Goal: Task Accomplishment & Management: Use online tool/utility

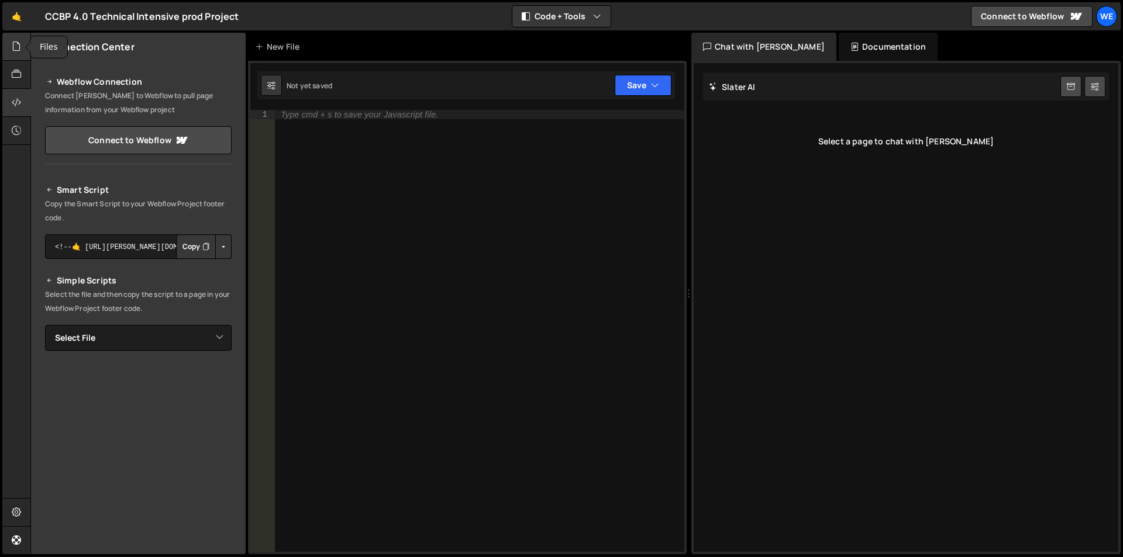
click at [13, 44] on icon at bounding box center [16, 46] width 9 height 13
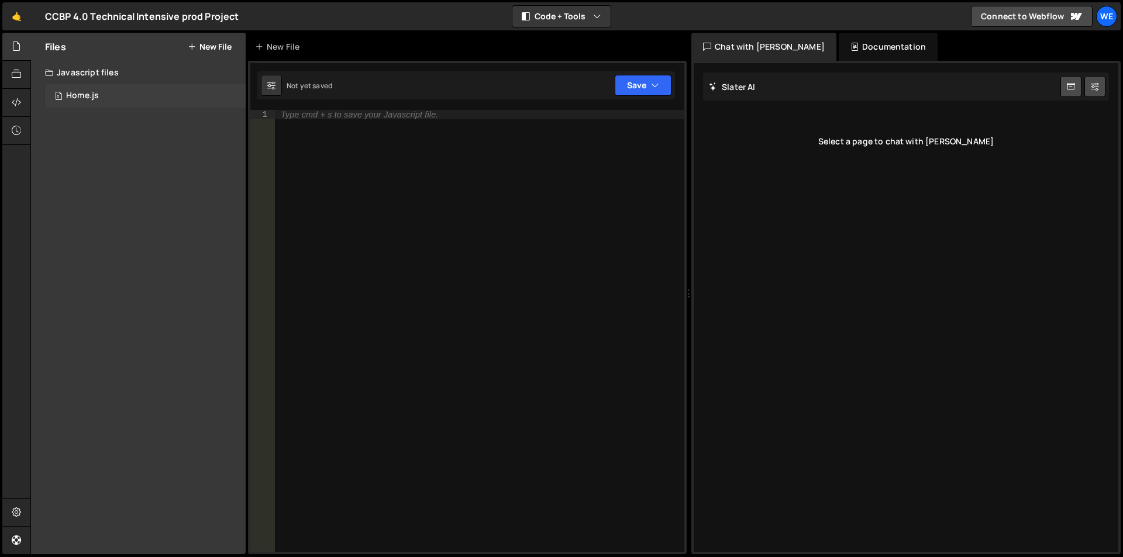
click at [84, 95] on div "Home.js" at bounding box center [82, 96] width 33 height 11
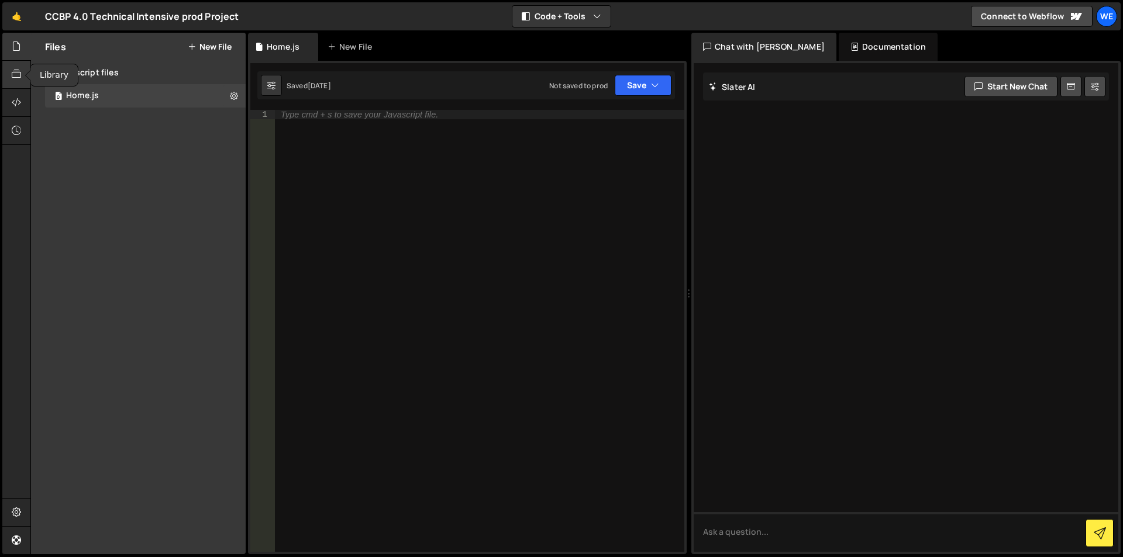
click at [4, 73] on div at bounding box center [16, 75] width 29 height 28
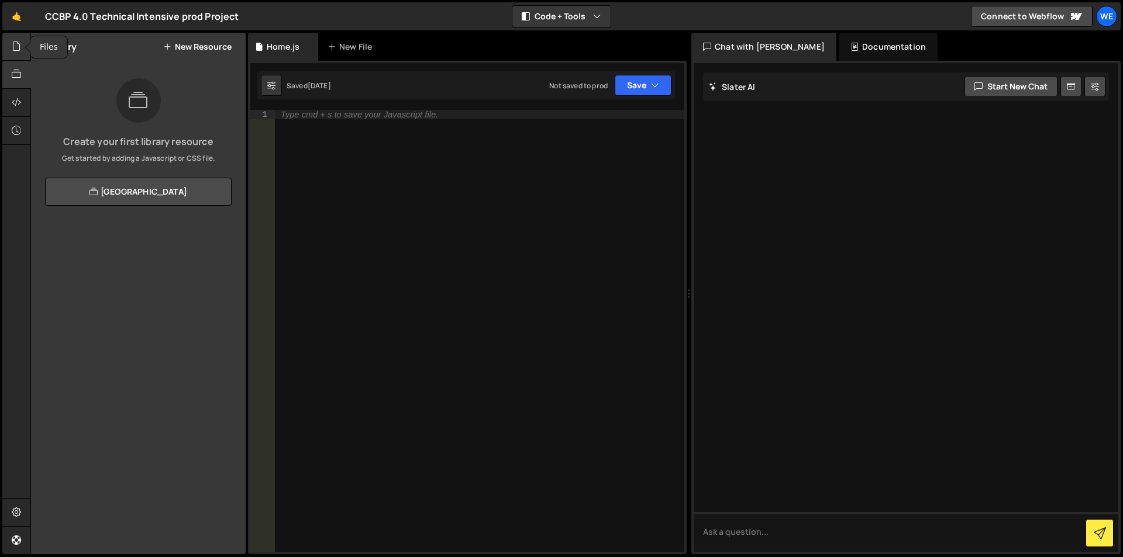
click at [7, 45] on div at bounding box center [16, 47] width 29 height 28
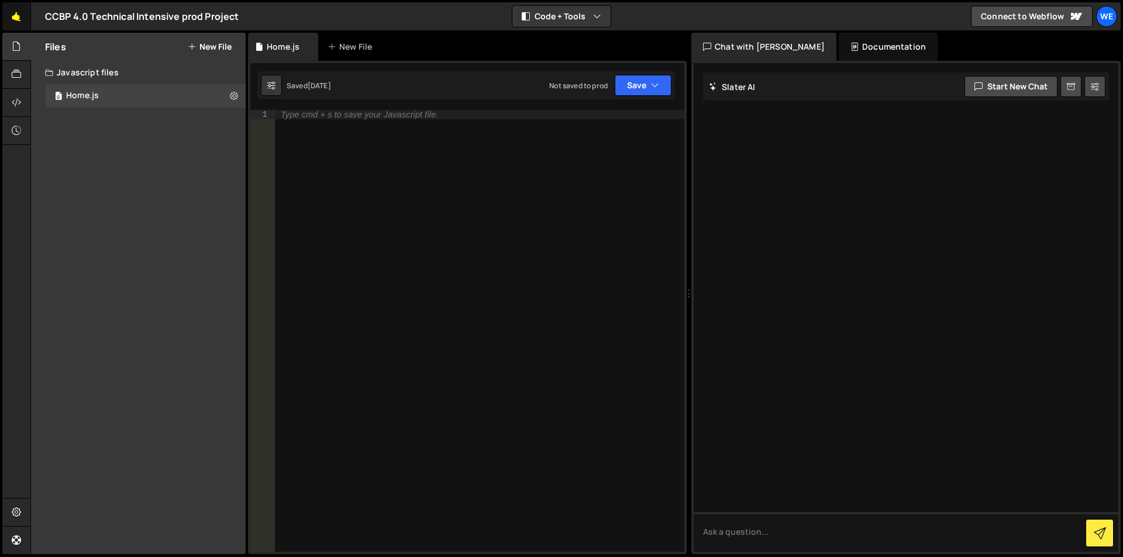
click at [9, 18] on link "🤙" at bounding box center [16, 16] width 29 height 28
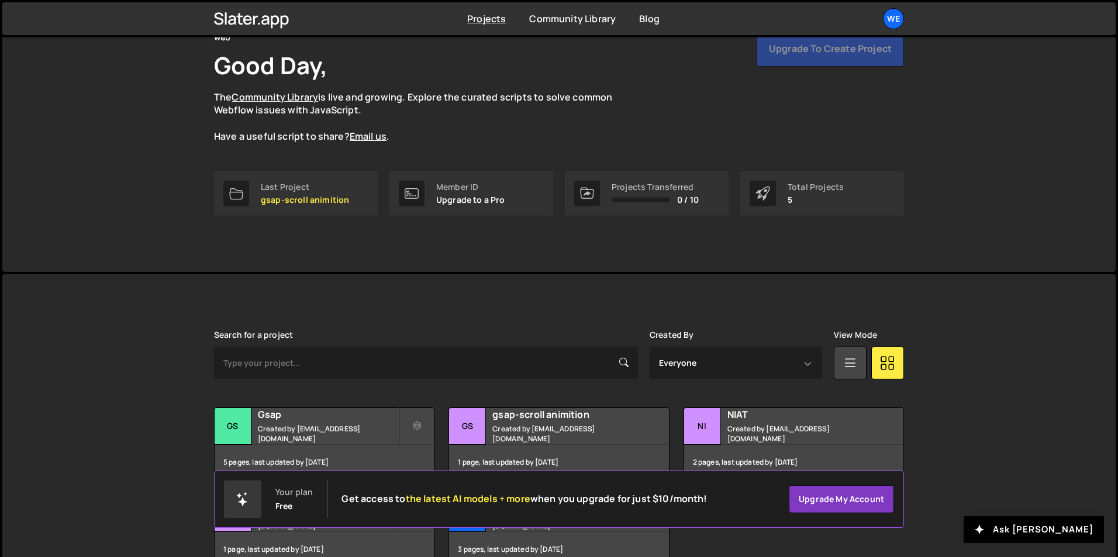
scroll to position [132, 0]
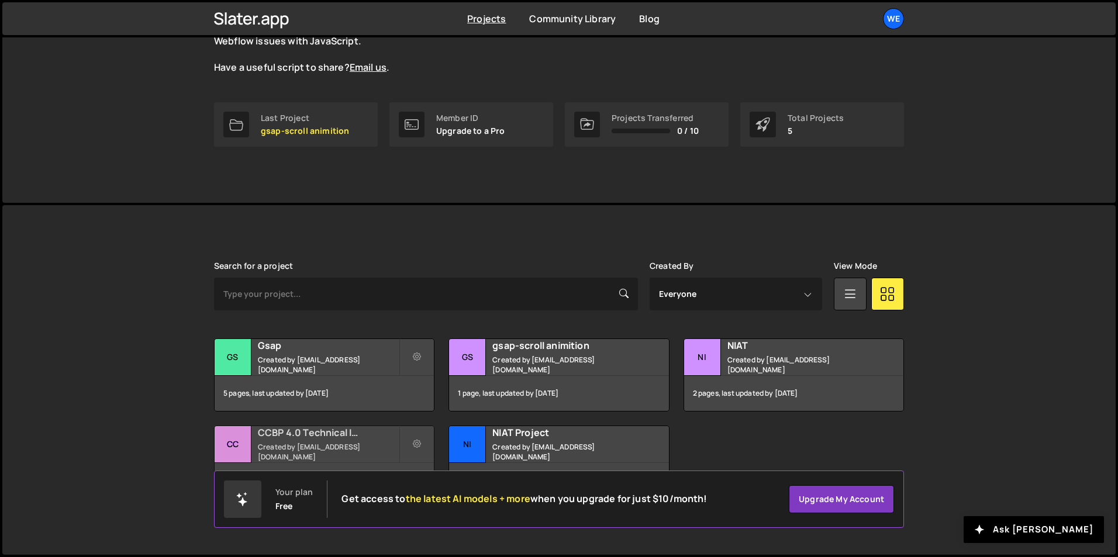
click at [319, 439] on h2 "CCBP 4.0 Technical Intensive prod Project" at bounding box center [328, 432] width 141 height 13
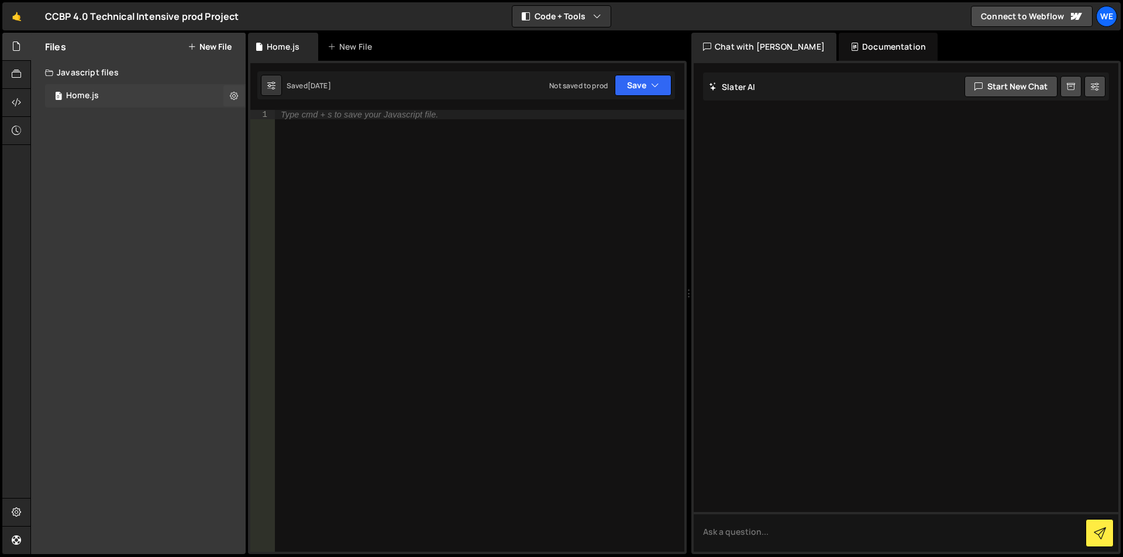
click at [89, 99] on div "Home.js" at bounding box center [82, 96] width 33 height 11
click at [25, 15] on link "🤙" at bounding box center [16, 16] width 29 height 28
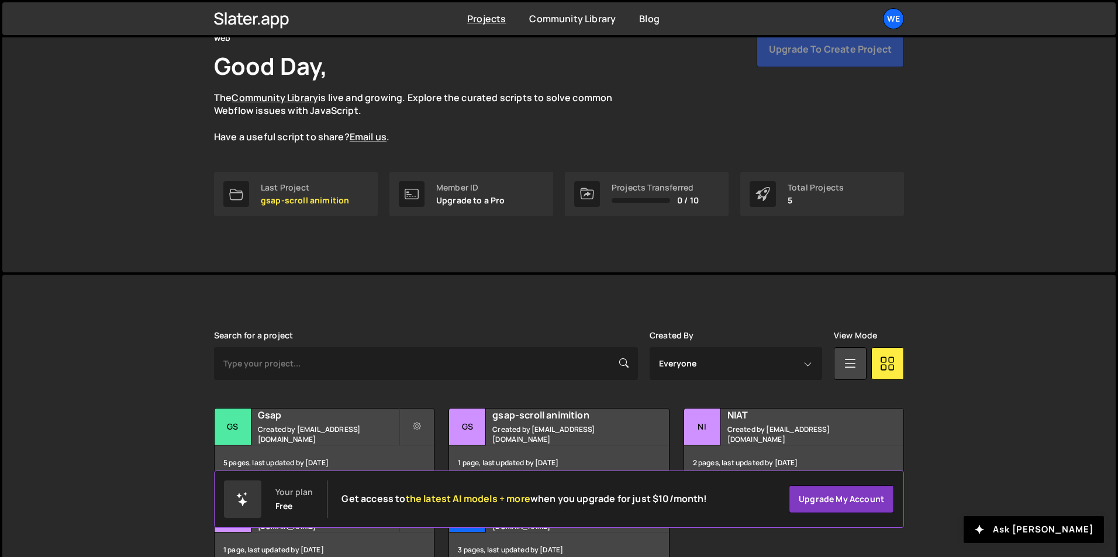
scroll to position [132, 0]
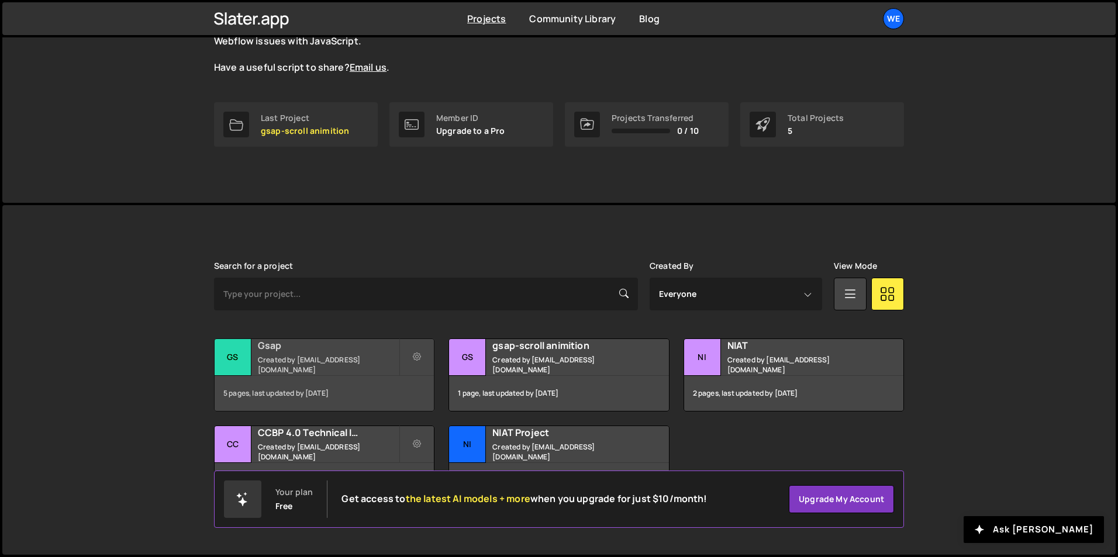
click at [318, 348] on h2 "Gsap" at bounding box center [328, 345] width 141 height 13
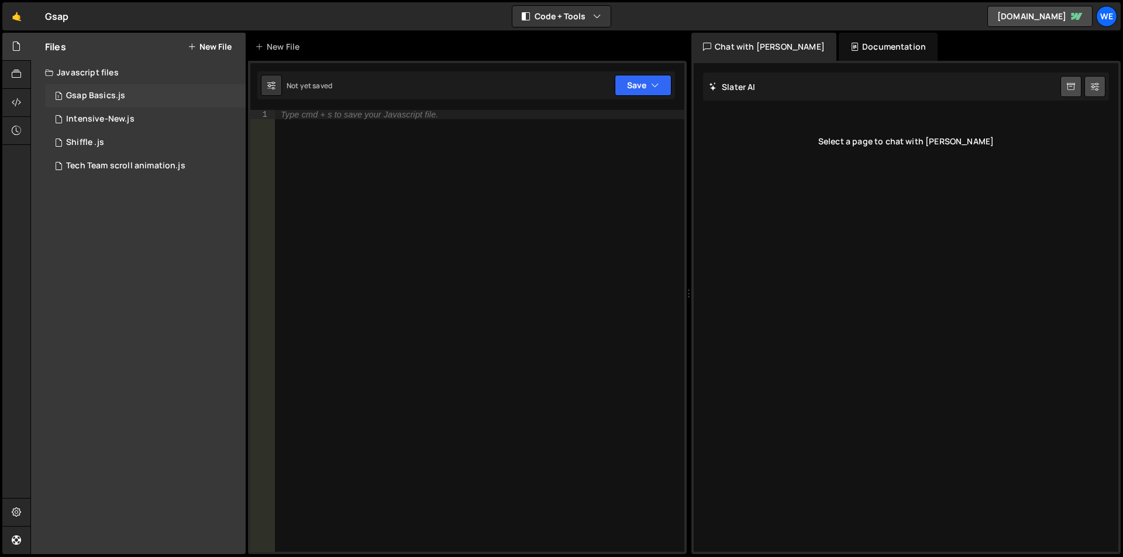
click at [98, 100] on div "Gsap Basics.js" at bounding box center [95, 96] width 59 height 11
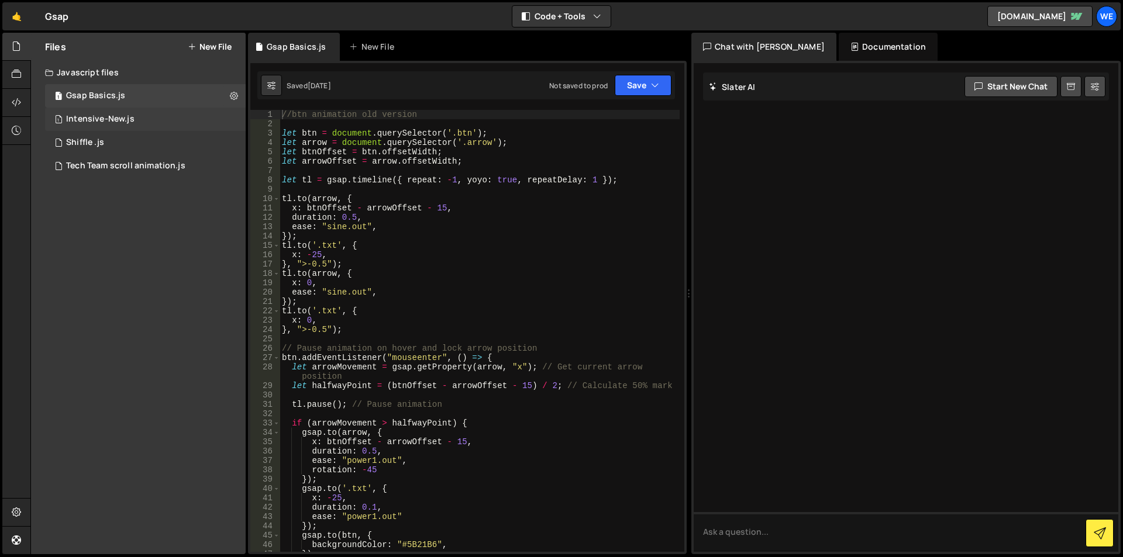
click at [103, 118] on div "Intensive-New.js" at bounding box center [100, 119] width 68 height 11
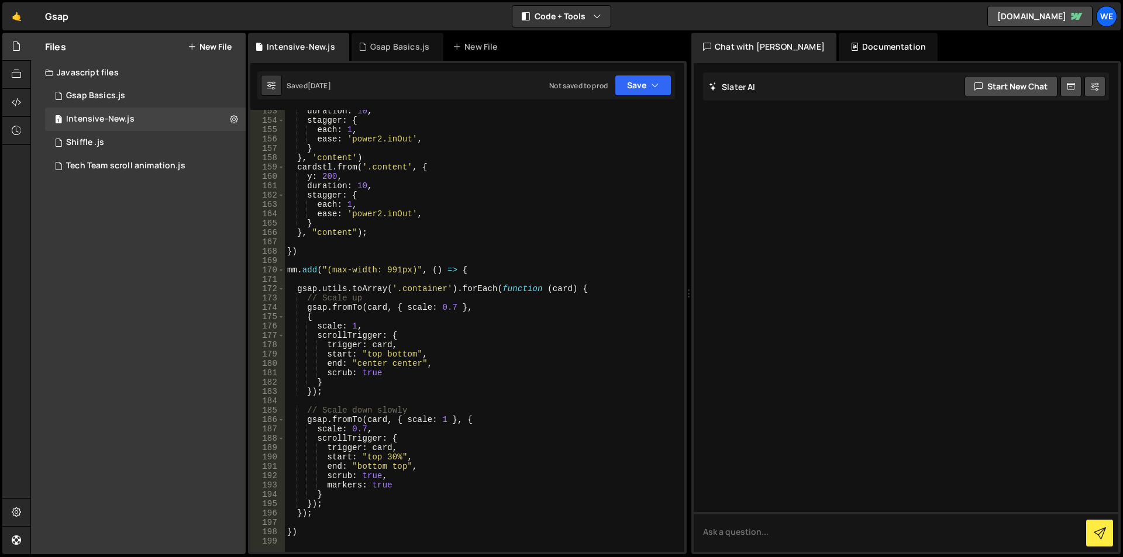
scroll to position [1444, 0]
click at [110, 91] on div "Gsap Basics.js" at bounding box center [95, 96] width 59 height 11
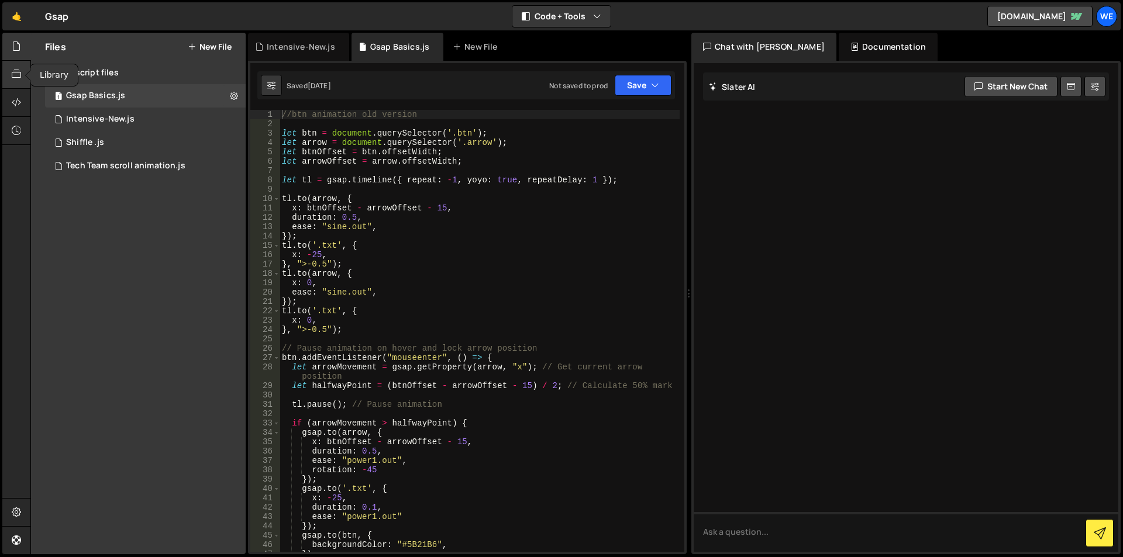
click at [18, 72] on icon at bounding box center [16, 74] width 9 height 13
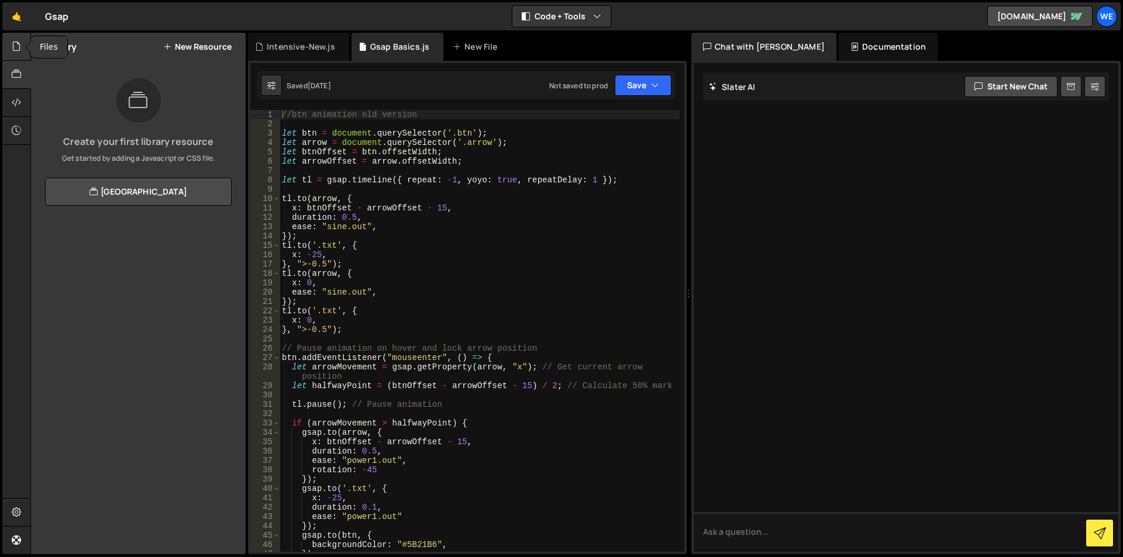
click at [16, 51] on icon at bounding box center [16, 46] width 9 height 13
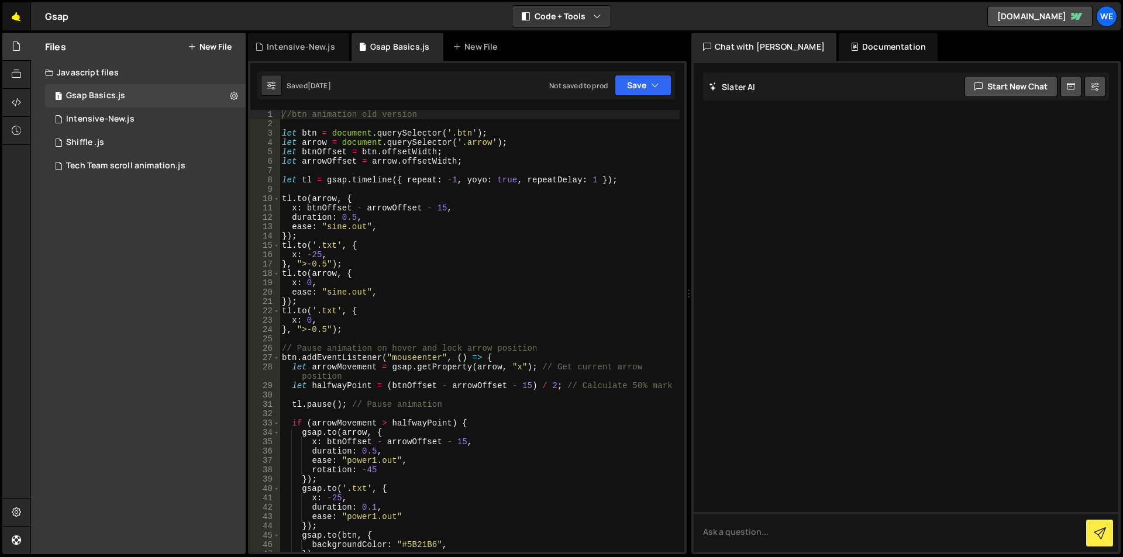
click at [17, 13] on link "🤙" at bounding box center [16, 16] width 29 height 28
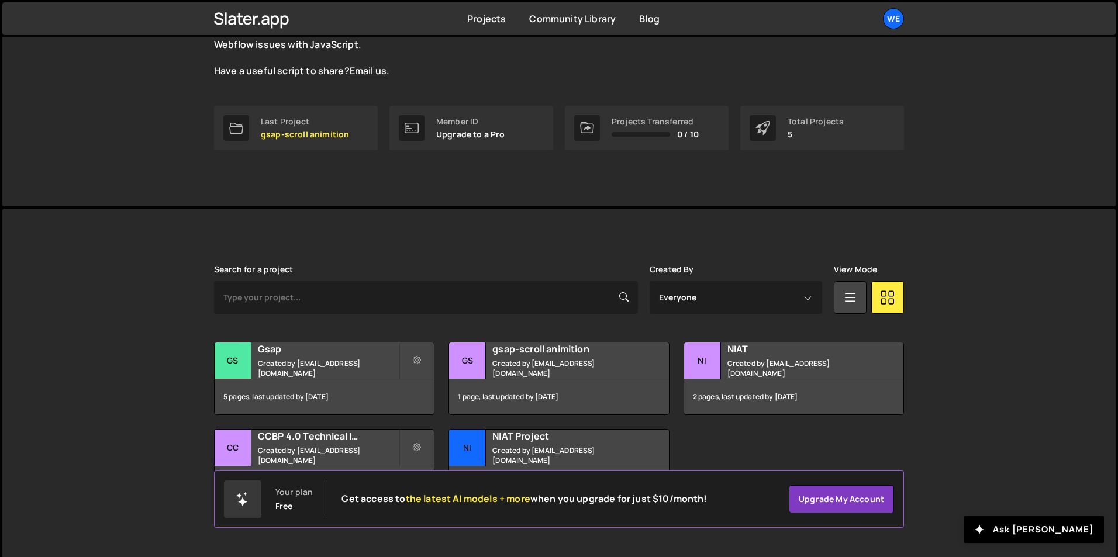
scroll to position [132, 0]
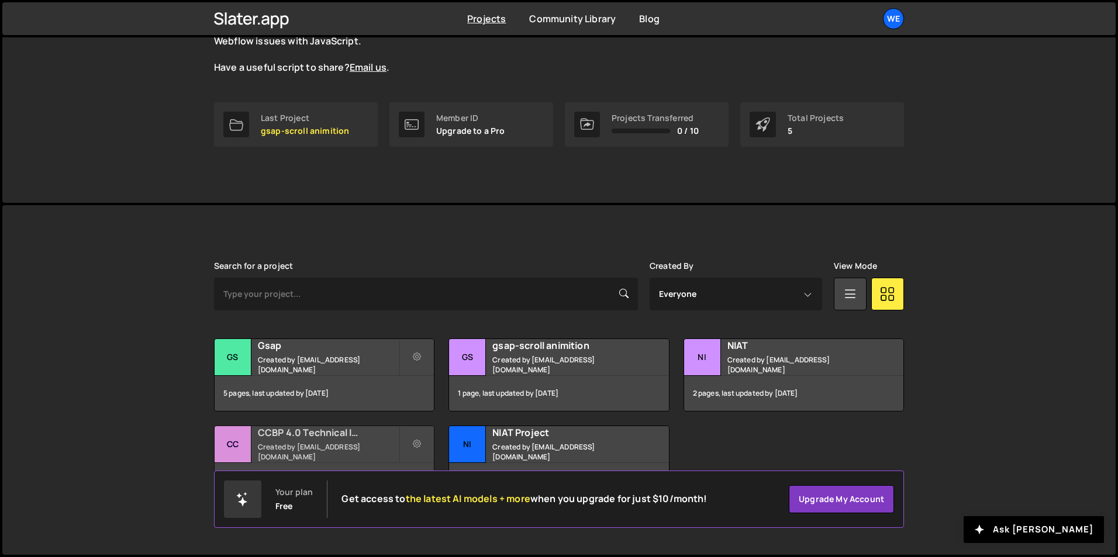
click at [296, 436] on h2 "CCBP 4.0 Technical Intensive prod Project" at bounding box center [328, 432] width 141 height 13
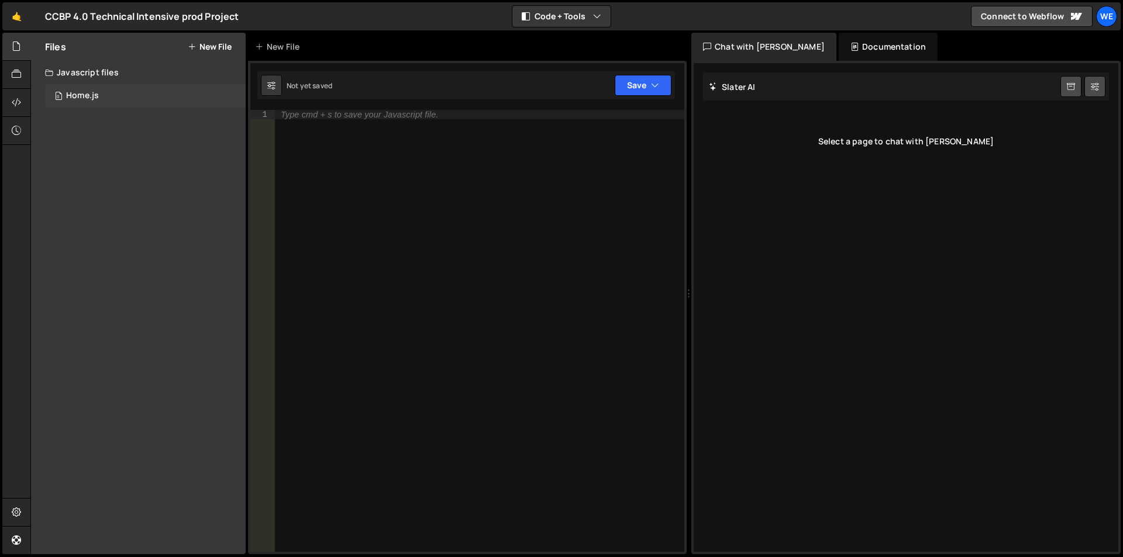
click at [111, 101] on div "0 Home.js 0" at bounding box center [145, 95] width 201 height 23
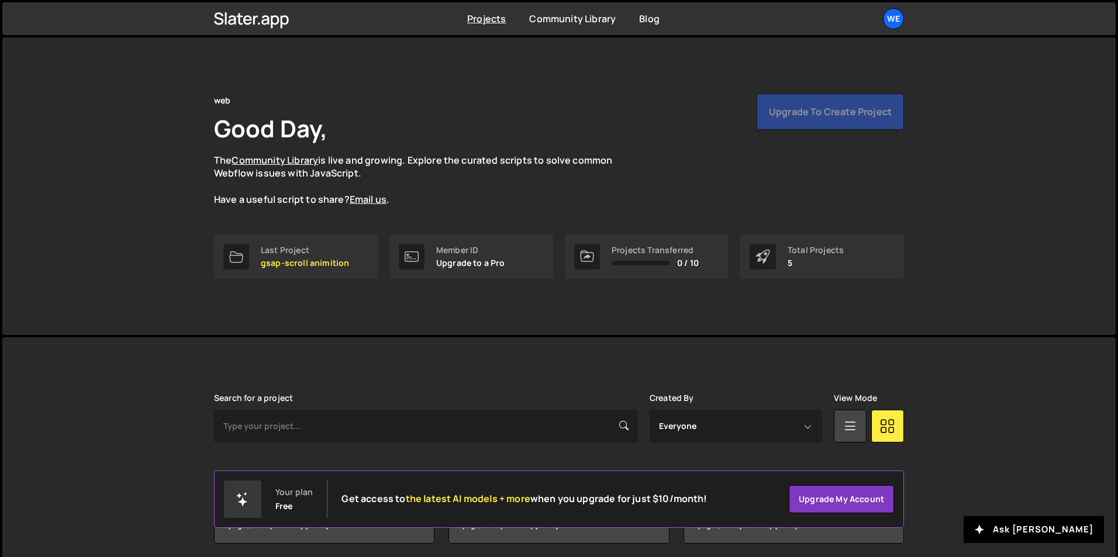
scroll to position [132, 0]
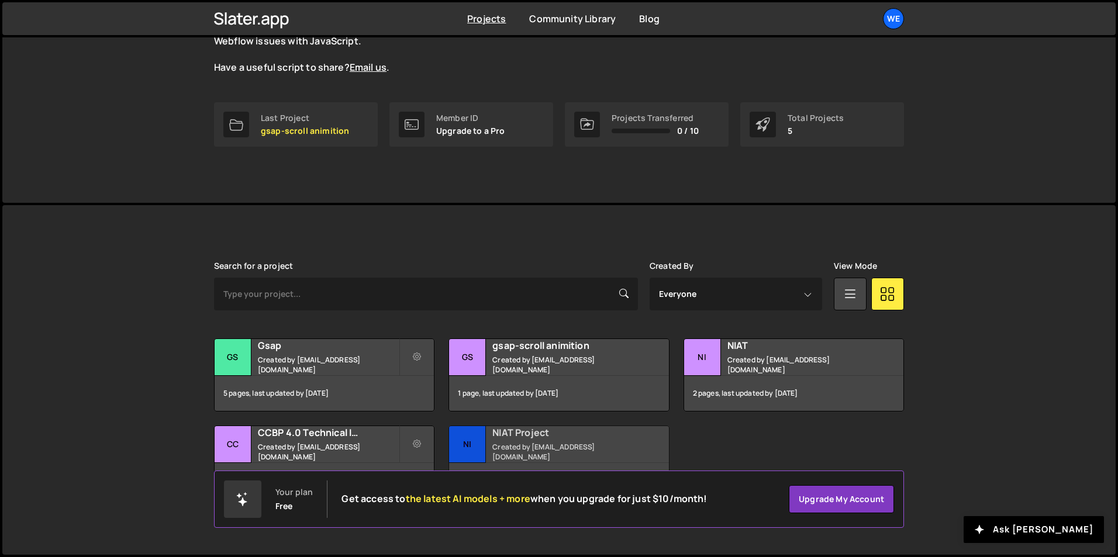
click at [537, 436] on h2 "NIAT Project" at bounding box center [562, 432] width 141 height 13
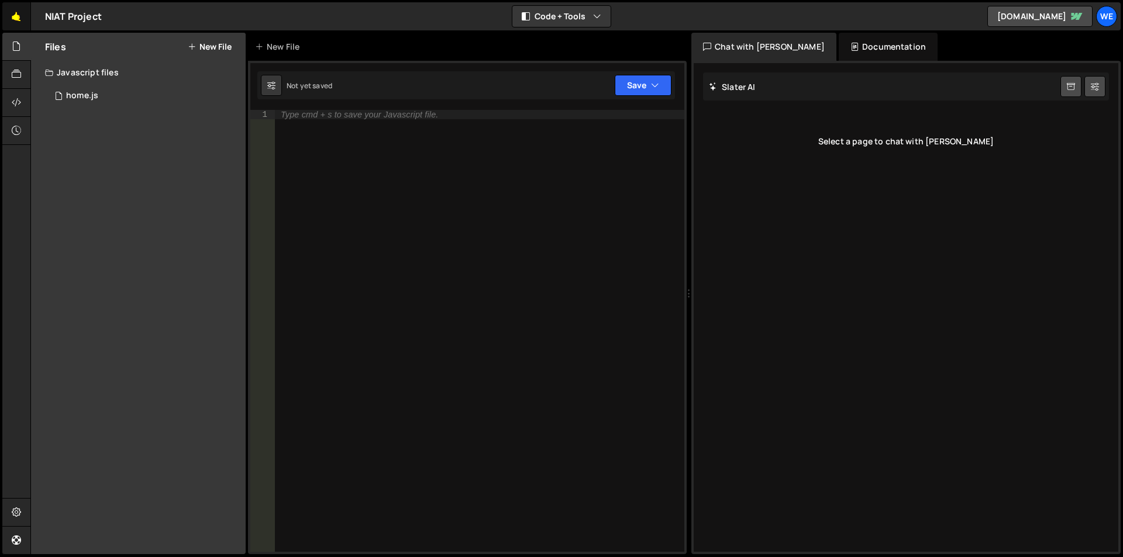
click at [13, 13] on link "🤙" at bounding box center [16, 16] width 29 height 28
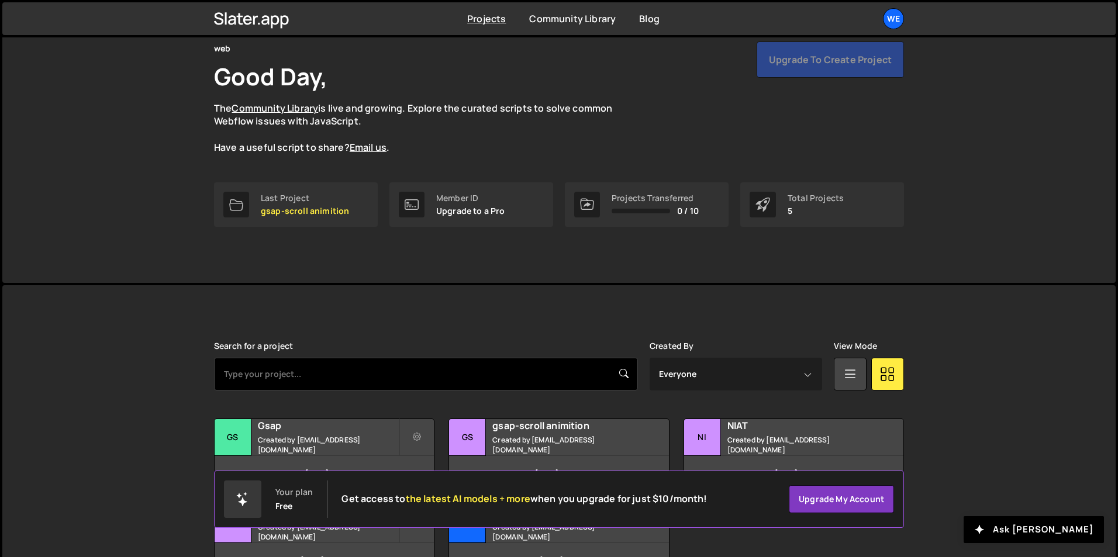
scroll to position [132, 0]
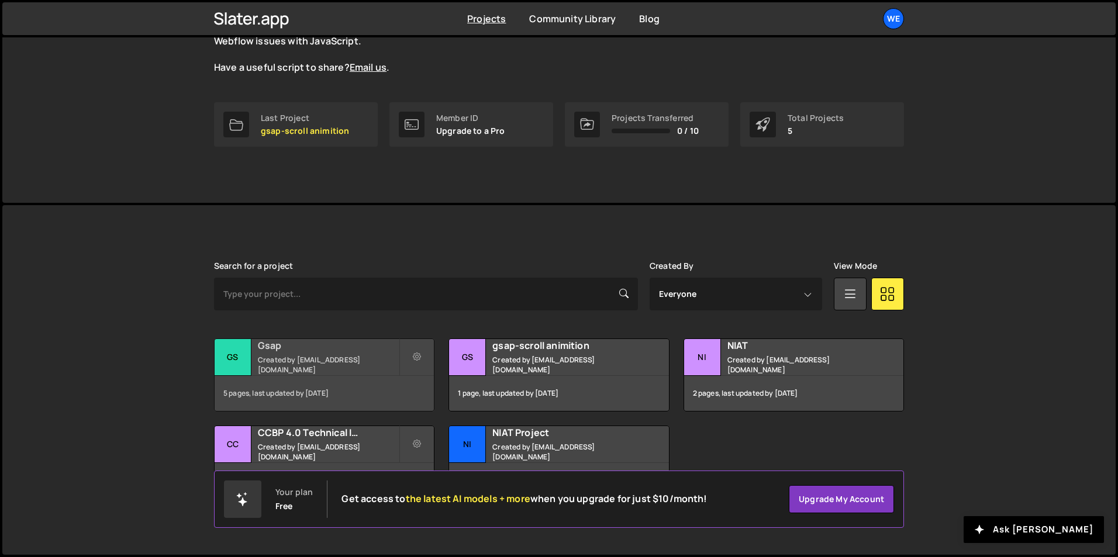
click at [350, 367] on small "Created by [EMAIL_ADDRESS][DOMAIN_NAME]" at bounding box center [328, 365] width 141 height 20
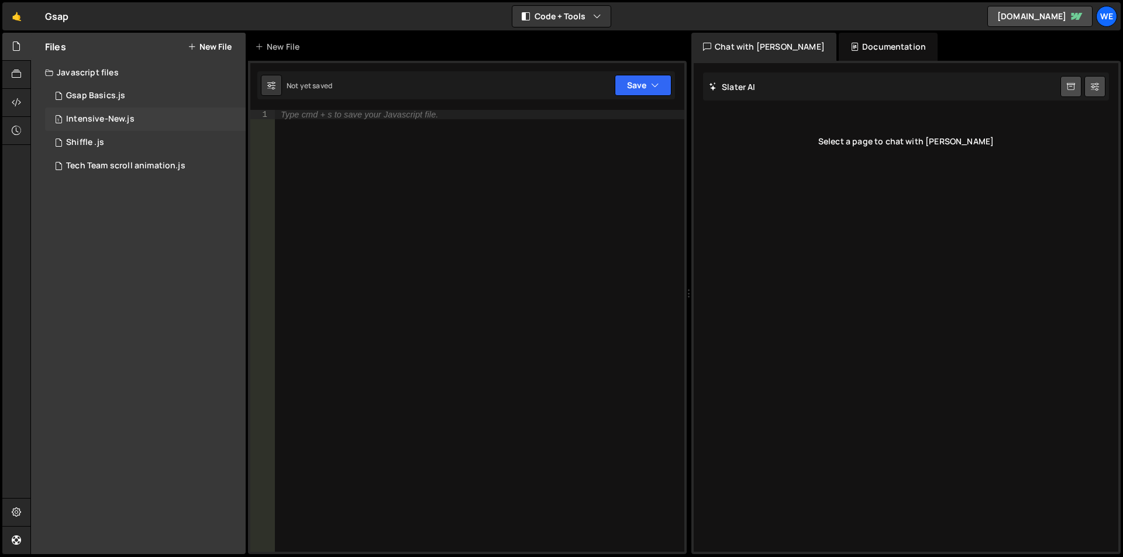
click at [106, 123] on div "Intensive-New.js" at bounding box center [100, 119] width 68 height 11
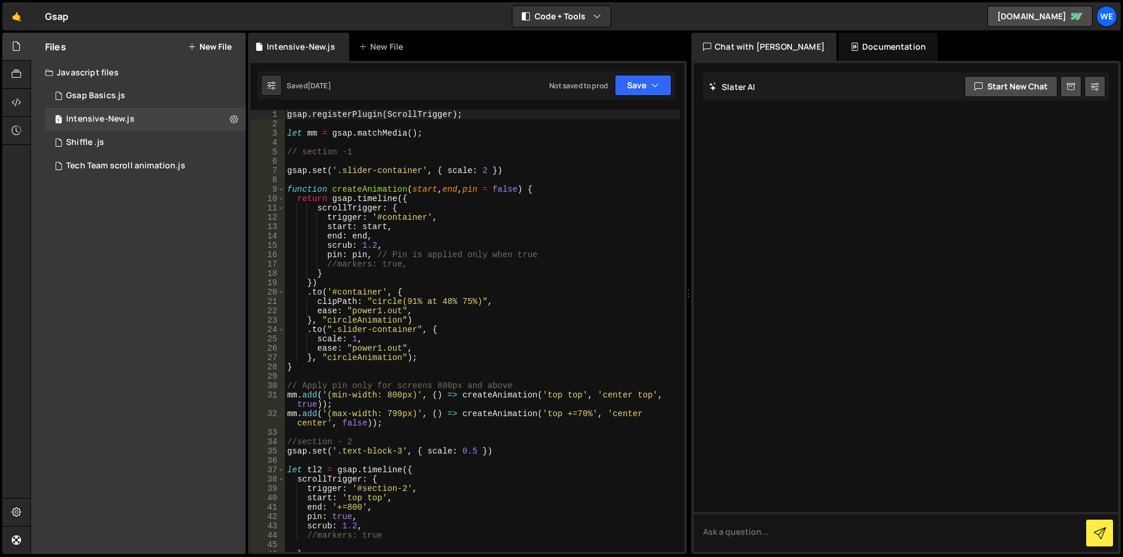
click at [453, 195] on div "gsap . registerPlugin ( ScrollTrigger ) ; let mm = gsap . matchMedia ( ) ; // s…" at bounding box center [482, 340] width 395 height 461
type textarea "})"
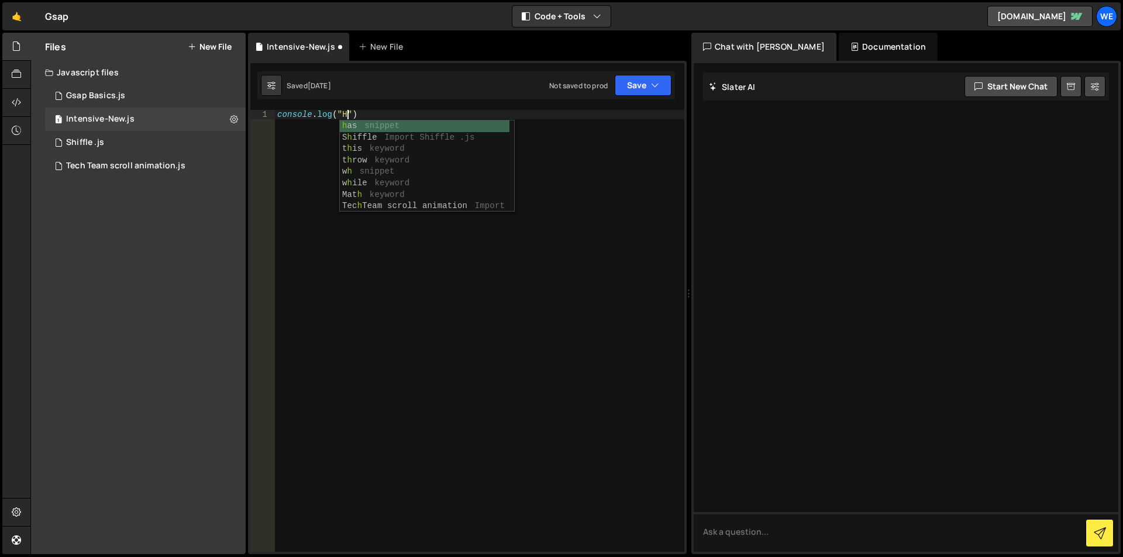
scroll to position [0, 5]
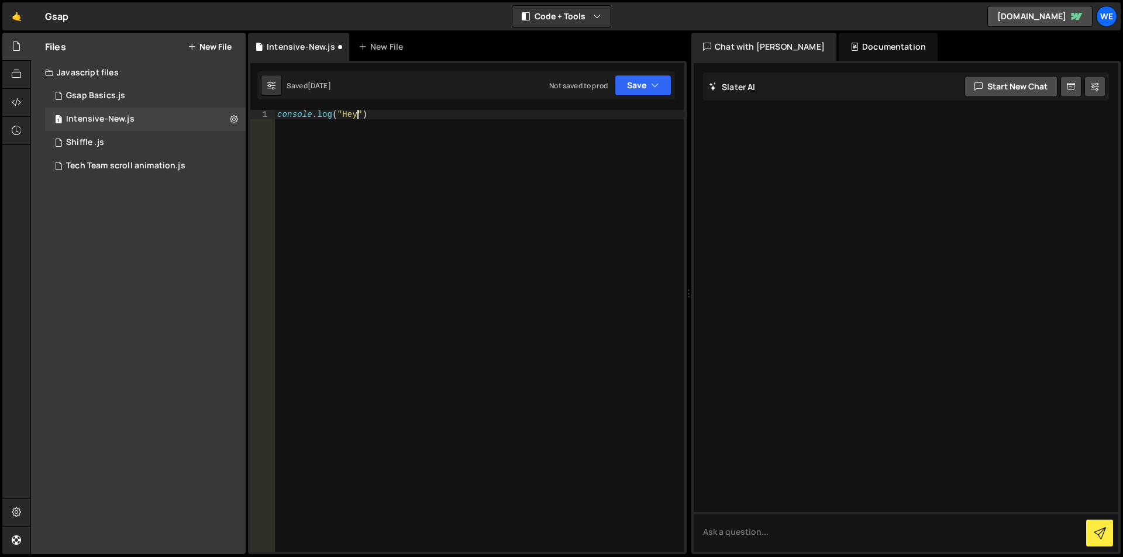
click at [475, 145] on div "console . log ( "Hey" )" at bounding box center [479, 340] width 409 height 461
type textarea "console.log("Hey")"
click at [13, 73] on icon at bounding box center [16, 74] width 9 height 13
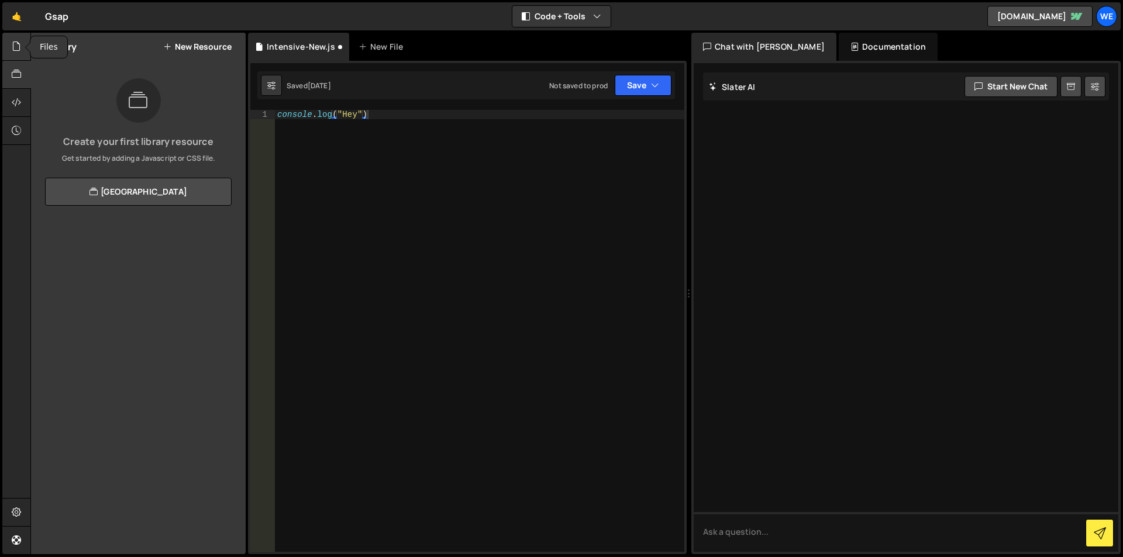
click at [14, 42] on icon at bounding box center [16, 46] width 9 height 13
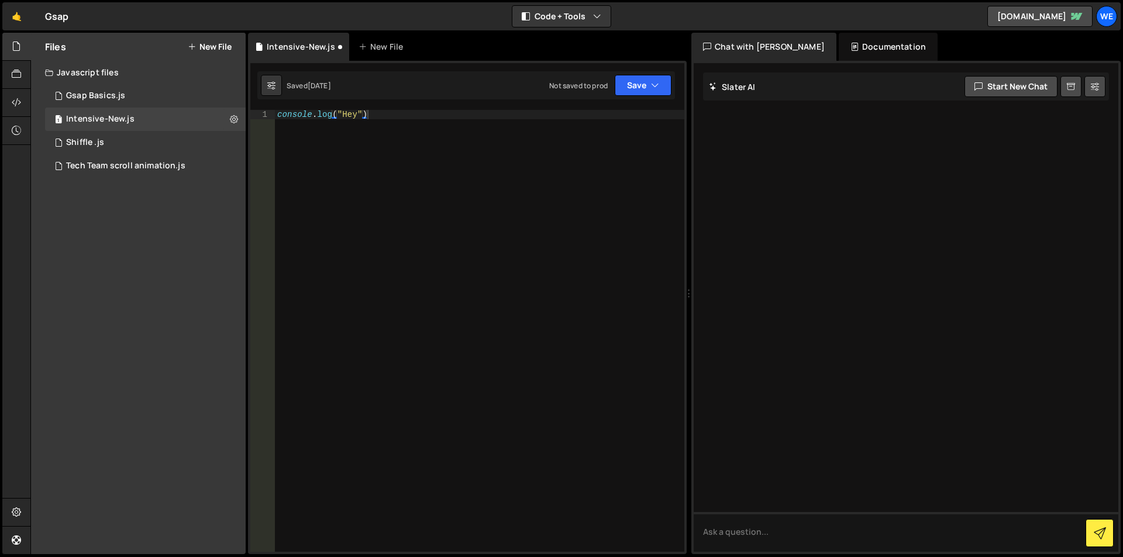
click at [434, 223] on div "console . log ( "Hey" )" at bounding box center [479, 340] width 409 height 461
click at [142, 149] on div "1 Shiffle .js 0" at bounding box center [145, 142] width 201 height 23
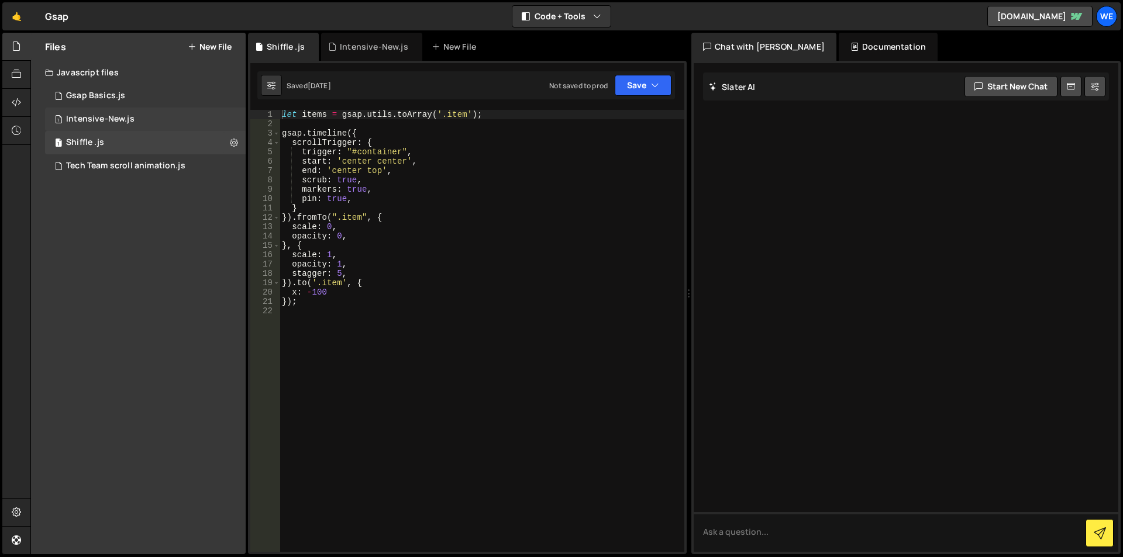
click at [134, 123] on div "1 Intensive-New.js 0" at bounding box center [145, 119] width 201 height 23
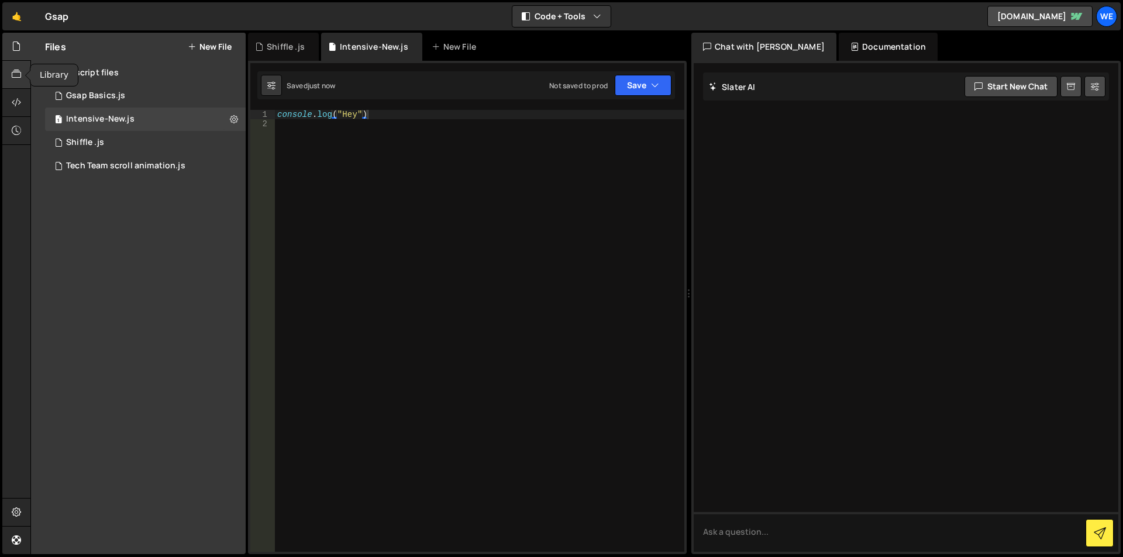
click at [16, 77] on icon at bounding box center [16, 74] width 9 height 13
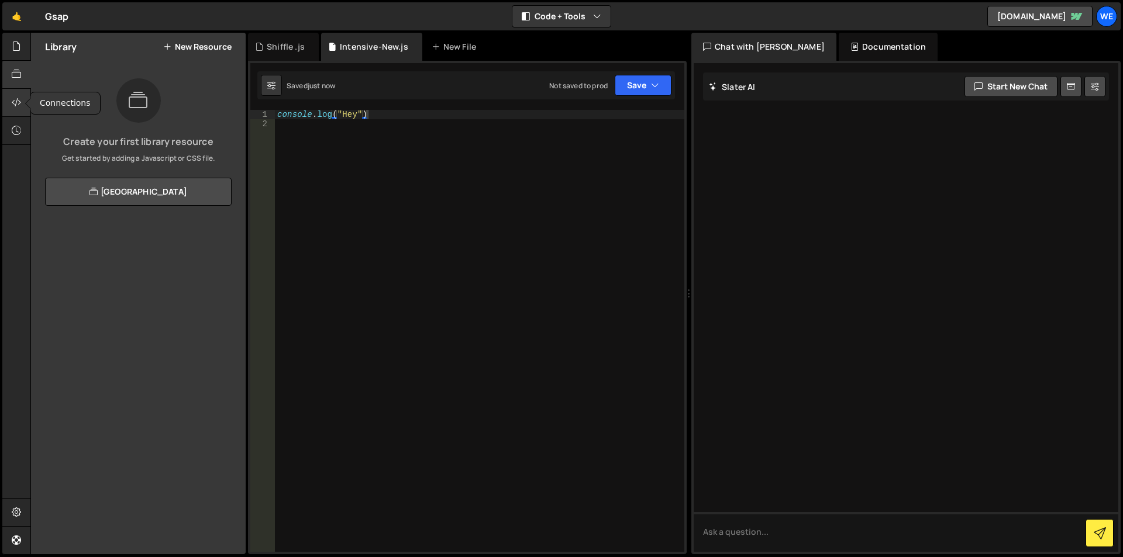
click at [19, 100] on icon at bounding box center [16, 102] width 9 height 13
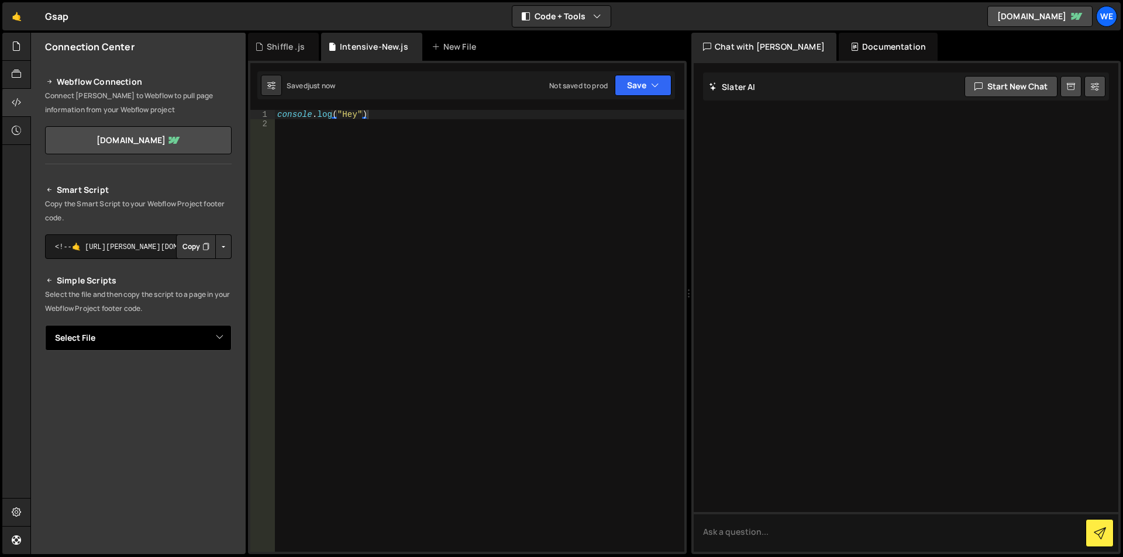
click at [120, 339] on select "Select File Gsap Basics.js Intensive-New.[PERSON_NAME] .js Tech Team scroll ani…" at bounding box center [138, 338] width 187 height 26
select select "35843"
click at [45, 325] on select "Select File Gsap Basics.js Intensive-New.[PERSON_NAME] .js Tech Team scroll ani…" at bounding box center [138, 338] width 187 height 26
click at [133, 301] on p "Select the file and then copy the script to a page in your Webflow Project foot…" at bounding box center [138, 302] width 187 height 28
click at [186, 381] on button "Copy" at bounding box center [196, 377] width 40 height 25
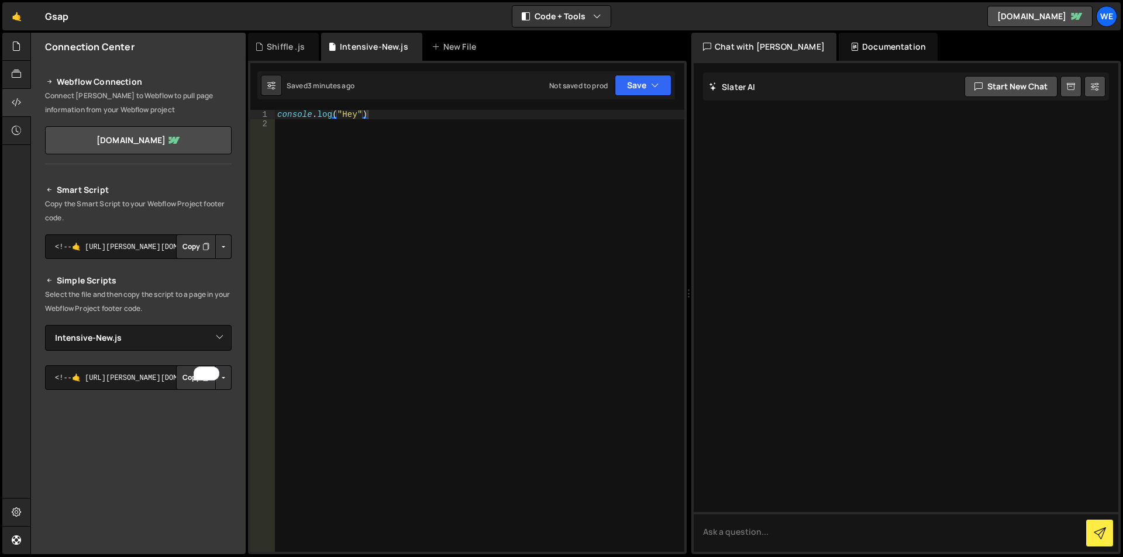
click at [451, 160] on div "console . log ( "Hey" )" at bounding box center [479, 340] width 409 height 461
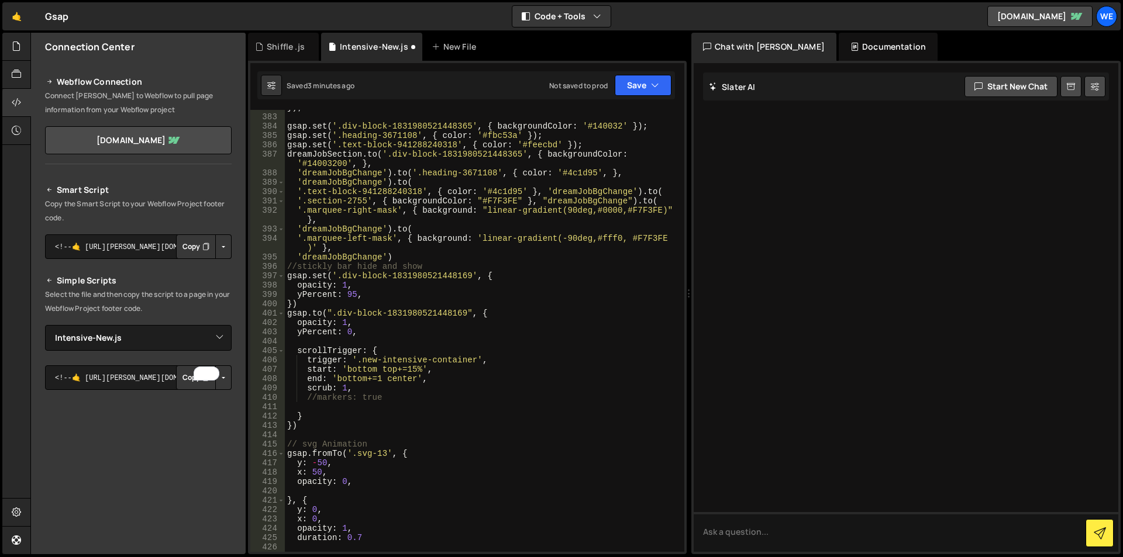
scroll to position [3656, 0]
click at [518, 406] on div "}) ; gsap . set ( '.div-block-1831980521448365' , { backgroundColor : '#140032'…" at bounding box center [482, 333] width 395 height 461
click at [574, 311] on div "}) ; gsap . set ( '.div-block-1831980521448365' , { backgroundColor : '#140032'…" at bounding box center [482, 333] width 395 height 461
type textarea "gsap.to(".div-block-1831980521448169", {"
click at [298, 112] on div "}) ; gsap . set ( '.div-block-1831980521448365' , { backgroundColor : '#140032'…" at bounding box center [482, 333] width 395 height 461
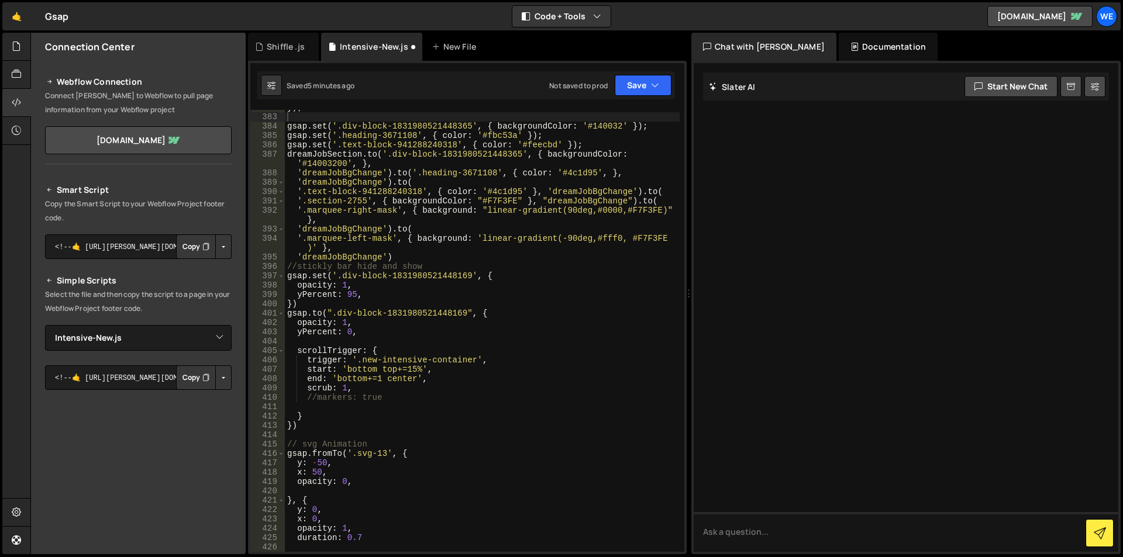
drag, startPoint x: 284, startPoint y: 106, endPoint x: 271, endPoint y: 106, distance: 12.9
click at [271, 106] on div "1 Type cmd + s to save your Javascript file. הההההההההההההההההההההההההההההההההה…" at bounding box center [467, 308] width 439 height 494
drag, startPoint x: 296, startPoint y: 118, endPoint x: 273, endPoint y: 114, distance: 23.7
click at [273, 114] on div "382 383 384 385 386 387 388 389 390 391 392 393 394 395 396 397 398 399 400 401…" at bounding box center [467, 331] width 434 height 442
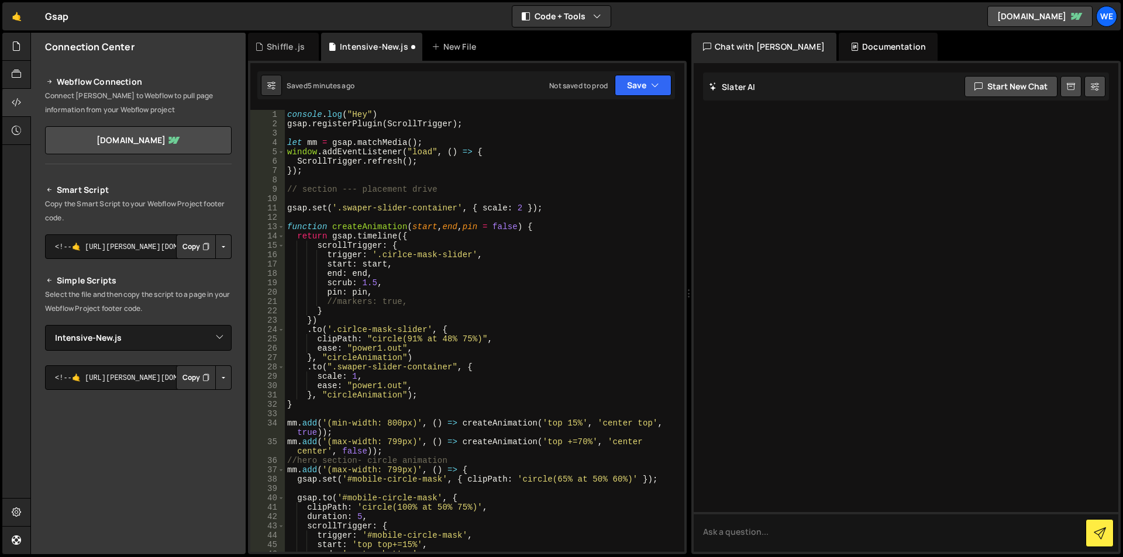
scroll to position [0, 0]
click at [516, 256] on div "console . log ( "Hey" ) gsap . registerPlugin ( ScrollTrigger ) ; let mm = gsap…" at bounding box center [482, 340] width 395 height 461
click at [555, 280] on div "console . log ( "Hey" ) gsap . registerPlugin ( ScrollTrigger ) ; let mm = gsap…" at bounding box center [482, 340] width 395 height 461
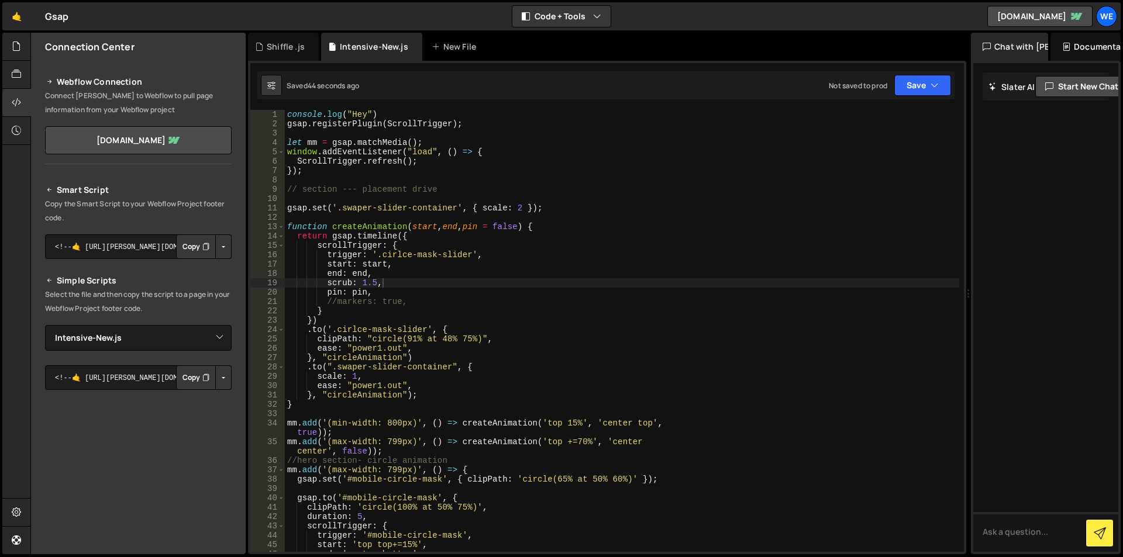
drag, startPoint x: 691, startPoint y: 150, endPoint x: 961, endPoint y: 139, distance: 271.0
click at [961, 139] on div "Files New File Javascript files 1 Gsap Basics.js 0 1 Intensive-New.js 0 1 Shiff…" at bounding box center [576, 294] width 1092 height 522
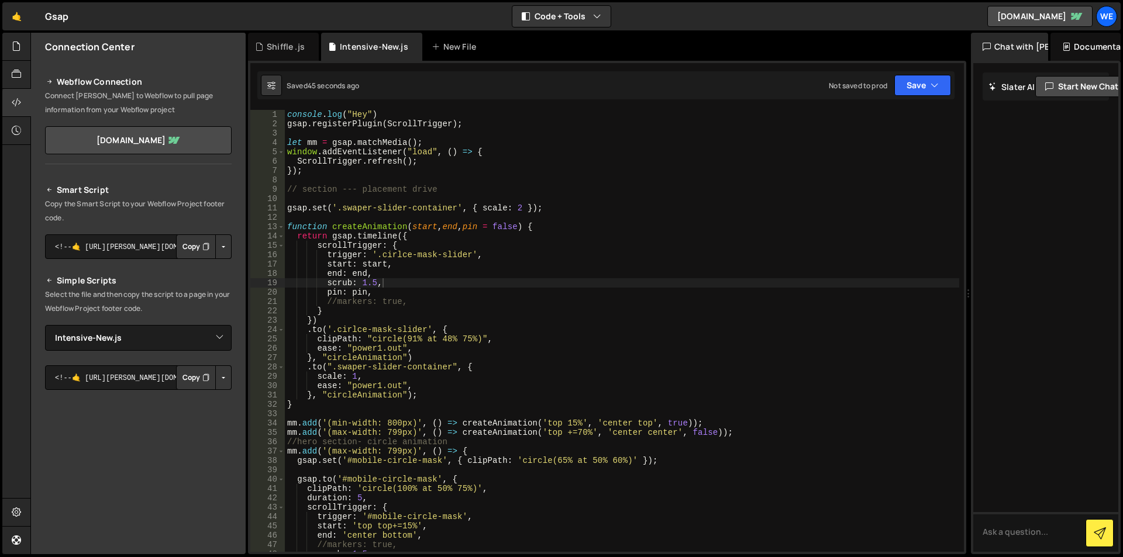
click at [547, 4] on div "🤙 Gsap ⚠️ Code is being edited in another browser Code + Tools Code Only Code +…" at bounding box center [561, 16] width 1118 height 28
click at [550, 22] on button "Code + Tools" at bounding box center [561, 16] width 98 height 21
click at [556, 43] on button "Code Only" at bounding box center [562, 42] width 98 height 21
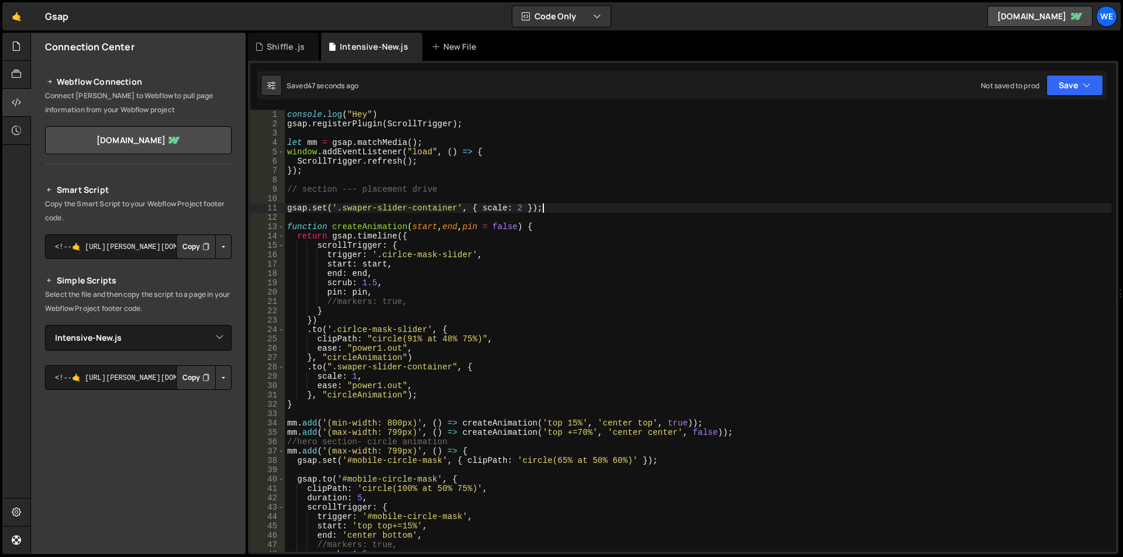
click at [540, 206] on div "console . log ( "Hey" ) gsap . registerPlugin ( ScrollTrigger ) ; let mm = gsap…" at bounding box center [698, 340] width 826 height 461
click at [651, 236] on div "console . log ( "Hey" ) gsap . registerPlugin ( ScrollTrigger ) ; let mm = gsap…" at bounding box center [698, 340] width 826 height 461
paste textarea "div-block-1831980521448169"
type textarea "return gsap.timeline({div-block-1831980521448169"
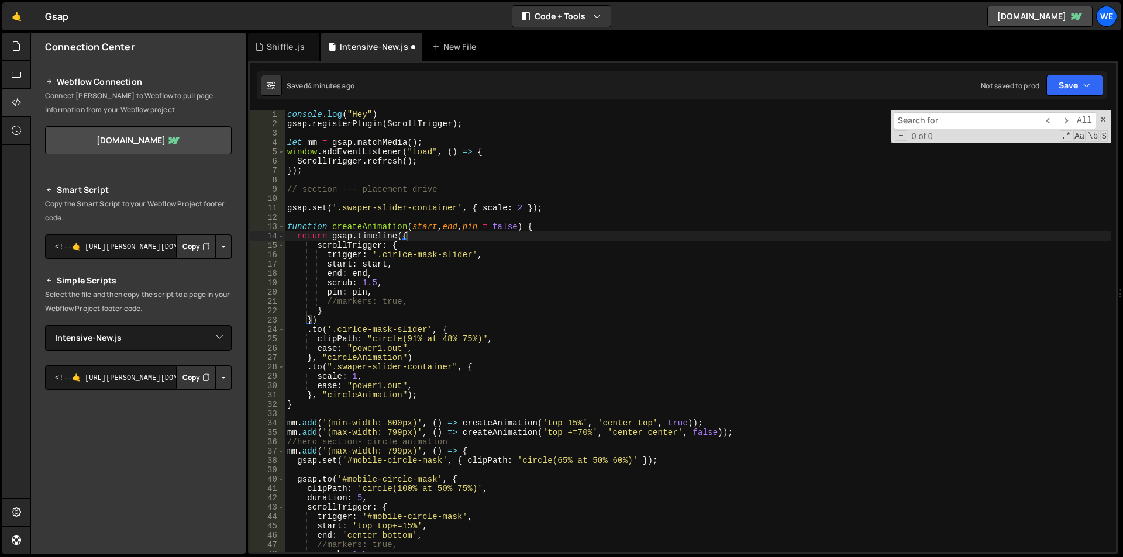
click at [926, 111] on div "​ ​ All Replace All + 0 of 0 .* Aa \b S" at bounding box center [1001, 126] width 220 height 33
paste input "div-block-1831980521448169"
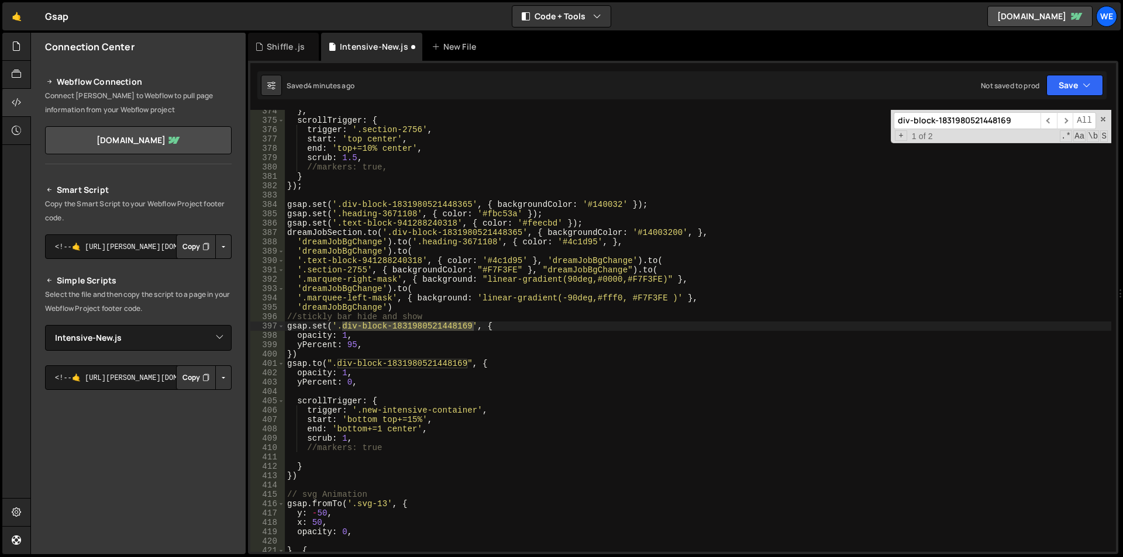
scroll to position [3494, 0]
type input "div-block-1831980521448169"
click at [1105, 118] on span at bounding box center [1103, 119] width 8 height 8
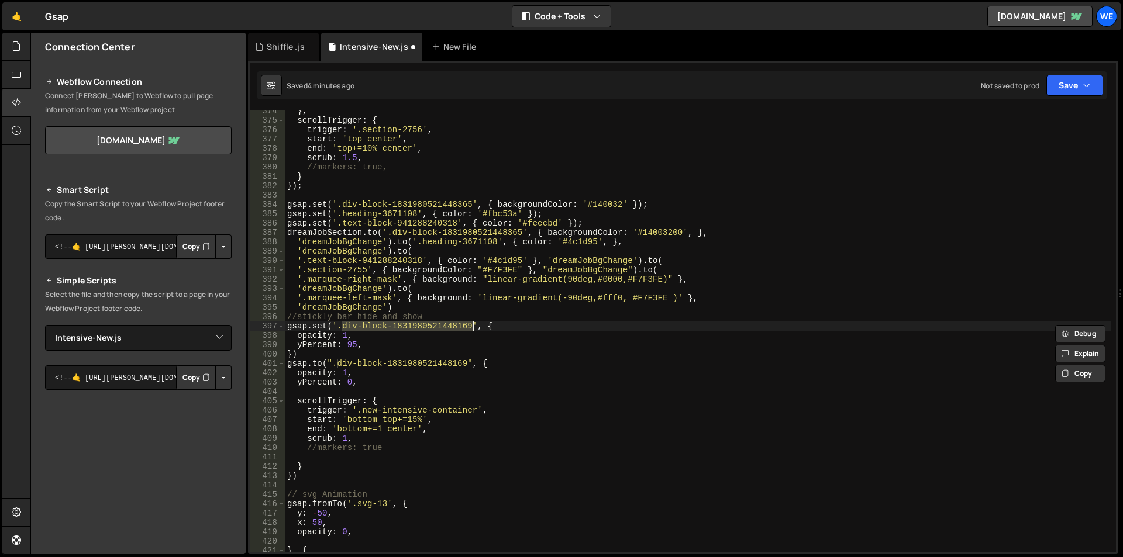
click at [321, 336] on div "} , scrollTrigger : { trigger : '.section-2756' , start : 'top center' , end : …" at bounding box center [698, 336] width 826 height 461
click at [304, 340] on div "} , scrollTrigger : { trigger : '.section-2756' , start : 'top center' , end : …" at bounding box center [698, 336] width 826 height 461
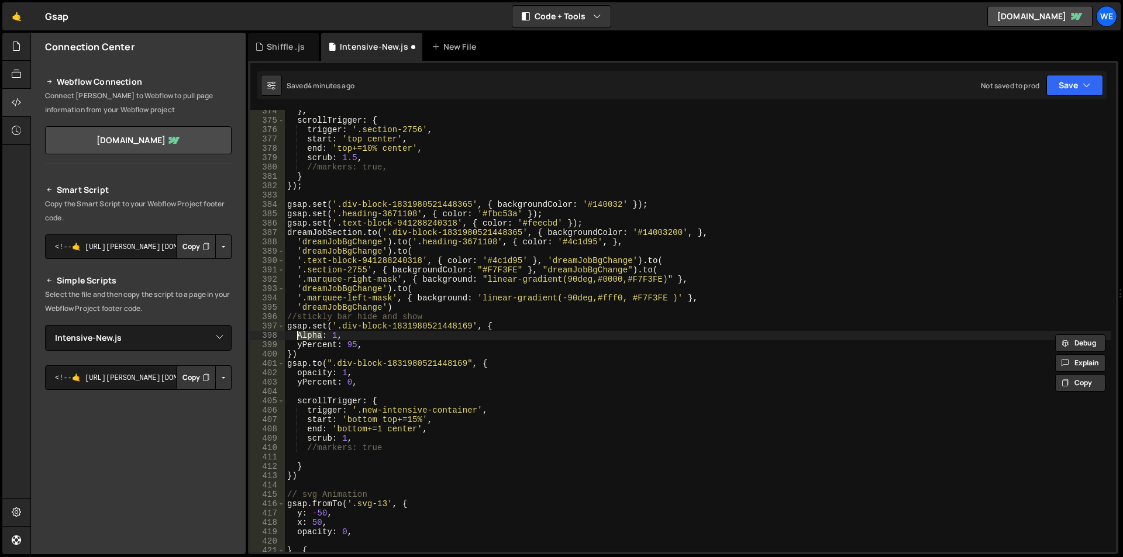
type textarea "Alpha: 1,"
type input "Alpha"
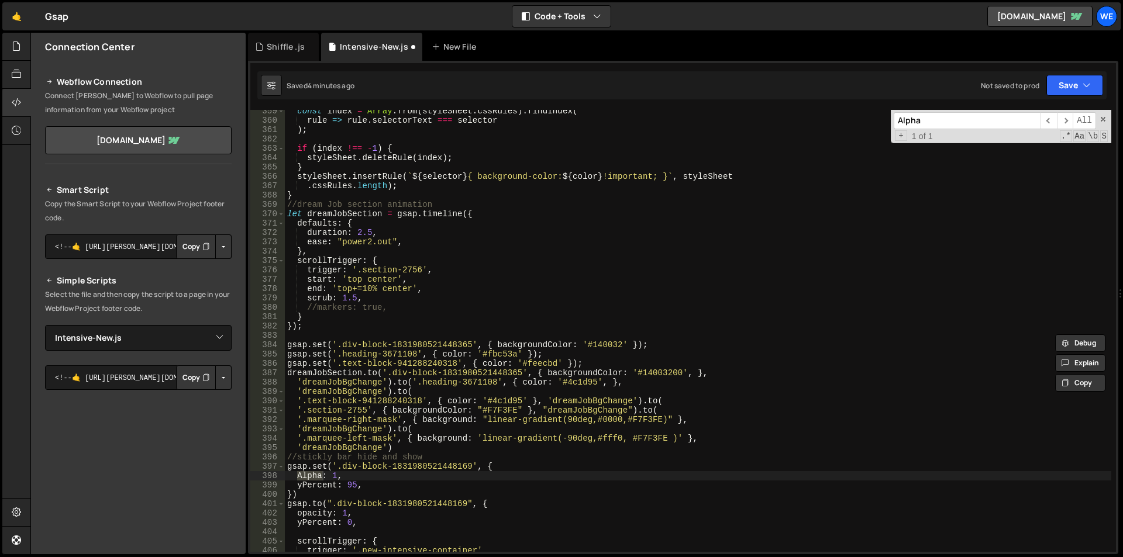
scroll to position [3283, 0]
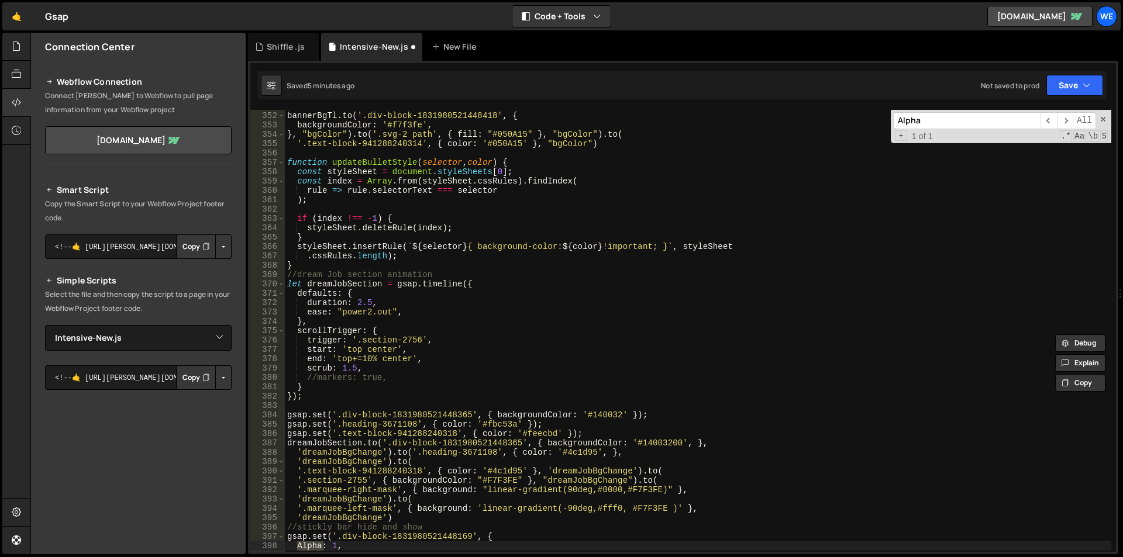
click at [631, 289] on div "bannerBgTl . to ( '.div-block-1831980521448418' , { backgroundColor : '#f7f3fe'…" at bounding box center [698, 332] width 826 height 461
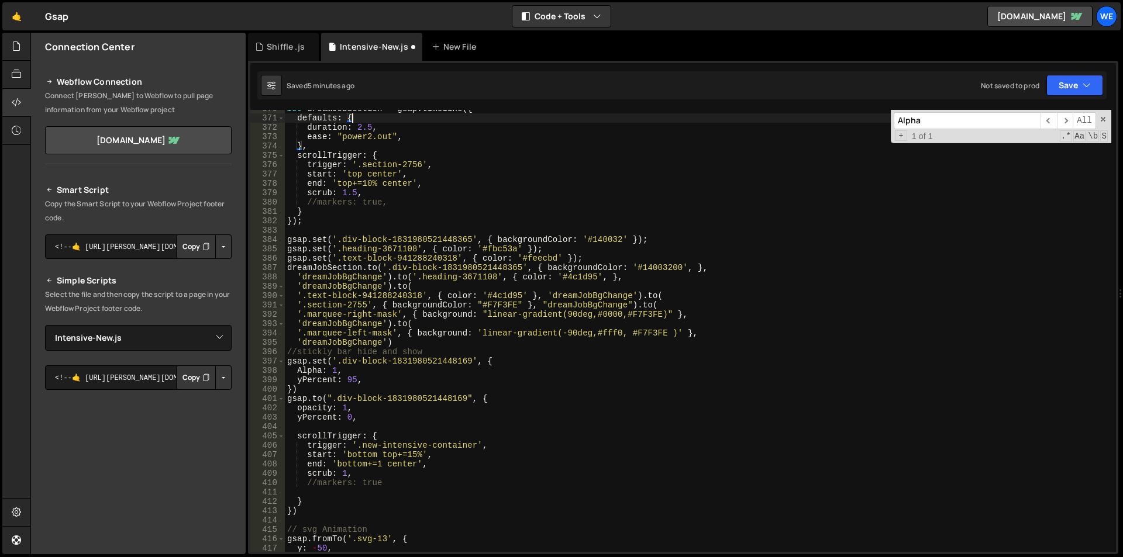
scroll to position [3458, 0]
click at [302, 367] on div "let dreamJobSection = gsap . timeline ({ defaults : { duration : 2.5 , ease : "…" at bounding box center [698, 334] width 826 height 461
paste textarea "auto"
click at [413, 375] on div "let dreamJobSection = gsap . timeline ({ defaults : { duration : 2.5 , ease : "…" at bounding box center [698, 334] width 826 height 461
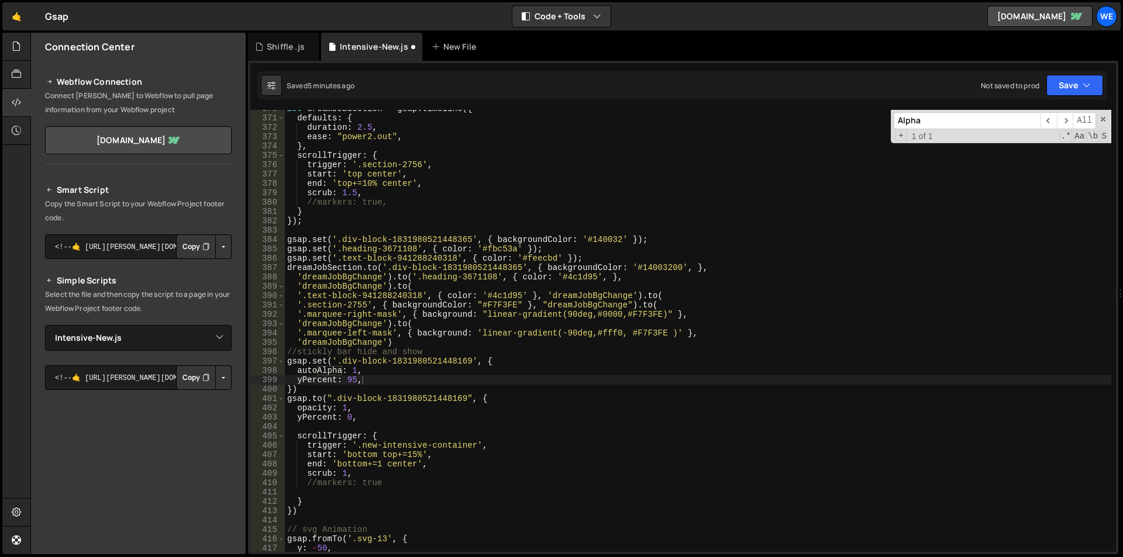
click at [1101, 129] on div "Alpha ​ ​ All Replace All + 1 of 1 .* Aa \b S" at bounding box center [1001, 126] width 220 height 33
click at [1103, 123] on div "Alpha ​ ​ All Replace All + 1 of 1 .* Aa \b S" at bounding box center [1001, 126] width 220 height 33
click at [1102, 119] on span at bounding box center [1103, 119] width 8 height 8
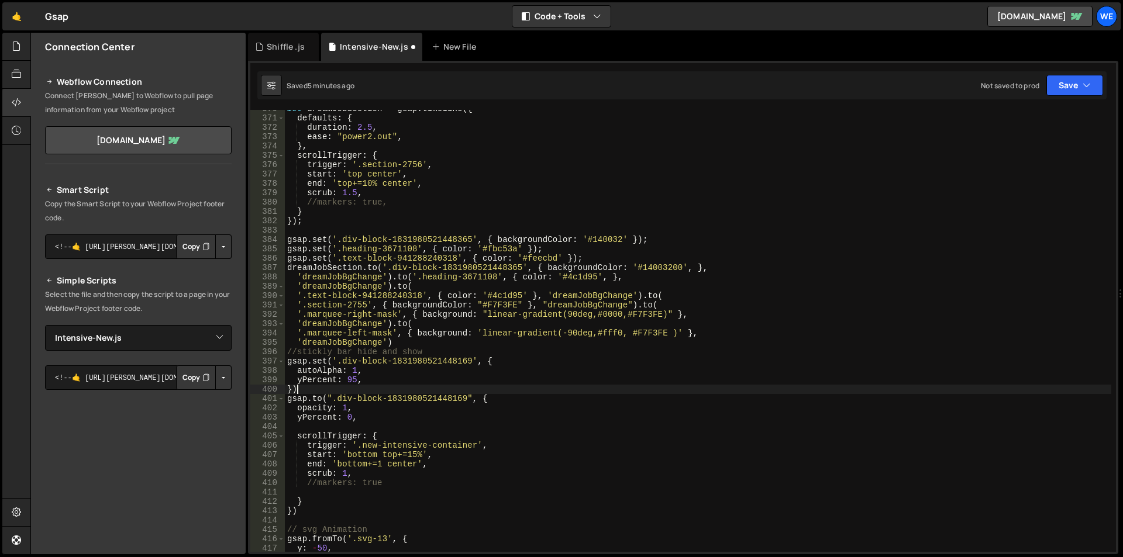
click at [607, 392] on div "let dreamJobSection = gsap . timeline ({ defaults : { duration : 2.5 , ease : "…" at bounding box center [698, 334] width 826 height 461
click at [305, 411] on div "let dreamJobSection = gsap . timeline ({ defaults : { duration : 2.5 , ease : "…" at bounding box center [698, 334] width 826 height 461
paste textarea "autoAlpha"
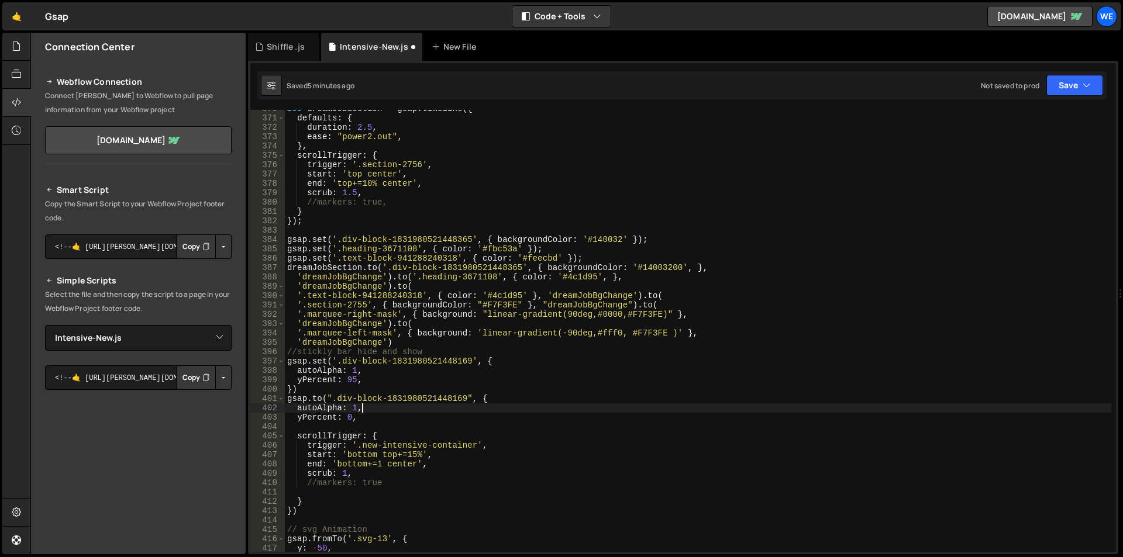
click at [480, 409] on div "let dreamJobSection = gsap . timeline ({ defaults : { duration : 2.5 , ease : "…" at bounding box center [698, 334] width 826 height 461
click at [351, 415] on div "let dreamJobSection = gsap . timeline ({ defaults : { duration : 2.5 , ease : "…" at bounding box center [698, 334] width 826 height 461
click at [346, 417] on div "let dreamJobSection = gsap . timeline ({ defaults : { duration : 2.5 , ease : "…" at bounding box center [698, 334] width 826 height 461
click at [399, 423] on body "Projects Community Library Blog we Projects Your Teams Account Upgrade Logout" at bounding box center [561, 278] width 1123 height 557
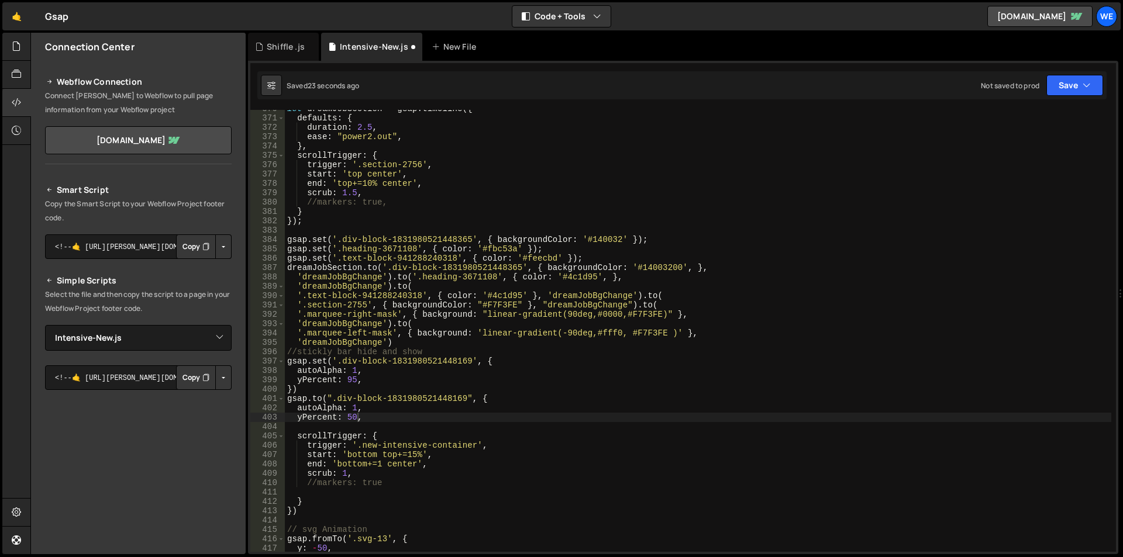
click at [403, 419] on div "let dreamJobSection = gsap . timeline ({ defaults : { duration : 2.5 , ease : "…" at bounding box center [698, 334] width 826 height 461
click at [358, 419] on div "let dreamJobSection = gsap . timeline ({ defaults : { duration : 2.5 , ease : "…" at bounding box center [698, 334] width 826 height 461
click at [347, 414] on div "let dreamJobSection = gsap . timeline ({ defaults : { duration : 2.5 , ease : "…" at bounding box center [698, 334] width 826 height 461
click at [357, 408] on div "let dreamJobSection = gsap . timeline ({ defaults : { duration : 2.5 , ease : "…" at bounding box center [698, 334] width 826 height 461
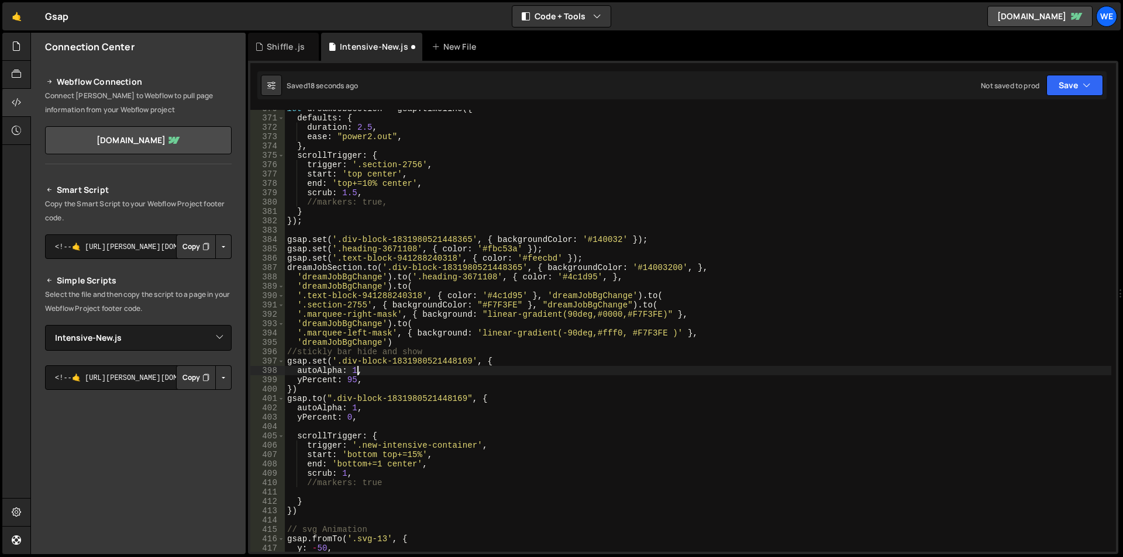
click at [356, 373] on div "let dreamJobSection = gsap . timeline ({ defaults : { duration : 2.5 , ease : "…" at bounding box center [698, 334] width 826 height 461
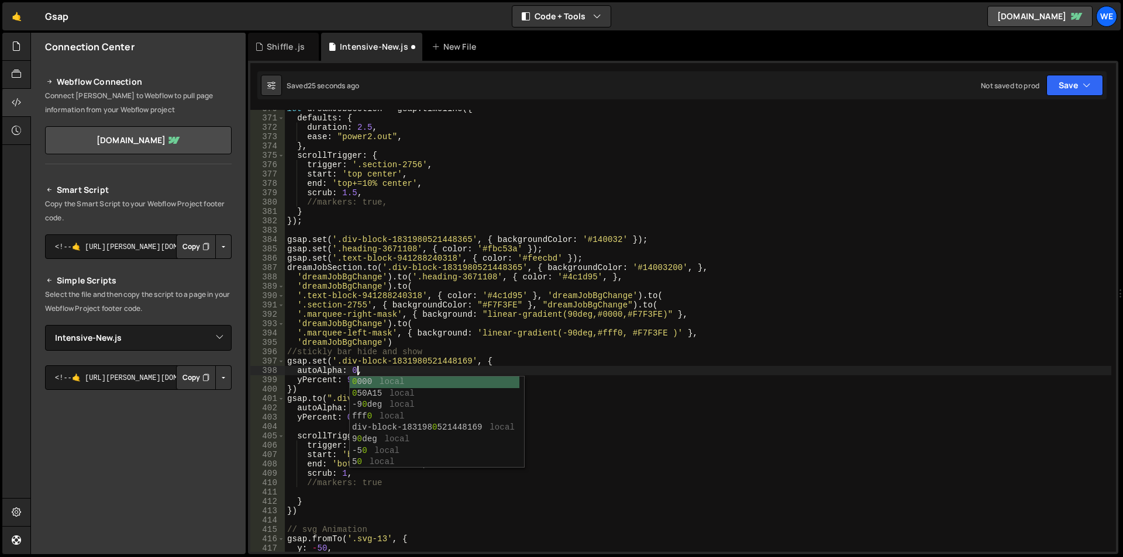
scroll to position [0, 5]
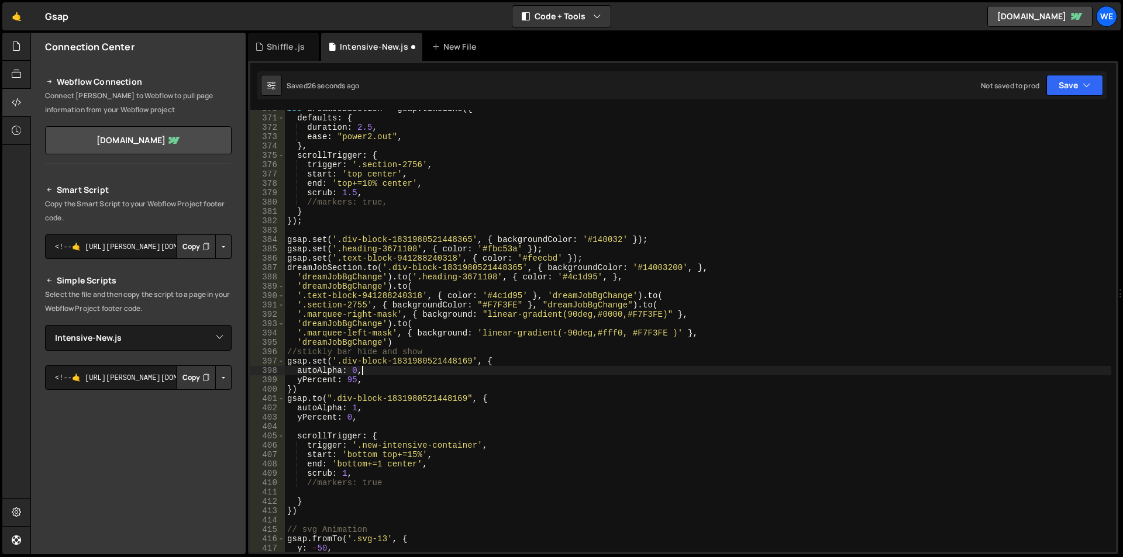
click at [399, 373] on div "let dreamJobSection = gsap . timeline ({ defaults : { duration : 2.5 , ease : "…" at bounding box center [698, 334] width 826 height 461
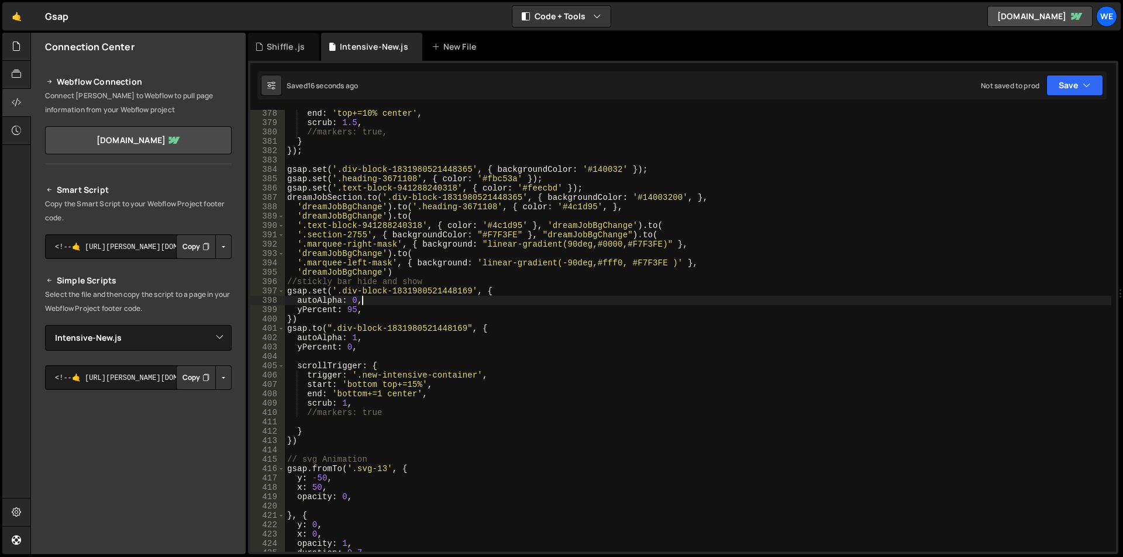
scroll to position [3599, 0]
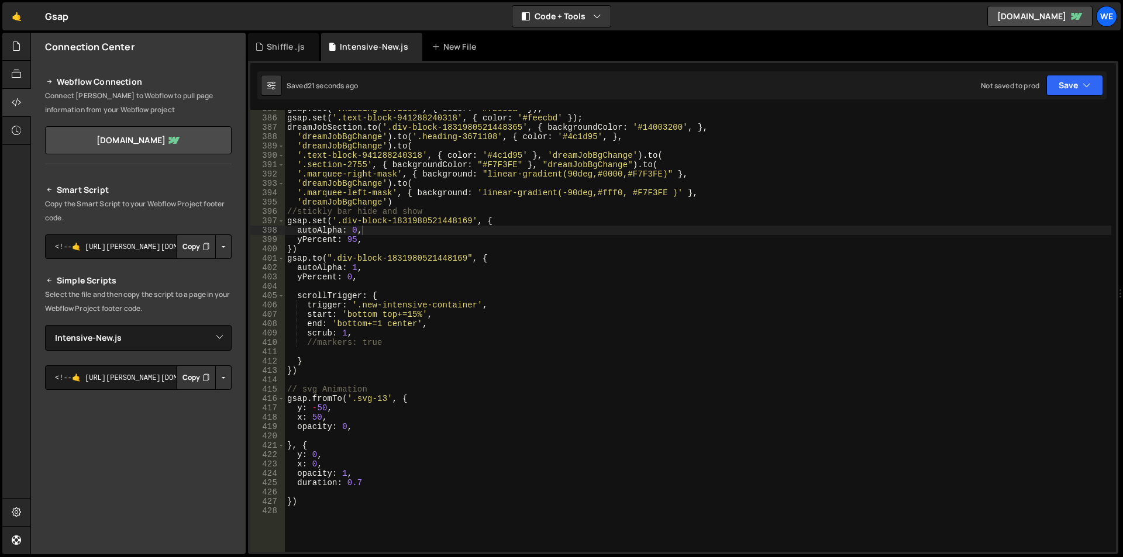
click at [344, 218] on div "gsap . set ( '.heading-3671108' , { color : '#fbc53a' }) ; gsap . set ( '.text-…" at bounding box center [698, 334] width 826 height 461
type textarea "gsap.set('.div-block-1831980521448169', {"
click at [473, 217] on div "gsap . set ( '.heading-3671108' , { color : '#fbc53a' }) ; gsap . set ( '.text-…" at bounding box center [698, 334] width 826 height 461
type input "div-block-1831980521448169"
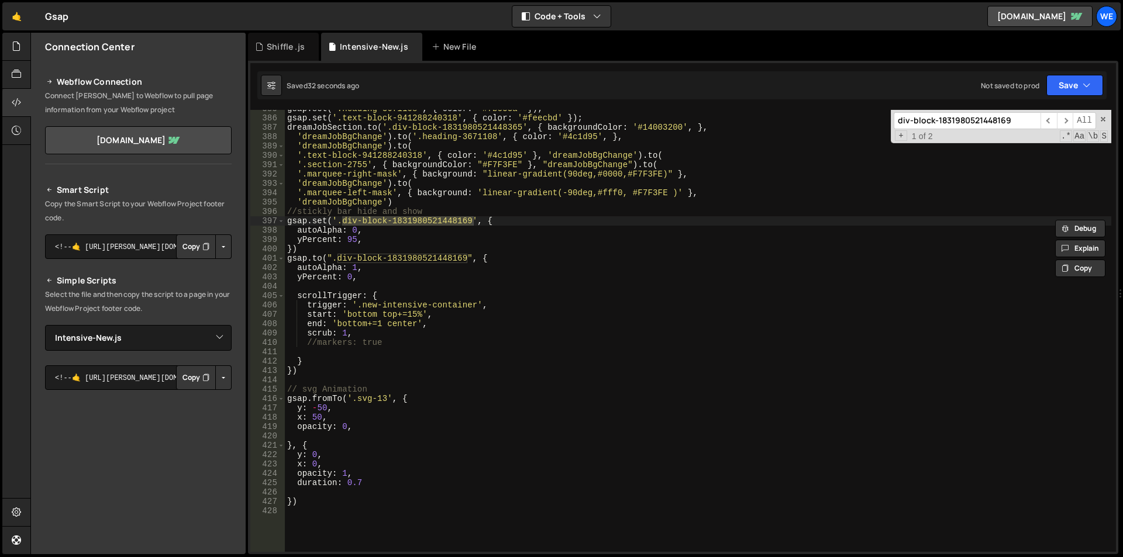
scroll to position [3634, 0]
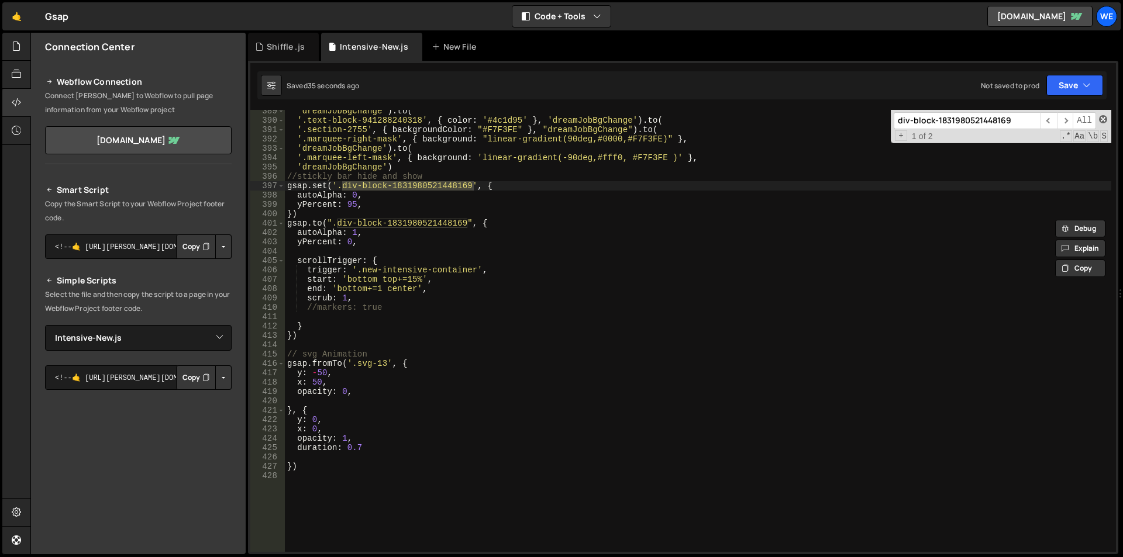
click at [1102, 118] on span at bounding box center [1103, 119] width 8 height 8
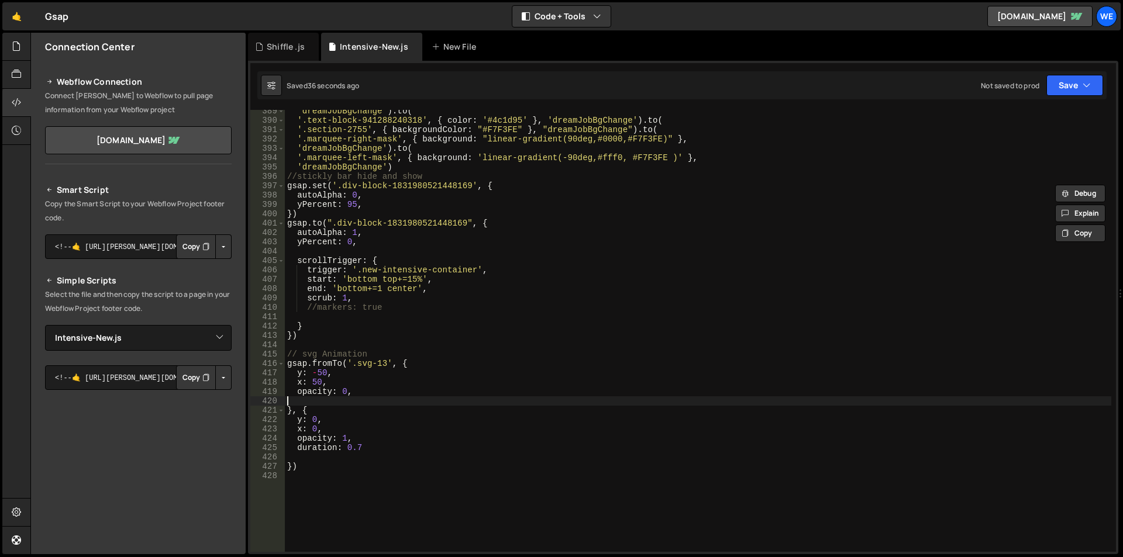
click at [460, 399] on div "'dreamJobBgChange' ) . to ( '.text-block-941288240318' , { color : '#4c1d95' } …" at bounding box center [698, 336] width 826 height 461
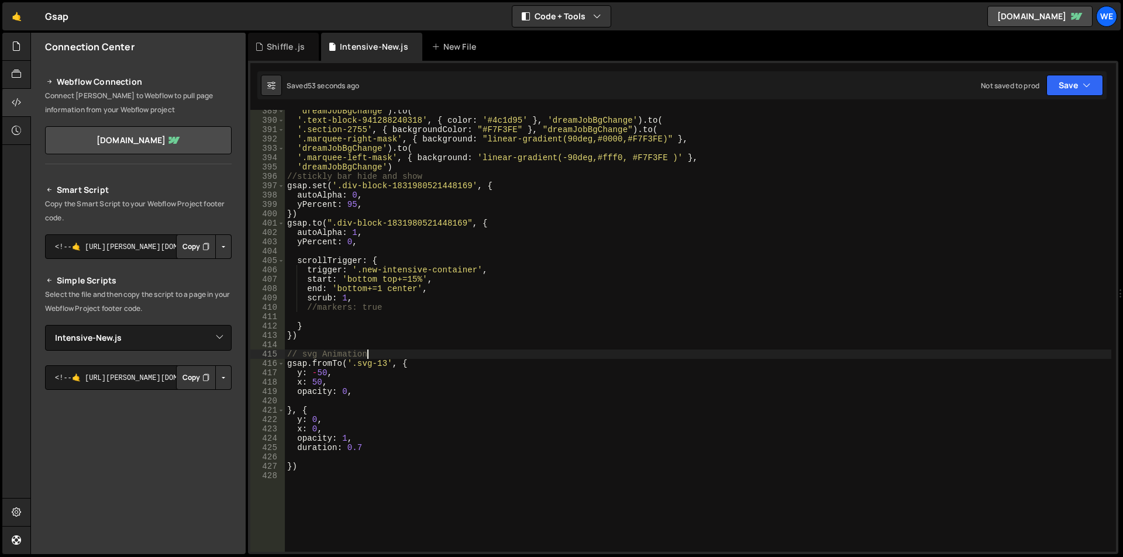
click at [457, 354] on div "'dreamJobBgChange' ) . to ( '.text-block-941288240318' , { color : '#4c1d95' } …" at bounding box center [698, 336] width 826 height 461
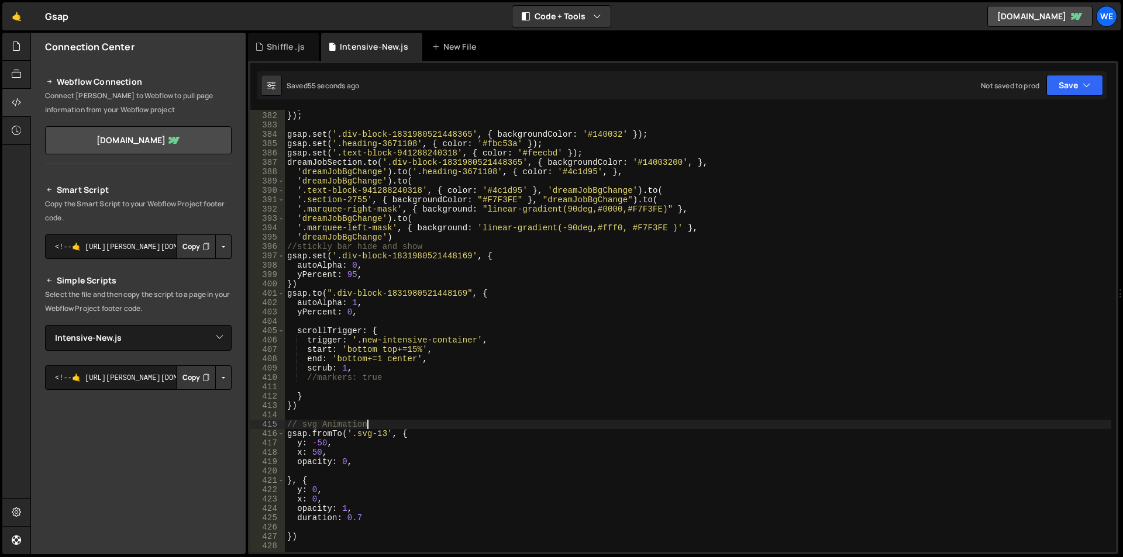
scroll to position [3529, 0]
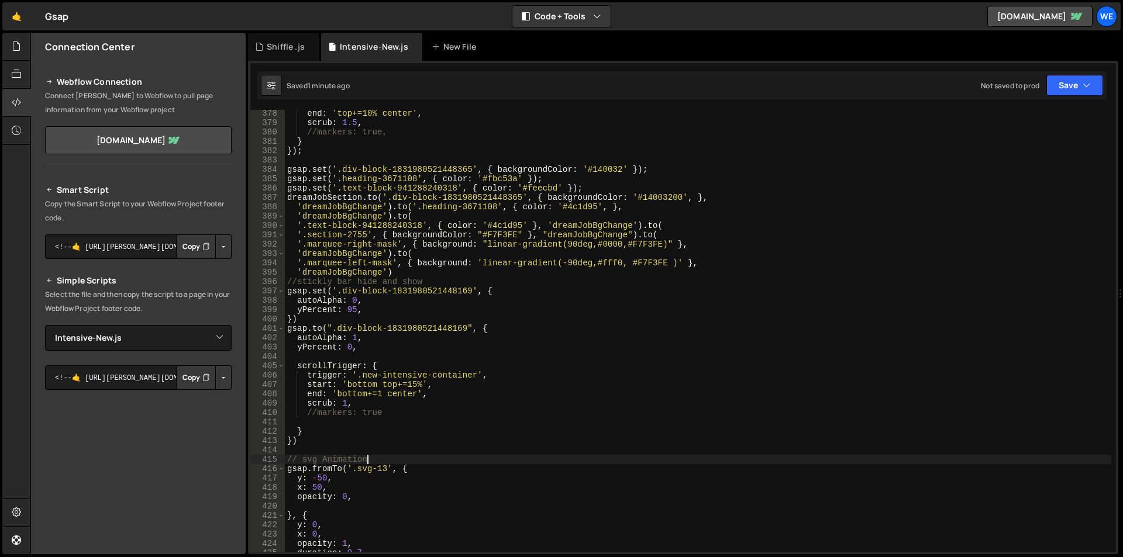
click at [297, 332] on div "end : 'top+=10% center' , scrub : 1.5 , //markers: true, } }) ; gsap . set ( '.…" at bounding box center [698, 339] width 826 height 461
click at [375, 348] on div "end : 'top+=10% center' , scrub : 1.5 , //markers: true, } }) ; gsap . set ( '.…" at bounding box center [698, 339] width 826 height 461
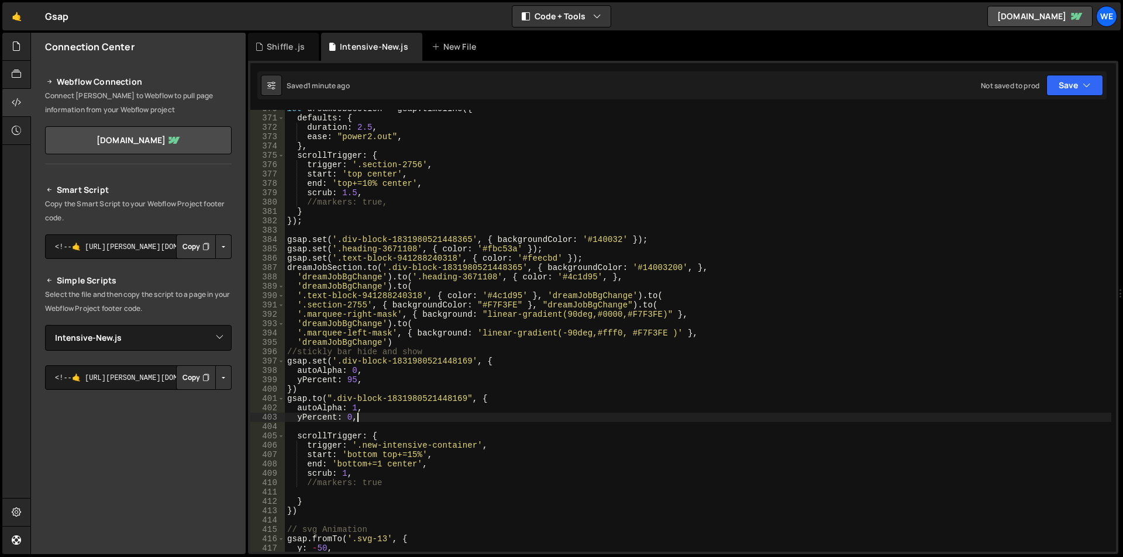
scroll to position [3458, 0]
drag, startPoint x: 466, startPoint y: 398, endPoint x: 436, endPoint y: 399, distance: 29.8
click at [436, 399] on div "let dreamJobSection = gsap . timeline ({ defaults : { duration : 2.5 , ease : "…" at bounding box center [698, 334] width 826 height 461
click at [330, 409] on div "let dreamJobSection = gsap . timeline ({ defaults : { duration : 2.5 , ease : "…" at bounding box center [698, 334] width 826 height 461
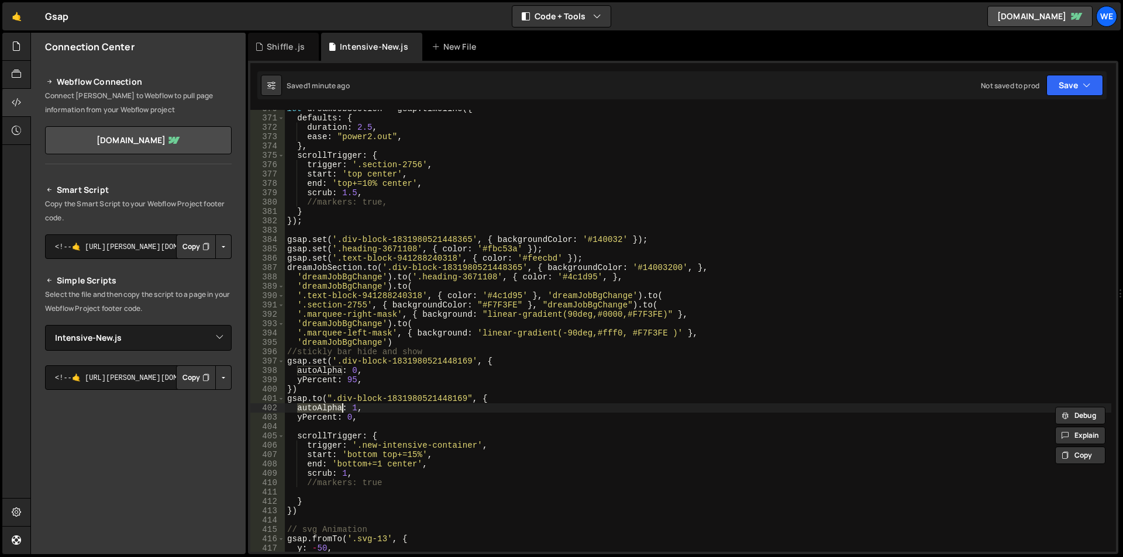
click at [429, 400] on div "let dreamJobSection = gsap . timeline ({ defaults : { duration : 2.5 , ease : "…" at bounding box center [698, 334] width 826 height 461
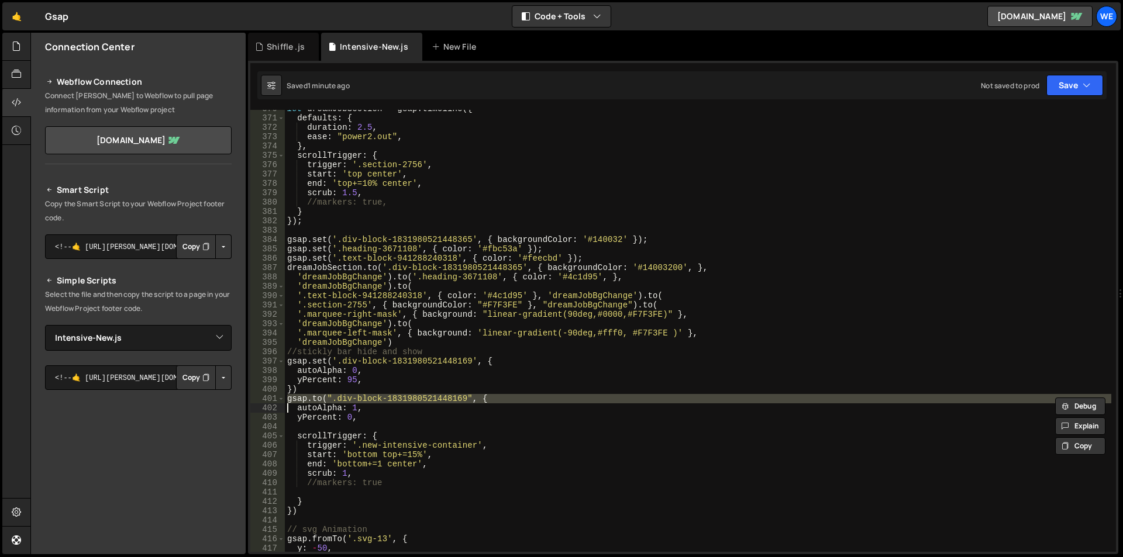
click at [429, 400] on div "let dreamJobSection = gsap . timeline ({ defaults : { duration : 2.5 , ease : "…" at bounding box center [698, 334] width 826 height 461
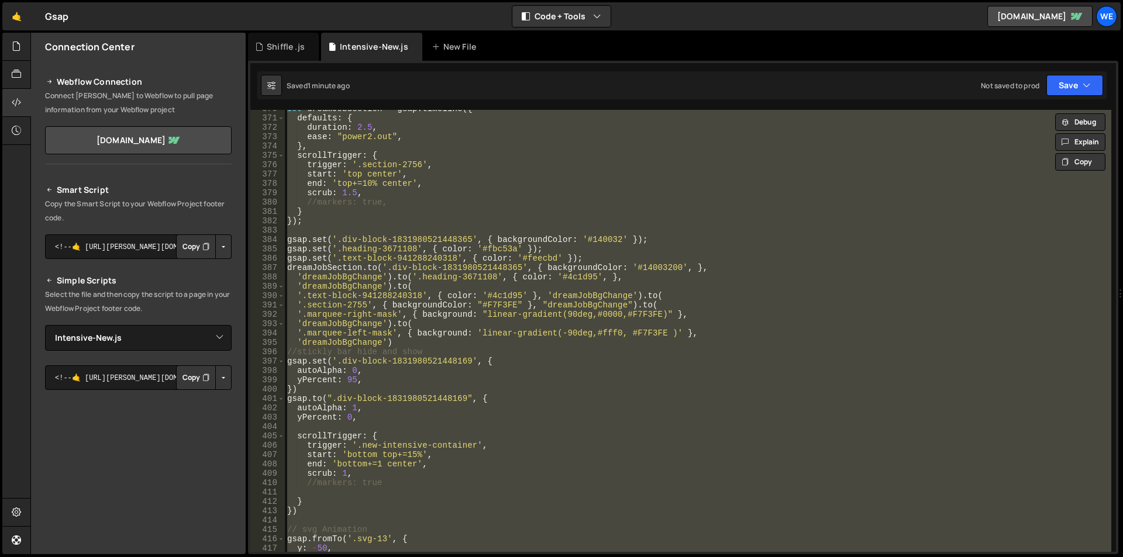
click at [429, 400] on div "let dreamJobSection = gsap . timeline ({ defaults : { duration : 2.5 , ease : "…" at bounding box center [698, 334] width 826 height 461
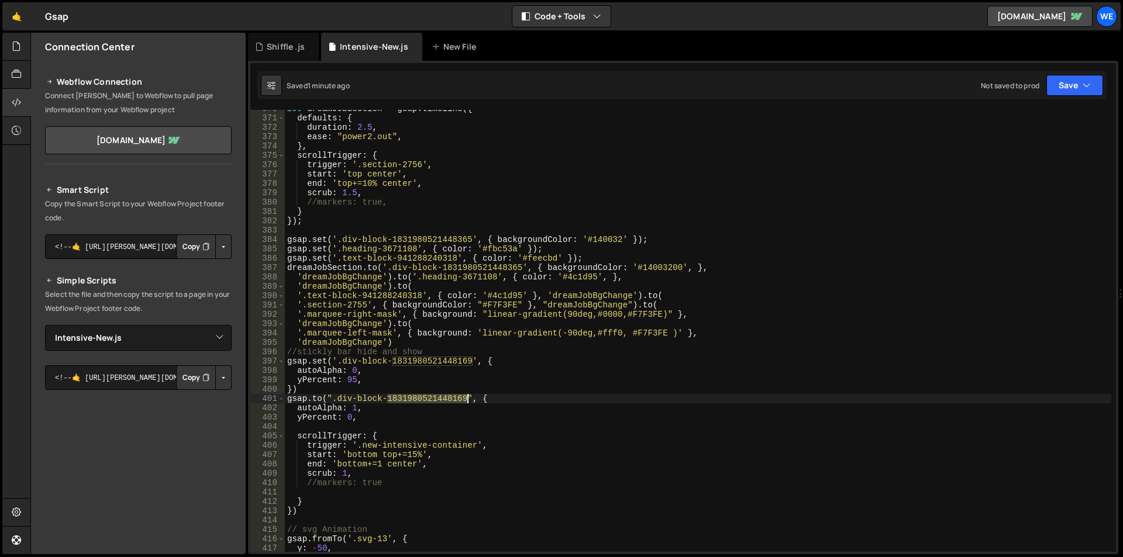
click at [429, 400] on div "let dreamJobSection = gsap . timeline ({ defaults : { duration : 2.5 , ease : "…" at bounding box center [698, 334] width 826 height 461
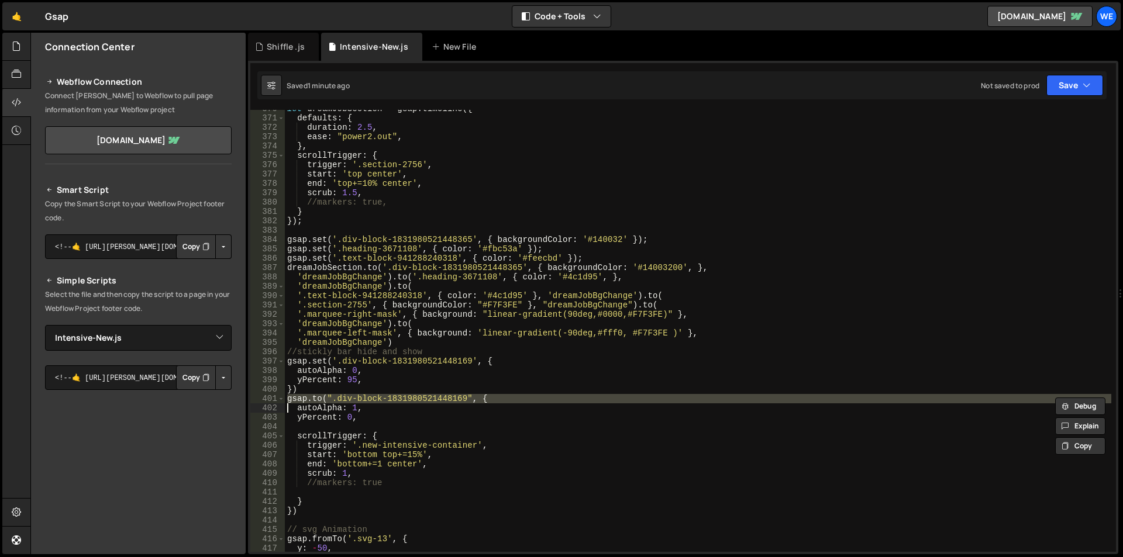
click at [429, 400] on div "let dreamJobSection = gsap . timeline ({ defaults : { duration : 2.5 , ease : "…" at bounding box center [698, 334] width 826 height 461
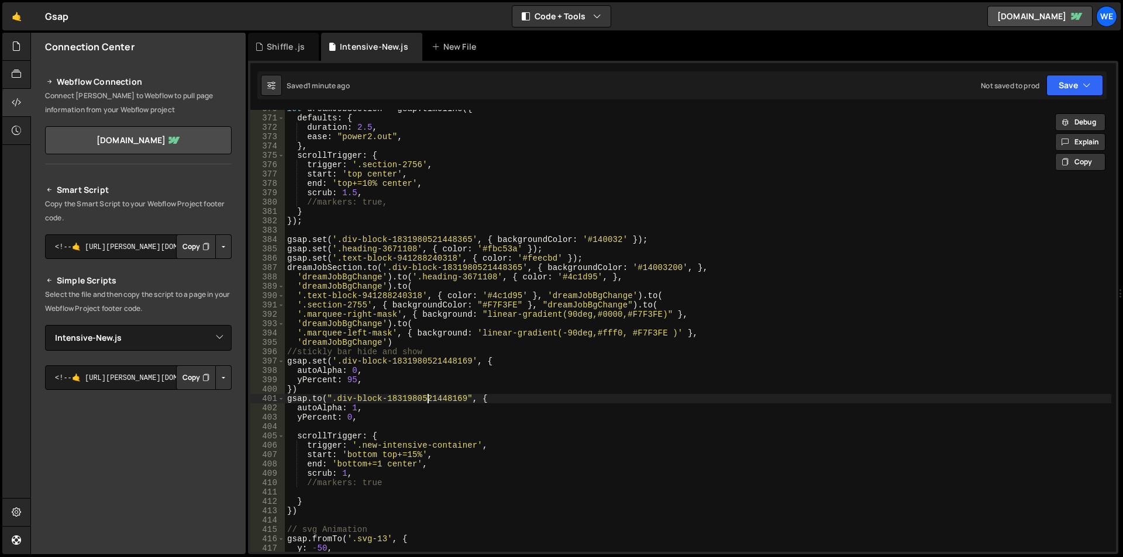
click at [429, 400] on div "let dreamJobSection = gsap . timeline ({ defaults : { duration : 2.5 , ease : "…" at bounding box center [698, 334] width 826 height 461
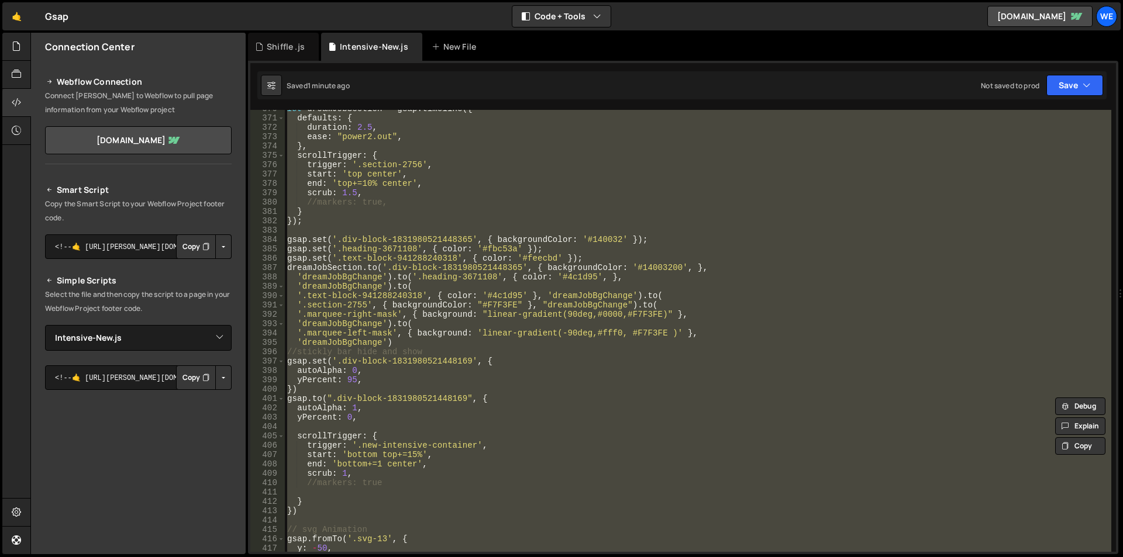
click at [429, 400] on div "let dreamJobSection = gsap . timeline ({ defaults : { duration : 2.5 , ease : "…" at bounding box center [698, 334] width 826 height 461
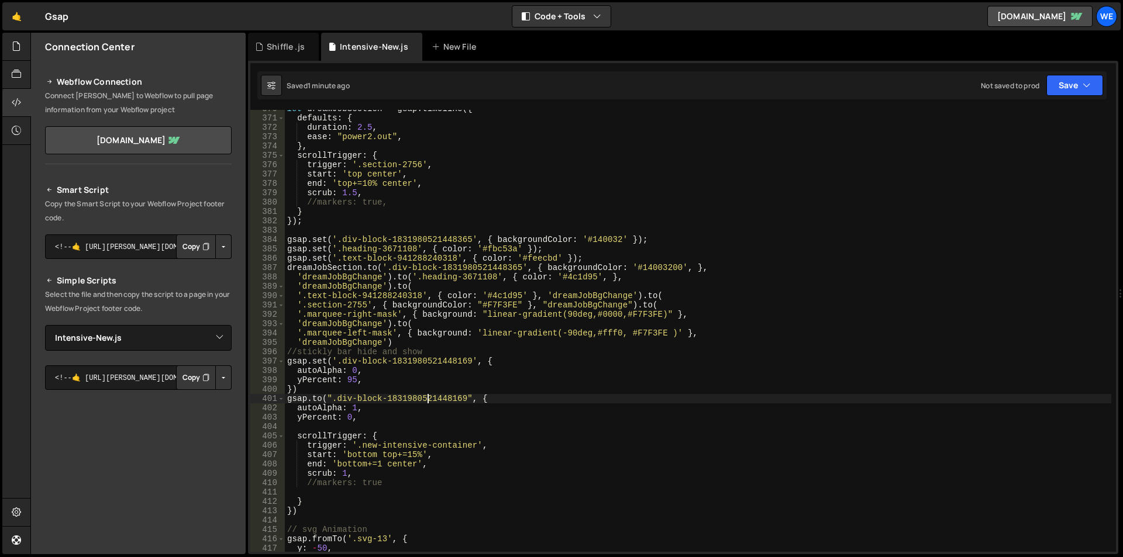
click at [429, 400] on div "let dreamJobSection = gsap . timeline ({ defaults : { duration : 2.5 , ease : "…" at bounding box center [698, 334] width 826 height 461
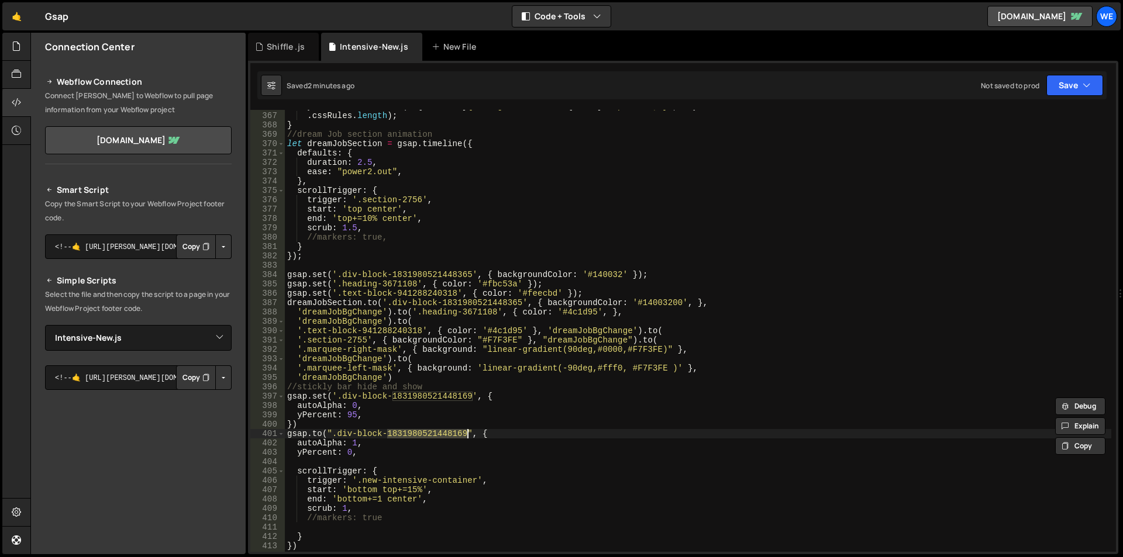
scroll to position [3494, 0]
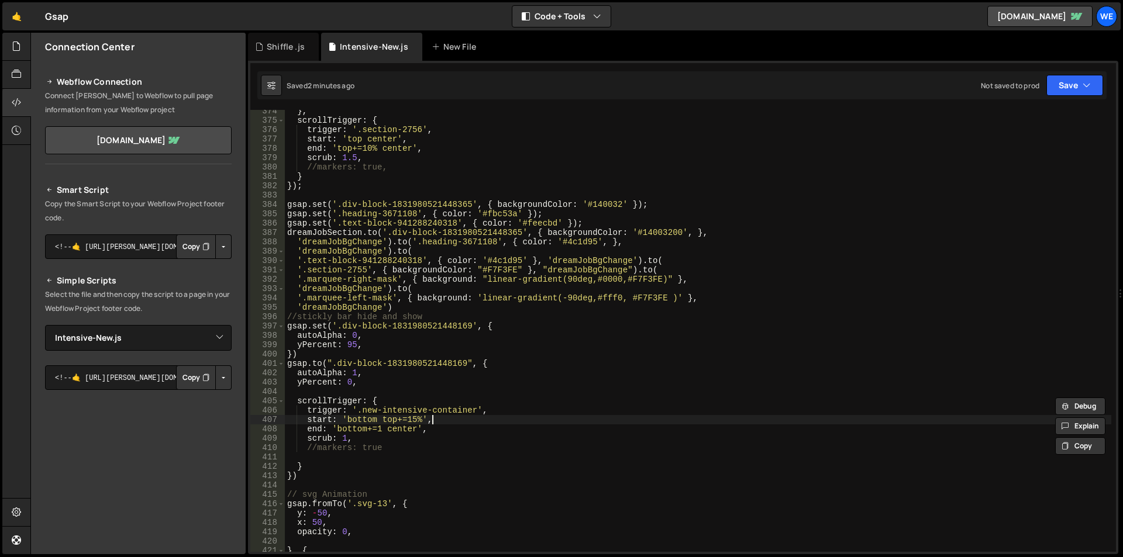
click at [546, 418] on div "} , scrollTrigger : { trigger : '.section-2756' , start : 'top center' , end : …" at bounding box center [698, 336] width 826 height 461
click at [295, 364] on div "} , scrollTrigger : { trigger : '.section-2756' , start : 'top center' , end : …" at bounding box center [698, 336] width 826 height 461
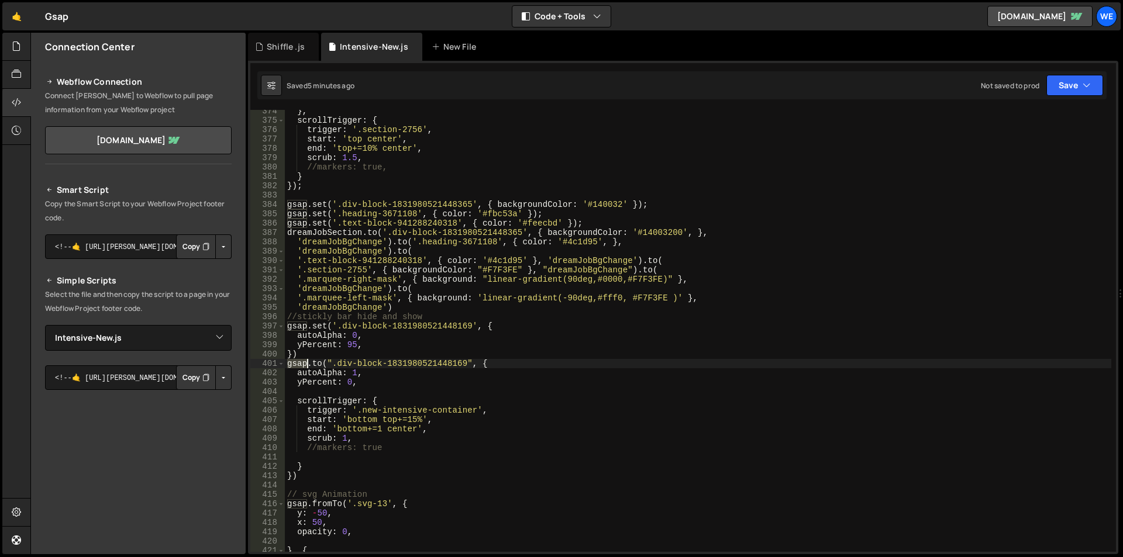
click at [295, 364] on div "} , scrollTrigger : { trigger : '.section-2756' , start : 'top center' , end : …" at bounding box center [698, 336] width 826 height 461
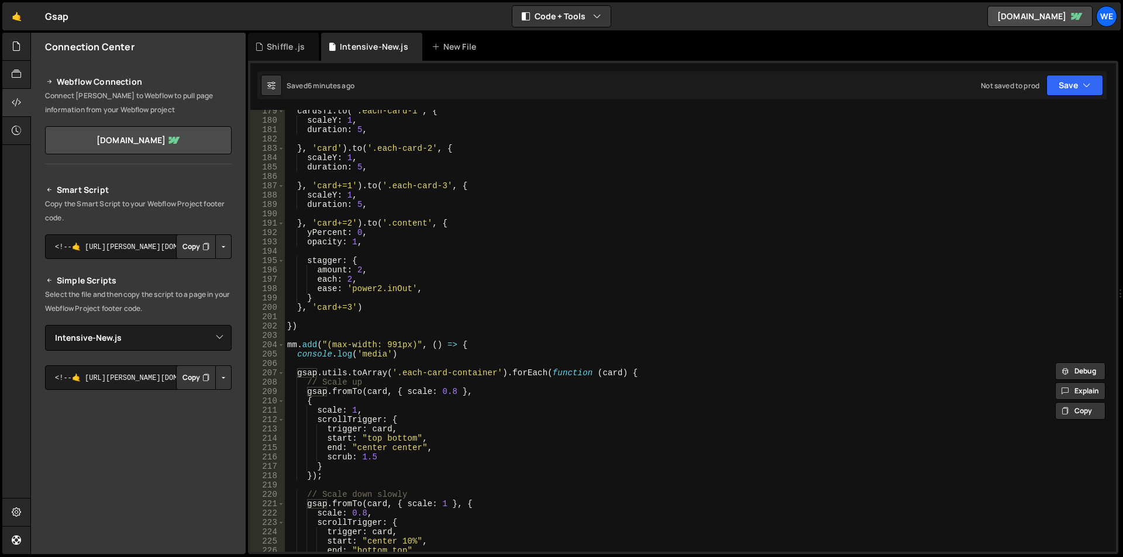
scroll to position [1704, 0]
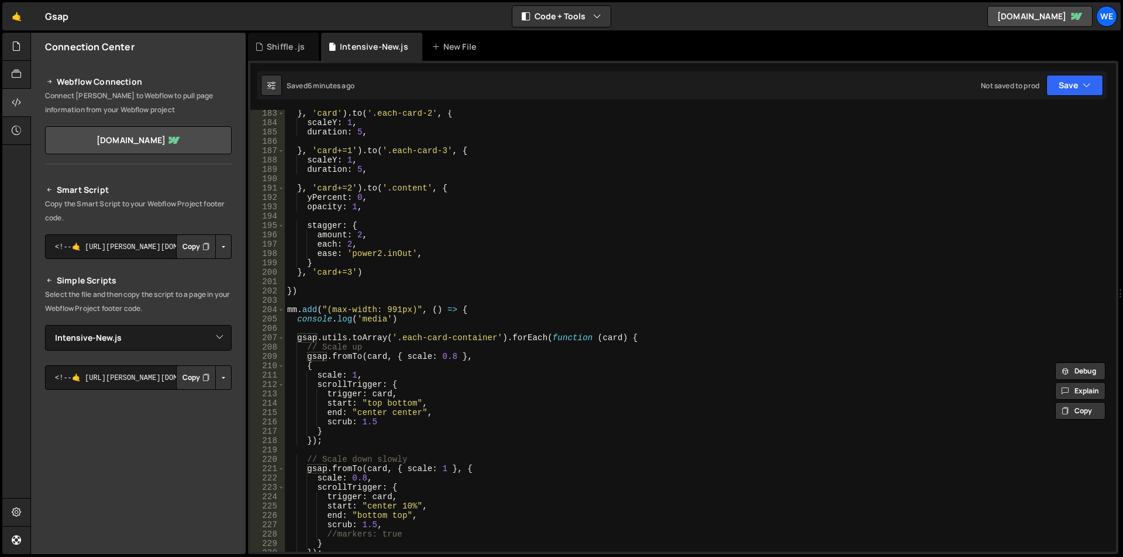
click at [314, 308] on div "} , 'card' ) . to ( '.each-card-2' , { scaleY : 1 , duration : 5 , } , 'card+=1…" at bounding box center [698, 339] width 826 height 461
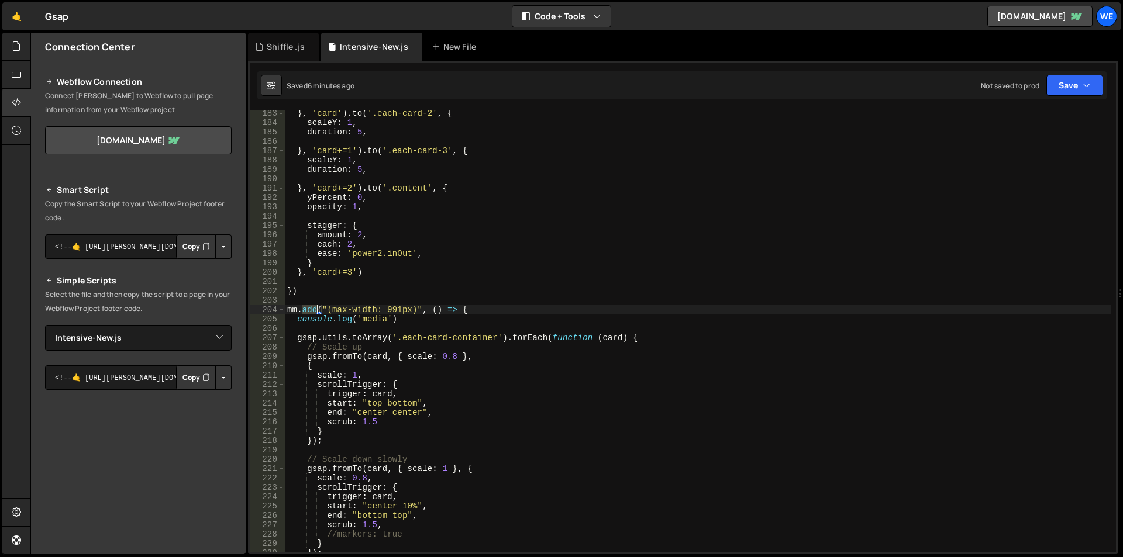
click at [314, 308] on div "} , 'card' ) . to ( '.each-card-2' , { scaleY : 1 , duration : 5 , } , 'card+=1…" at bounding box center [698, 339] width 826 height 461
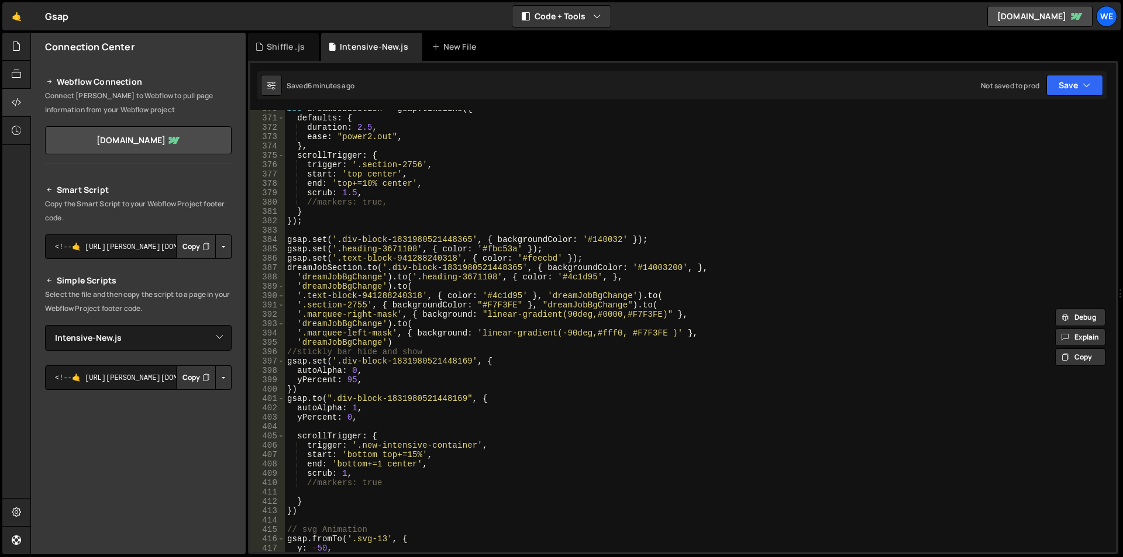
scroll to position [3634, 0]
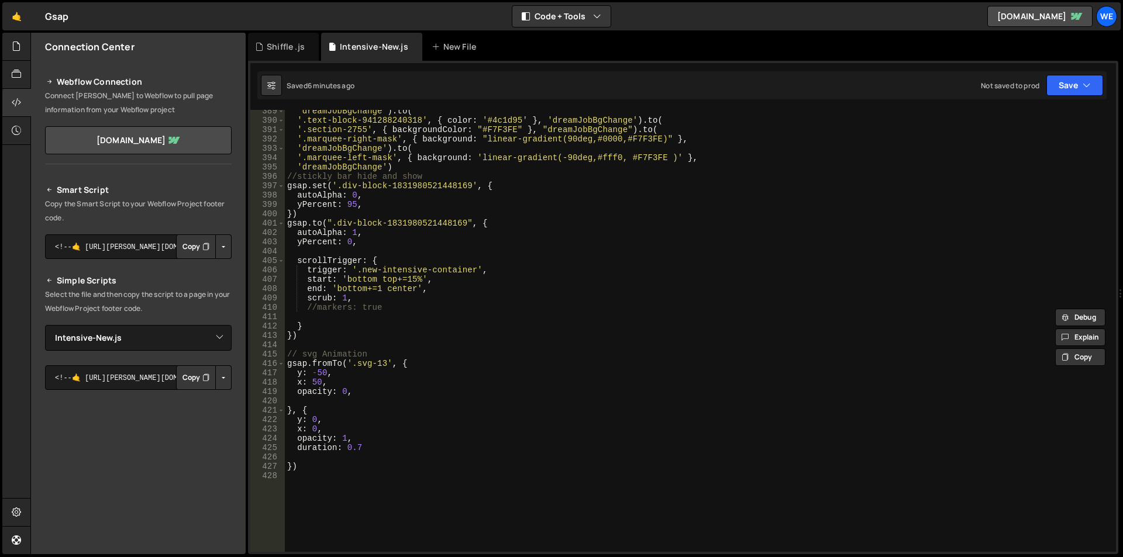
click at [304, 336] on div "'dreamJobBgChange' ) . to ( '.text-block-941288240318' , { color : '#4c1d95' } …" at bounding box center [698, 336] width 826 height 461
click at [287, 224] on div "'dreamJobBgChange' ) . to ( '.text-block-941288240318' , { color : '#4c1d95' } …" at bounding box center [698, 336] width 826 height 461
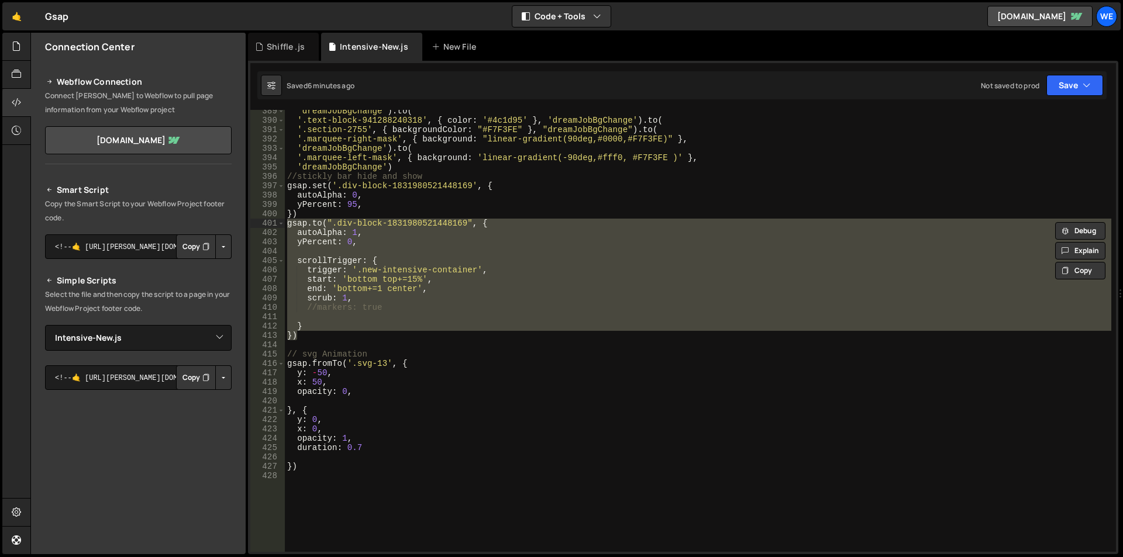
click at [367, 332] on div "'dreamJobBgChange' ) . to ( '.text-block-941288240318' , { color : '#4c1d95' } …" at bounding box center [698, 331] width 826 height 442
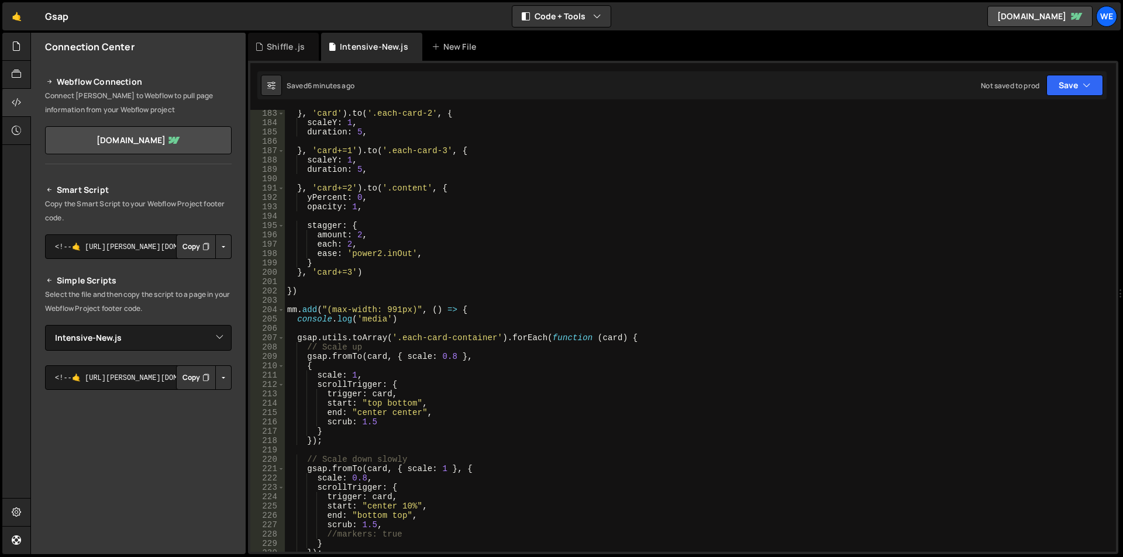
scroll to position [1704, 0]
click at [470, 309] on div "} , 'card' ) . to ( '.each-card-2' , { scaleY : 1 , duration : 5 , } , 'card+=1…" at bounding box center [698, 339] width 826 height 461
type textarea "mm.add("(max-width: 991px)", () => {"
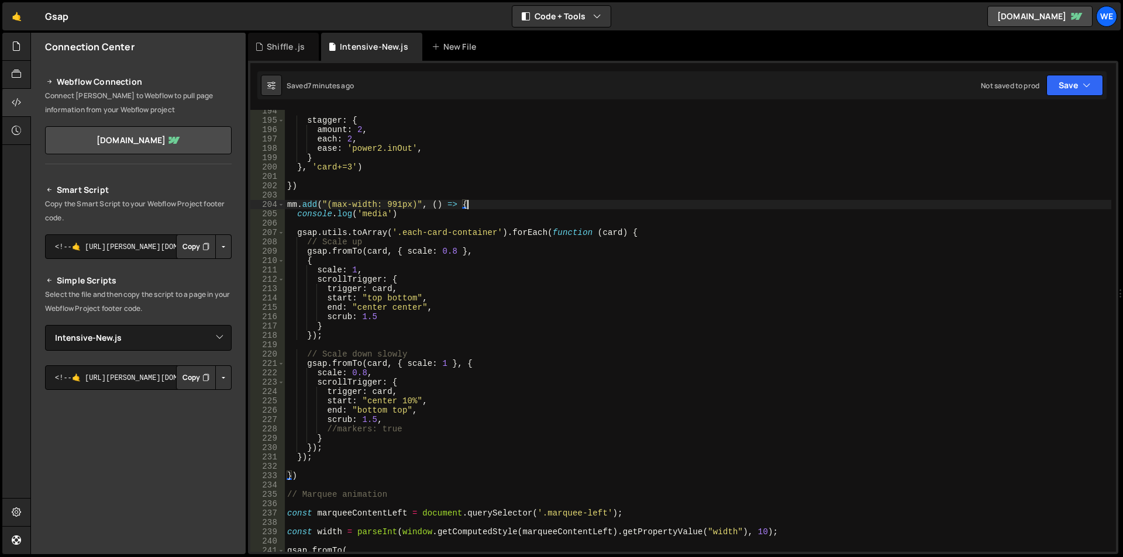
click at [357, 463] on div "stagger : { amount : 2 , each : 2 , ease : 'power2.inOut' , } } , 'card+=3' ) }…" at bounding box center [698, 336] width 826 height 461
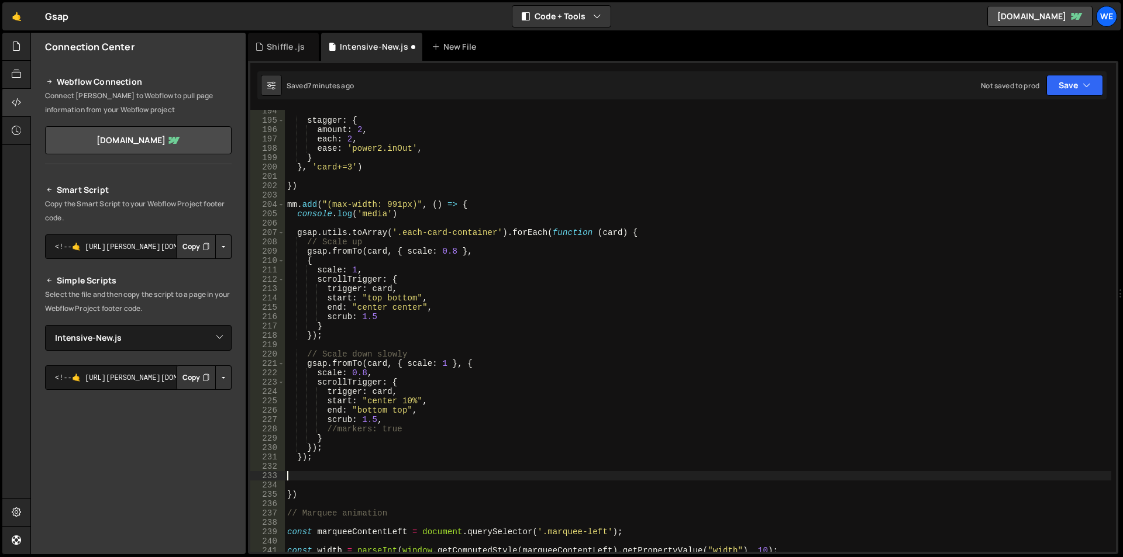
paste textarea "})"
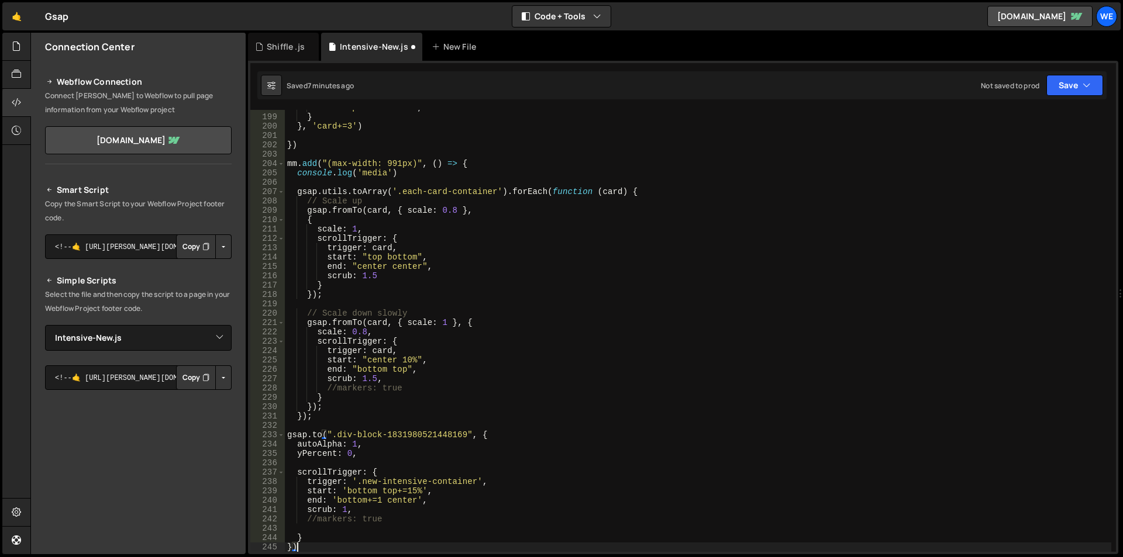
scroll to position [1850, 0]
click at [343, 420] on div "ease : 'power2.inOut' , } } , 'card+=3' ) }) mm . add ( "(max-width: 991px)" , …" at bounding box center [698, 333] width 826 height 461
type textarea "});"
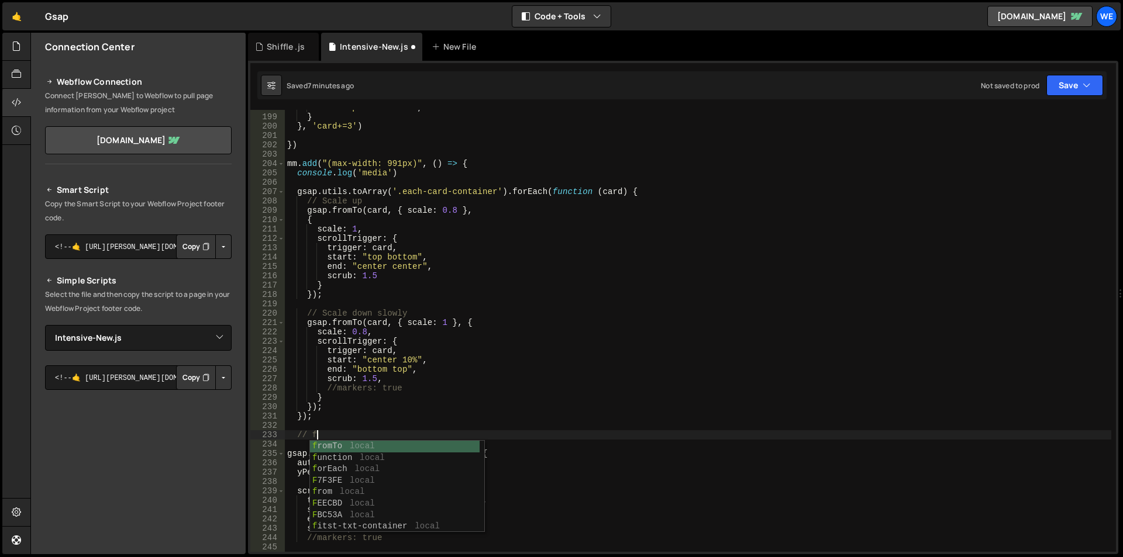
scroll to position [0, 2]
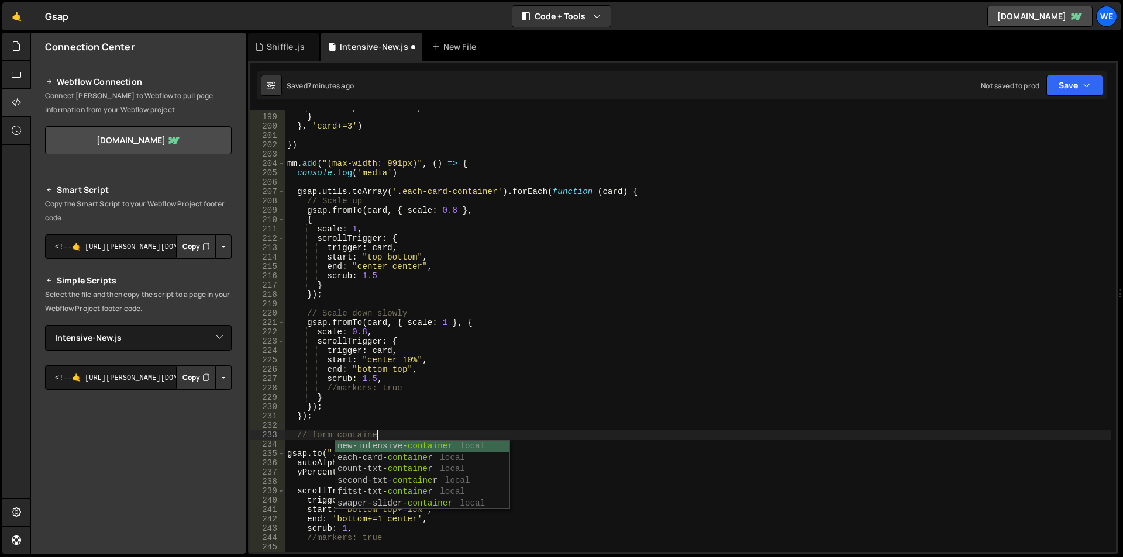
type textarea "// form container"
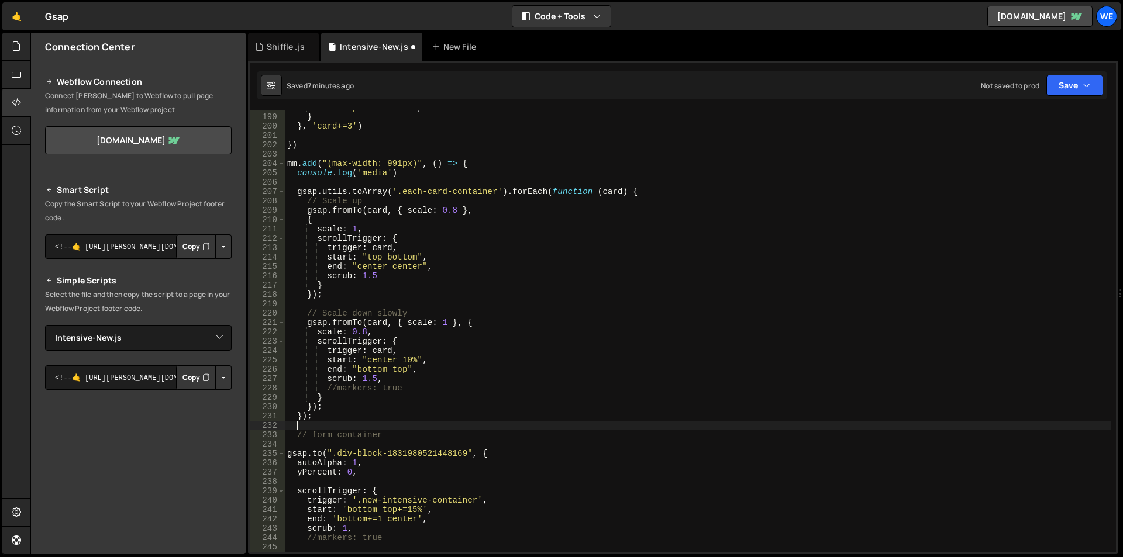
click at [388, 424] on div "ease : 'power2.inOut' , } } , 'card+=3' ) }) mm . add ( "(max-width: 991px)" , …" at bounding box center [698, 333] width 826 height 461
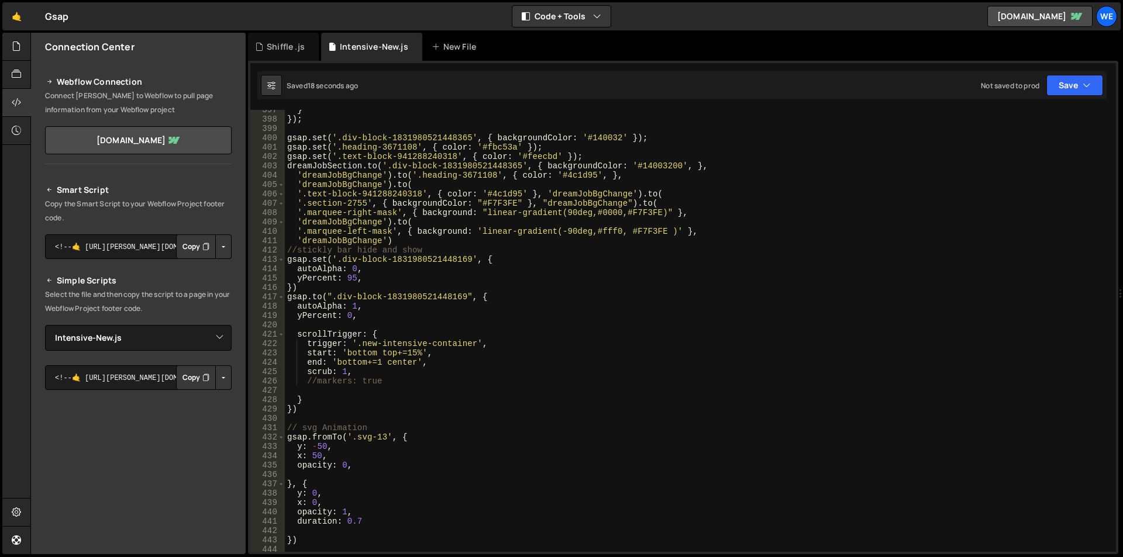
scroll to position [3710, 0]
click at [287, 257] on div "} }) ; gsap . set ( '.div-block-1831980521448365' , { backgroundColor : '#14003…" at bounding box center [698, 335] width 826 height 461
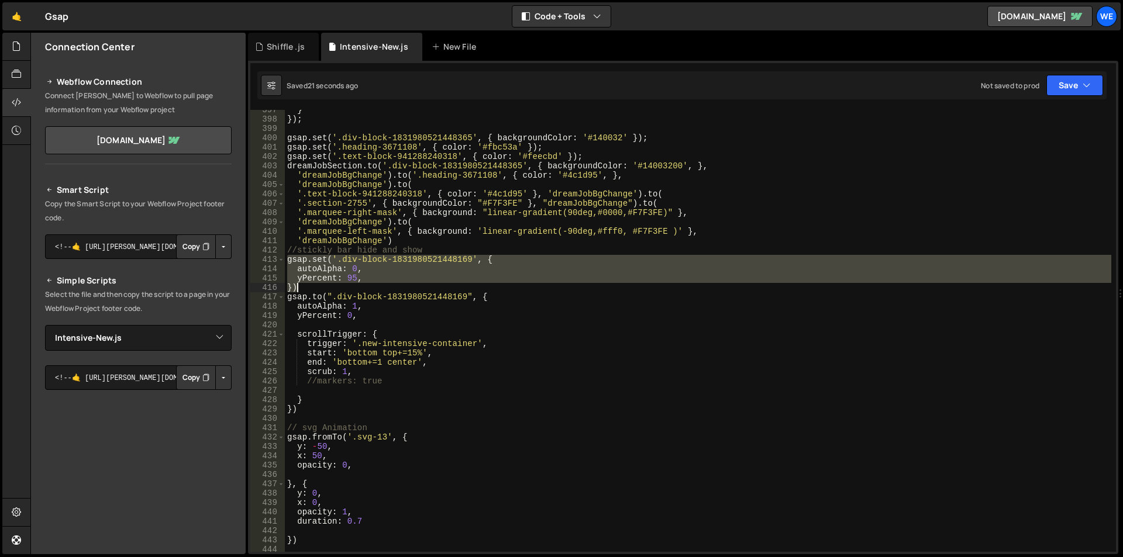
click at [304, 285] on div "} }) ; gsap . set ( '.div-block-1831980521448365' , { backgroundColor : '#14003…" at bounding box center [698, 335] width 826 height 461
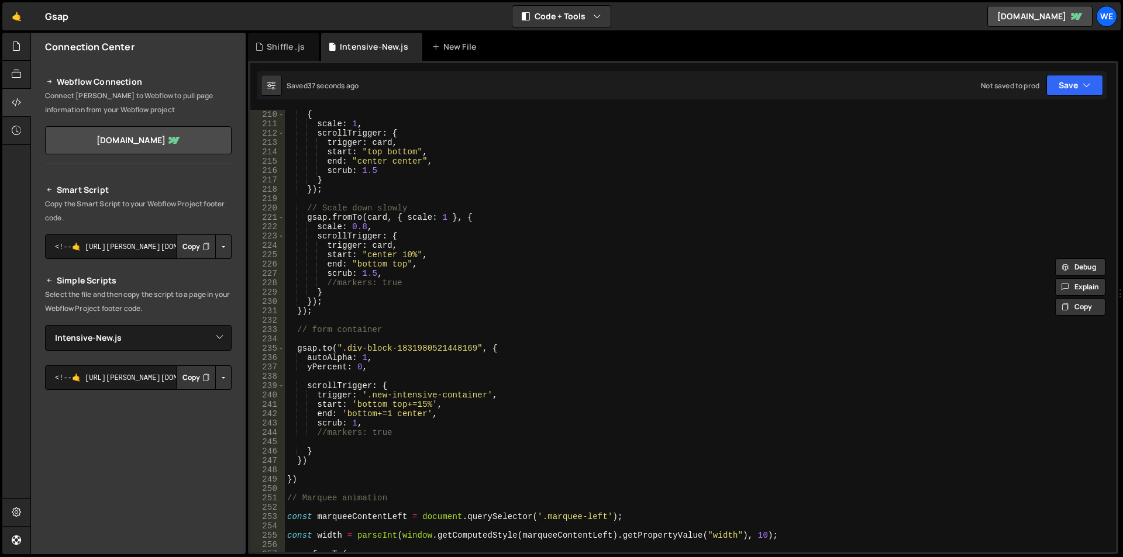
scroll to position [1991, 0]
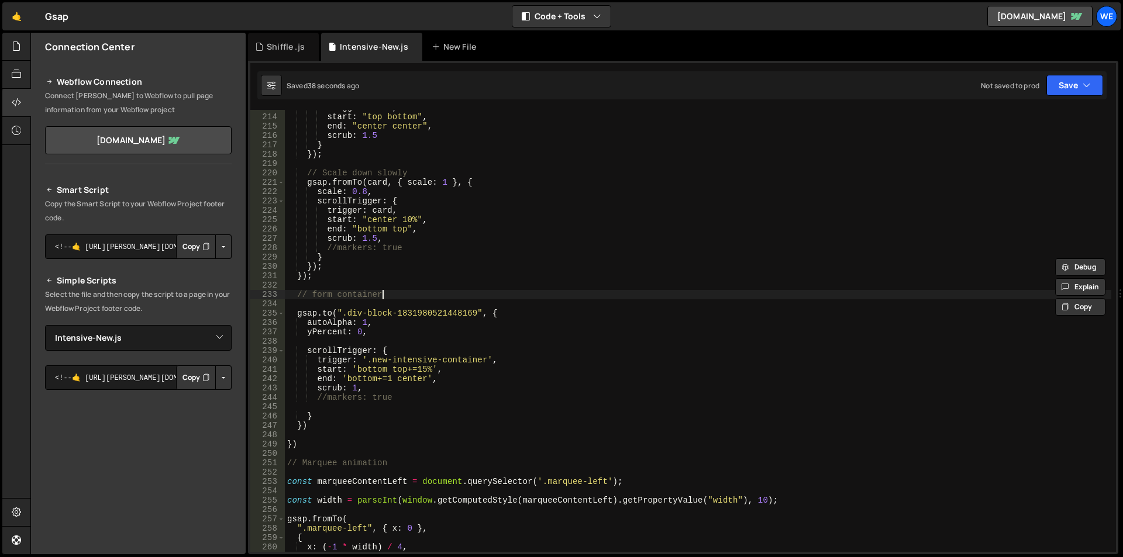
click at [394, 296] on div "trigger : card , start : "top bottom" , end : "center center" , scrub : 1.5 } }…" at bounding box center [698, 333] width 826 height 461
type textarea "// form container"
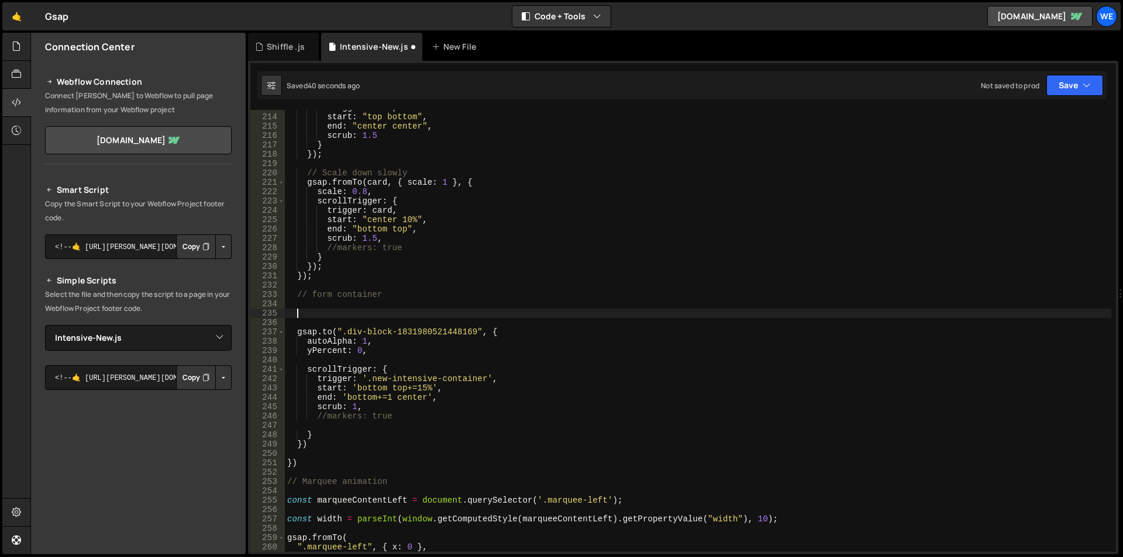
paste textarea "})"
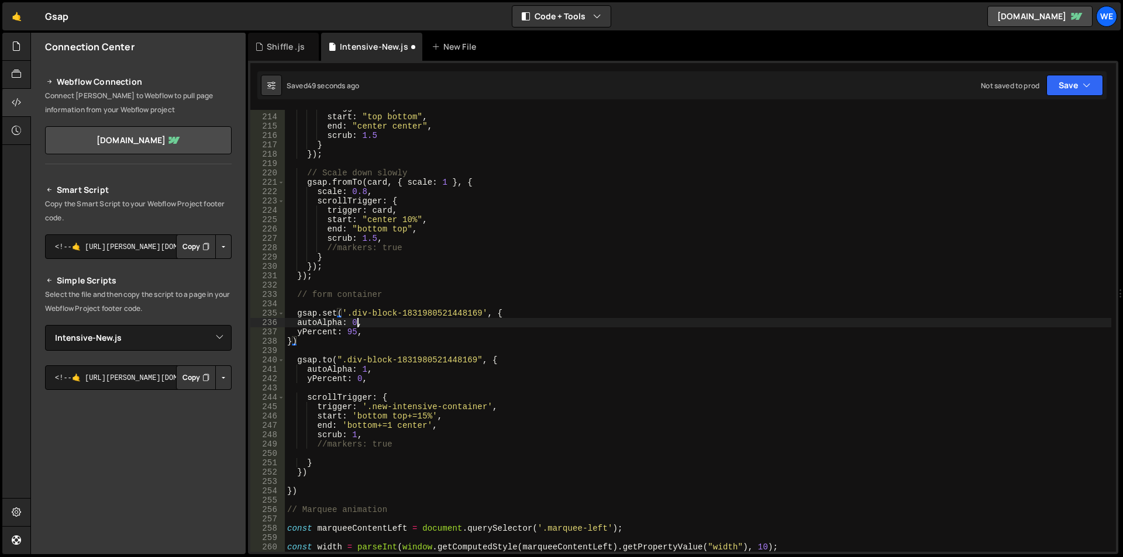
click at [355, 319] on div "trigger : card , start : "top bottom" , end : "center center" , scrub : 1.5 } }…" at bounding box center [698, 333] width 826 height 461
click at [351, 321] on div "trigger : card , start : "top bottom" , end : "center center" , scrub : 1.5 } }…" at bounding box center [698, 333] width 826 height 461
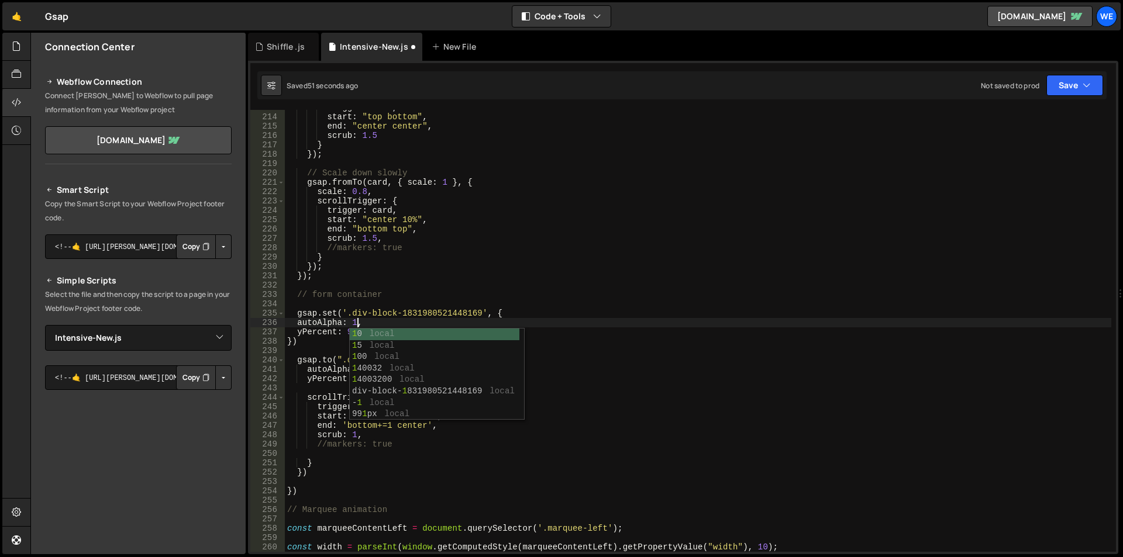
click at [377, 324] on div "trigger : card , start : "top bottom" , end : "center center" , scrub : 1.5 } }…" at bounding box center [698, 333] width 826 height 461
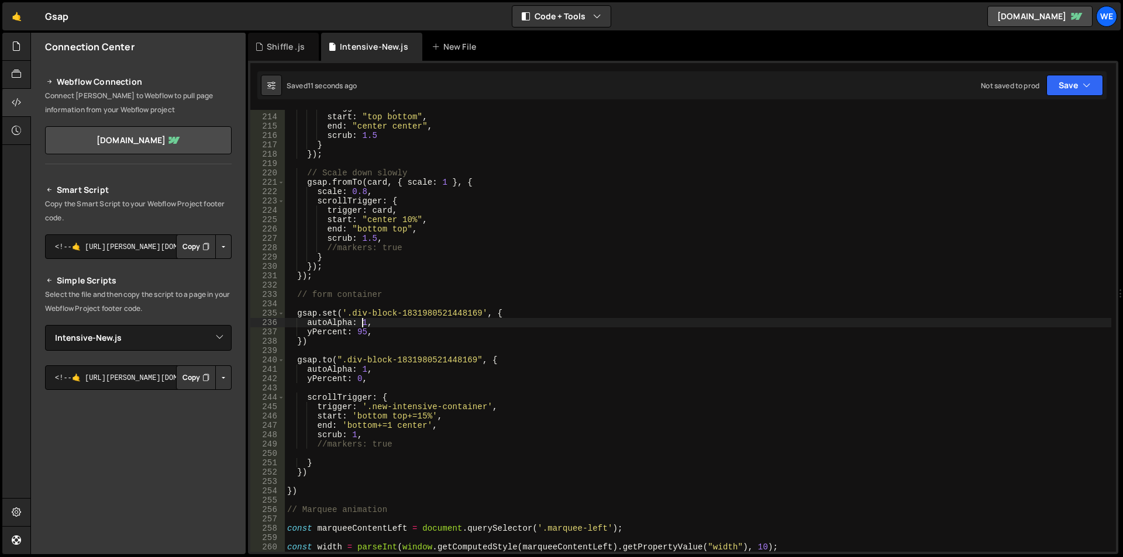
click at [502, 190] on div "trigger : card , start : "top bottom" , end : "center center" , scrub : 1.5 } }…" at bounding box center [698, 333] width 826 height 461
click at [287, 361] on div "trigger : card , start : "top bottom" , end : "center center" , scrub : 1.5 } }…" at bounding box center [698, 333] width 826 height 461
click at [327, 445] on div "trigger : card , start : "top bottom" , end : "center center" , scrub : 1.5 } }…" at bounding box center [698, 333] width 826 height 461
click at [420, 437] on div "trigger : card , start : "top bottom" , end : "center center" , scrub : 1.5 } }…" at bounding box center [698, 333] width 826 height 461
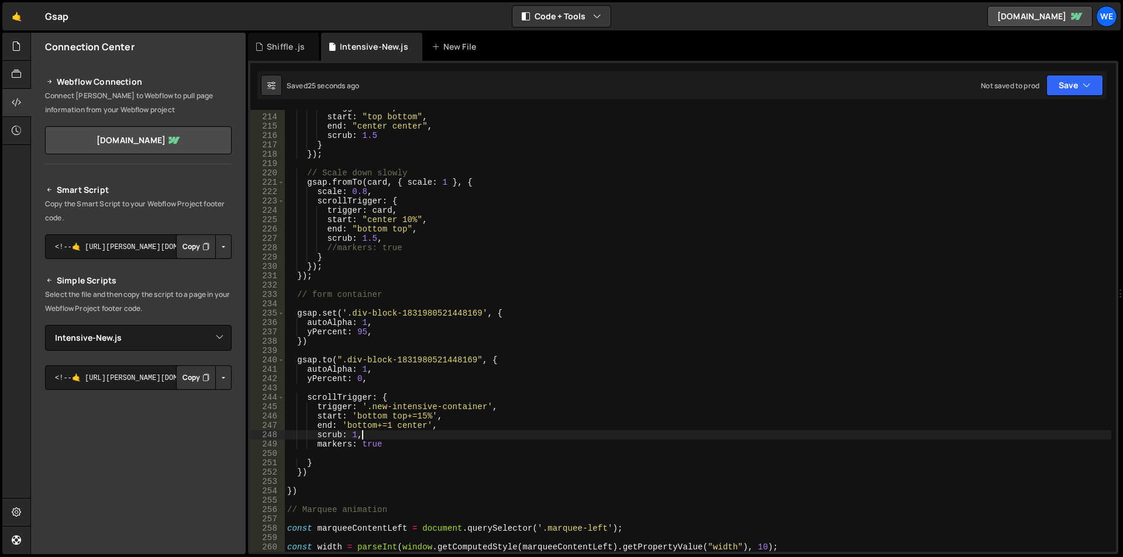
click at [367, 323] on div "trigger : card , start : "top bottom" , end : "center center" , scrub : 1.5 } }…" at bounding box center [698, 333] width 826 height 461
click at [431, 415] on div "trigger : card , start : "top bottom" , end : "center center" , scrub : 1.5 } }…" at bounding box center [698, 333] width 826 height 461
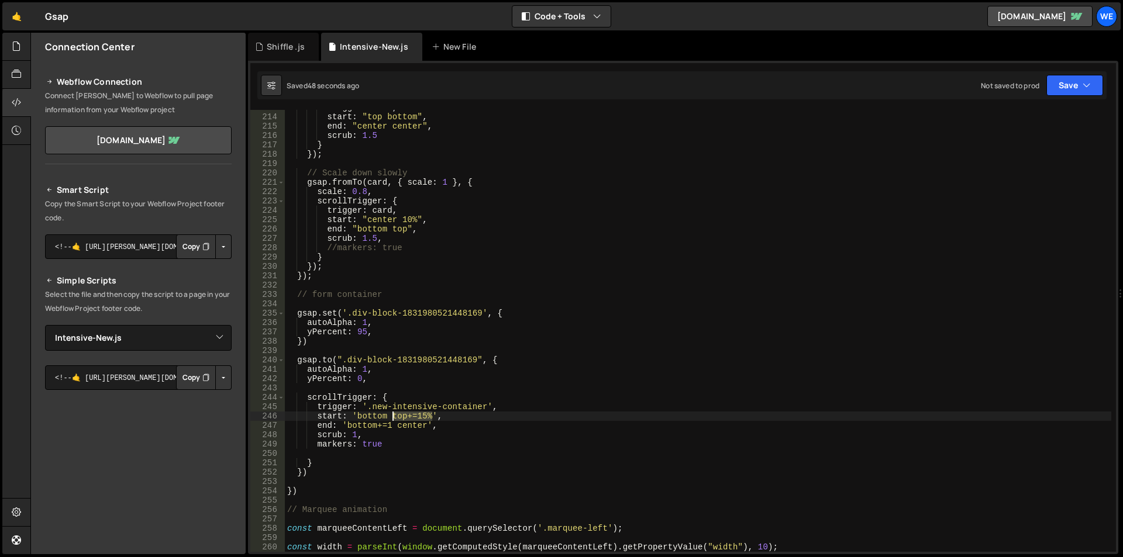
click at [393, 415] on div "trigger : card , start : "top bottom" , end : "center center" , scrub : 1.5 } }…" at bounding box center [698, 333] width 826 height 461
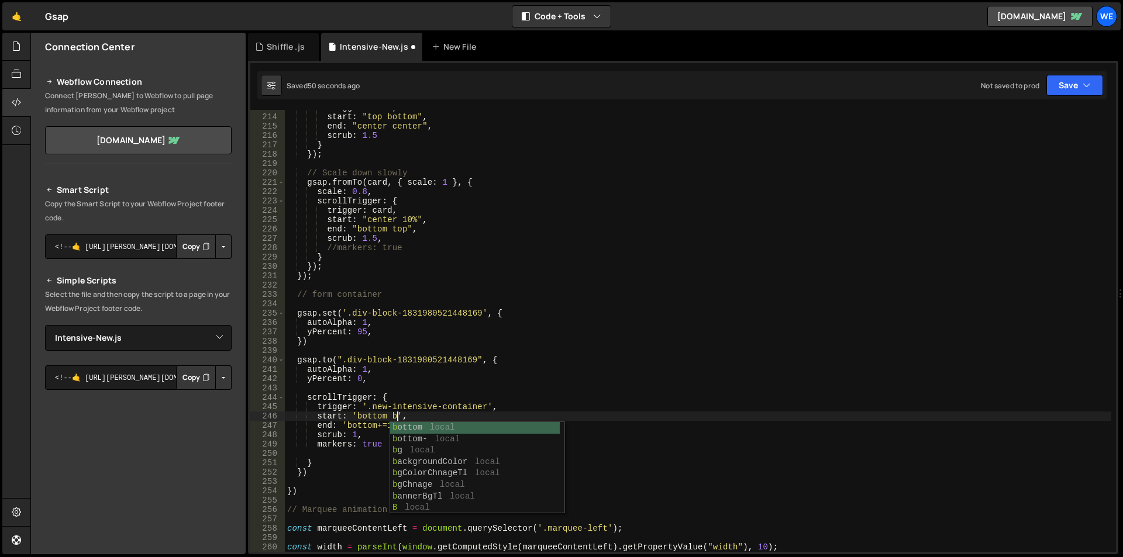
scroll to position [0, 8]
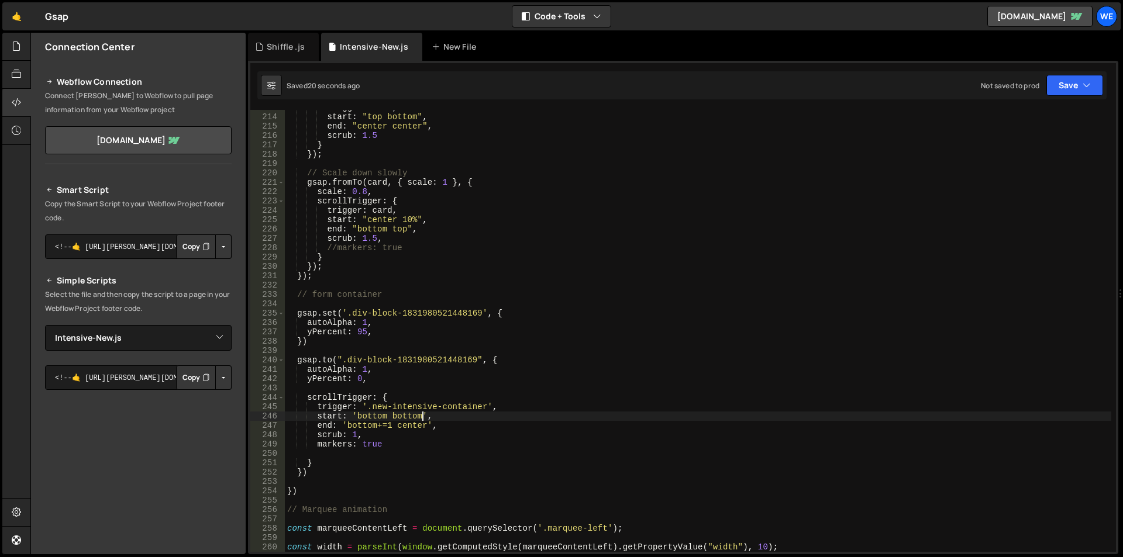
click at [406, 416] on div "trigger : card , start : "top bottom" , end : "center center" , scrub : 1.5 } }…" at bounding box center [698, 333] width 826 height 461
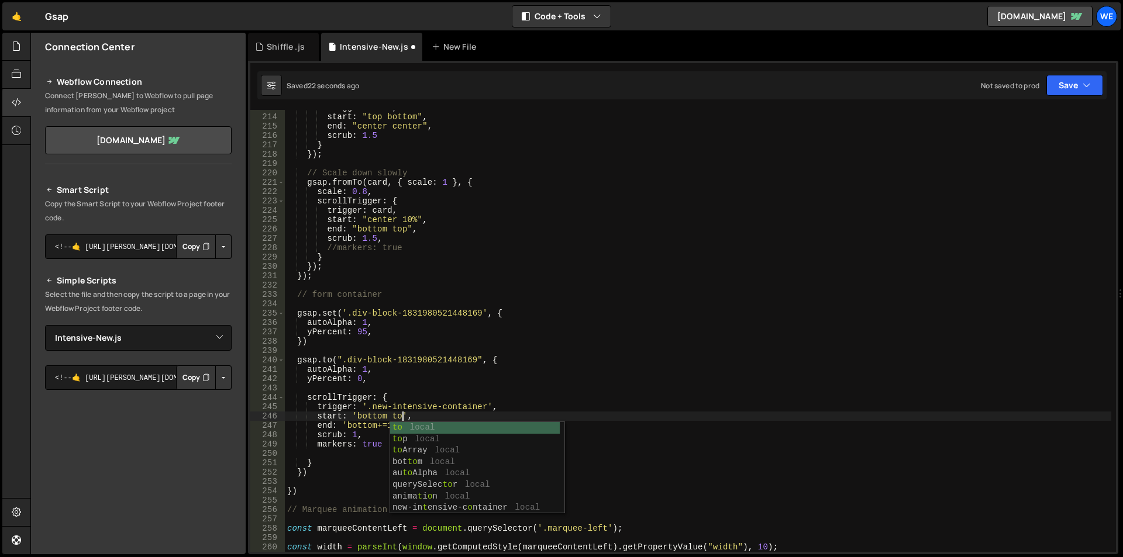
scroll to position [0, 8]
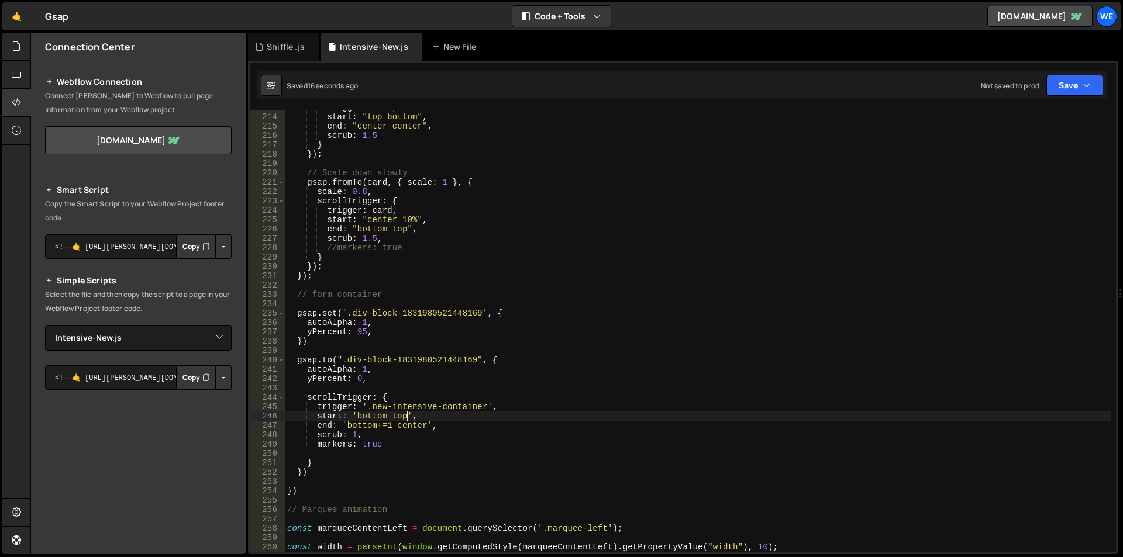
click at [364, 368] on div "trigger : card , start : "top bottom" , end : "center center" , scrub : 1.5 } }…" at bounding box center [698, 333] width 826 height 461
click at [365, 368] on div "trigger : card , start : "top bottom" , end : "center center" , scrub : 1.5 } }…" at bounding box center [698, 333] width 826 height 461
type textarea "autoAlpha: 0,"
click at [425, 351] on div "trigger : card , start : "top bottom" , end : "center center" , scrub : 1.5 } }…" at bounding box center [698, 333] width 826 height 461
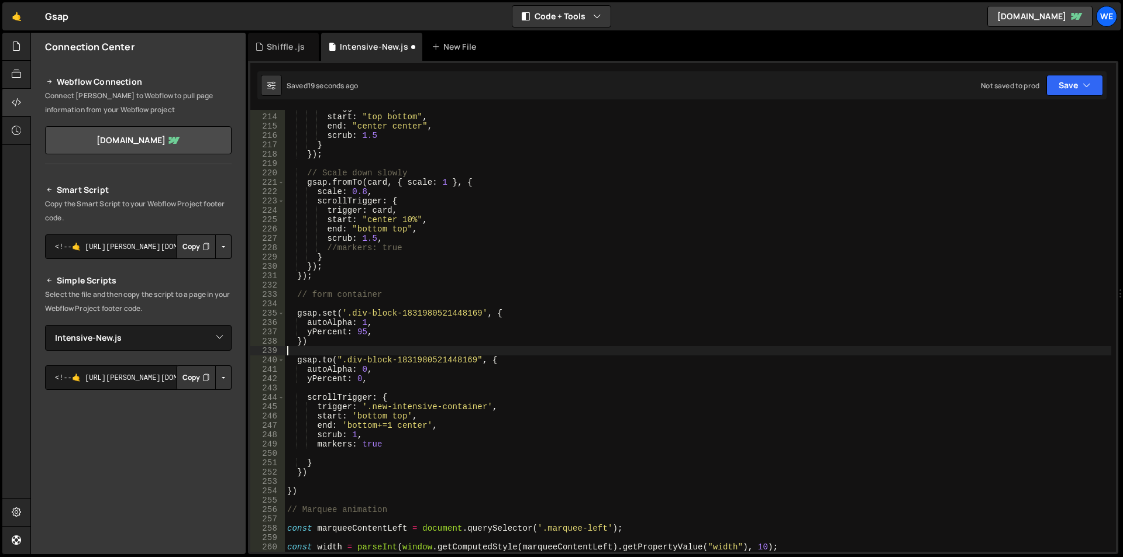
scroll to position [0, 0]
drag, startPoint x: 348, startPoint y: 360, endPoint x: 378, endPoint y: 358, distance: 29.8
click at [378, 358] on div "trigger : card , start : "top bottom" , end : "center center" , scrub : 1.5 } }…" at bounding box center [698, 333] width 826 height 461
click at [374, 405] on div "trigger : card , start : "top bottom" , end : "center center" , scrub : 1.5 } }…" at bounding box center [698, 333] width 826 height 461
click at [487, 409] on div "trigger : card , start : "top bottom" , end : "center center" , scrub : 1.5 } }…" at bounding box center [698, 333] width 826 height 461
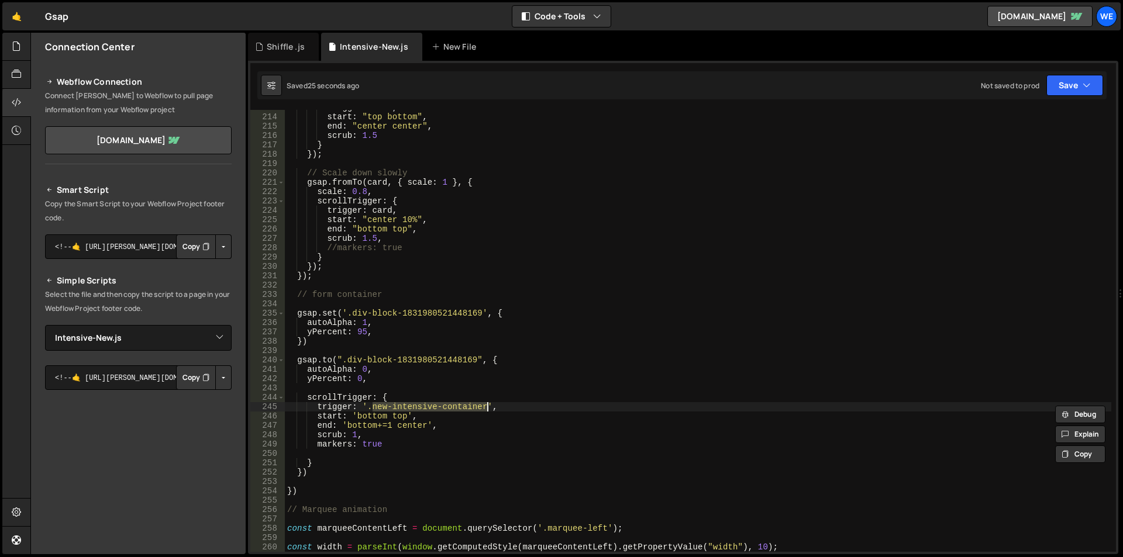
click at [411, 312] on div "trigger : card , start : "top bottom" , end : "center center" , scrub : 1.5 } }…" at bounding box center [698, 333] width 826 height 461
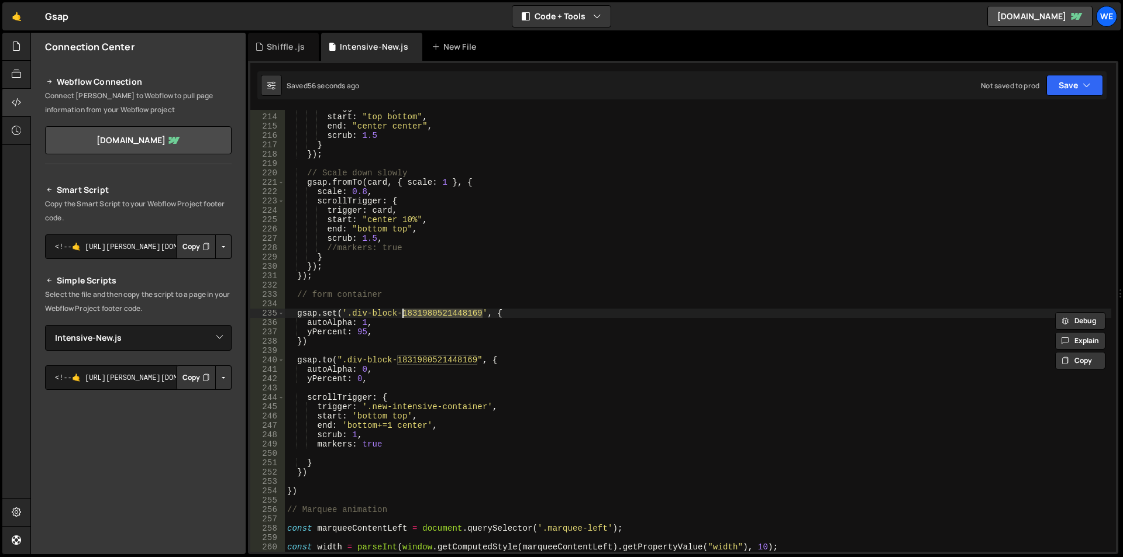
click at [466, 356] on div "trigger : card , start : "top bottom" , end : "center center" , scrub : 1.5 } }…" at bounding box center [698, 333] width 826 height 461
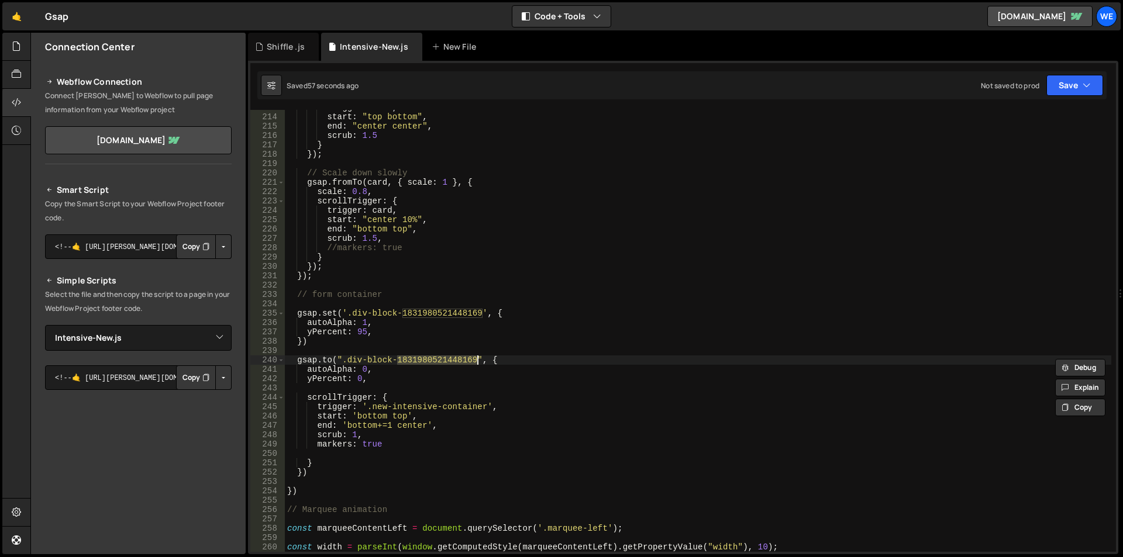
click at [526, 369] on div "trigger : card , start : "top bottom" , end : "center center" , scrub : 1.5 } }…" at bounding box center [698, 333] width 826 height 461
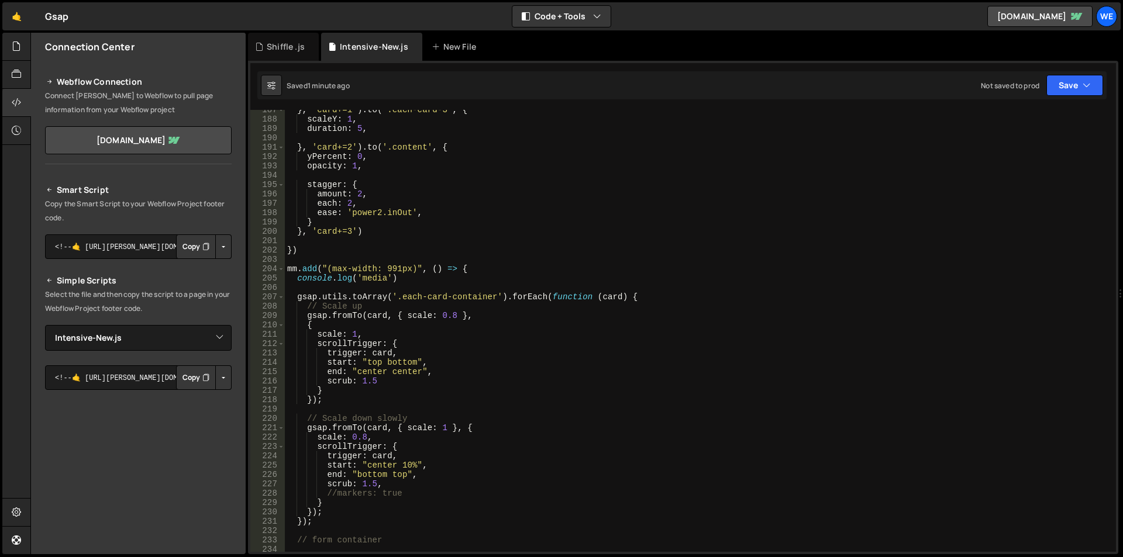
scroll to position [1745, 0]
click at [285, 267] on div "} , 'card+=1' ) . to ( '.each-card-3' , { scaleY : 1 , duration : 5 , } , 'card…" at bounding box center [698, 335] width 826 height 461
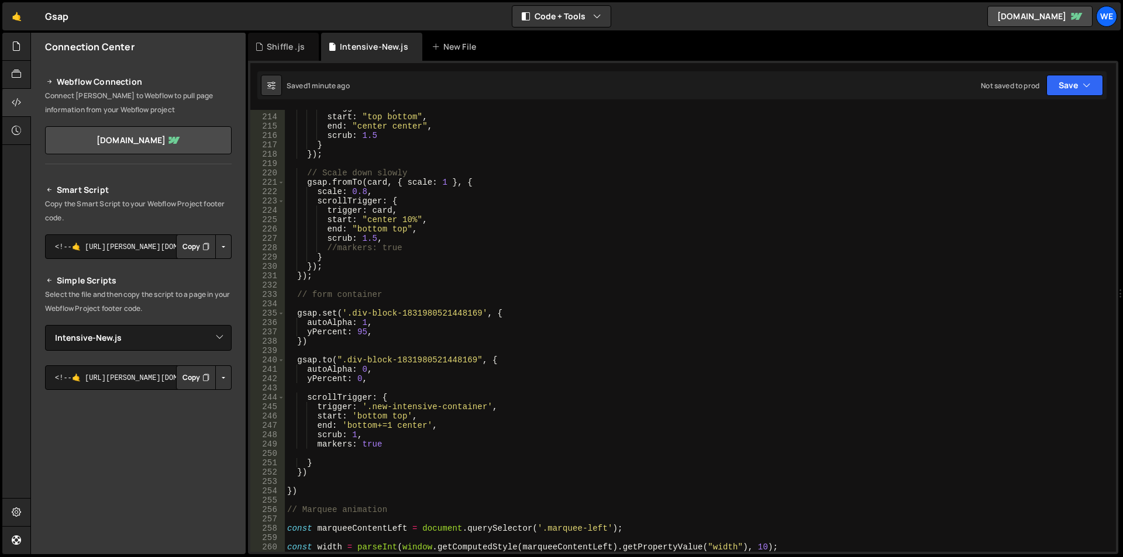
scroll to position [2026, 0]
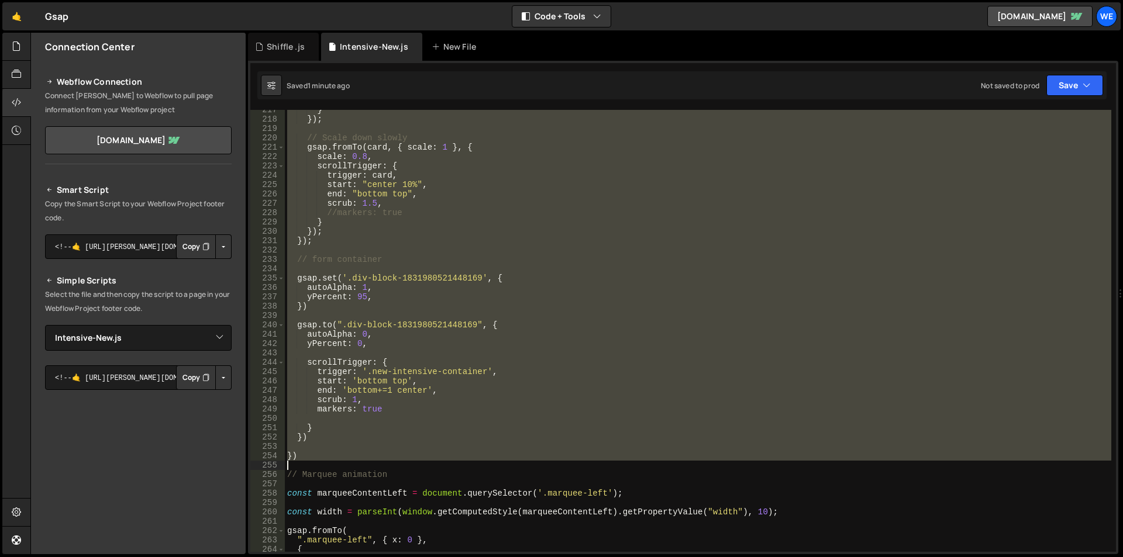
click at [327, 462] on div "} }) ; // Scale down slowly gsap . fromTo ( card , { scale : 1 } , { scale : 0.…" at bounding box center [698, 335] width 826 height 461
type textarea "})"
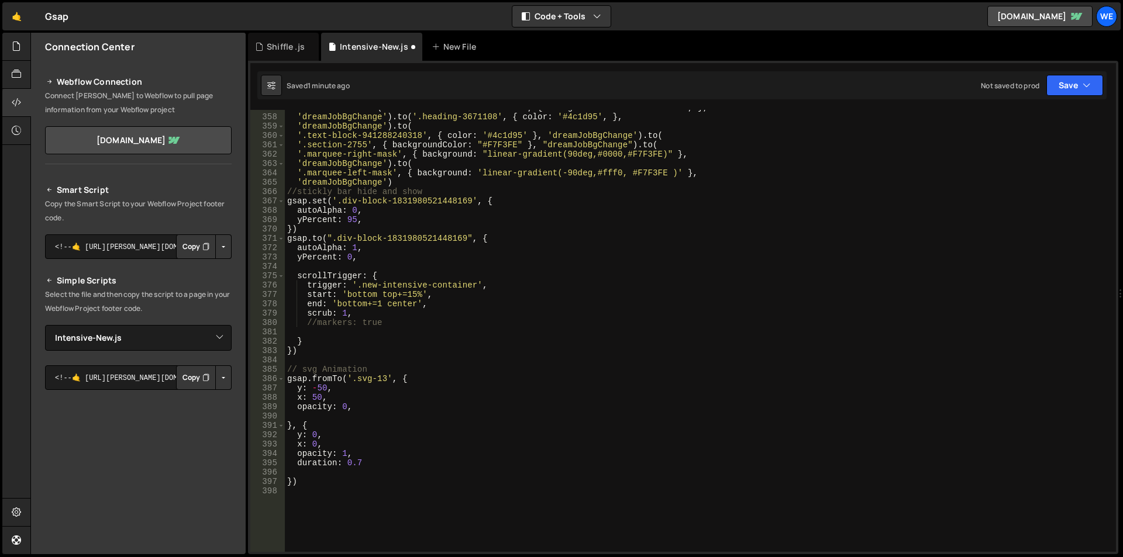
scroll to position [3498, 0]
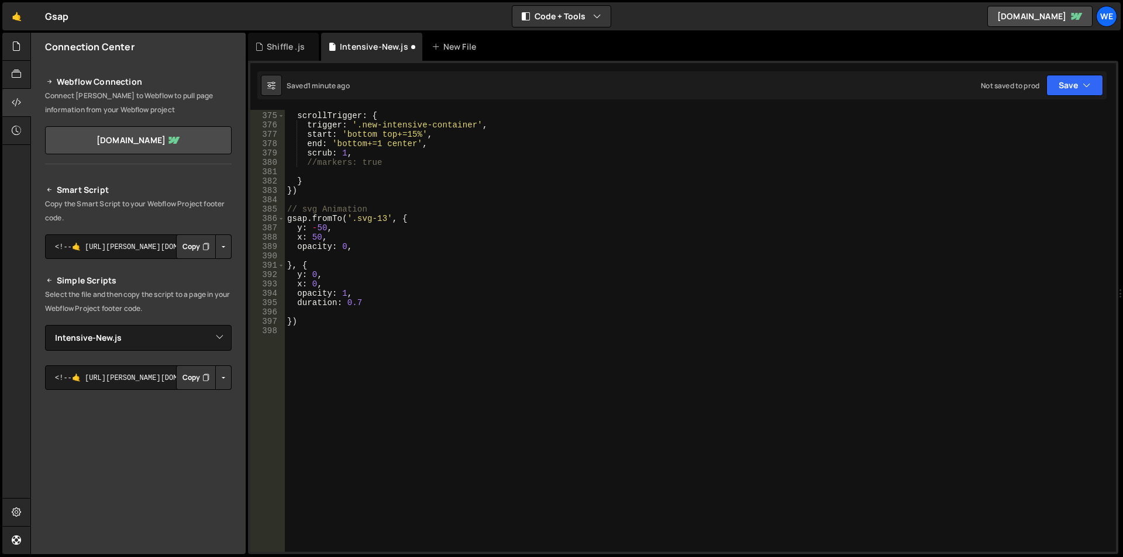
click at [367, 352] on div "scrollTrigger : { trigger : '.new-intensive-container' , start : 'bottom top+=1…" at bounding box center [698, 332] width 826 height 461
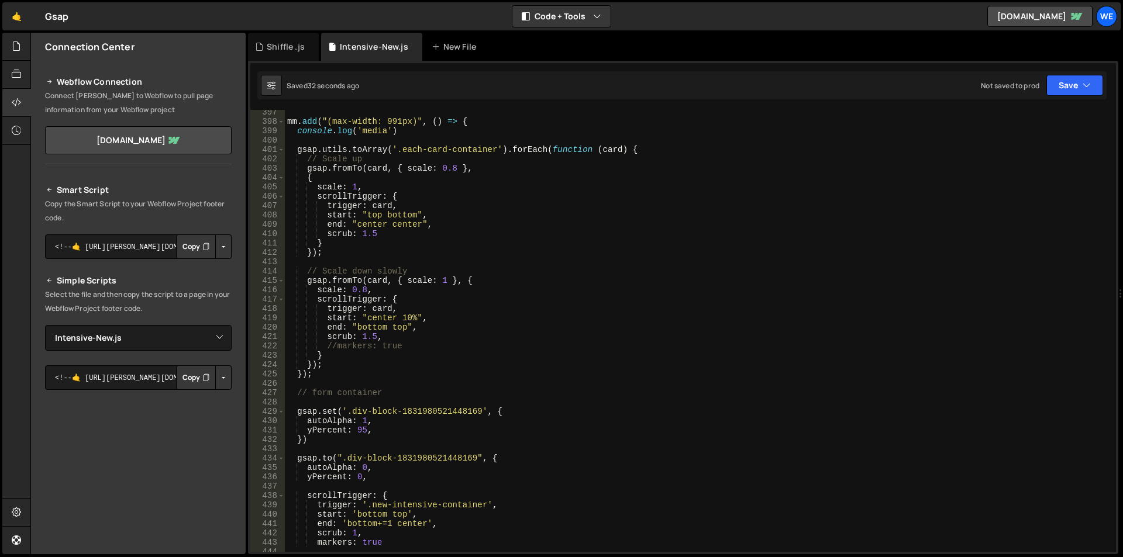
scroll to position [3708, 0]
click at [365, 419] on div "mm . add ( "(max-width: 991px)" , ( ) => { console . log ( 'media' ) gsap . uti…" at bounding box center [698, 338] width 826 height 461
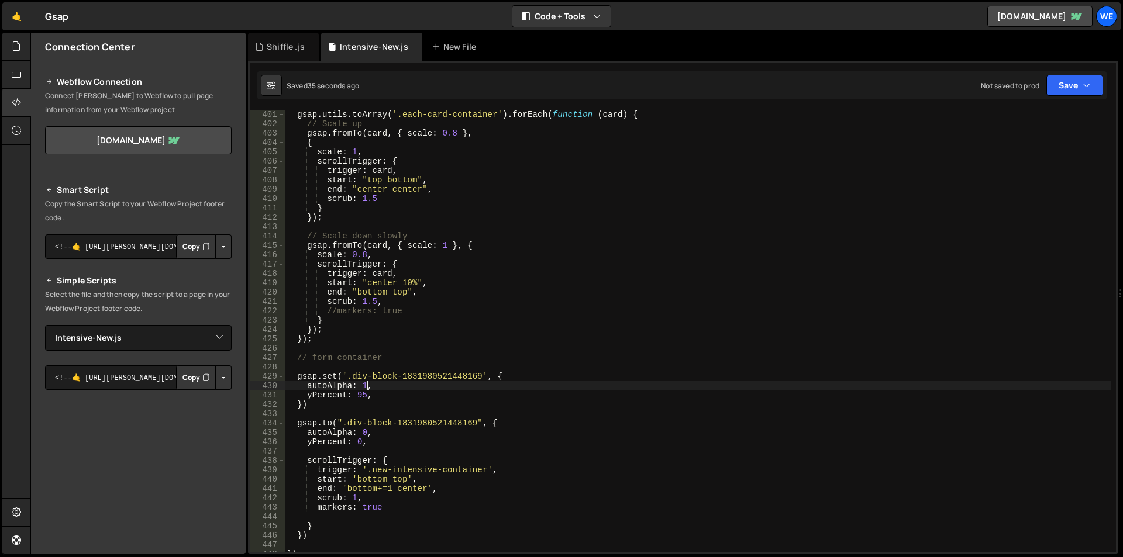
click at [368, 430] on div "gsap . utils . toArray ( '.each-card-container' ) . forEach ( function ( card )…" at bounding box center [698, 340] width 826 height 461
click at [363, 430] on div "gsap . utils . toArray ( '.each-card-container' ) . forEach ( function ( card )…" at bounding box center [698, 340] width 826 height 461
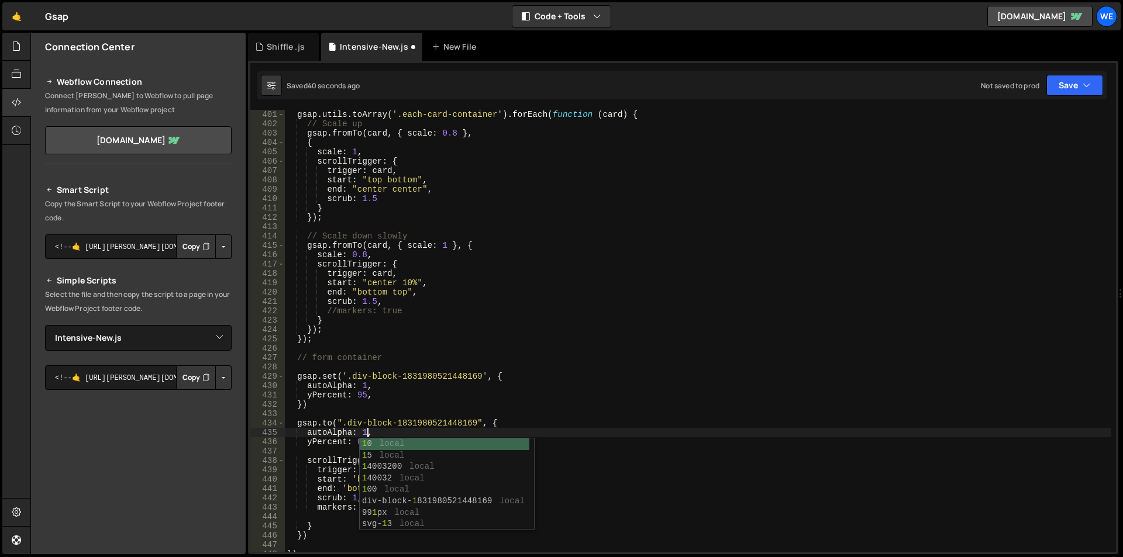
click at [383, 432] on div "gsap . utils . toArray ( '.each-card-container' ) . forEach ( function ( card )…" at bounding box center [698, 340] width 826 height 461
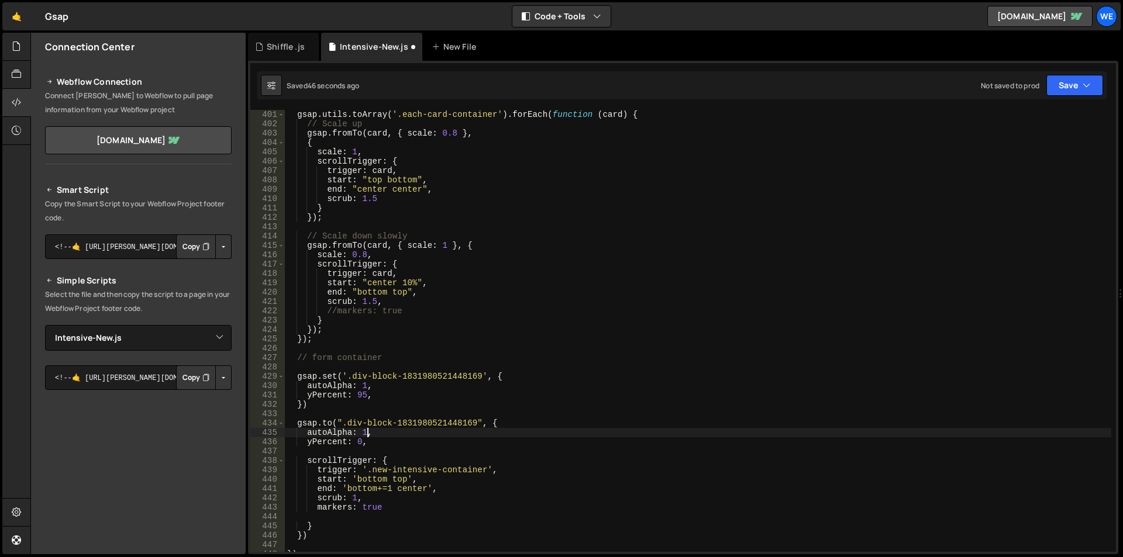
click at [365, 430] on div "gsap . utils . toArray ( '.each-card-container' ) . forEach ( function ( card )…" at bounding box center [698, 340] width 826 height 461
click at [362, 430] on div "gsap . utils . toArray ( '.each-card-container' ) . forEach ( function ( card )…" at bounding box center [698, 340] width 826 height 461
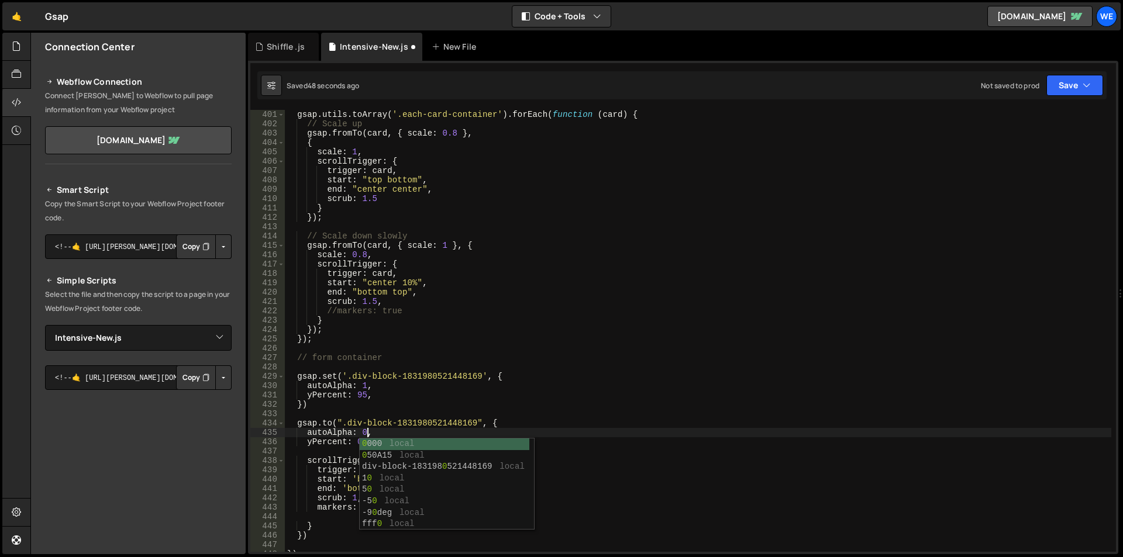
click at [398, 406] on div "gsap . utils . toArray ( '.each-card-container' ) . forEach ( function ( card )…" at bounding box center [698, 340] width 826 height 461
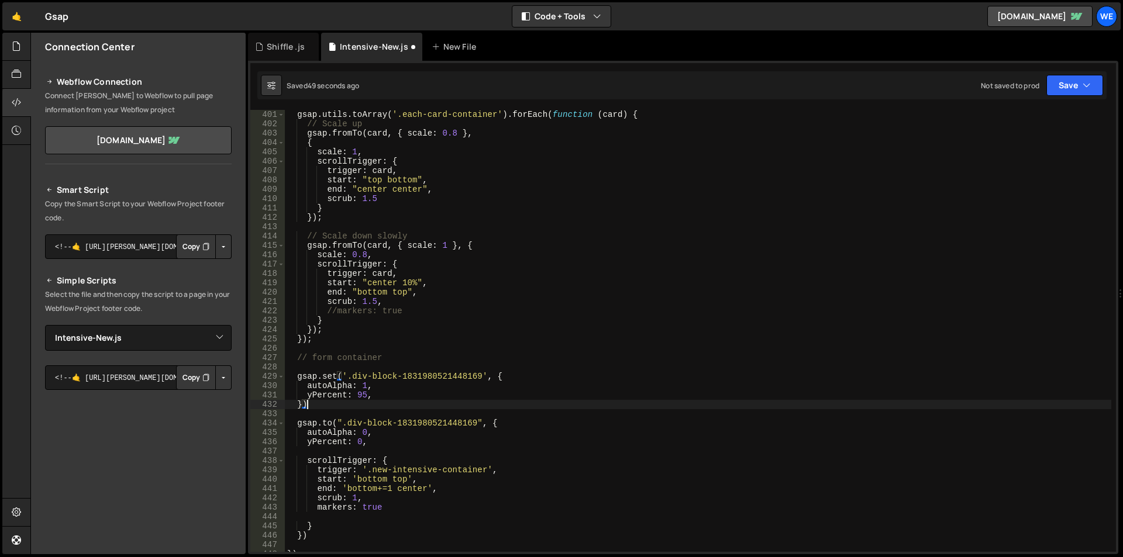
scroll to position [0, 1]
click at [356, 502] on div "gsap . utils . toArray ( '.each-card-container' ) . forEach ( function ( card )…" at bounding box center [698, 340] width 826 height 461
click at [352, 500] on div "gsap . utils . toArray ( '.each-card-container' ) . forEach ( function ( card )…" at bounding box center [698, 340] width 826 height 461
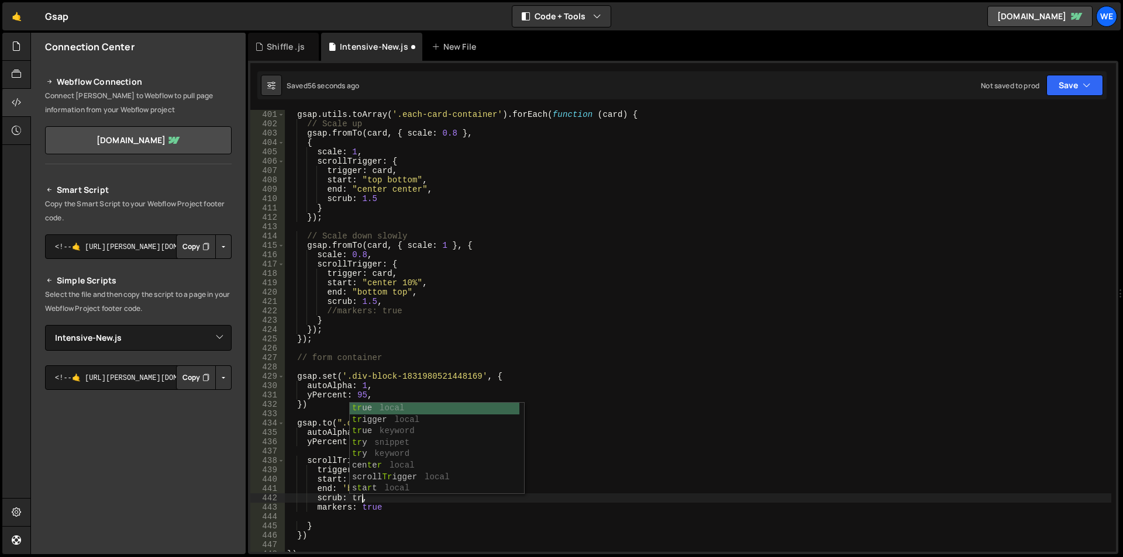
type textarea "scrub: true,"
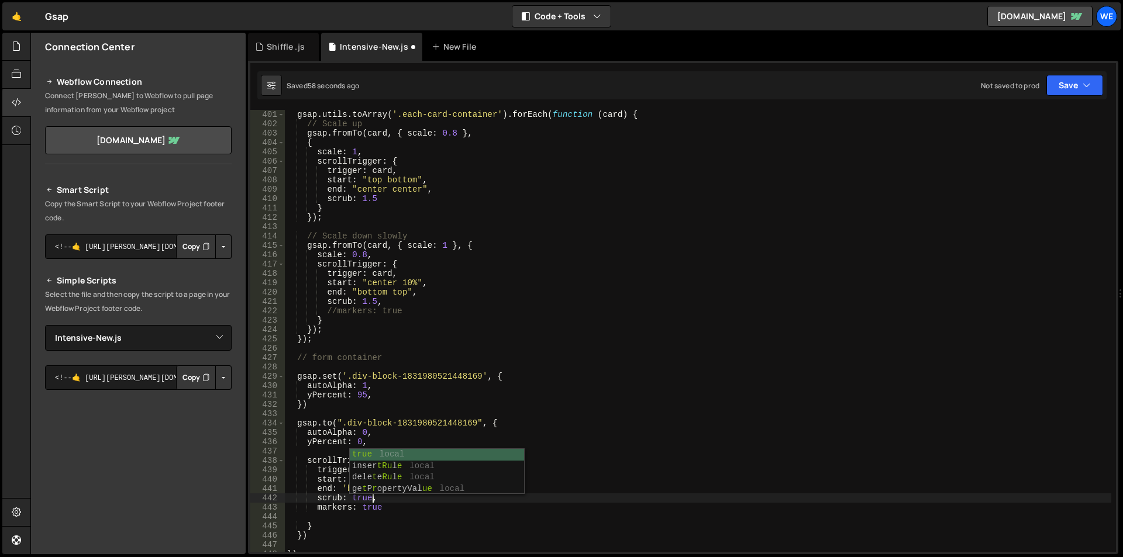
click at [395, 513] on div "gsap . utils . toArray ( '.each-card-container' ) . forEach ( function ( card )…" at bounding box center [698, 340] width 826 height 461
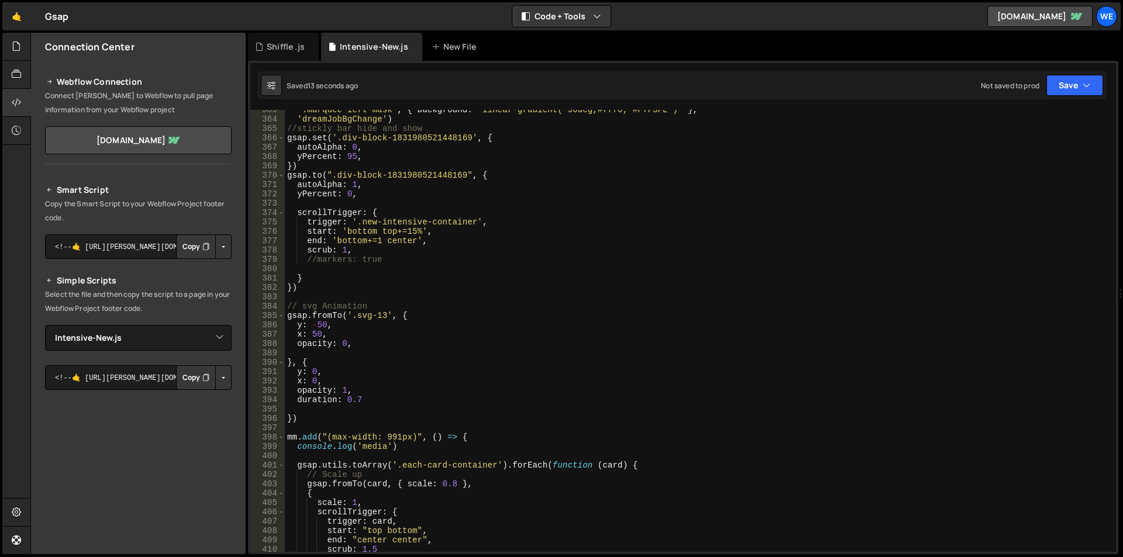
scroll to position [3322, 0]
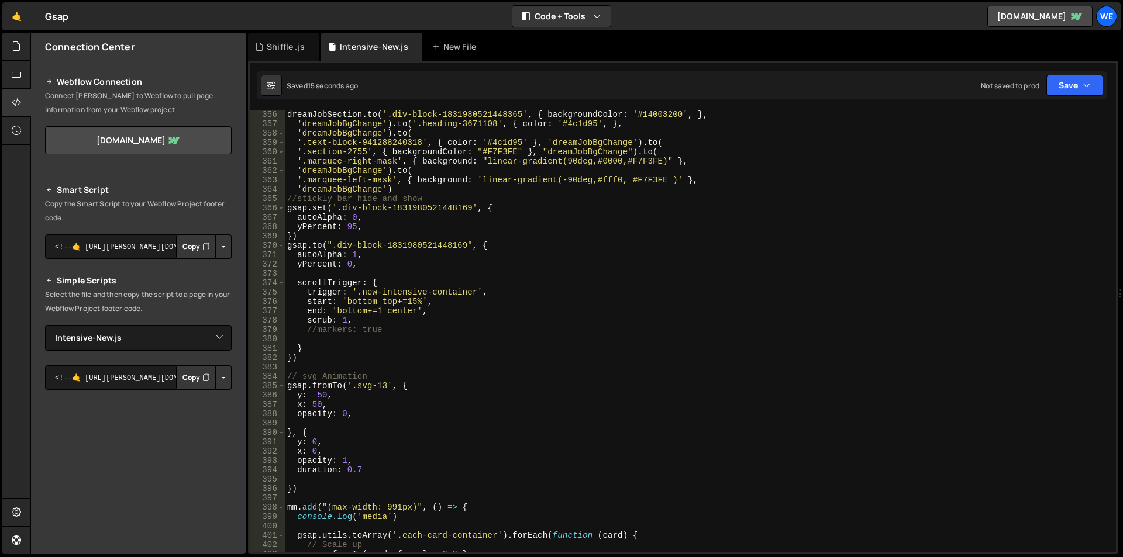
click at [353, 216] on div "dreamJobSection . to ( '.div-block-1831980521448365' , { backgroundColor : '#14…" at bounding box center [698, 340] width 826 height 461
click at [354, 216] on div "dreamJobSection . to ( '.div-block-1831980521448365' , { backgroundColor : '#14…" at bounding box center [698, 340] width 826 height 461
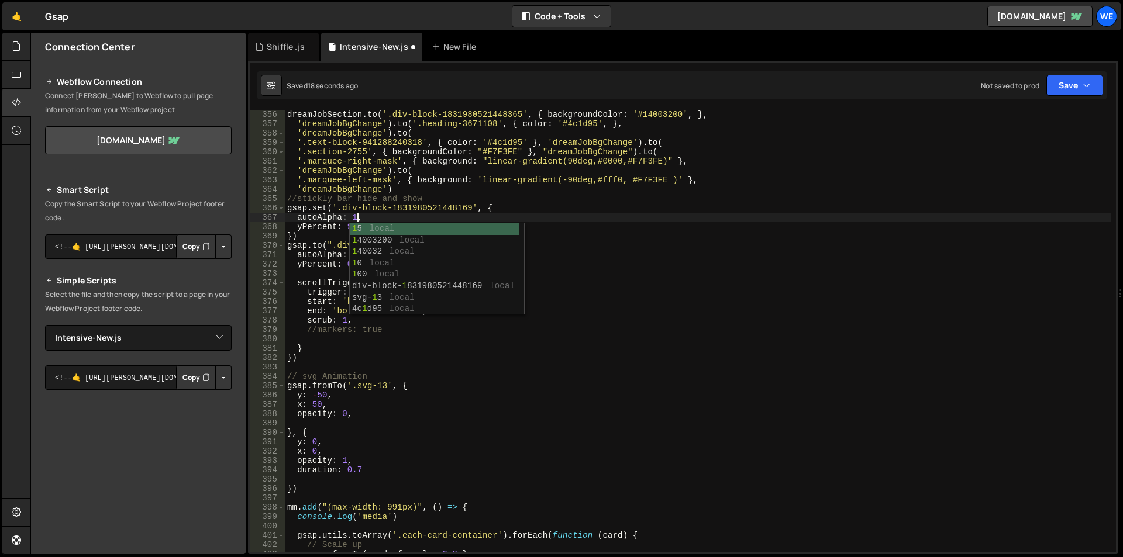
scroll to position [0, 5]
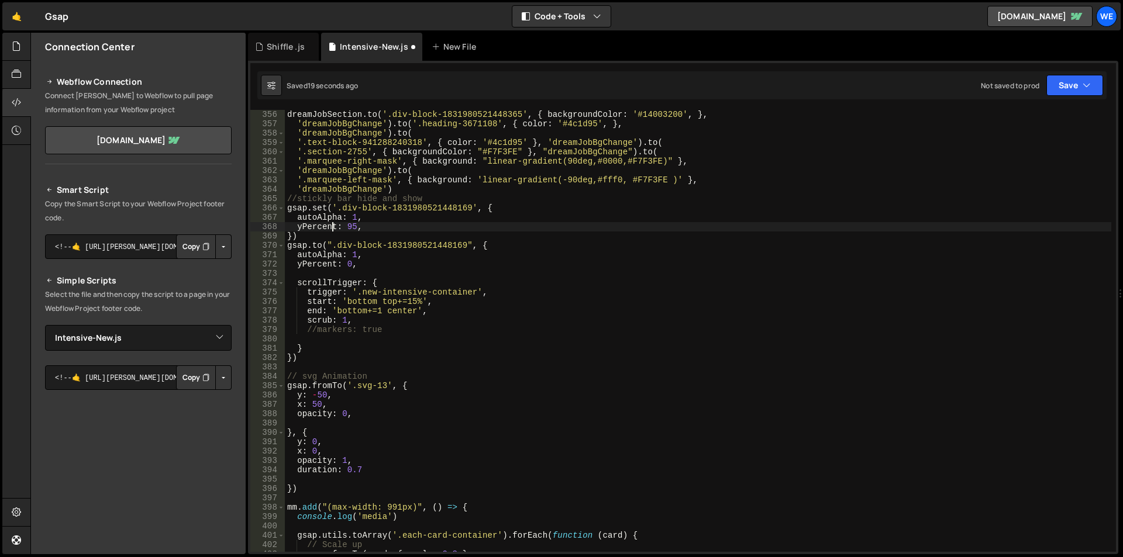
click at [334, 225] on div "dreamJobSection . to ( '.div-block-1831980521448365' , { backgroundColor : '#14…" at bounding box center [698, 340] width 826 height 461
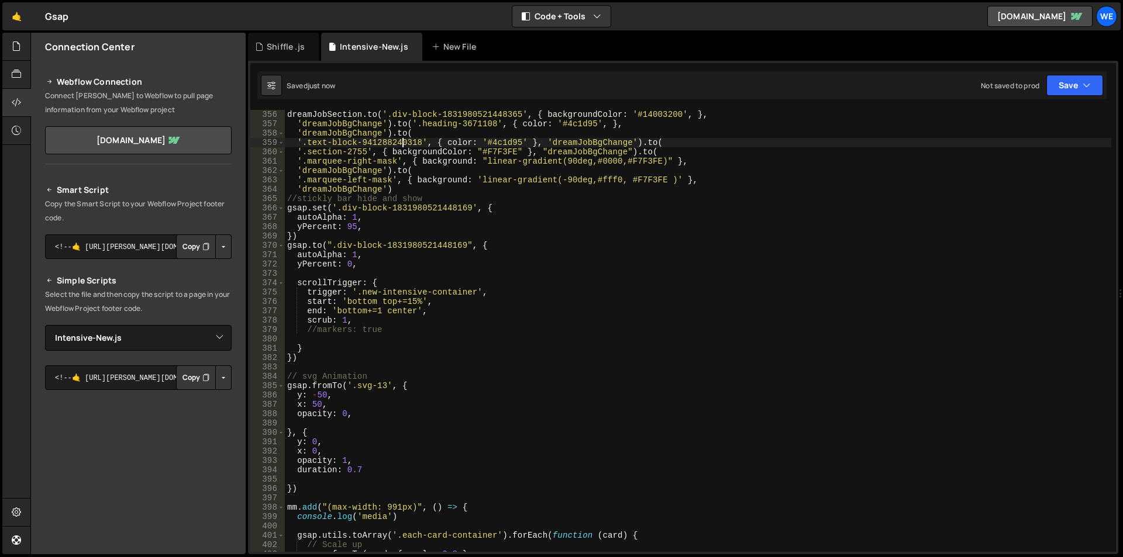
click at [404, 141] on div "dreamJobSection . to ( '.div-block-1831980521448365' , { backgroundColor : '#14…" at bounding box center [698, 340] width 826 height 461
click at [412, 230] on div "dreamJobSection . to ( '.div-block-1831980521448365' , { backgroundColor : '#14…" at bounding box center [698, 340] width 826 height 461
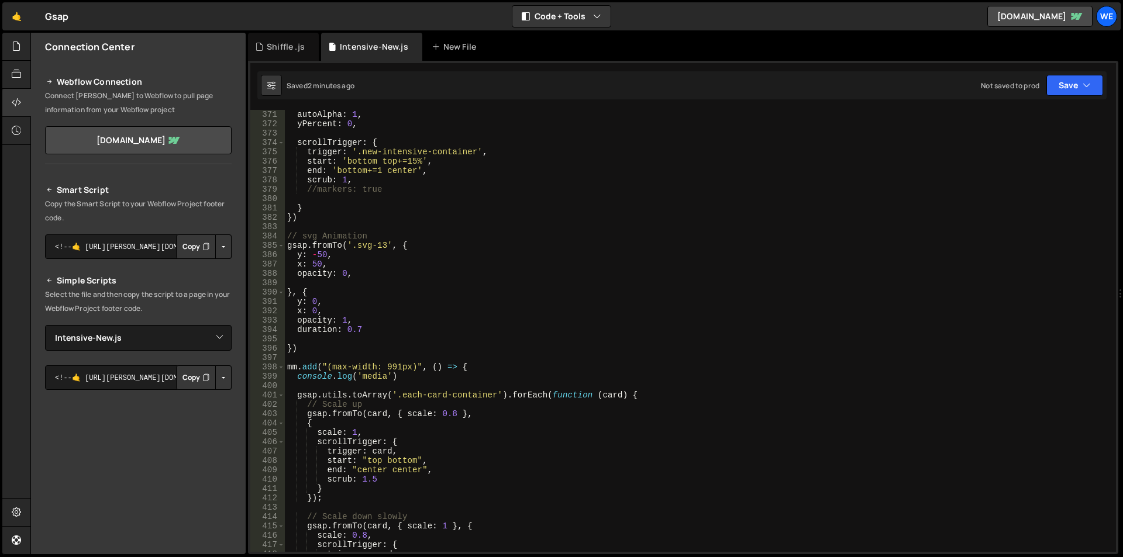
scroll to position [3532, 0]
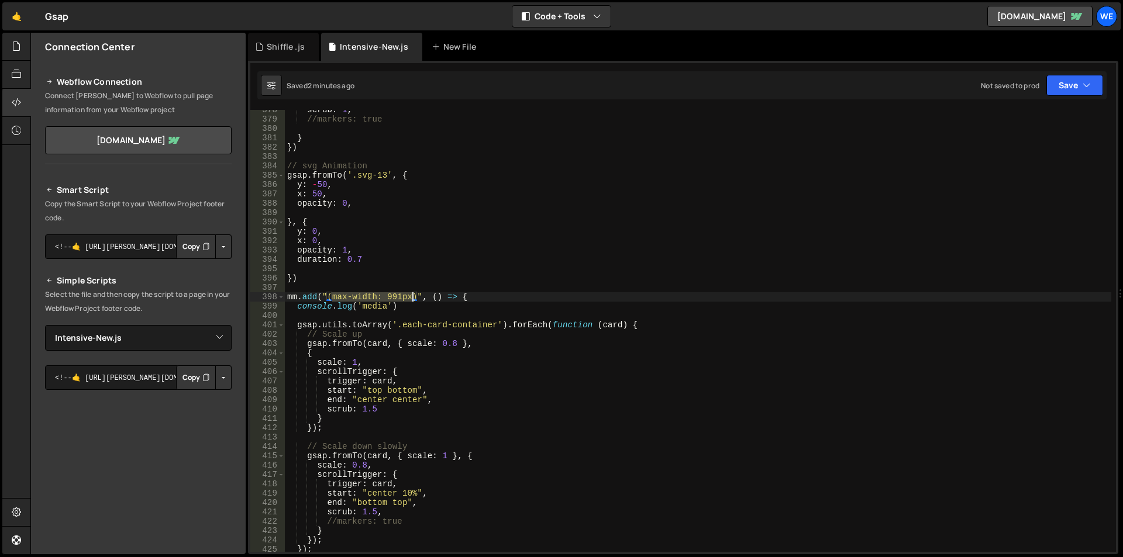
drag, startPoint x: 333, startPoint y: 295, endPoint x: 412, endPoint y: 297, distance: 79.0
click at [412, 297] on div "scrub : 1 , //markers: true } }) // svg Animation gsap . fromTo ( '.svg-13' , {…" at bounding box center [698, 335] width 826 height 461
type textarea "mm.add("(max-width: 991px)", () => {"
type input "max-width: 991px"
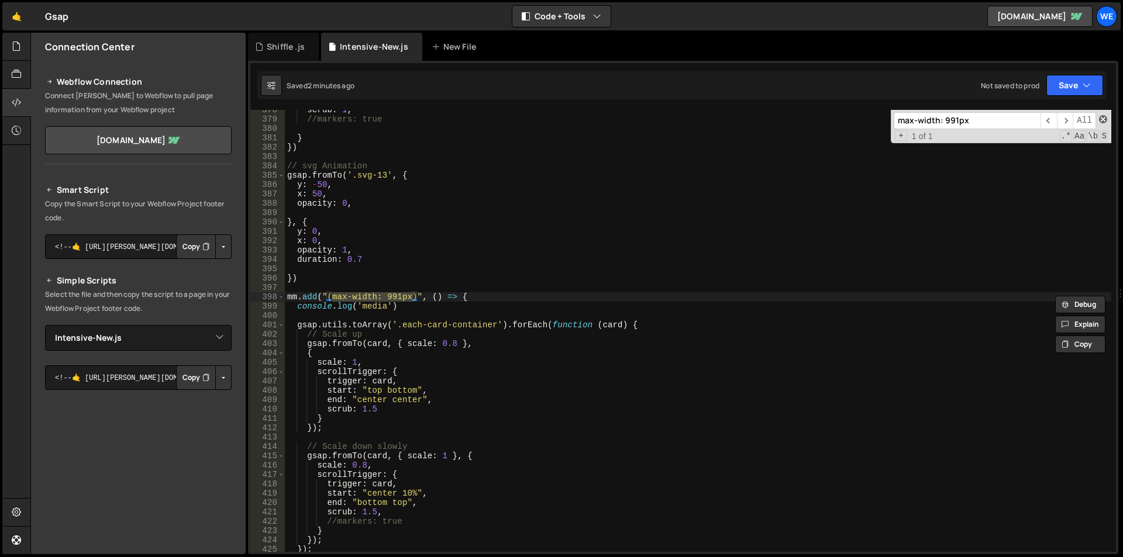
click at [1101, 119] on span at bounding box center [1103, 119] width 8 height 8
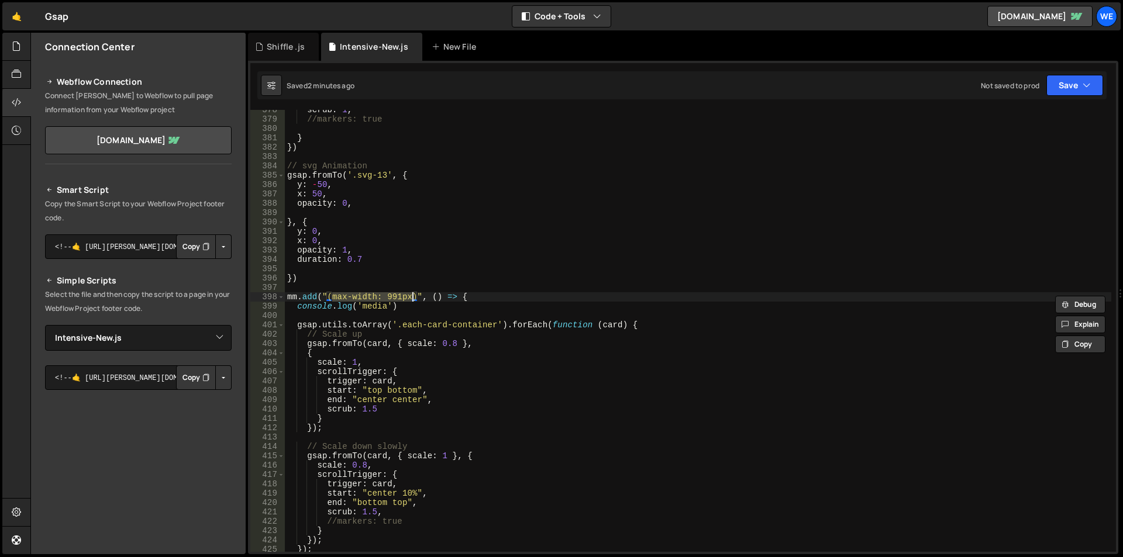
click at [513, 299] on div "scrub : 1 , //markers: true } }) // svg Animation gsap . fromTo ( '.svg-13' , {…" at bounding box center [698, 335] width 826 height 461
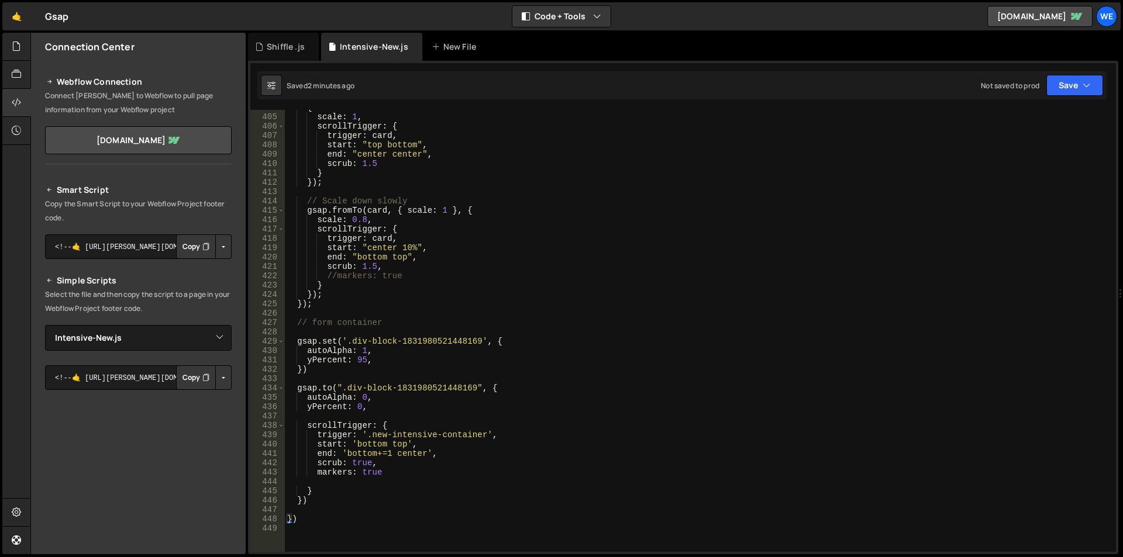
scroll to position [3813, 0]
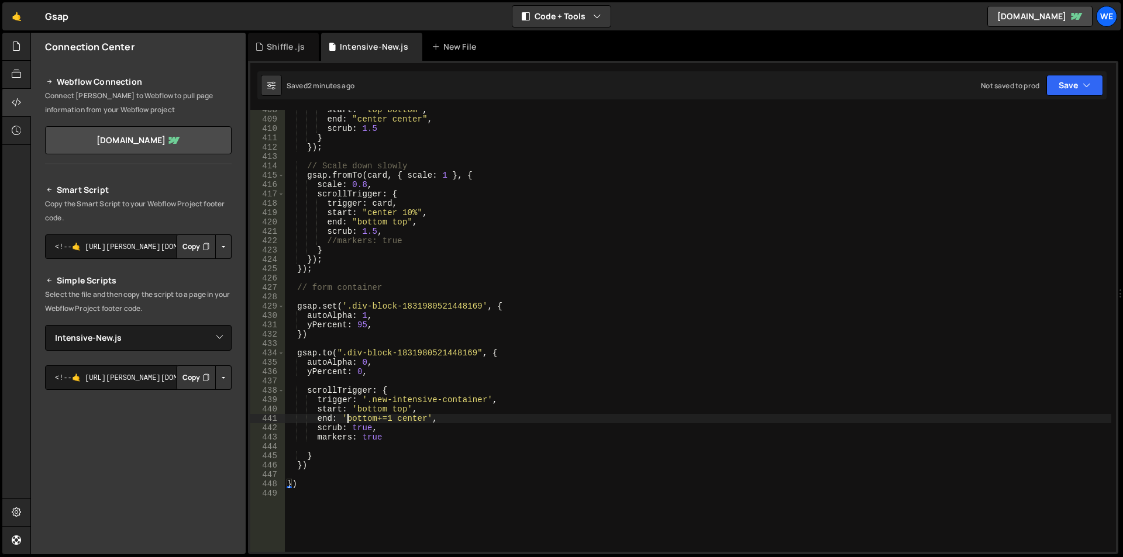
click at [347, 420] on div "start : "top bottom" , end : "center center" , scrub : 1.5 } }) ; // Scale down…" at bounding box center [698, 335] width 826 height 461
click at [394, 419] on div "start : "top bottom" , end : "center center" , scrub : 1.5 } }) ; // Scale down…" at bounding box center [698, 335] width 826 height 461
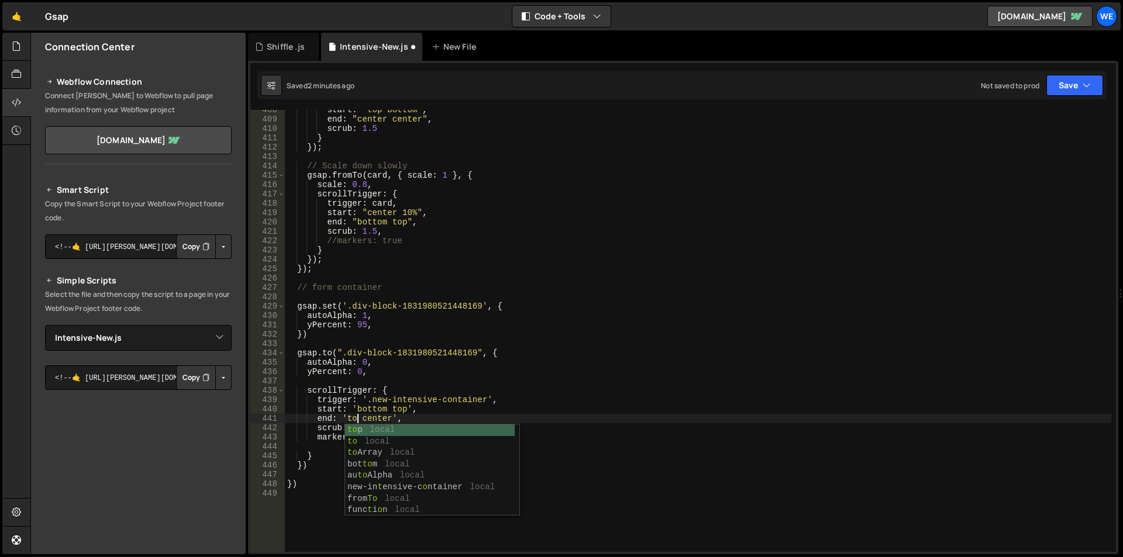
type textarea "end: 'top center',"
click at [418, 378] on div "start : "top bottom" , end : "center center" , scrub : 1.5 } }) ; // Scale down…" at bounding box center [698, 335] width 826 height 461
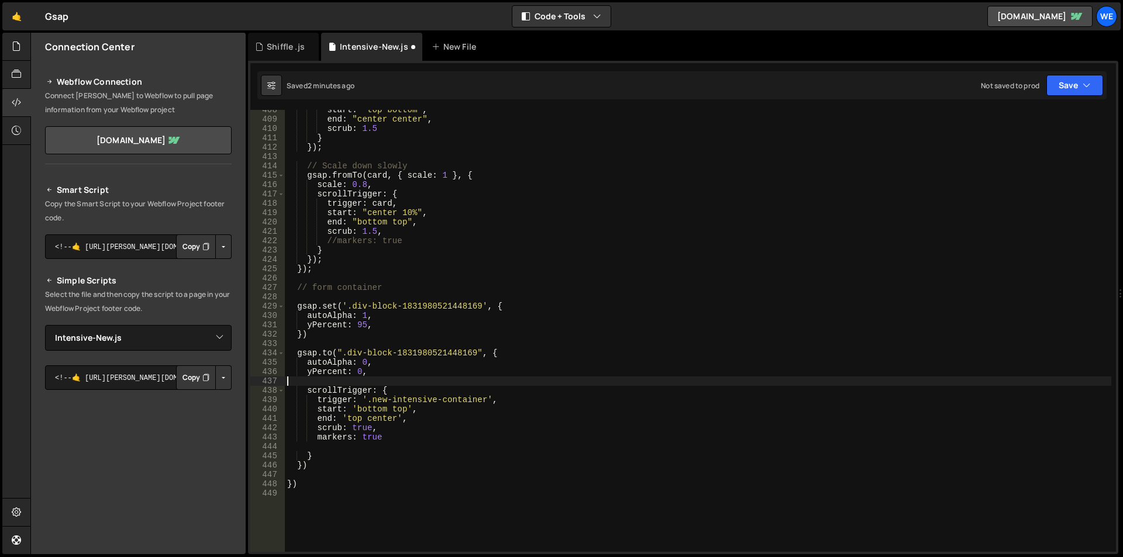
scroll to position [0, 0]
click at [422, 369] on div "start : "top bottom" , end : "center center" , scrub : 1.5 } }) ; // Scale down…" at bounding box center [698, 335] width 826 height 461
click at [327, 352] on div "start : "top bottom" , end : "center center" , scrub : 1.5 } }) ; // Scale down…" at bounding box center [698, 335] width 826 height 461
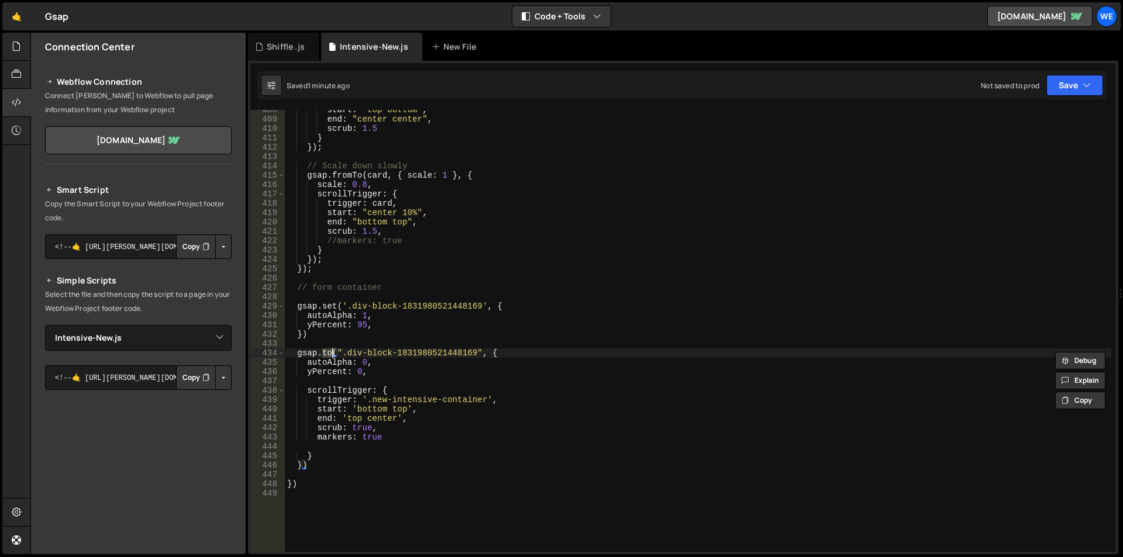
click at [328, 354] on div "start : "top bottom" , end : "center center" , scrub : 1.5 } }) ; // Scale down…" at bounding box center [698, 331] width 826 height 442
drag, startPoint x: 322, startPoint y: 354, endPoint x: 333, endPoint y: 382, distance: 29.4
click at [323, 354] on div "start : "top bottom" , end : "center center" , scrub : 1.5 } }) ; // Scale down…" at bounding box center [698, 335] width 826 height 461
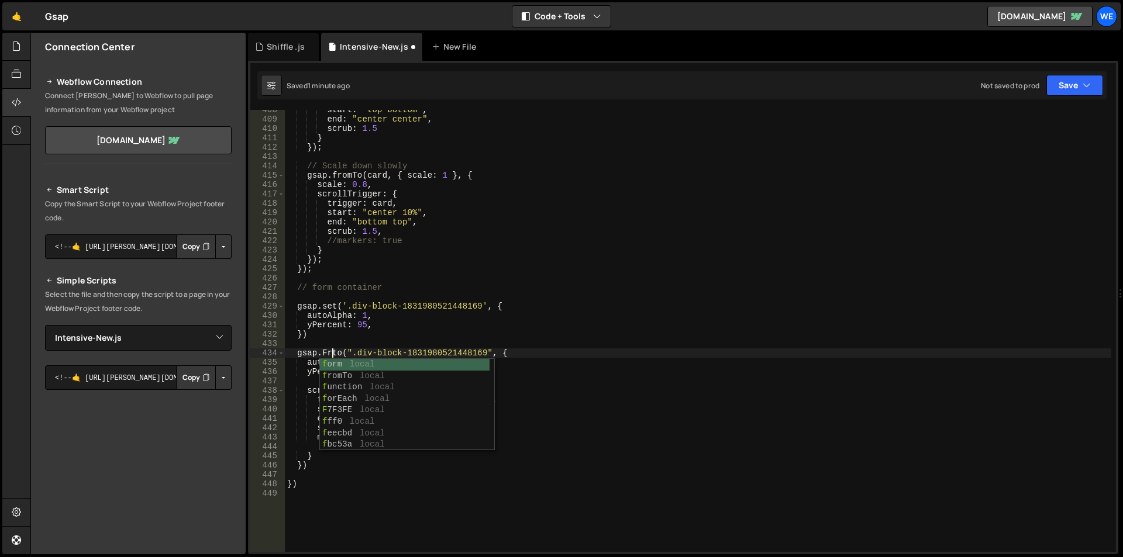
scroll to position [0, 4]
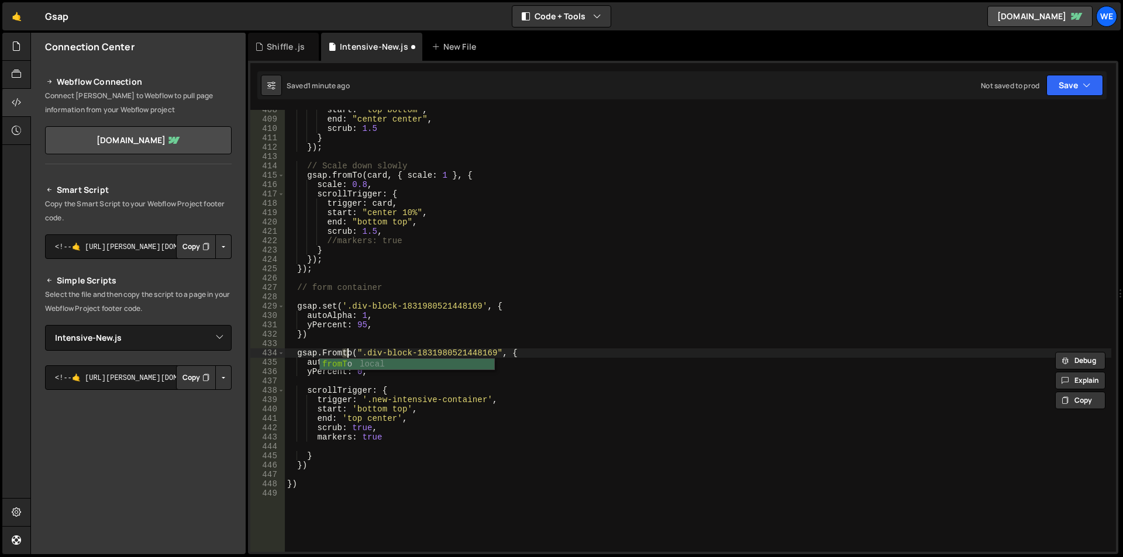
type textarea "gsap.FromTo(".div-block-1831980521448169", {"
click at [367, 385] on div "start : "top bottom" , end : "center center" , scrub : 1.5 } }) ; // Scale down…" at bounding box center [698, 335] width 826 height 461
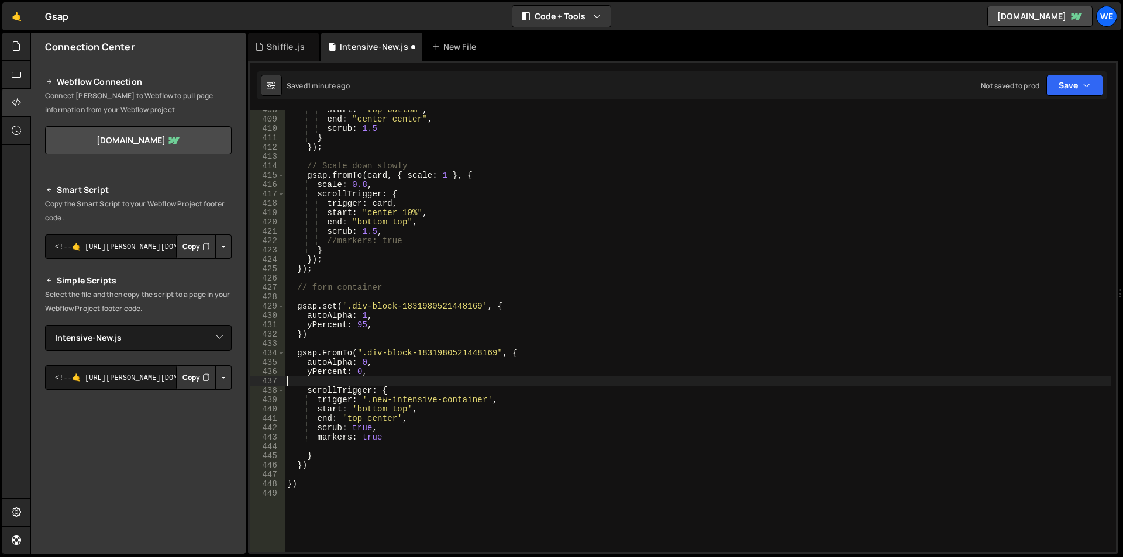
scroll to position [0, 0]
click at [504, 353] on div "start : "top bottom" , end : "center center" , scrub : 1.5 } }) ; // Scale down…" at bounding box center [698, 335] width 826 height 461
click at [509, 357] on div "start : "top bottom" , end : "center center" , scrub : 1.5 } }) ; // Scale down…" at bounding box center [698, 335] width 826 height 461
type textarea "gsap.FromTo(".div-block-1831980521448169",{} {"
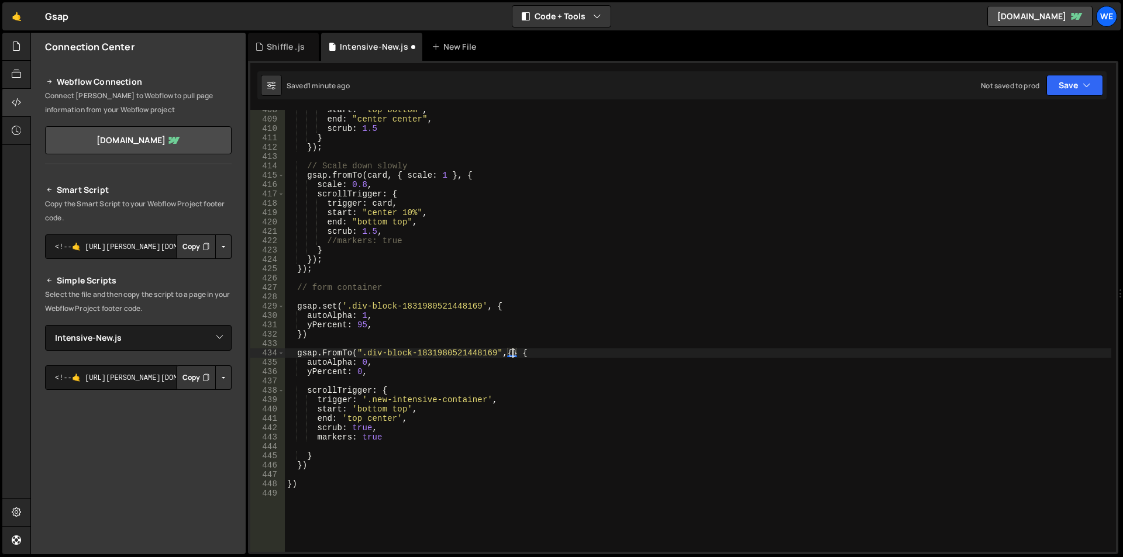
scroll to position [0, 1]
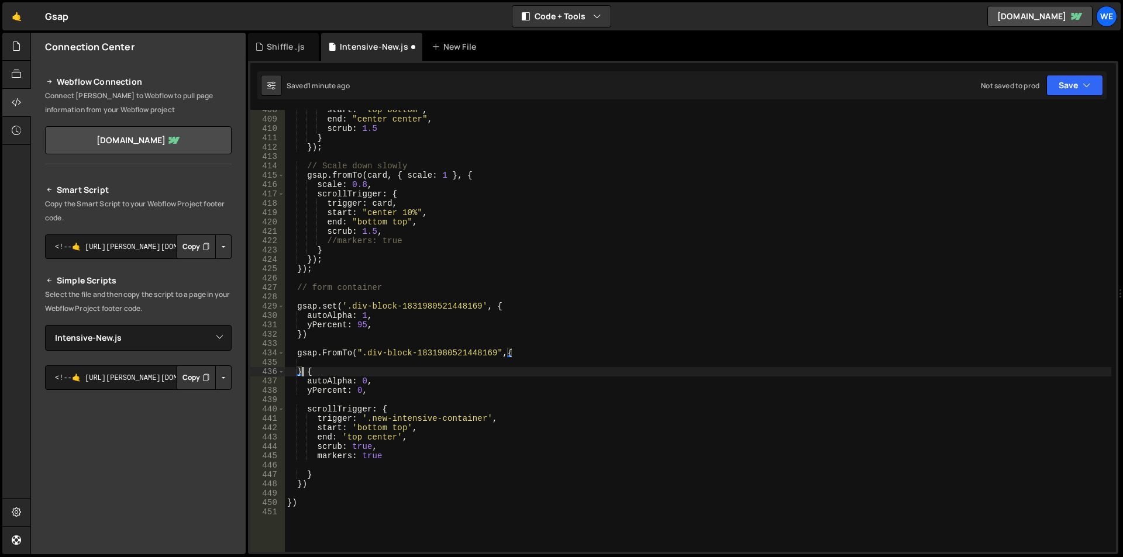
click at [303, 370] on div "start : "top bottom" , end : "center center" , scrub : 1.5 } }) ; // Scale down…" at bounding box center [698, 335] width 826 height 461
click at [304, 382] on div "start : "top bottom" , end : "center center" , scrub : 1.5 } }) ; // Scale down…" at bounding box center [698, 335] width 826 height 461
click at [396, 396] on div "start : "top bottom" , end : "center center" , scrub : 1.5 } }) ; // Scale down…" at bounding box center [698, 335] width 826 height 461
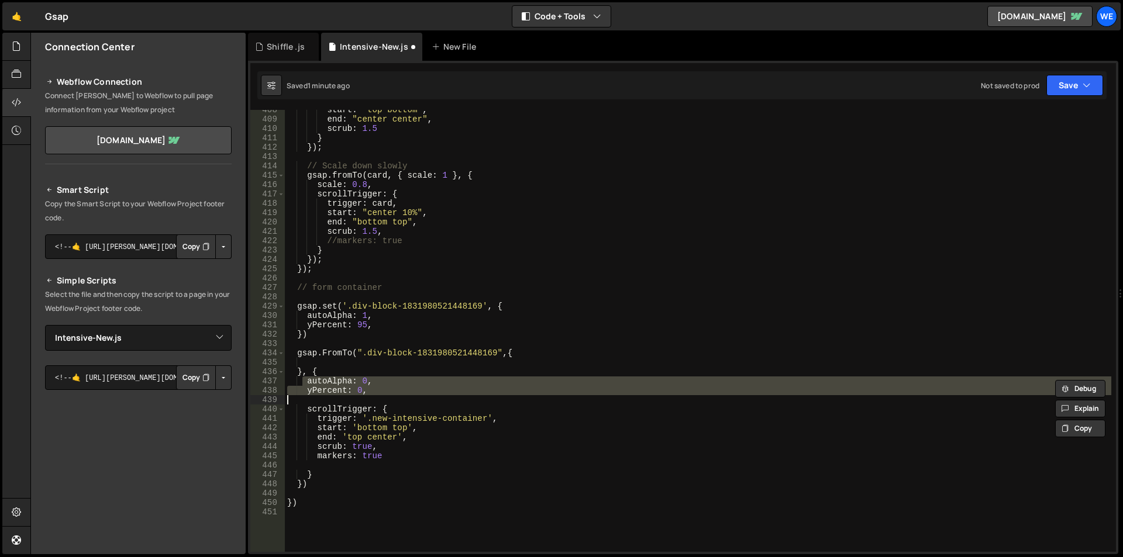
click at [367, 356] on div "start : "top bottom" , end : "center center" , scrub : 1.5 } }) ; // Scale down…" at bounding box center [698, 335] width 826 height 461
type textarea "gsap.FromTo(".div-block-1831980521448169",{"
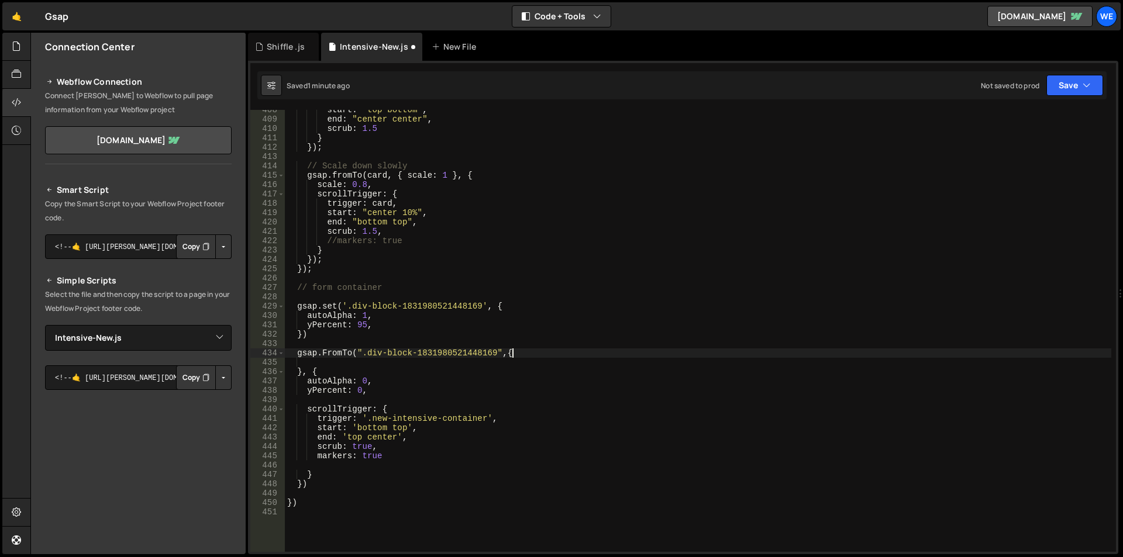
click at [516, 353] on div "start : "top bottom" , end : "center center" , scrub : 1.5 } }) ; // Scale down…" at bounding box center [698, 335] width 826 height 461
paste textarea
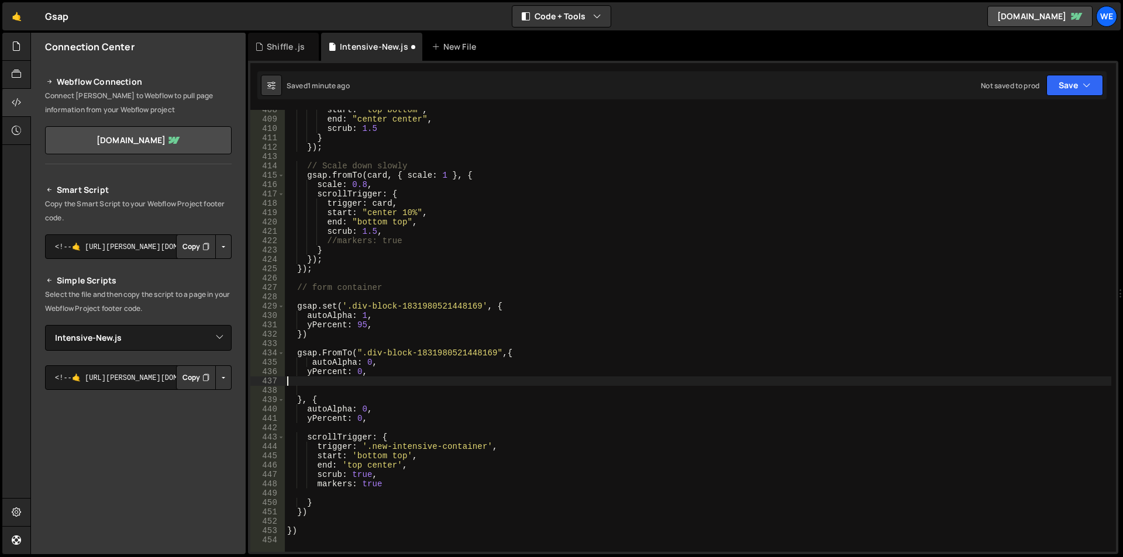
click at [373, 357] on div "start : "top bottom" , end : "center center" , scrub : 1.5 } }) ; // Scale down…" at bounding box center [698, 335] width 826 height 461
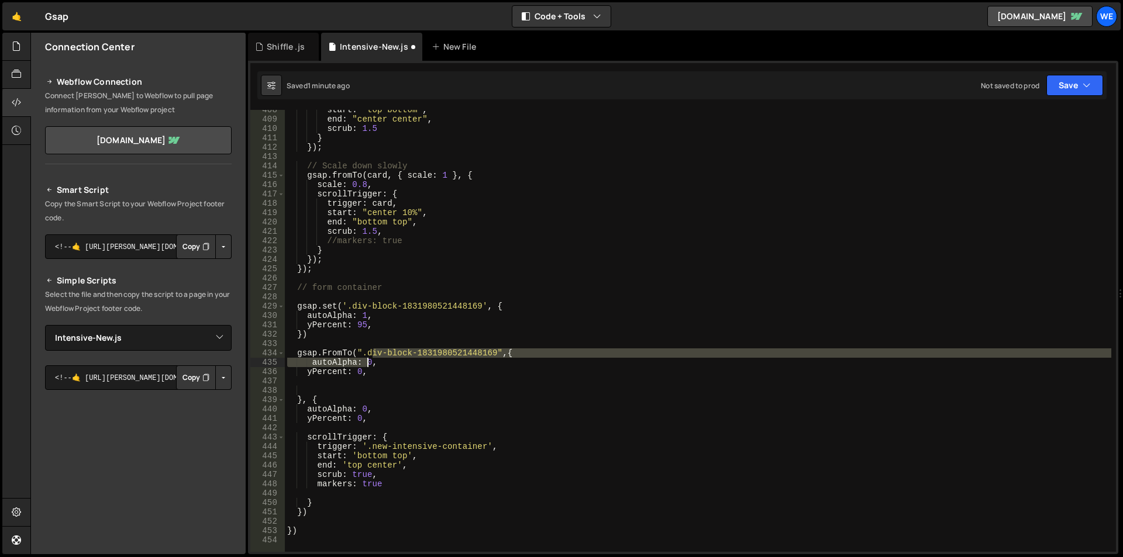
click at [368, 363] on div "start : "top bottom" , end : "center center" , scrub : 1.5 } }) ; // Scale down…" at bounding box center [698, 335] width 826 height 461
click at [373, 364] on div "start : "top bottom" , end : "center center" , scrub : 1.5 } }) ; // Scale down…" at bounding box center [698, 335] width 826 height 461
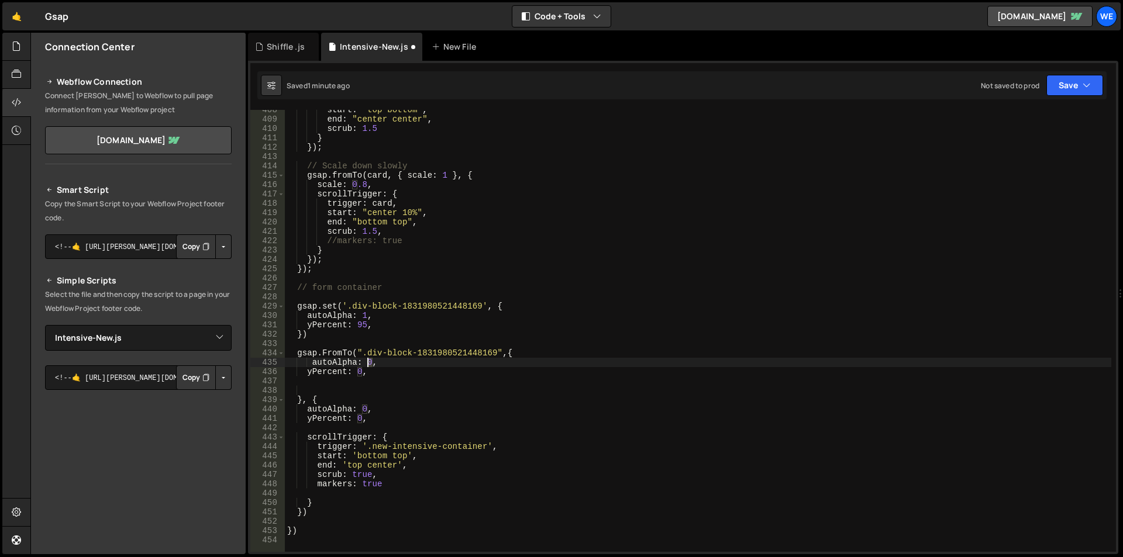
click at [365, 361] on div "start : "top bottom" , end : "center center" , scrub : 1.5 } }) ; // Scale down…" at bounding box center [698, 335] width 826 height 461
type textarea "autoAlpha: 1,"
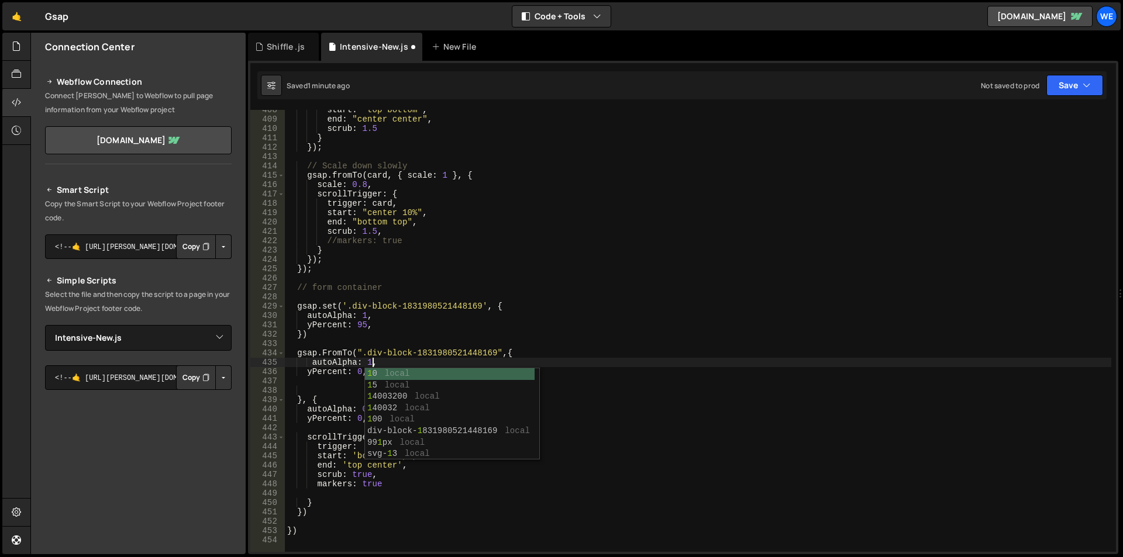
scroll to position [0, 5]
click at [347, 382] on div "start : "top bottom" , end : "center center" , scrub : 1.5 } }) ; // Scale down…" at bounding box center [698, 335] width 826 height 461
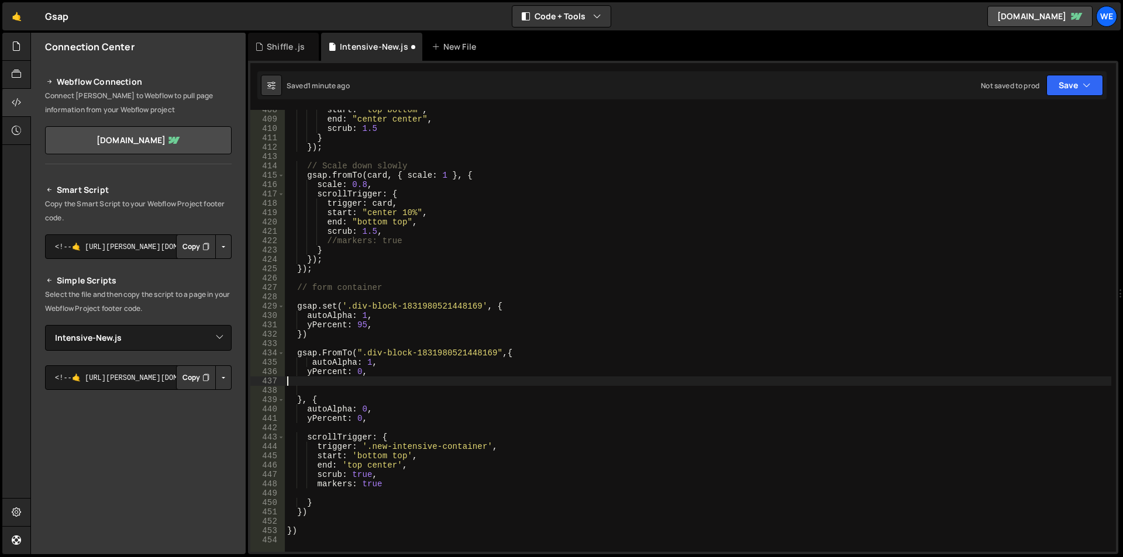
scroll to position [0, 0]
click at [363, 370] on div "start : "top bottom" , end : "center center" , scrub : 1.5 } }) ; // Scale down…" at bounding box center [698, 335] width 826 height 461
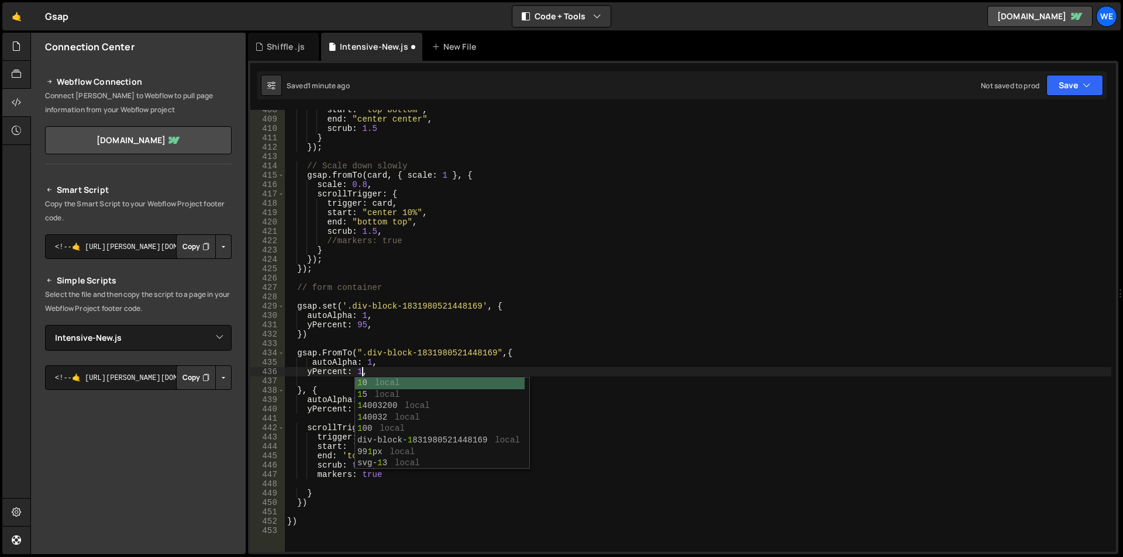
scroll to position [0, 5]
click at [397, 373] on div "start : "top bottom" , end : "center center" , scrub : 1.5 } }) ; // Scale down…" at bounding box center [698, 335] width 826 height 461
click at [296, 310] on div "start : "top bottom" , end : "center center" , scrub : 1.5 } }) ; // Scale down…" at bounding box center [698, 335] width 826 height 461
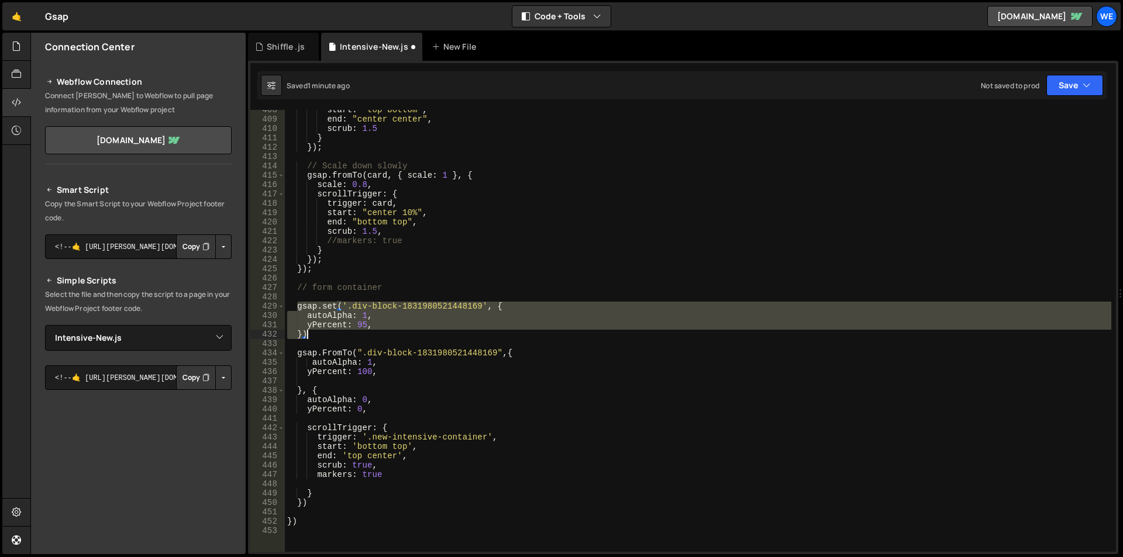
click at [316, 334] on div "start : "top bottom" , end : "center center" , scrub : 1.5 } }) ; // Scale down…" at bounding box center [698, 335] width 826 height 461
click at [370, 337] on div "start : "top bottom" , end : "center center" , scrub : 1.5 } }) ; // Scale down…" at bounding box center [698, 331] width 826 height 442
type textarea "// })"
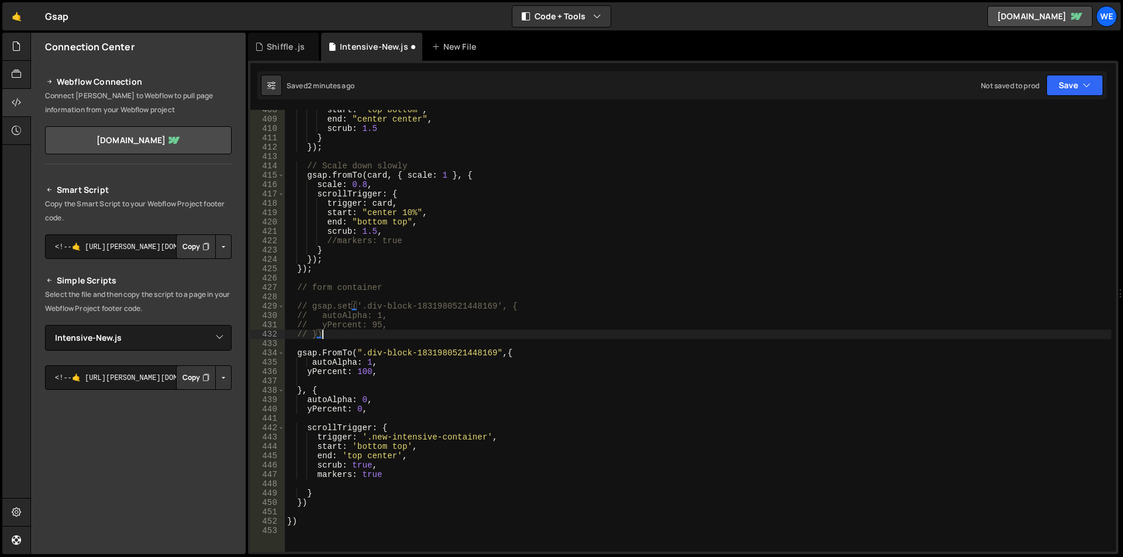
scroll to position [0, 0]
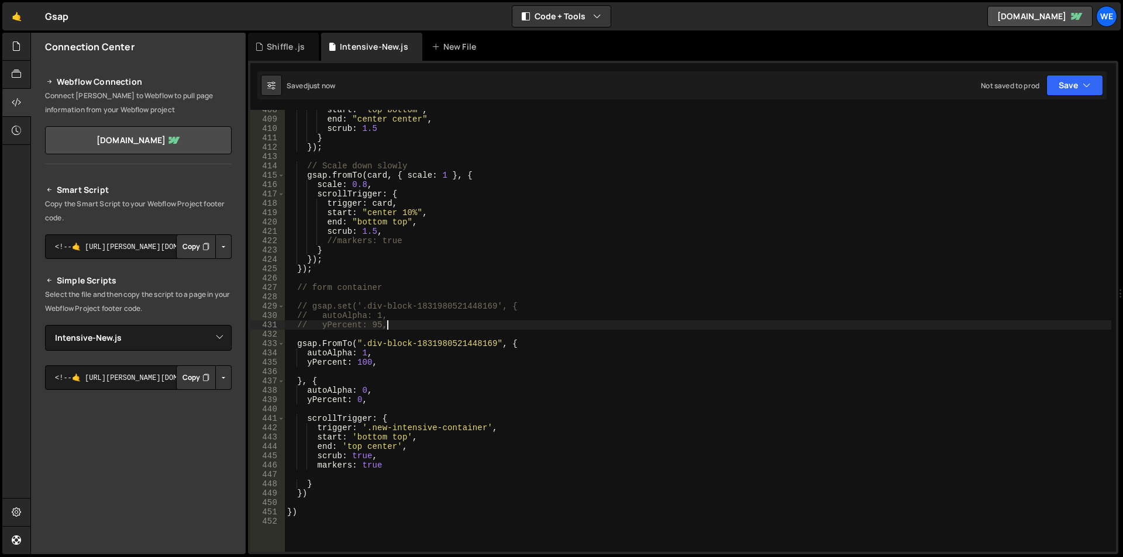
click at [410, 323] on div "start : "top bottom" , end : "center center" , scrub : 1.5 } }) ; // Scale down…" at bounding box center [698, 335] width 826 height 461
click at [437, 380] on div "start : "top bottom" , end : "center center" , scrub : 1.5 } }) ; // Scale down…" at bounding box center [698, 335] width 826 height 461
click at [291, 346] on div "start : "top bottom" , end : "center center" , scrub : 1.5 } }) ; // Scale down…" at bounding box center [698, 335] width 826 height 461
type textarea "gsap.FromTo(".div-block-1831980521448169", {"
click at [332, 342] on div "start : "top bottom" , end : "center center" , scrub : 1.5 } }) ; // Scale down…" at bounding box center [698, 335] width 826 height 461
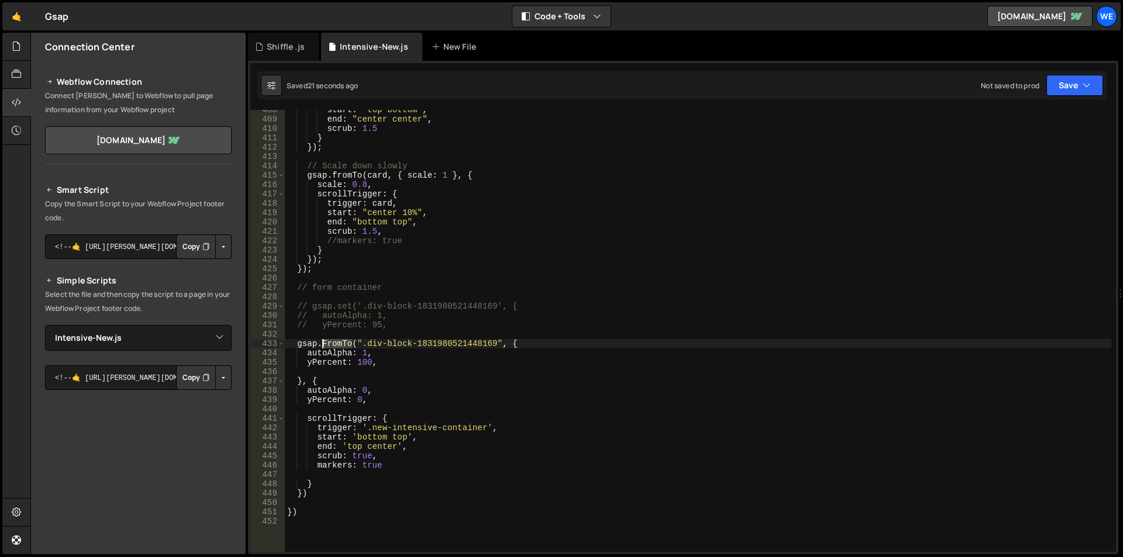
click at [332, 342] on div "start : "top bottom" , end : "center center" , scrub : 1.5 } }) ; // Scale down…" at bounding box center [698, 335] width 826 height 461
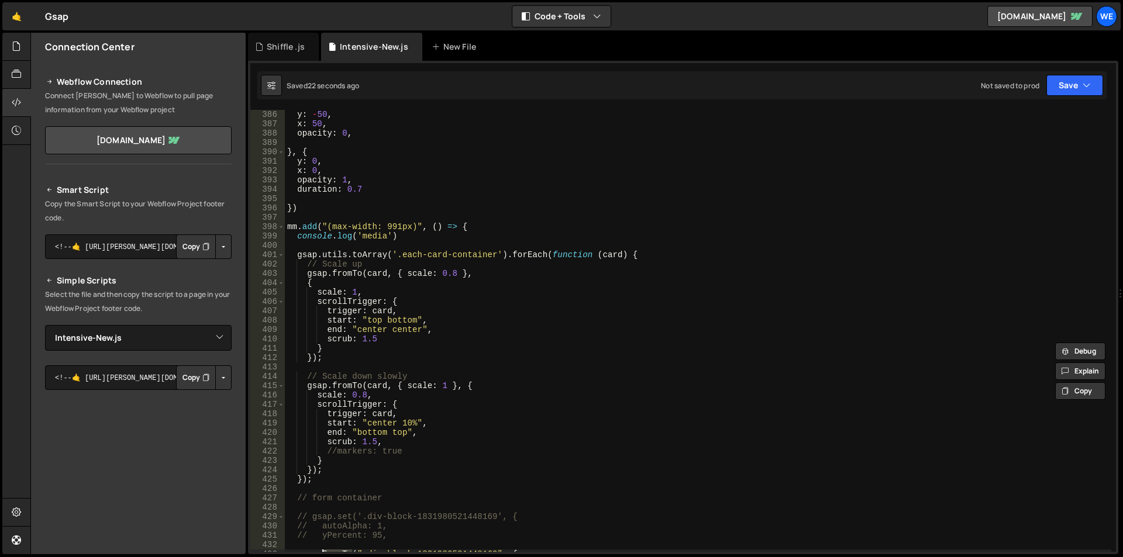
scroll to position [3602, 0]
type input "FromTo"
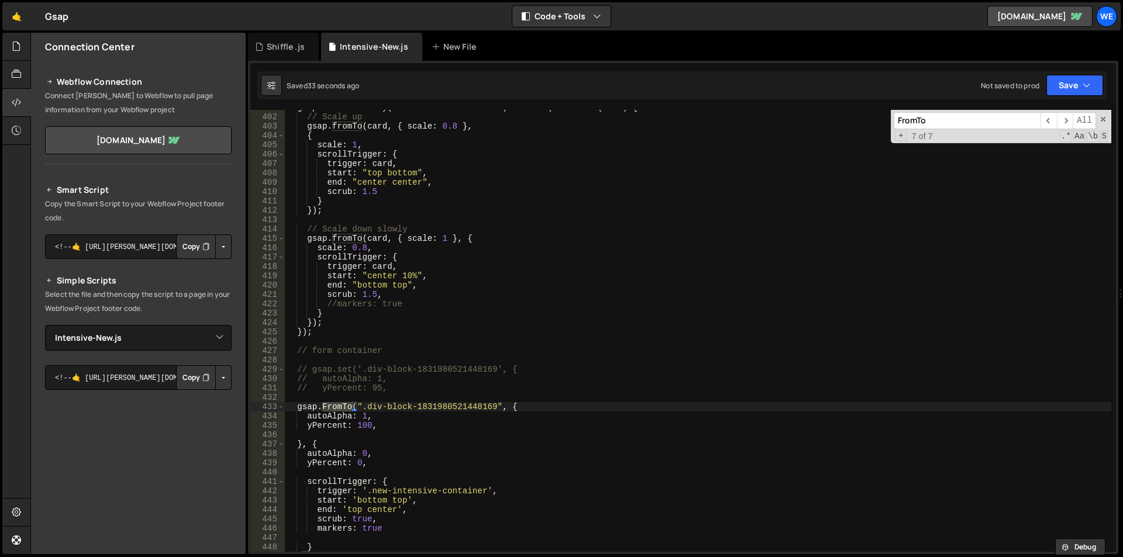
scroll to position [3820, 0]
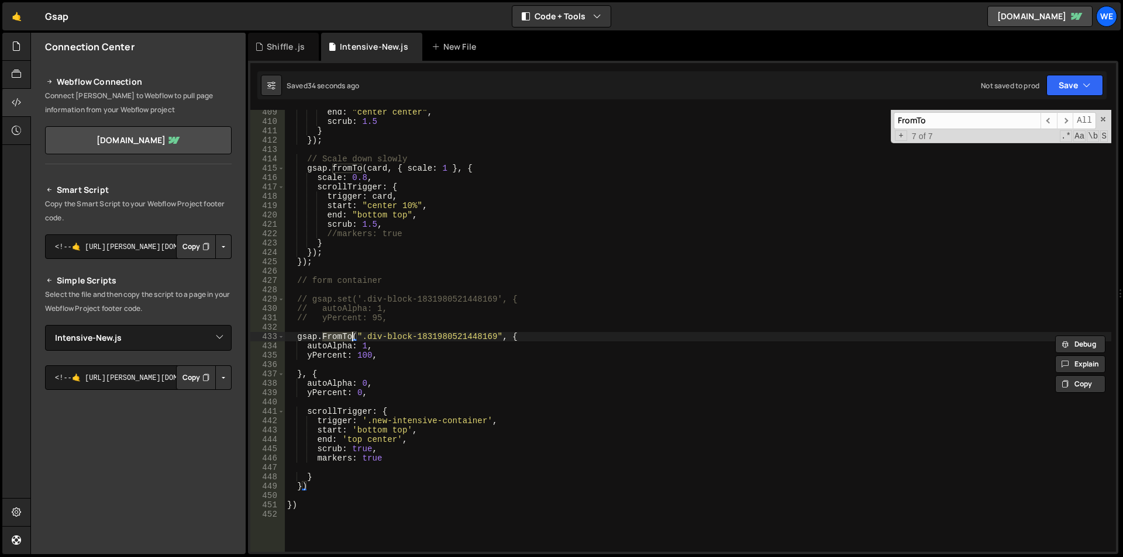
click at [327, 334] on div "end : "center center" , scrub : 1.5 } }) ; // Scale down slowly gsap . fromTo (…" at bounding box center [698, 331] width 826 height 442
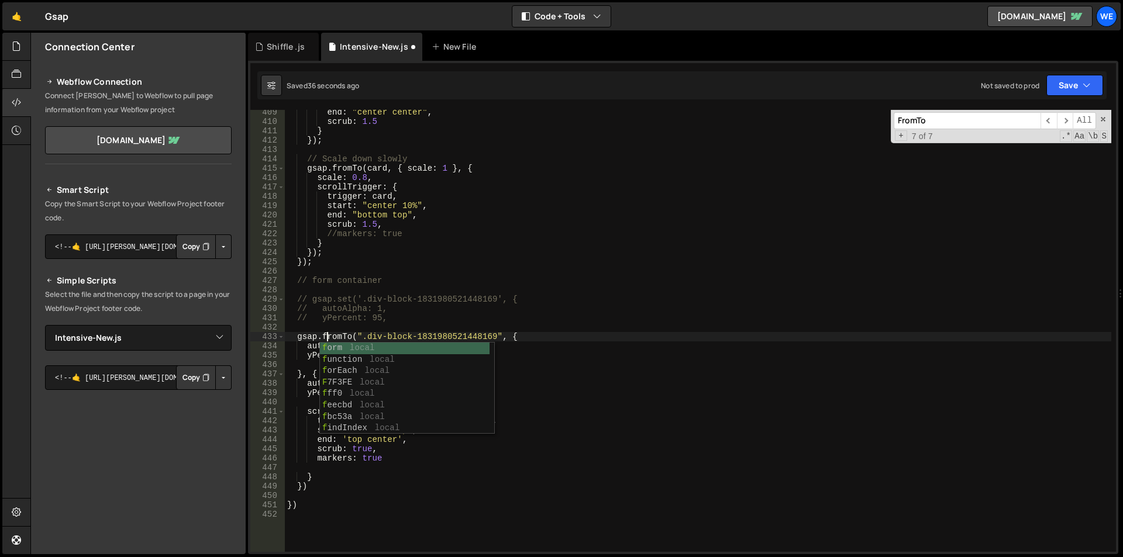
click at [440, 319] on div "end : "center center" , scrub : 1.5 } }) ; // Scale down slowly gsap . fromTo (…" at bounding box center [698, 338] width 826 height 461
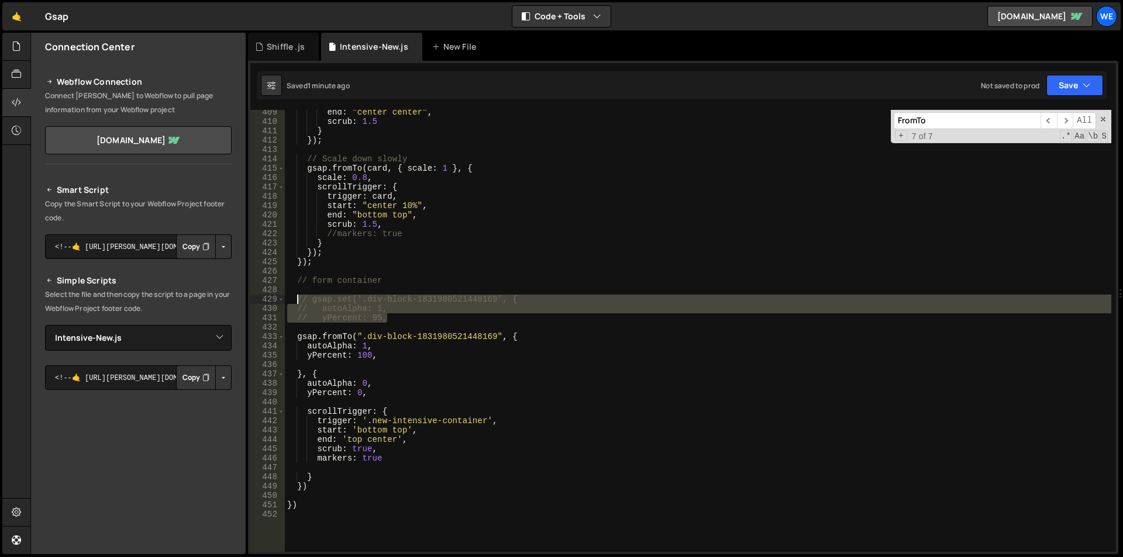
click at [296, 301] on div "end : "center center" , scrub : 1.5 } }) ; // Scale down slowly gsap . fromTo (…" at bounding box center [698, 338] width 826 height 461
click at [294, 333] on div "end : "center center" , scrub : 1.5 } }) ; // Scale down slowly gsap . fromTo (…" at bounding box center [698, 338] width 826 height 461
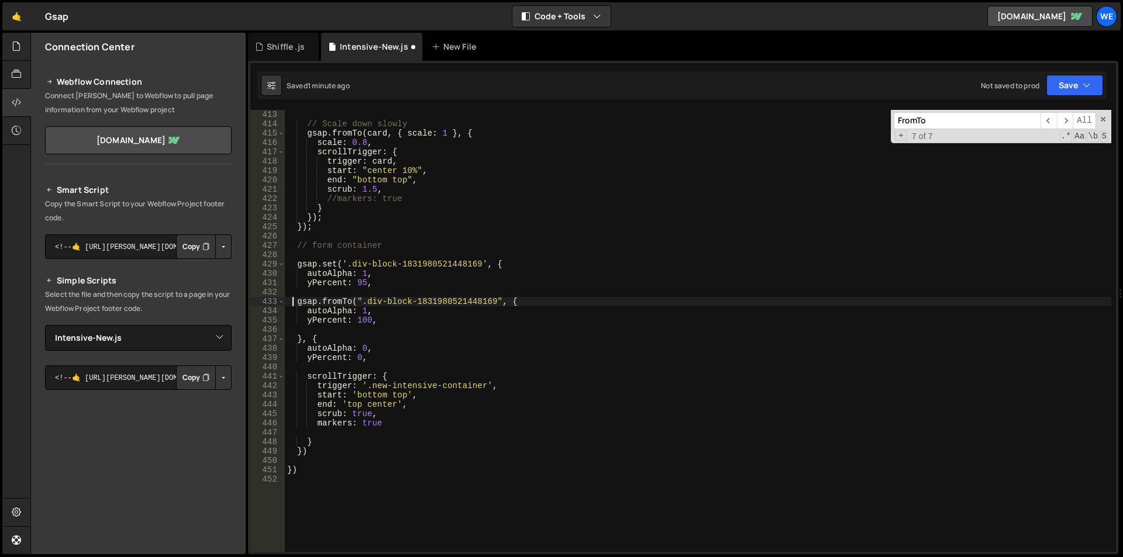
scroll to position [3890, 0]
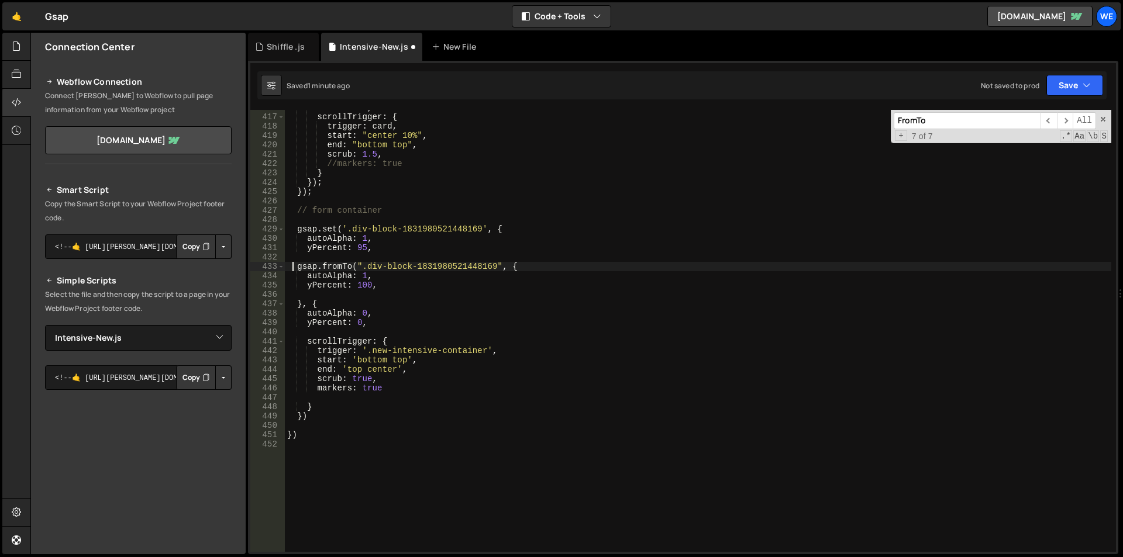
click at [516, 263] on div "scale : 0.8 , scrollTrigger : { trigger : card , start : "center 10%" , end : "…" at bounding box center [698, 333] width 826 height 461
click at [512, 264] on div "scale : 0.8 , scrollTrigger : { trigger : card , start : "center 10%" , end : "…" at bounding box center [698, 333] width 826 height 461
click at [308, 301] on div "scale : 0.8 , scrollTrigger : { trigger : card , start : "center 10%" , end : "…" at bounding box center [698, 333] width 826 height 461
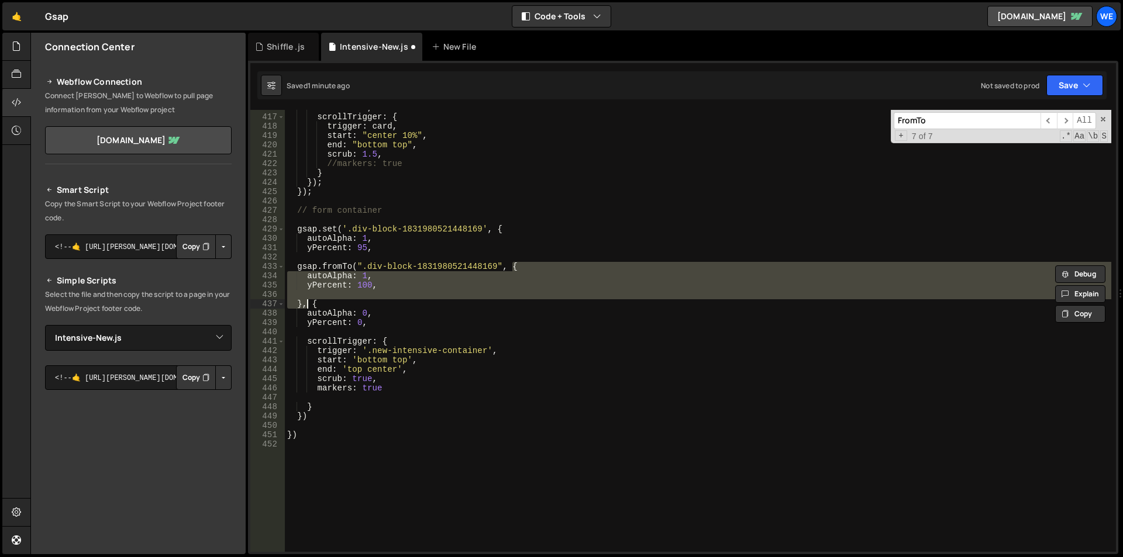
scroll to position [0, 2]
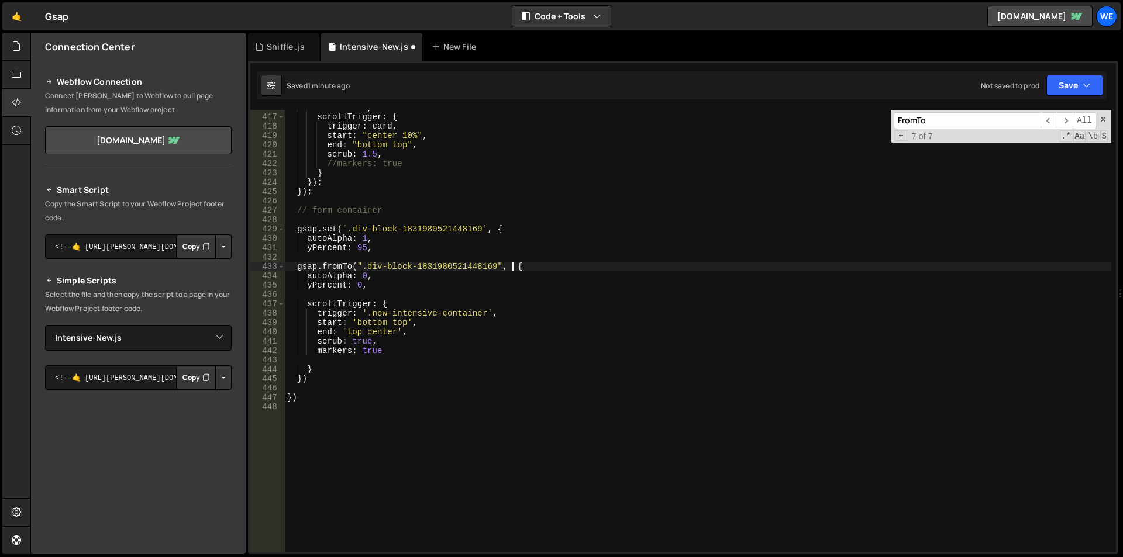
click at [334, 266] on div "scale : 0.8 , scrollTrigger : { trigger : card , start : "center 10%" , end : "…" at bounding box center [698, 333] width 826 height 461
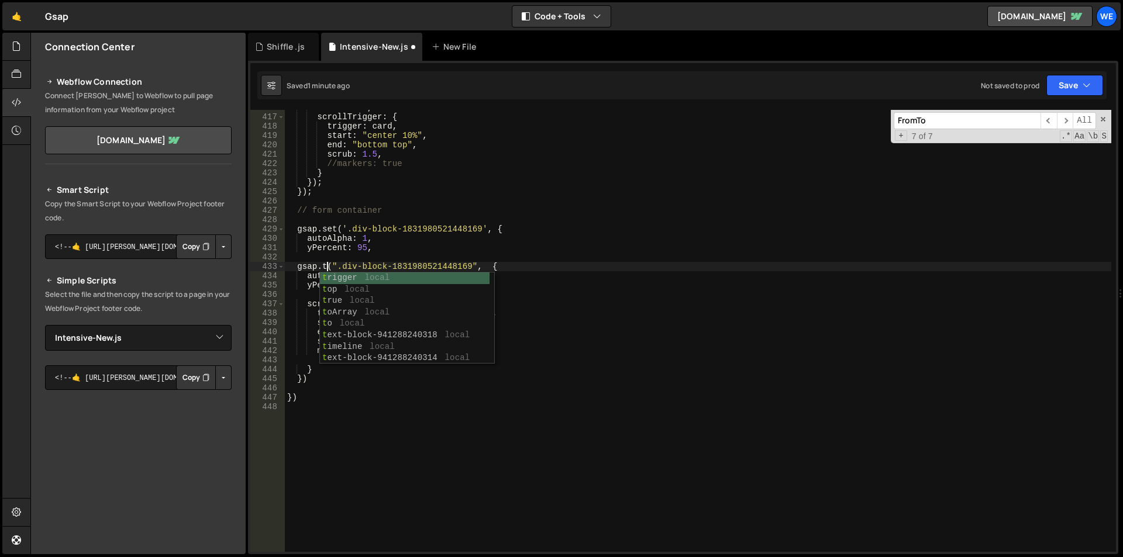
scroll to position [0, 3]
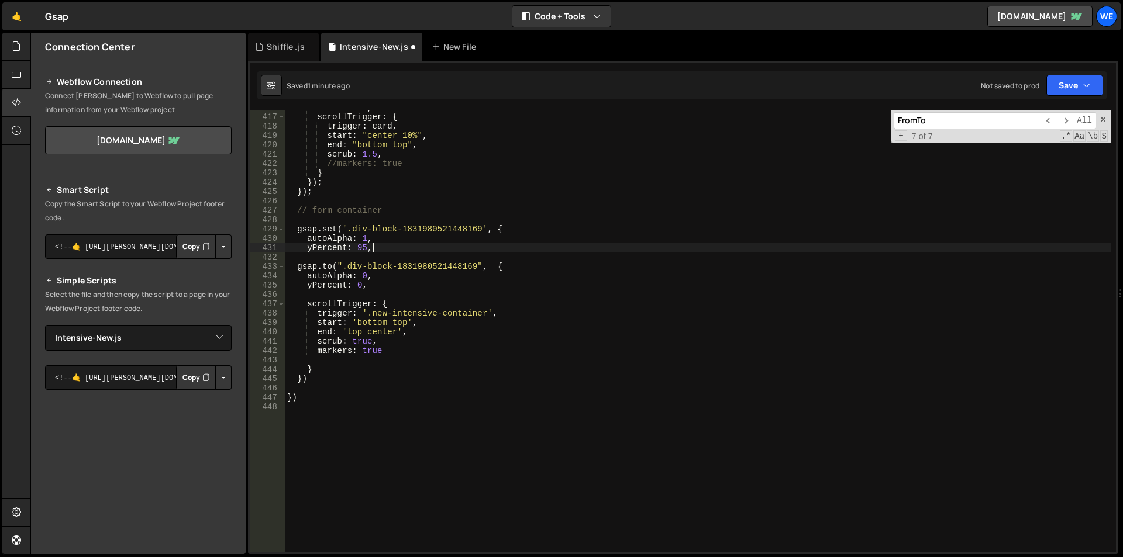
click at [398, 244] on div "scale : 0.8 , scrollTrigger : { trigger : card , start : "center 10%" , end : "…" at bounding box center [698, 333] width 826 height 461
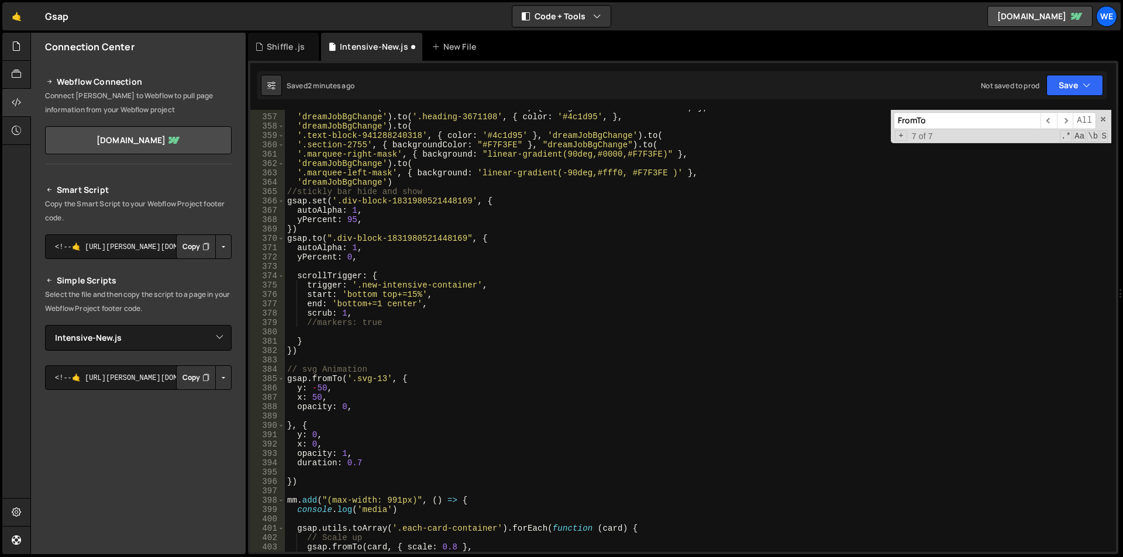
scroll to position [3329, 0]
click at [284, 197] on div "366" at bounding box center [267, 200] width 35 height 9
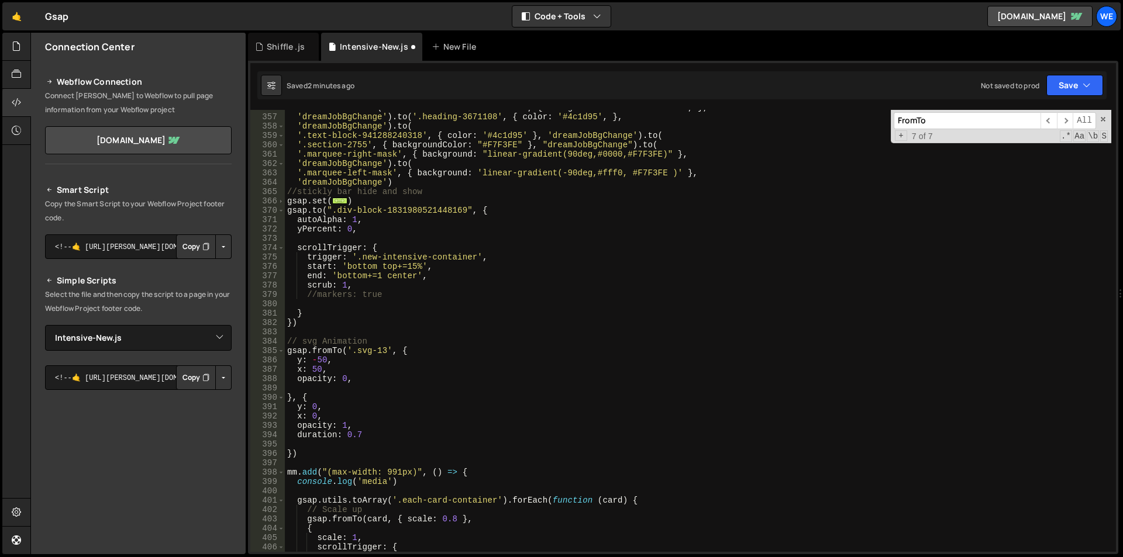
click at [285, 197] on div "dreamJobSection . to ( '.div-block-1831980521448365' , { backgroundColor : '#14…" at bounding box center [698, 333] width 826 height 461
click at [367, 199] on div "dreamJobSection . to ( '.div-block-1831980521448365' , { backgroundColor : '#14…" at bounding box center [698, 333] width 826 height 461
type textarea "// })"
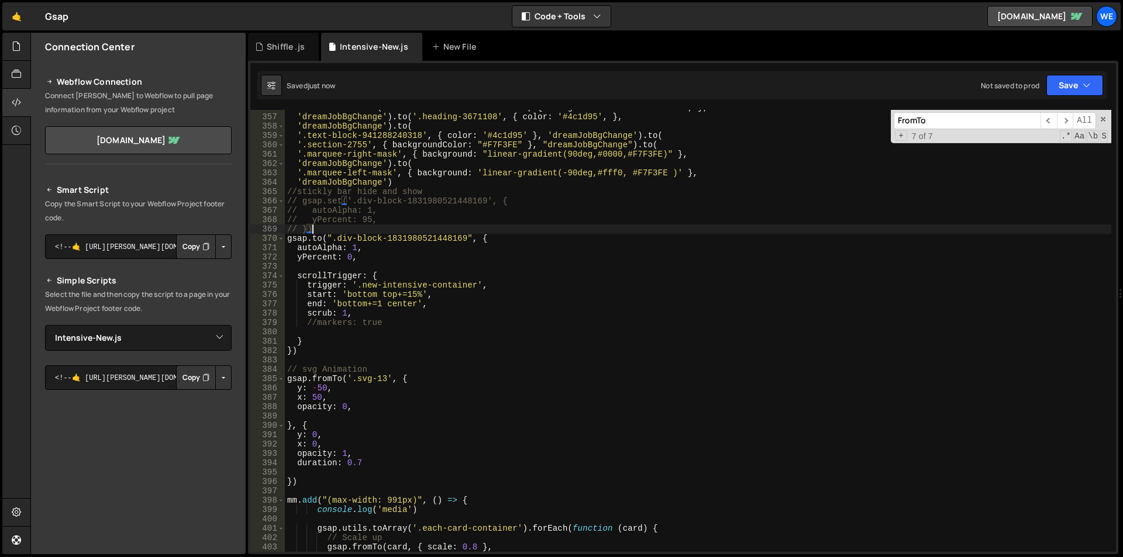
click at [427, 333] on div "dreamJobSection . to ( '.div-block-1831980521448365' , { backgroundColor : '#14…" at bounding box center [698, 333] width 826 height 461
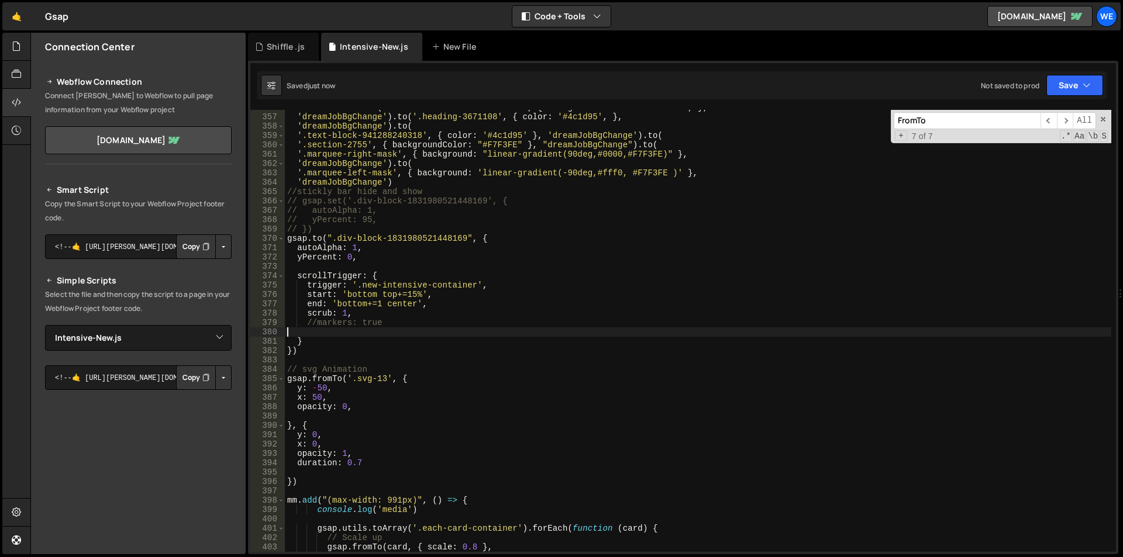
scroll to position [0, 0]
click at [287, 199] on div "dreamJobSection . to ( '.div-block-1831980521448365' , { backgroundColor : '#14…" at bounding box center [698, 333] width 826 height 461
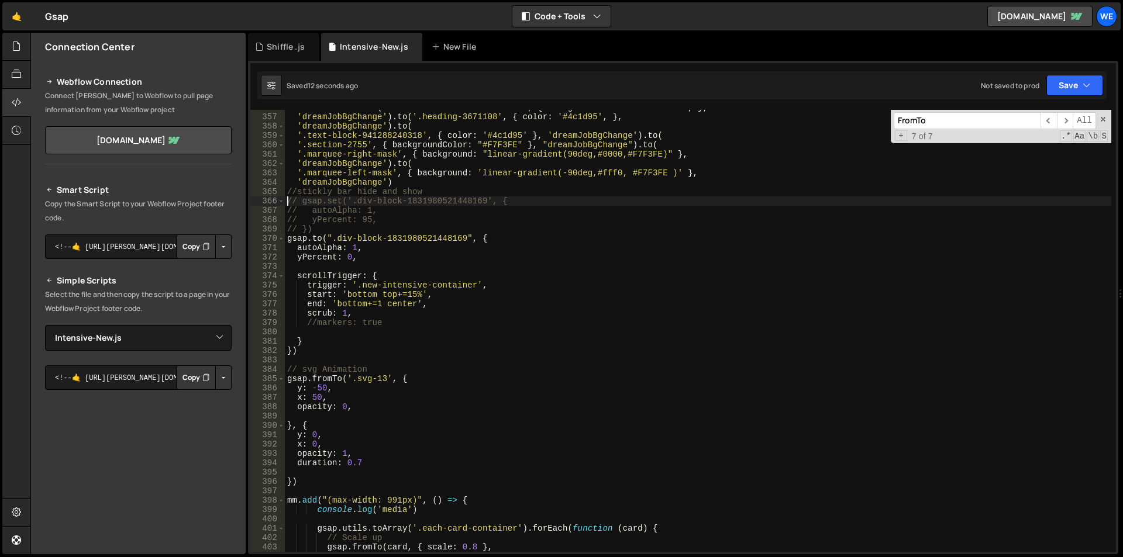
click at [325, 229] on div "dreamJobSection . to ( '.div-block-1831980521448365' , { backgroundColor : '#14…" at bounding box center [698, 333] width 826 height 461
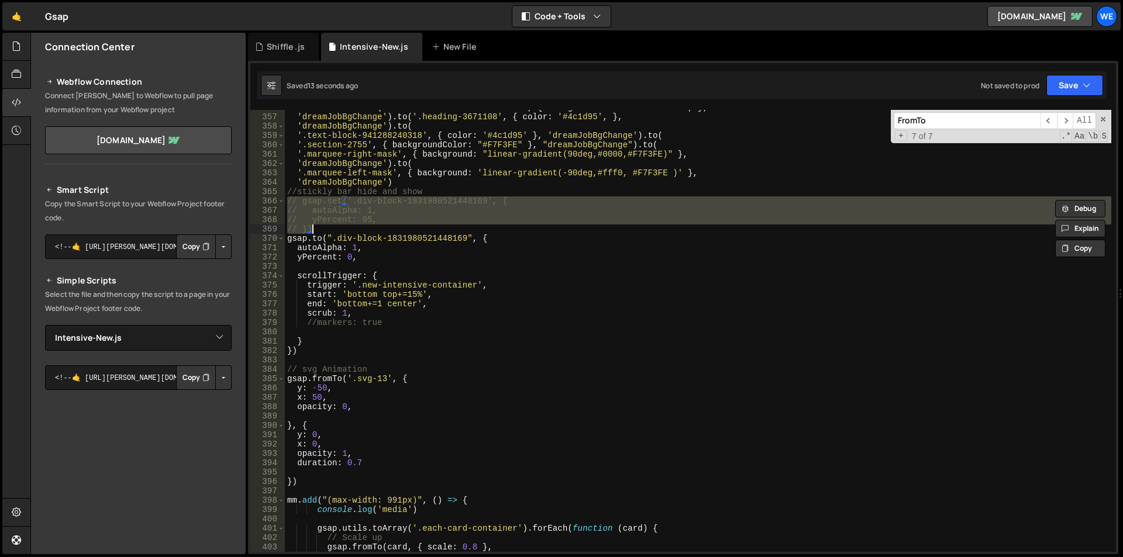
type textarea "yPercent: 95, })"
click at [405, 263] on div "dreamJobSection . to ( '.div-block-1831980521448365' , { backgroundColor : '#14…" at bounding box center [698, 333] width 826 height 461
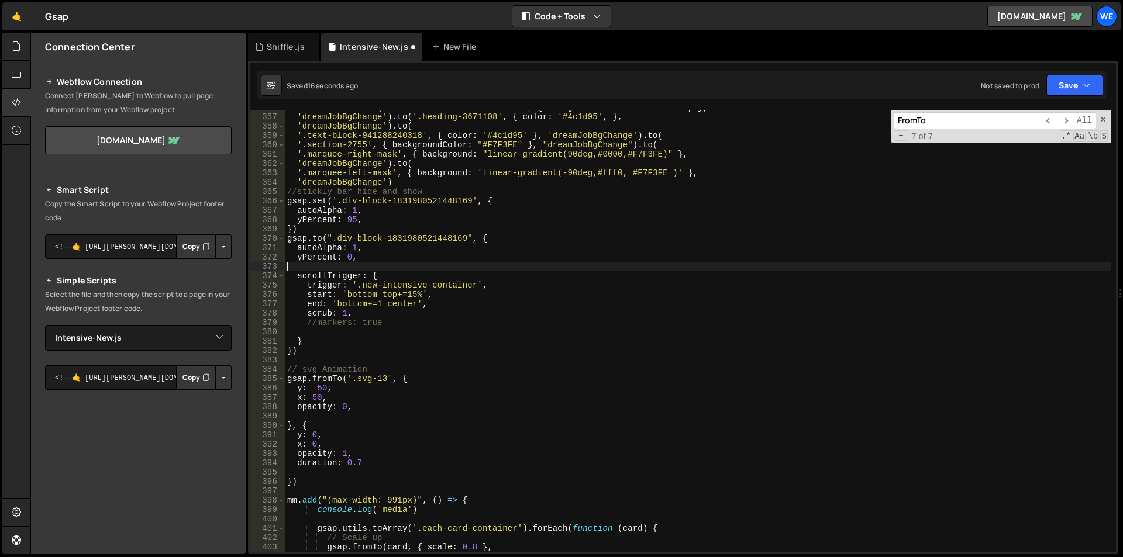
click at [288, 201] on div "dreamJobSection . to ( '.div-block-1831980521448365' , { backgroundColor : '#14…" at bounding box center [698, 333] width 826 height 461
click at [323, 353] on div "dreamJobSection . to ( '.div-block-1831980521448365' , { backgroundColor : '#14…" at bounding box center [698, 333] width 826 height 461
type textarea "} })"
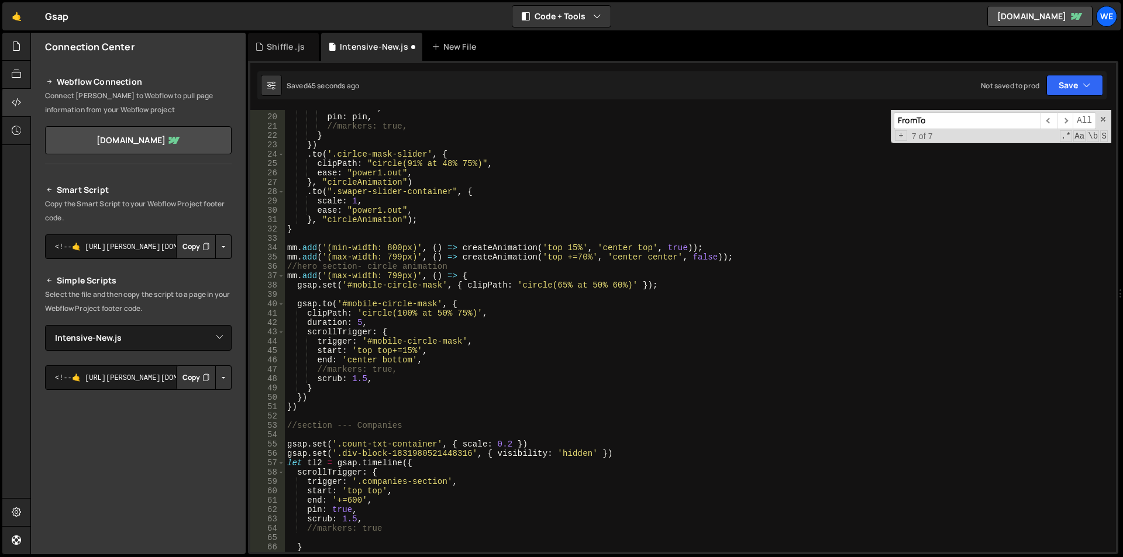
scroll to position [281, 0]
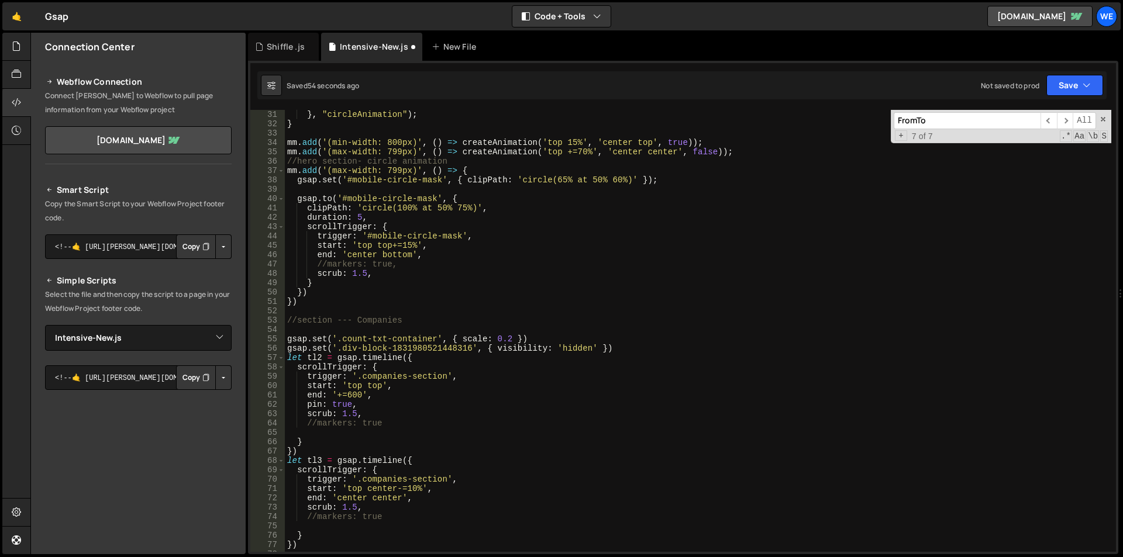
click at [505, 145] on div "} , "circleAnimation" ) ; } mm . add ( '(min-width: 800px)' , ( ) => createAnim…" at bounding box center [698, 340] width 826 height 461
click at [465, 287] on div "} , "circleAnimation" ) ; } mm . add ( '(min-width: 800px)' , ( ) => createAnim…" at bounding box center [698, 340] width 826 height 461
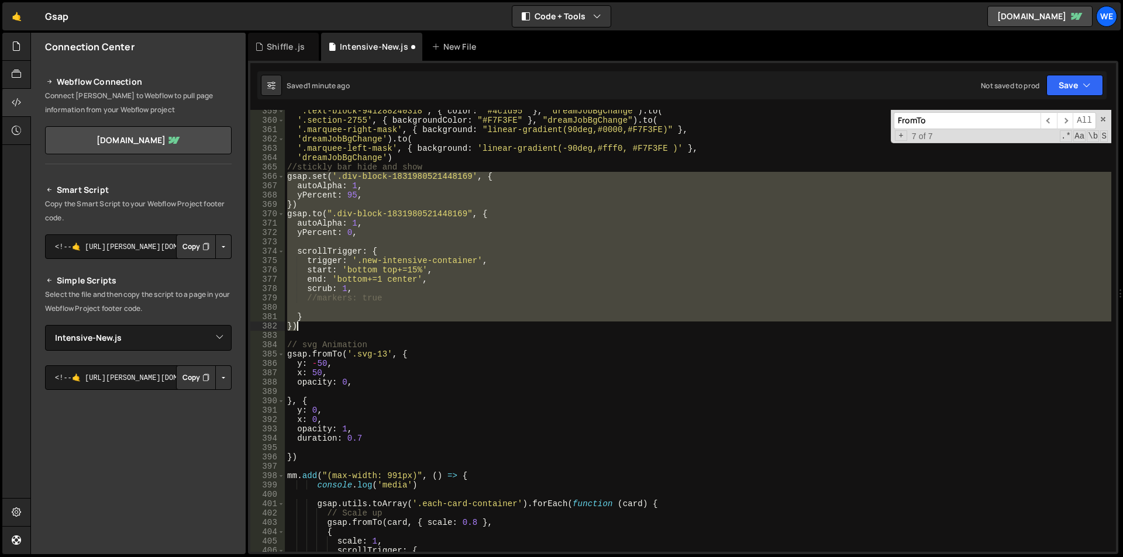
scroll to position [3353, 0]
click at [405, 342] on div "'.text-block-941288240318' , { color : '#4c1d95' } , 'dreamJobBgChange' ) . to …" at bounding box center [698, 336] width 826 height 461
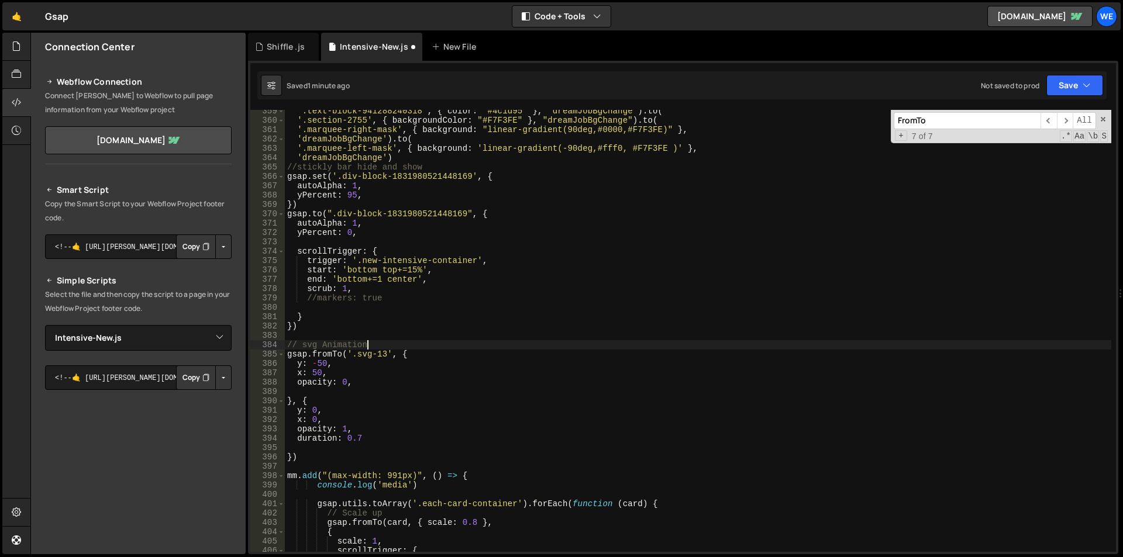
click at [437, 168] on div "'.text-block-941288240318' , { color : '#4c1d95' } , 'dreamJobBgChange' ) . to …" at bounding box center [698, 336] width 826 height 461
type textarea "'dreamJobBgChange')"
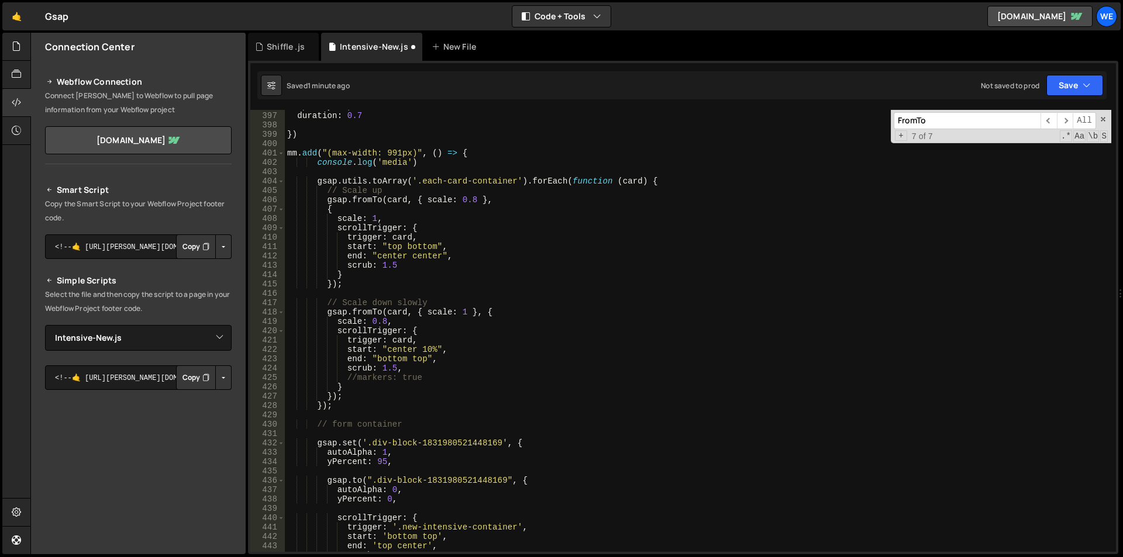
scroll to position [3564, 0]
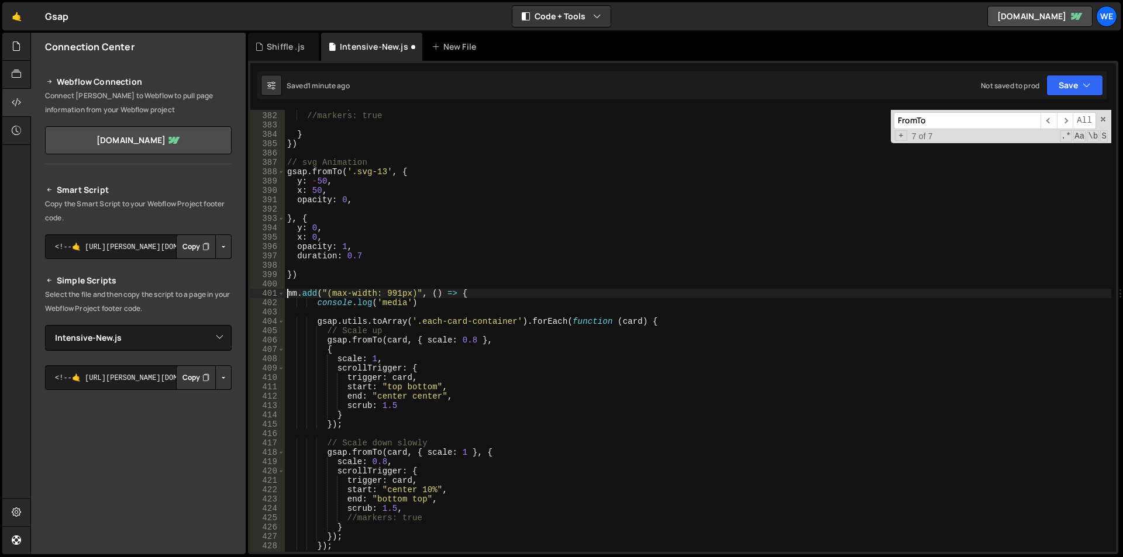
click at [286, 291] on div "scrub : 1 , //markers: true } }) // svg Animation gsap . fromTo ( '.svg-13' , {…" at bounding box center [698, 332] width 826 height 461
click at [322, 292] on div "scrub : 1 , //markers: true } }) // svg Animation gsap . fromTo ( '.svg-13' , {…" at bounding box center [698, 332] width 826 height 461
click at [319, 294] on div "scrub : 1 , //markers: true } }) // svg Animation gsap . fromTo ( '.svg-13' , {…" at bounding box center [698, 332] width 826 height 461
click at [327, 294] on div "scrub : 1 , //markers: true } }) // svg Animation gsap . fromTo ( '.svg-13' , {…" at bounding box center [698, 332] width 826 height 461
click at [418, 292] on div "scrub : 1 , //markers: true } }) // svg Animation gsap . fromTo ( '.svg-13' , {…" at bounding box center [698, 332] width 826 height 461
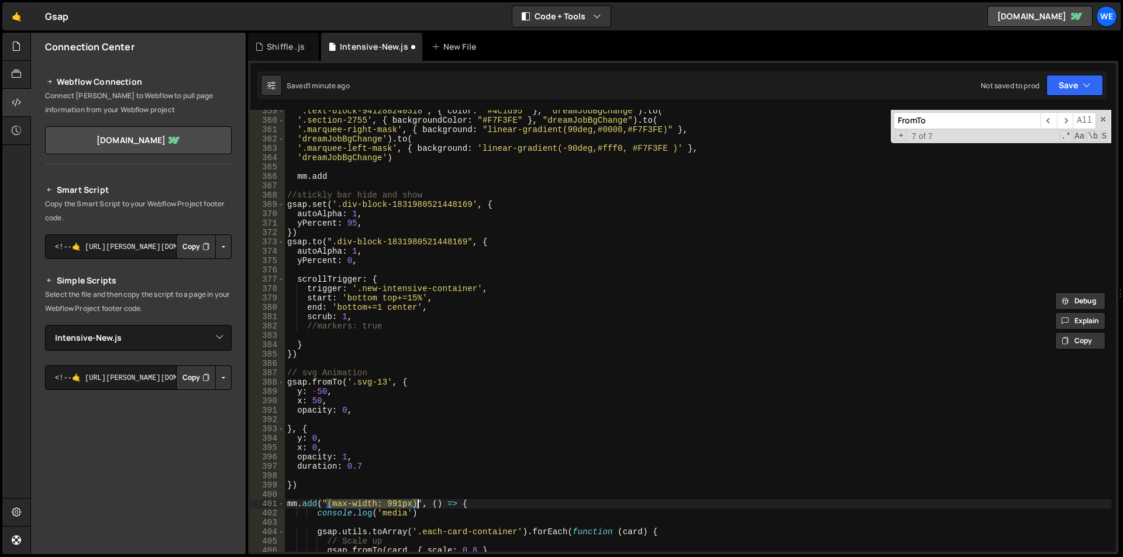
scroll to position [3353, 0]
click at [340, 175] on div "'.text-block-941288240318' , { color : '#4c1d95' } , 'dreamJobBgChange' ) . to …" at bounding box center [698, 336] width 826 height 461
paste textarea "(max-width: 991px)")"
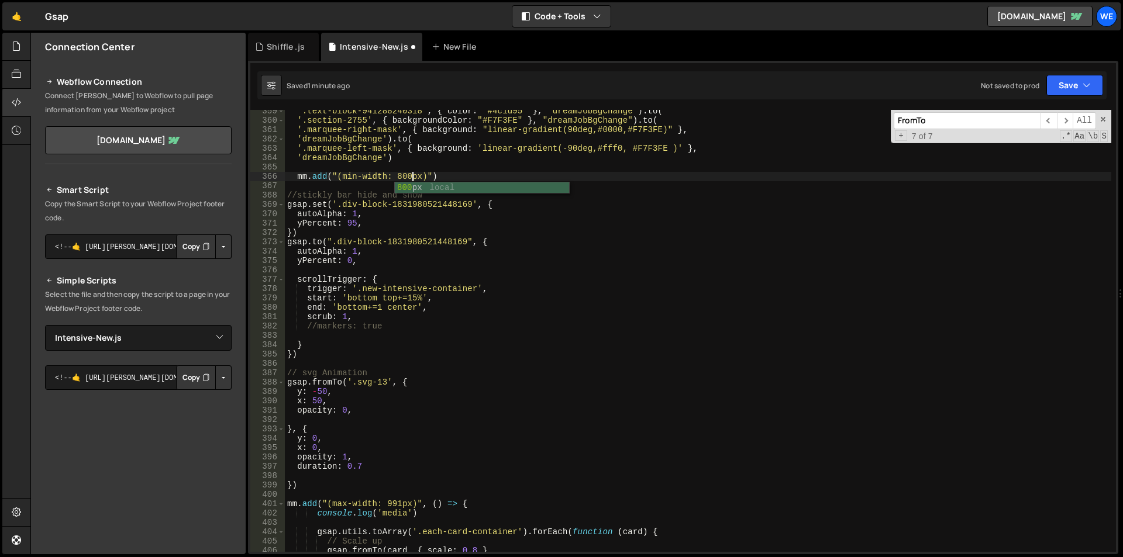
scroll to position [0, 9]
click at [431, 178] on div "'.text-block-941288240318' , { color : '#4c1d95' } , 'dreamJobBgChange' ) . to …" at bounding box center [698, 336] width 826 height 461
type textarea "mm.add("(min-width: 800px)", ()=>{)"
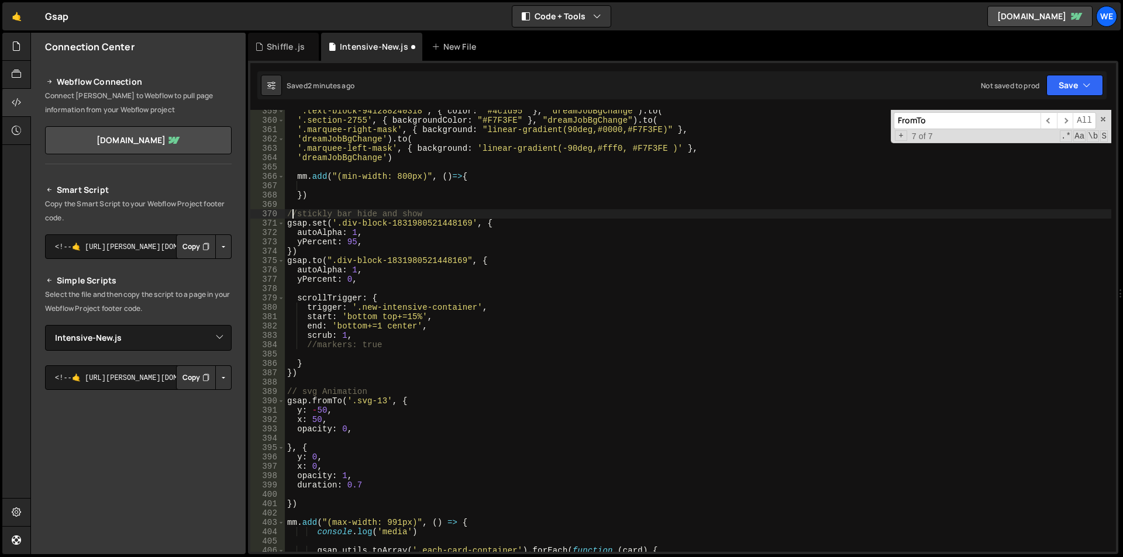
click at [290, 212] on div "'.text-block-941288240318' , { color : '#4c1d95' } , 'dreamJobBgChange' ) . to …" at bounding box center [698, 336] width 826 height 461
click at [289, 211] on div "'.text-block-941288240318' , { color : '#4c1d95' } , 'dreamJobBgChange' ) . to …" at bounding box center [698, 336] width 826 height 461
click at [309, 372] on div "'.text-block-941288240318' , { color : '#4c1d95' } , 'dreamJobBgChange' ) . to …" at bounding box center [698, 336] width 826 height 461
type textarea "} })"
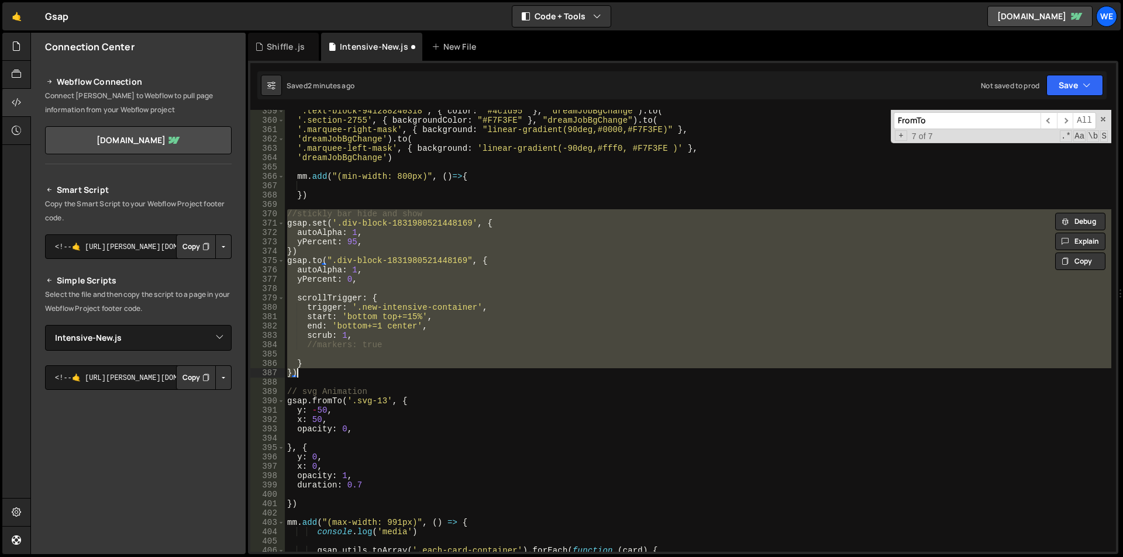
scroll to position [0, 0]
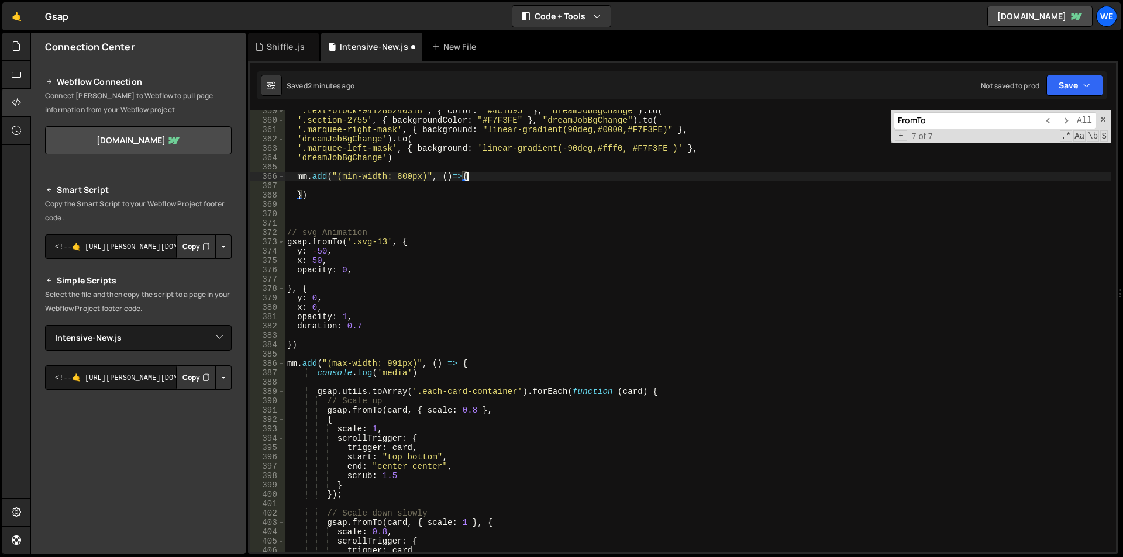
click at [485, 180] on div "'.text-block-941288240318' , { color : '#4c1d95' } , 'dreamJobBgChange' ) . to …" at bounding box center [698, 336] width 826 height 461
type textarea "mm.add("(min-width: 800px)", ()=>{"
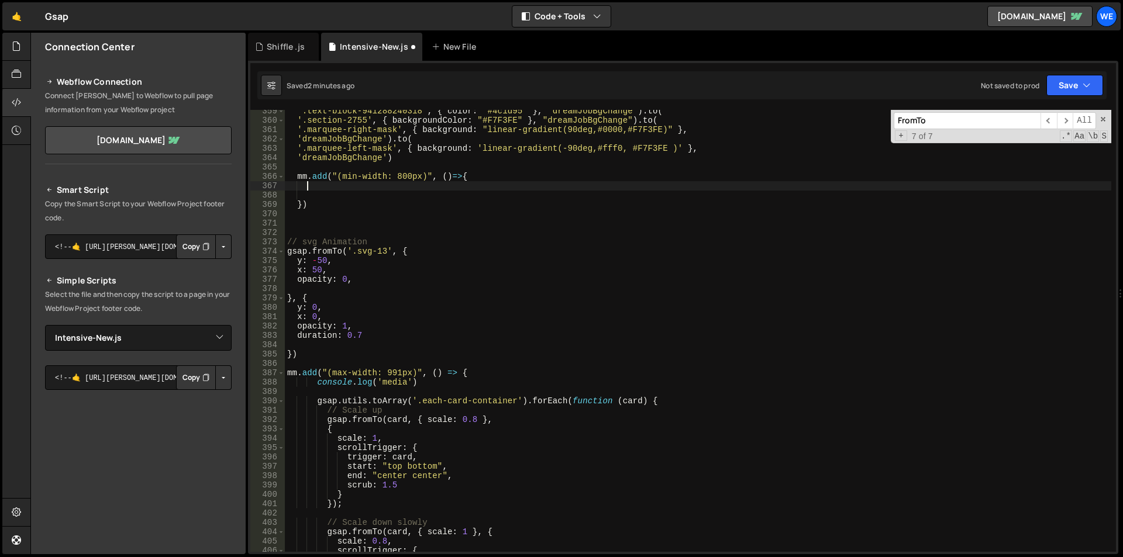
paste textarea "})"
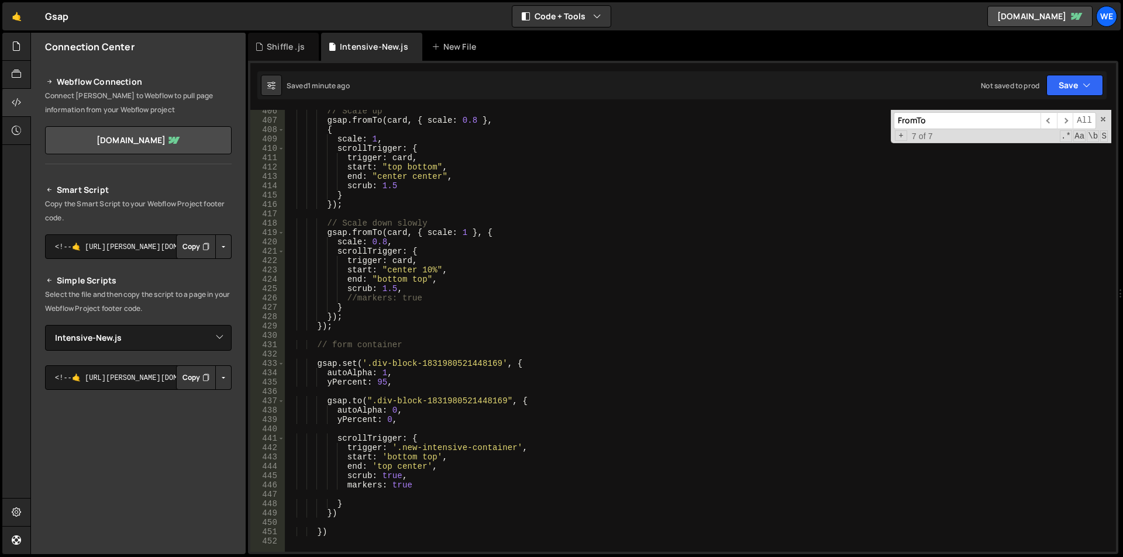
scroll to position [3793, 0]
click at [446, 384] on div "// Scale up gsap . fromTo ( card , { scale : 0.8 } , { scale : 1 , scrollTrigge…" at bounding box center [698, 336] width 826 height 461
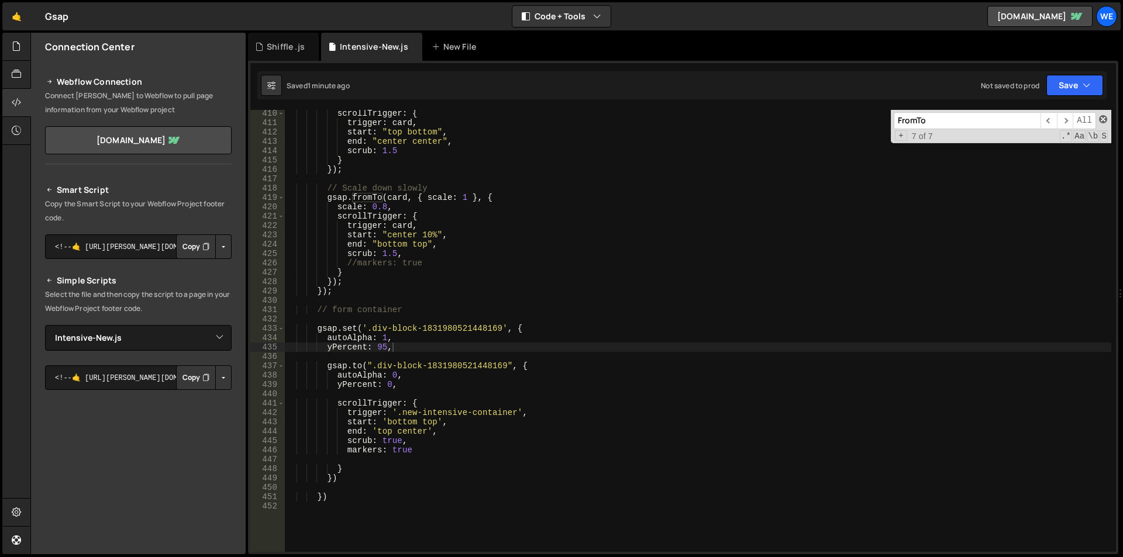
click at [1105, 117] on span at bounding box center [1103, 119] width 8 height 8
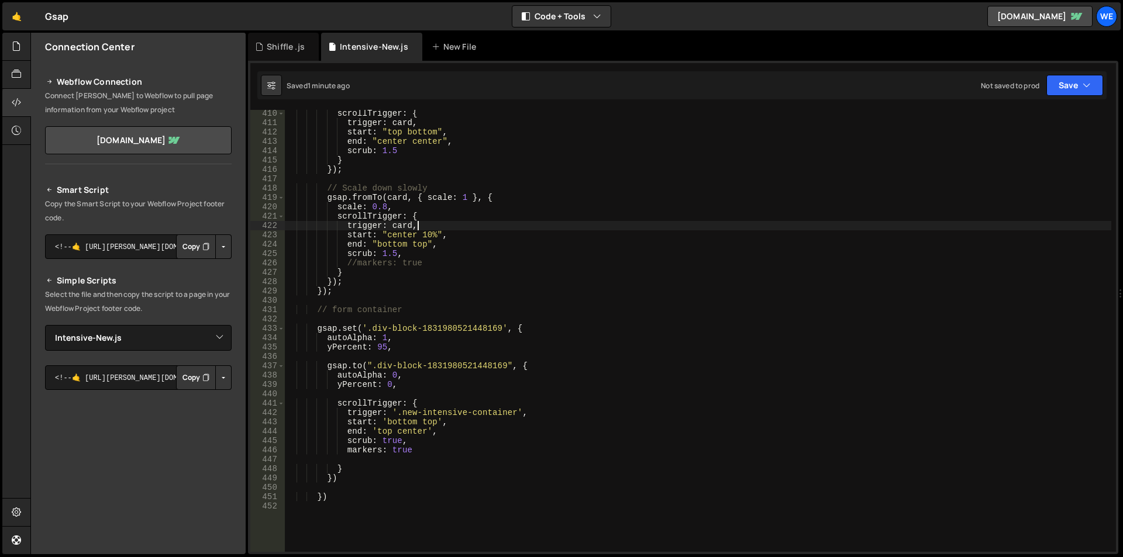
click at [523, 223] on div "scrollTrigger : { trigger : card , start : "top bottom" , end : "center center"…" at bounding box center [698, 339] width 826 height 461
type textarea "trigger: card,"
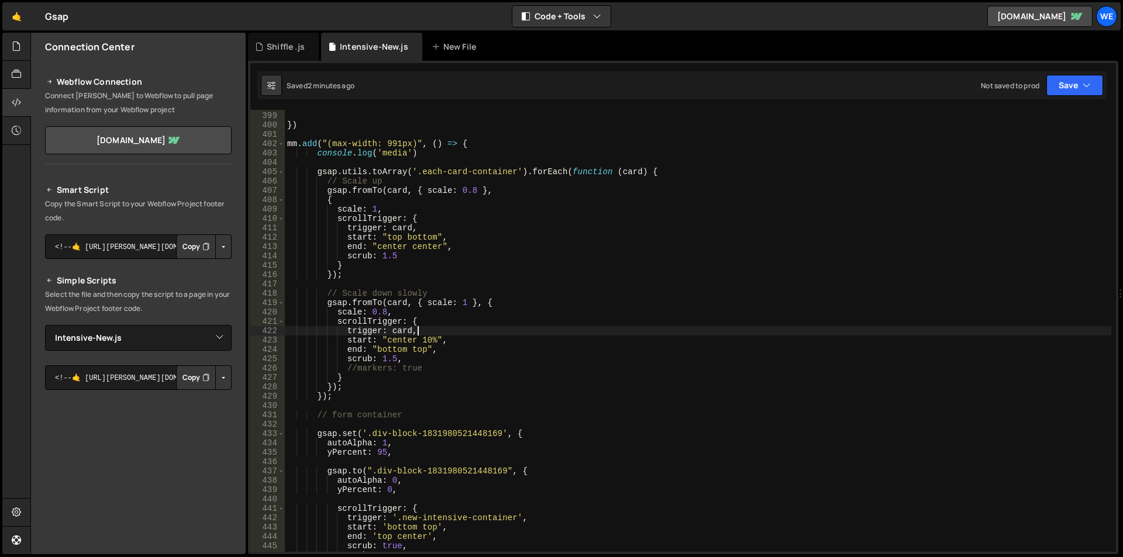
scroll to position [3863, 0]
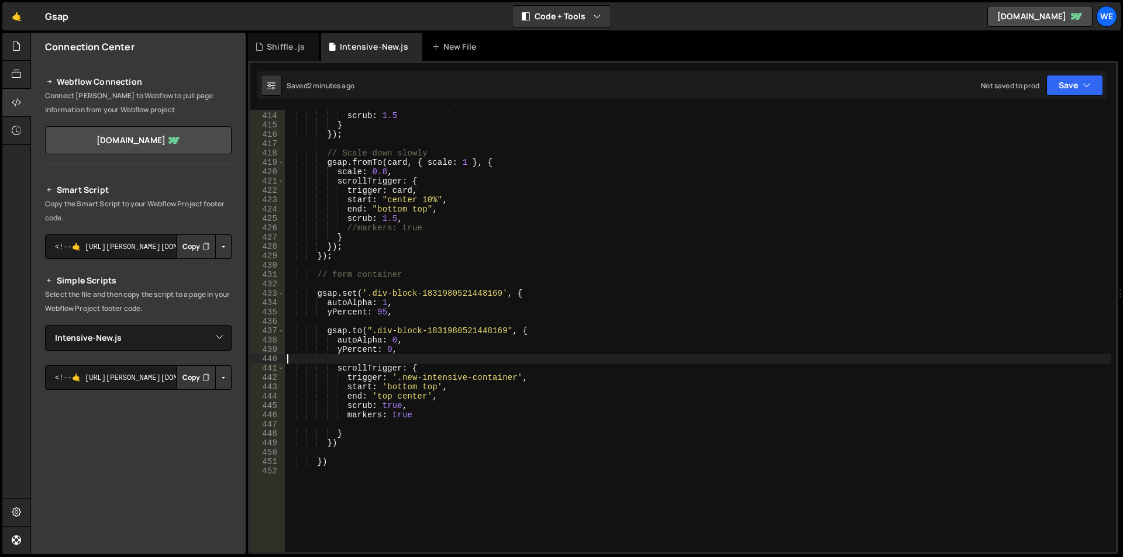
click at [509, 360] on div "end : "center center" , scrub : 1.5 } }) ; // Scale down slowly gsap . fromTo (…" at bounding box center [698, 332] width 826 height 461
click at [342, 434] on div "end : "center center" , scrub : 1.5 } }) ; // Scale down slowly gsap . fromTo (…" at bounding box center [698, 332] width 826 height 461
click at [398, 313] on div "end : "center center" , scrub : 1.5 } }) ; // Scale down slowly gsap . fromTo (…" at bounding box center [698, 332] width 826 height 461
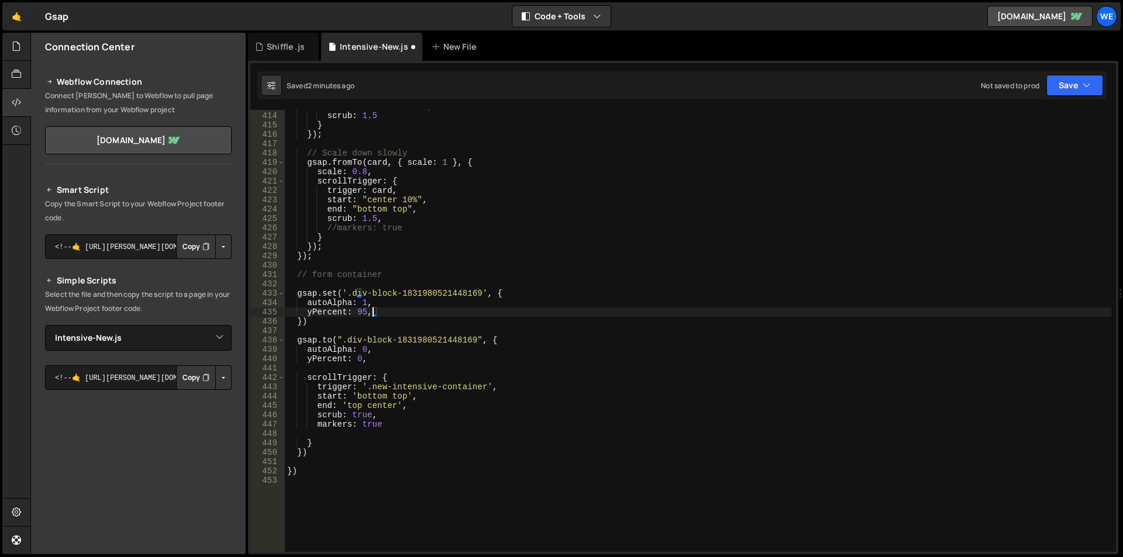
scroll to position [0, 5]
click at [365, 299] on div "end : "center center" , scrub : 1.5 } }) ; // Scale down slowly gsap . fromTo (…" at bounding box center [698, 332] width 826 height 461
click at [294, 293] on div "end : "center center" , scrub : 1.5 } }) ; // Scale down slowly gsap . fromTo (…" at bounding box center [698, 332] width 826 height 461
click at [316, 318] on div "end : "center center" , scrub : 1.5 } }) ; // Scale down slowly gsap . fromTo (…" at bounding box center [698, 332] width 826 height 461
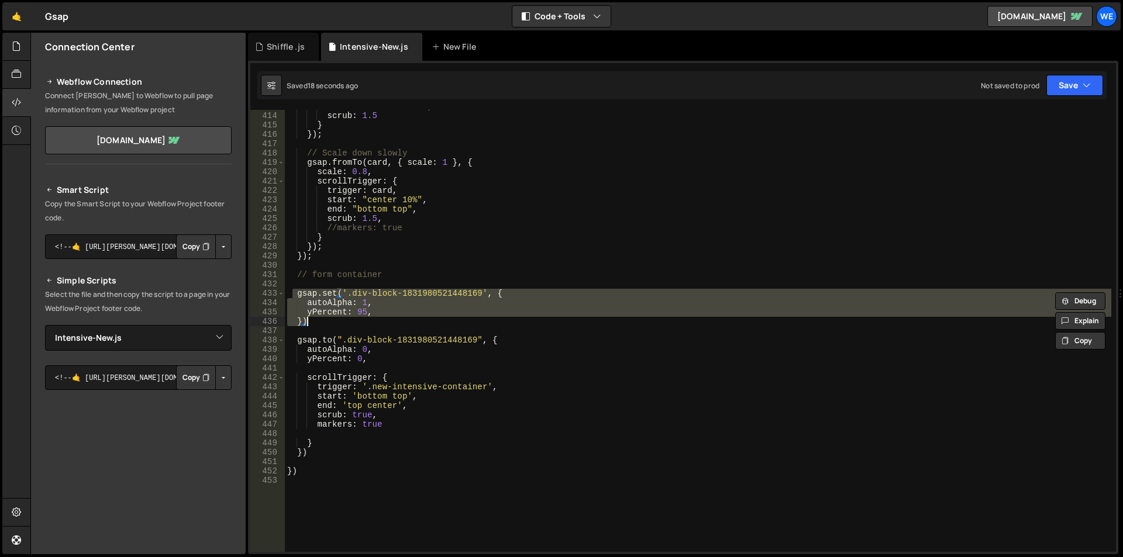
click at [353, 319] on div "end : "center center" , scrub : 1.5 } }) ; // Scale down slowly gsap . fromTo (…" at bounding box center [698, 331] width 826 height 442
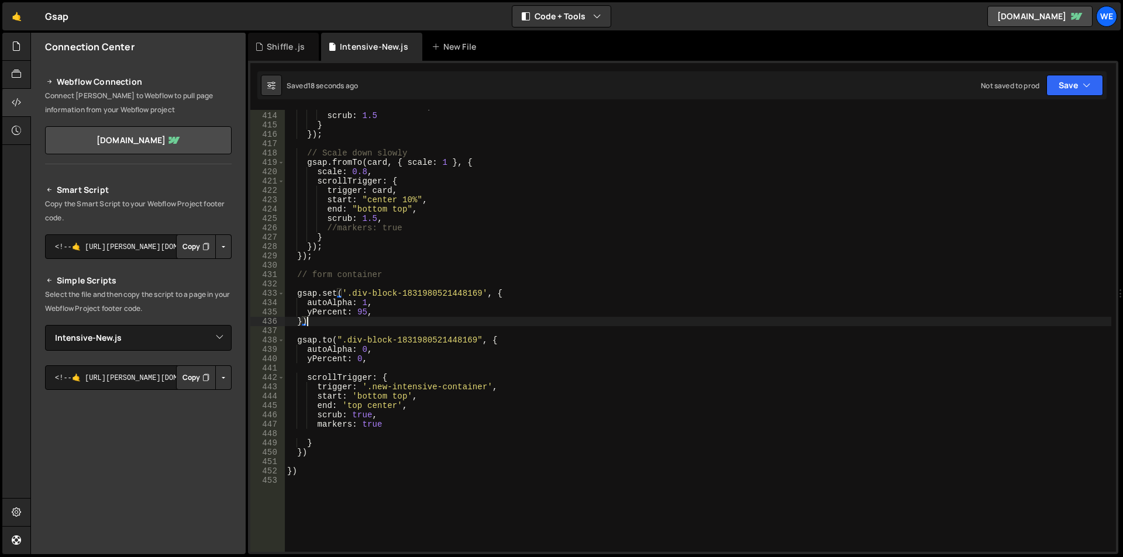
scroll to position [0, 1]
click at [367, 305] on div "end : "center center" , scrub : 1.5 } }) ; // Scale down slowly gsap . fromTo (…" at bounding box center [698, 332] width 826 height 461
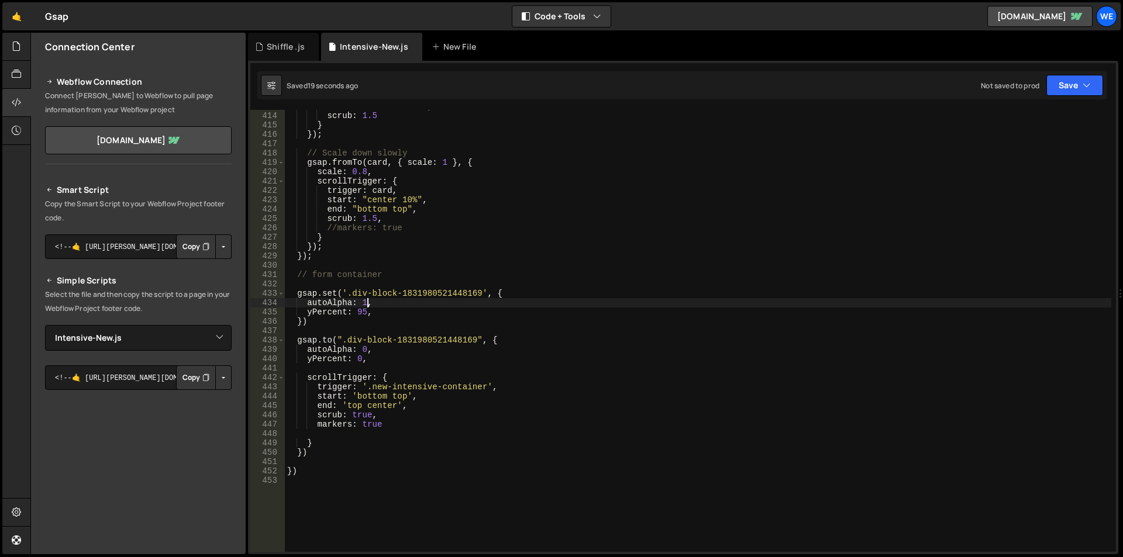
click at [359, 303] on div "end : "center center" , scrub : 1.5 } }) ; // Scale down slowly gsap . fromTo (…" at bounding box center [698, 332] width 826 height 461
click at [364, 301] on div "end : "center center" , scrub : 1.5 } }) ; // Scale down slowly gsap . fromTo (…" at bounding box center [698, 332] width 826 height 461
click at [358, 300] on div "end : "center center" , scrub : 1.5 } }) ; // Scale down slowly gsap . fromTo (…" at bounding box center [698, 332] width 826 height 461
type textarea "autoAlpha:1,"
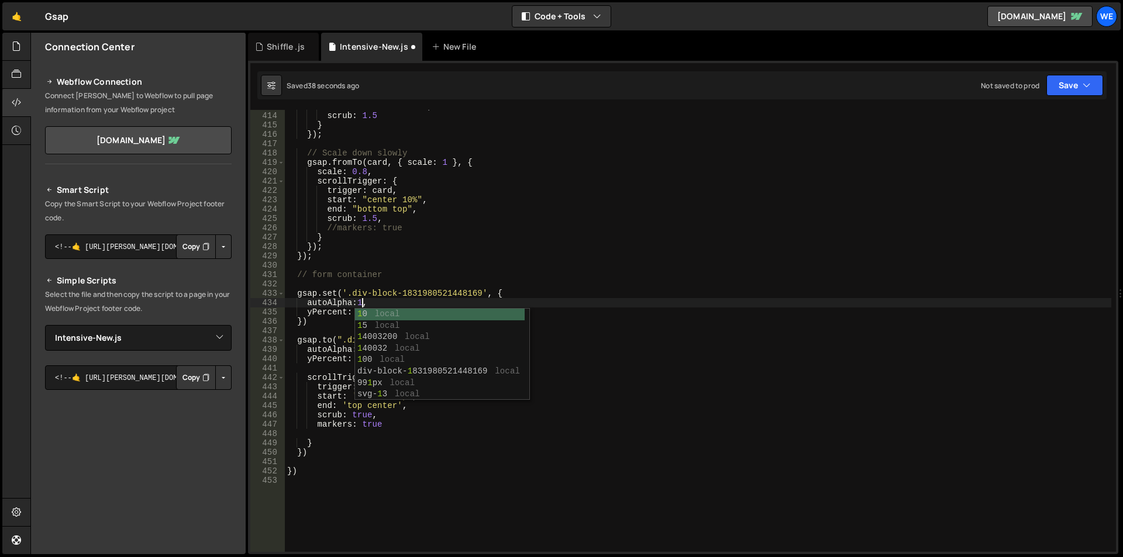
click at [343, 330] on div "end : "center center" , scrub : 1.5 } }) ; // Scale down slowly gsap . fromTo (…" at bounding box center [698, 332] width 826 height 461
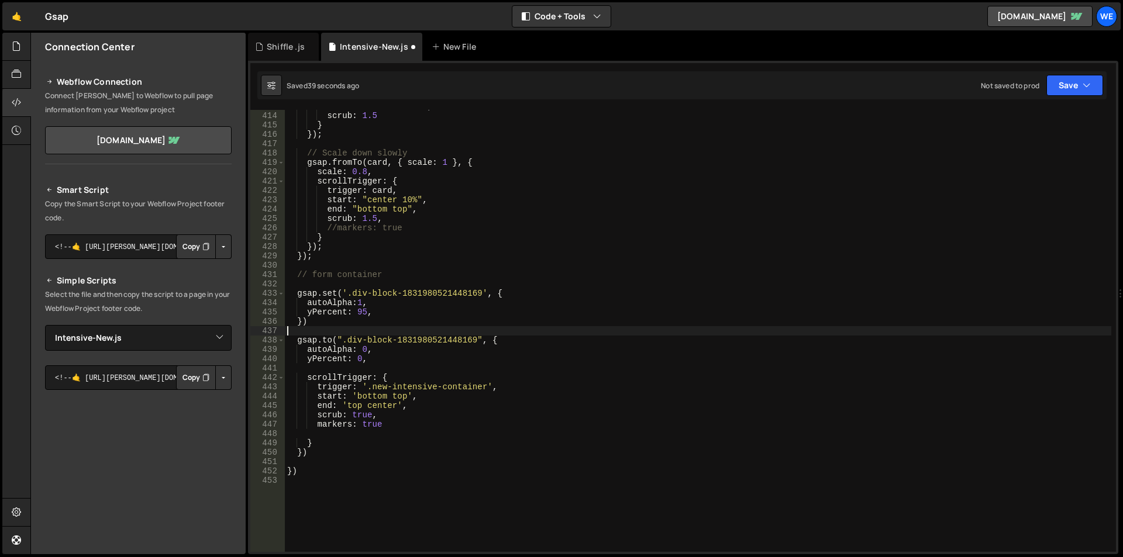
scroll to position [0, 0]
click at [349, 405] on div "end : "center center" , scrub : 1.5 } }) ; // Scale down slowly gsap . fromTo (…" at bounding box center [698, 332] width 826 height 461
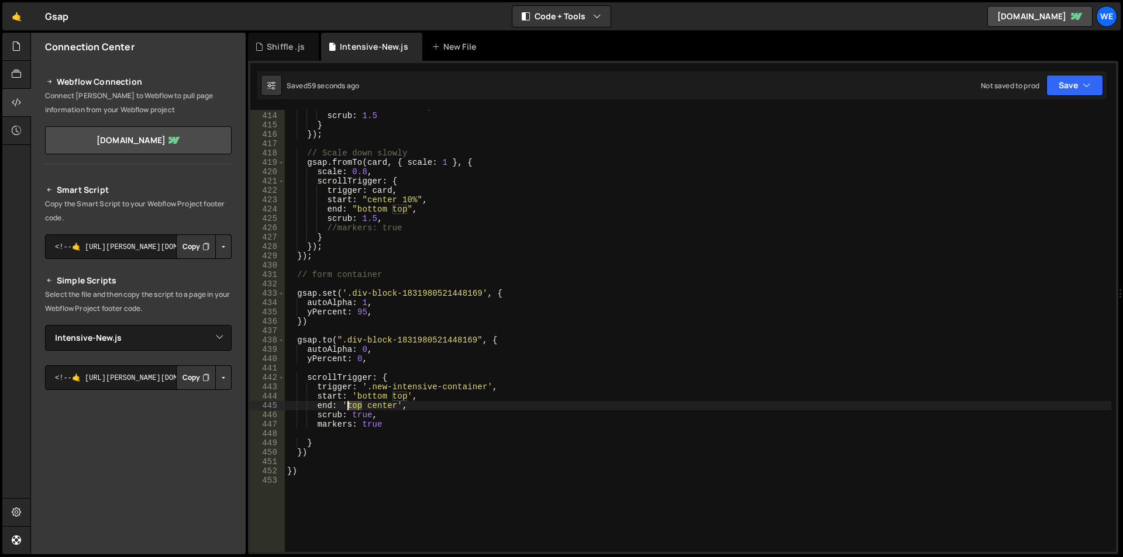
click at [349, 405] on div "end : "center center" , scrub : 1.5 } }) ; // Scale down slowly gsap . fromTo (…" at bounding box center [698, 332] width 826 height 461
click at [424, 408] on div "end : "center center" , scrub : 1.5 } }) ; // Scale down slowly gsap . fromTo (…" at bounding box center [698, 332] width 826 height 461
click at [382, 396] on div "end : "center center" , scrub : 1.5 } }) ; // Scale down slowly gsap . fromTo (…" at bounding box center [698, 332] width 826 height 461
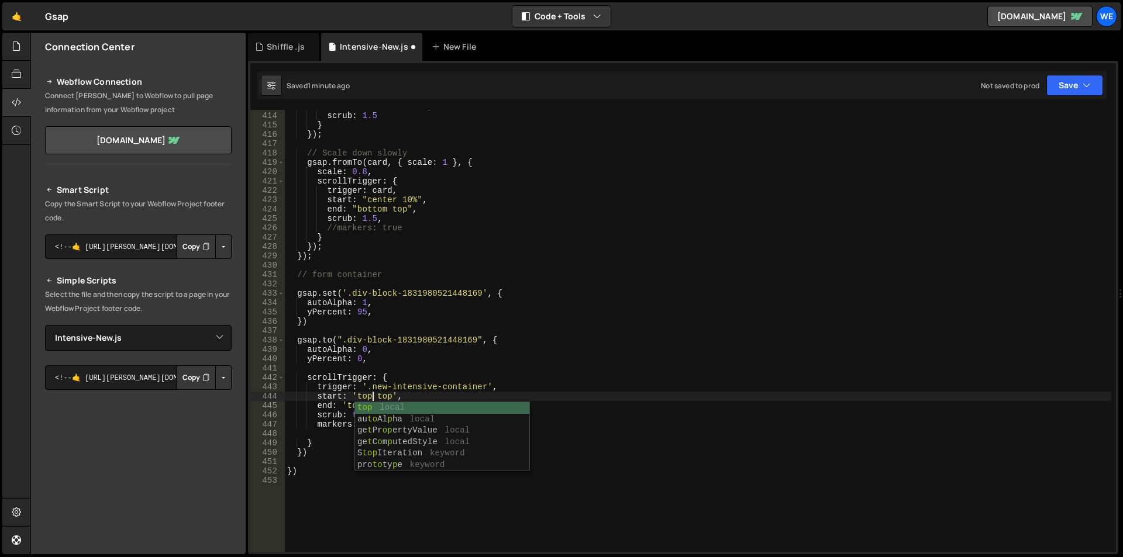
scroll to position [0, 6]
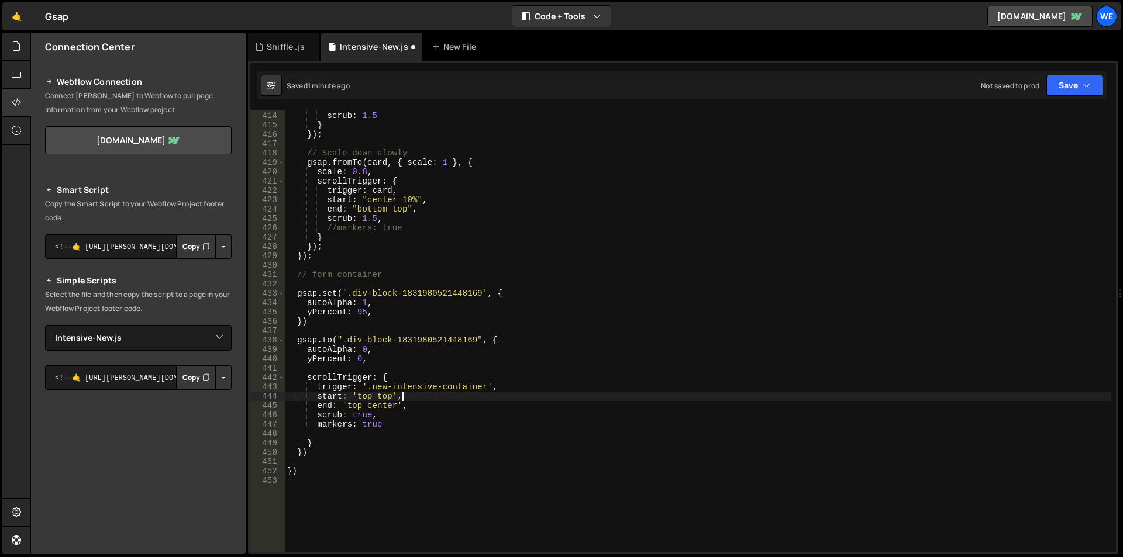
click at [416, 394] on div "end : "center center" , scrub : 1.5 } }) ; // Scale down slowly gsap . fromTo (…" at bounding box center [698, 332] width 826 height 461
click at [380, 400] on div "end : "center center" , scrub : 1.5 } }) ; // Scale down slowly gsap . fromTo (…" at bounding box center [698, 332] width 826 height 461
click at [385, 395] on div "end : "center center" , scrub : 1.5 } }) ; // Scale down slowly gsap . fromTo (…" at bounding box center [698, 332] width 826 height 461
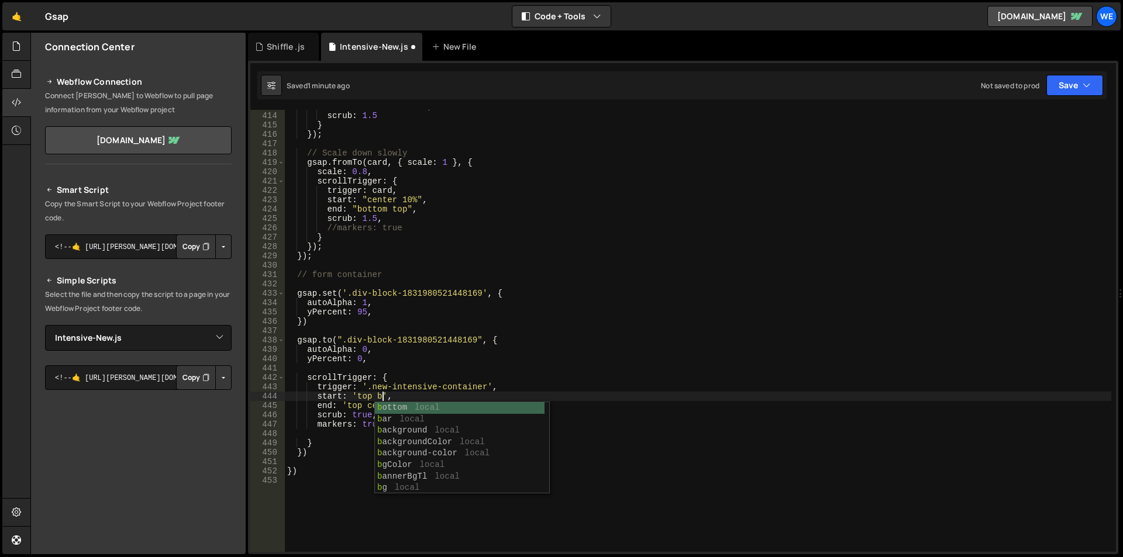
scroll to position [0, 7]
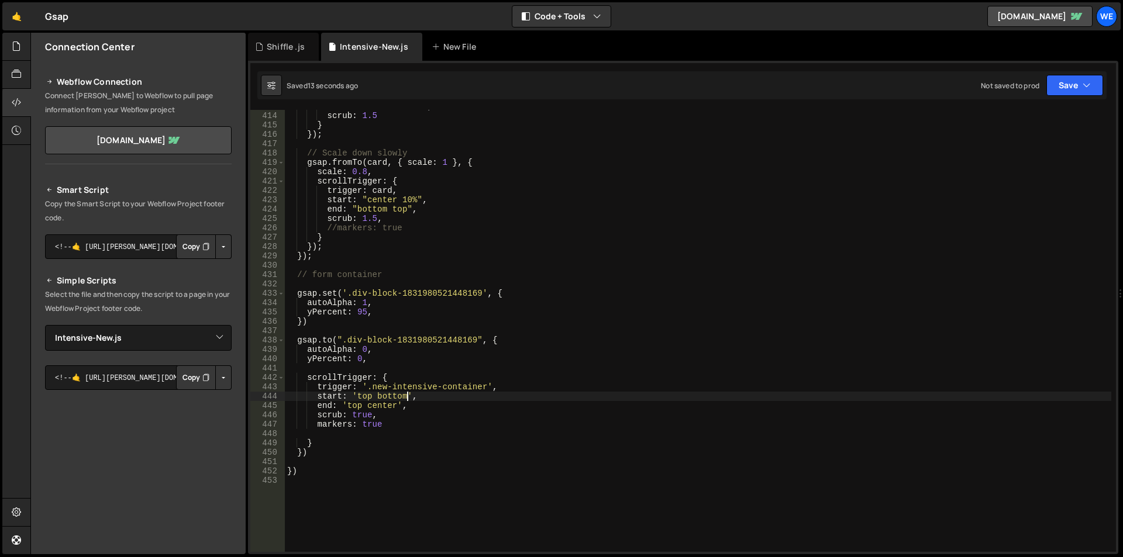
click at [368, 303] on div "end : "center center" , scrub : 1.5 } }) ; // Scale down slowly gsap . fromTo (…" at bounding box center [698, 332] width 826 height 461
click at [346, 301] on div "end : "center center" , scrub : 1.5 } }) ; // Scale down slowly gsap . fromTo (…" at bounding box center [698, 332] width 826 height 461
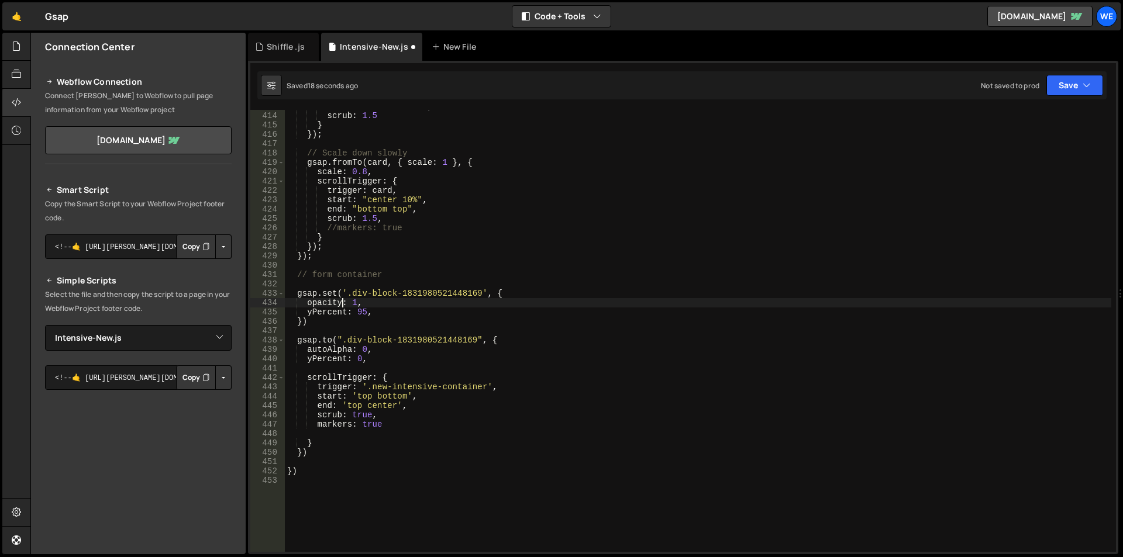
click at [407, 324] on div "end : "center center" , scrub : 1.5 } }) ; // Scale down slowly gsap . fromTo (…" at bounding box center [698, 332] width 826 height 461
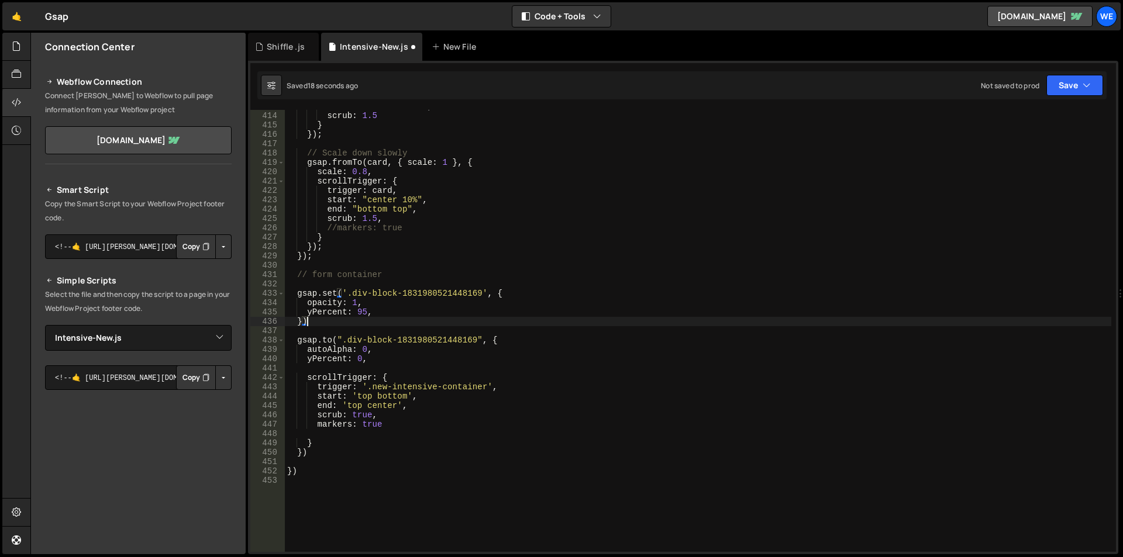
scroll to position [0, 1]
click at [430, 294] on div "end : "center center" , scrub : 1.5 } }) ; // Scale down slowly gsap . fromTo (…" at bounding box center [698, 332] width 826 height 461
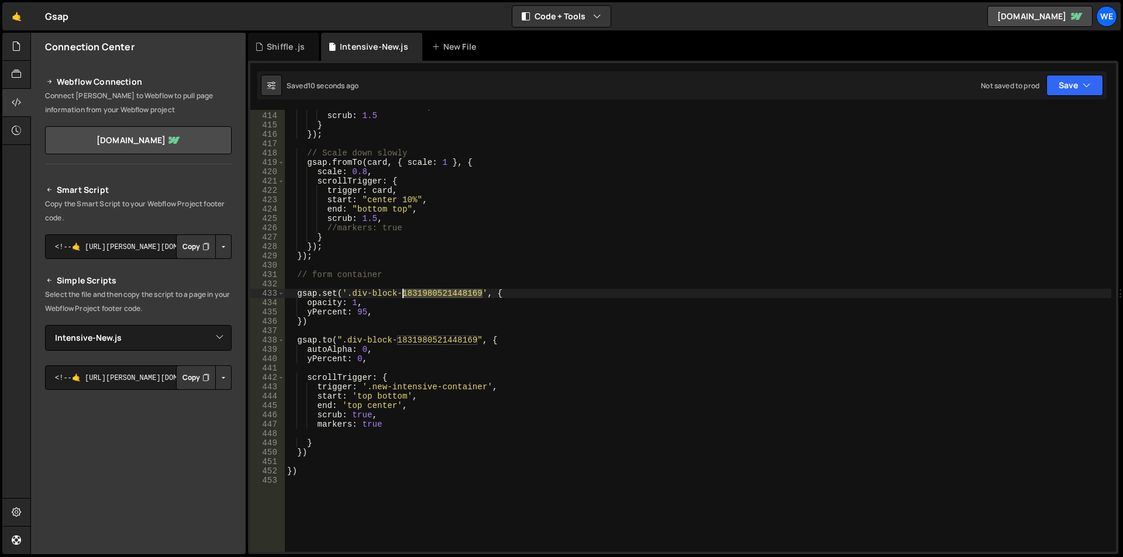
click at [430, 294] on div "end : "center center" , scrub : 1.5 } }) ; // Scale down slowly gsap . fromTo (…" at bounding box center [698, 332] width 826 height 461
click at [325, 302] on div "end : "center center" , scrub : 1.5 } }) ; // Scale down slowly gsap . fromTo (…" at bounding box center [698, 332] width 826 height 461
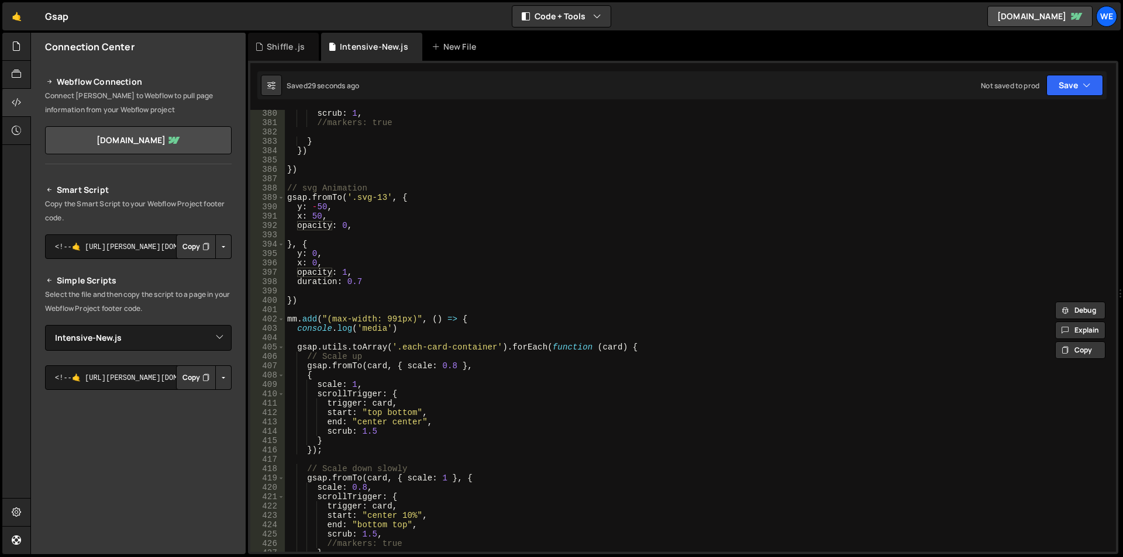
scroll to position [3547, 0]
click at [328, 225] on div "scrub : 1 , //markers: true } }) }) // svg Animation gsap . fromTo ( '.svg-13' …" at bounding box center [698, 339] width 826 height 461
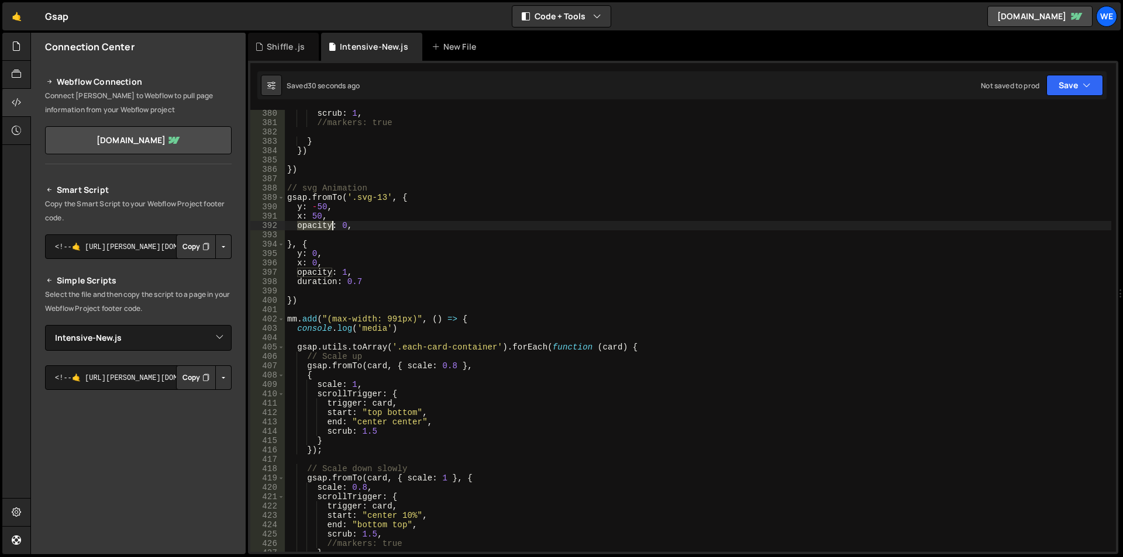
click at [328, 225] on div "scrub : 1 , //markers: true } }) }) // svg Animation gsap . fromTo ( '.svg-13' …" at bounding box center [698, 339] width 826 height 461
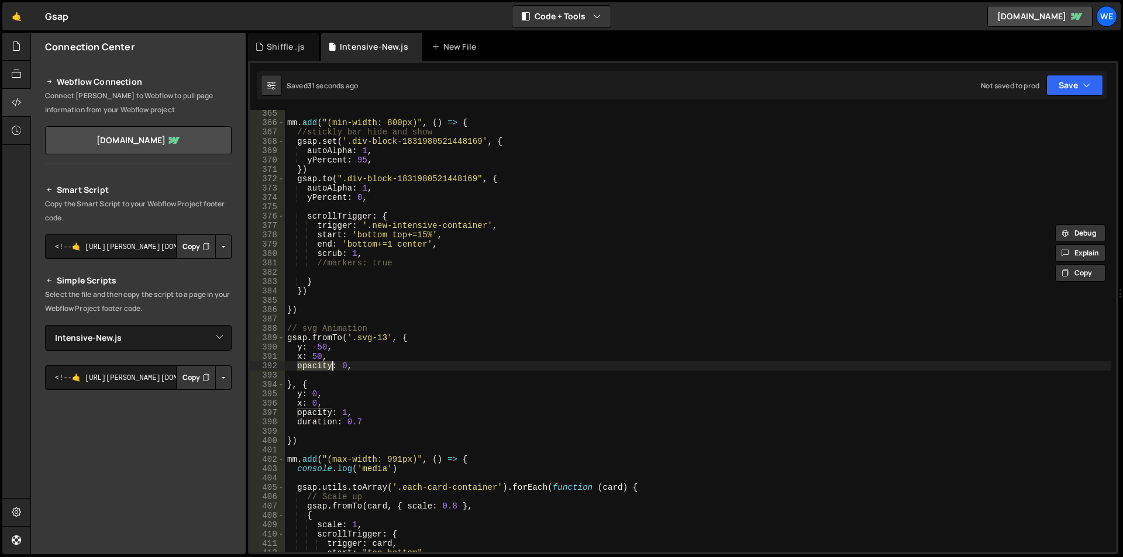
scroll to position [3372, 0]
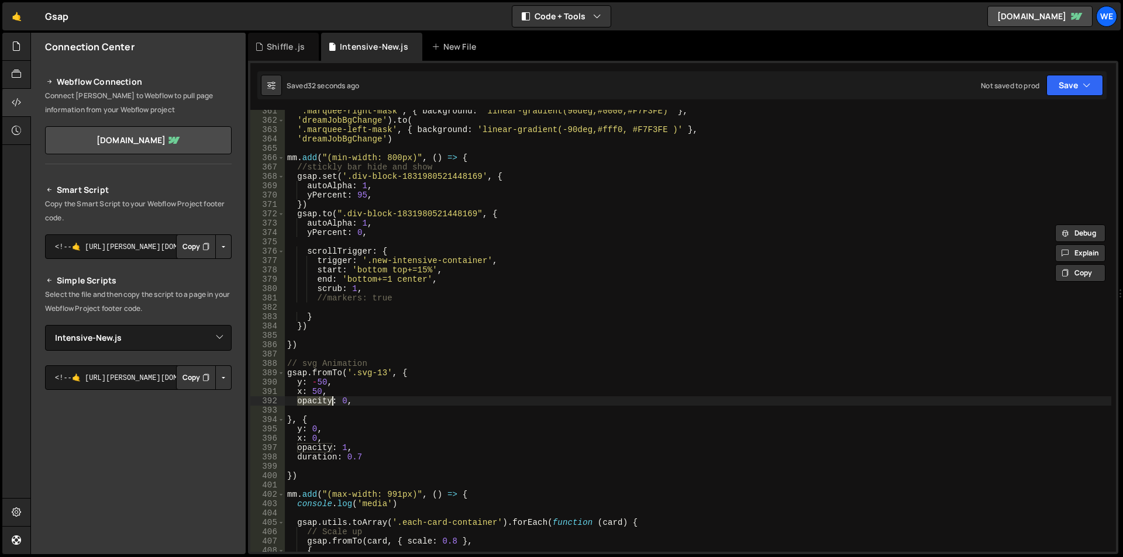
click at [331, 185] on div "'.marquee-right-mask' , { background : "linear-gradient(90deg,#0000,#F7F3FE)" }…" at bounding box center [698, 336] width 826 height 461
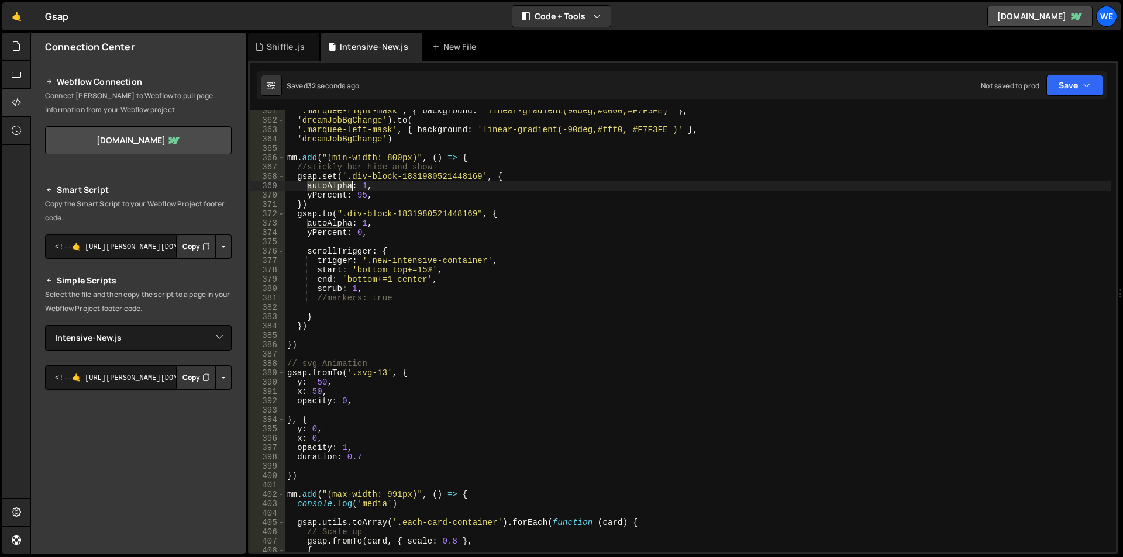
click at [331, 185] on div "'.marquee-right-mask' , { background : "linear-gradient(90deg,#0000,#F7F3FE)" }…" at bounding box center [698, 336] width 826 height 461
paste textarea "opacity"
click at [392, 234] on div "'.marquee-right-mask' , { background : "linear-gradient(90deg,#0000,#F7F3FE)" }…" at bounding box center [698, 336] width 826 height 461
click at [358, 187] on div "'.marquee-right-mask' , { background : "linear-gradient(90deg,#0000,#F7F3FE)" }…" at bounding box center [698, 336] width 826 height 461
click at [354, 185] on div "'.marquee-right-mask' , { background : "linear-gradient(90deg,#0000,#F7F3FE)" }…" at bounding box center [698, 336] width 826 height 461
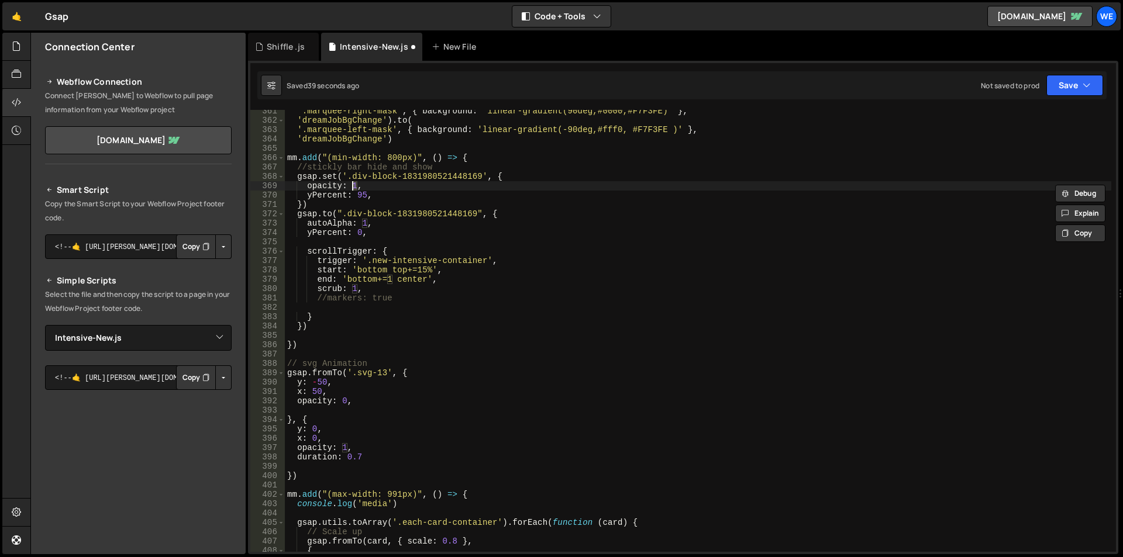
scroll to position [0, 5]
click at [378, 184] on div "'.marquee-right-mask' , { background : "linear-gradient(90deg,#0000,#F7F3FE)" }…" at bounding box center [698, 336] width 826 height 461
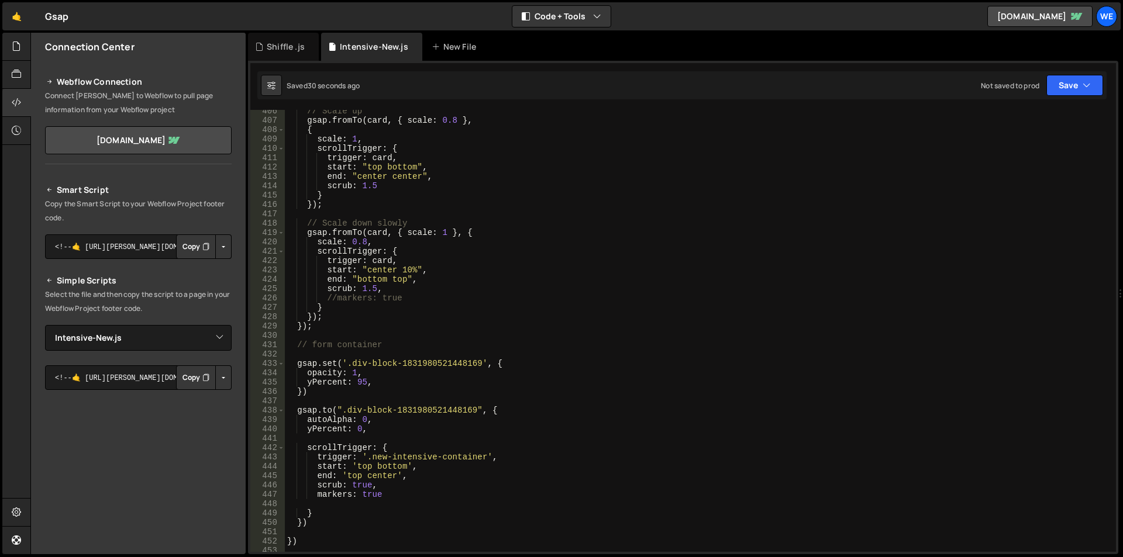
scroll to position [3898, 0]
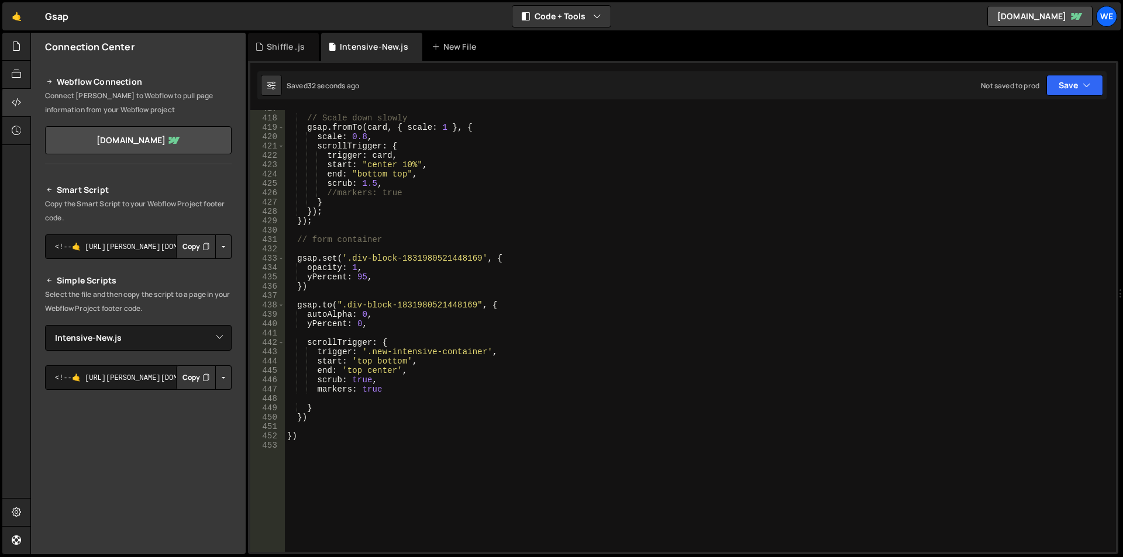
click at [367, 275] on div "// Scale down slowly gsap . fromTo ( card , { scale : 1 } , { scale : 0.8 , scr…" at bounding box center [698, 334] width 826 height 461
click at [357, 276] on div "// Scale down slowly gsap . fromTo ( card , { scale : 1 } , { scale : 0.8 , scr…" at bounding box center [698, 334] width 826 height 461
click at [374, 278] on div "// Scale down slowly gsap . fromTo ( card , { scale : 1 } , { scale : 0.8 , scr…" at bounding box center [698, 334] width 826 height 461
click at [337, 269] on div "// Scale down slowly gsap . fromTo ( card , { scale : 1 } , { scale : 0.8 , scr…" at bounding box center [698, 334] width 826 height 461
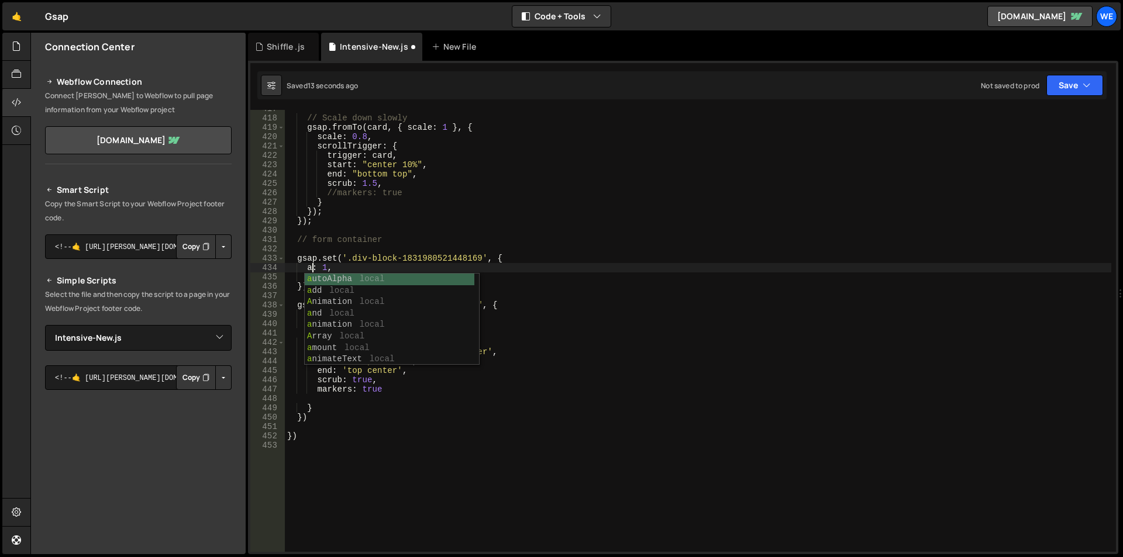
scroll to position [0, 2]
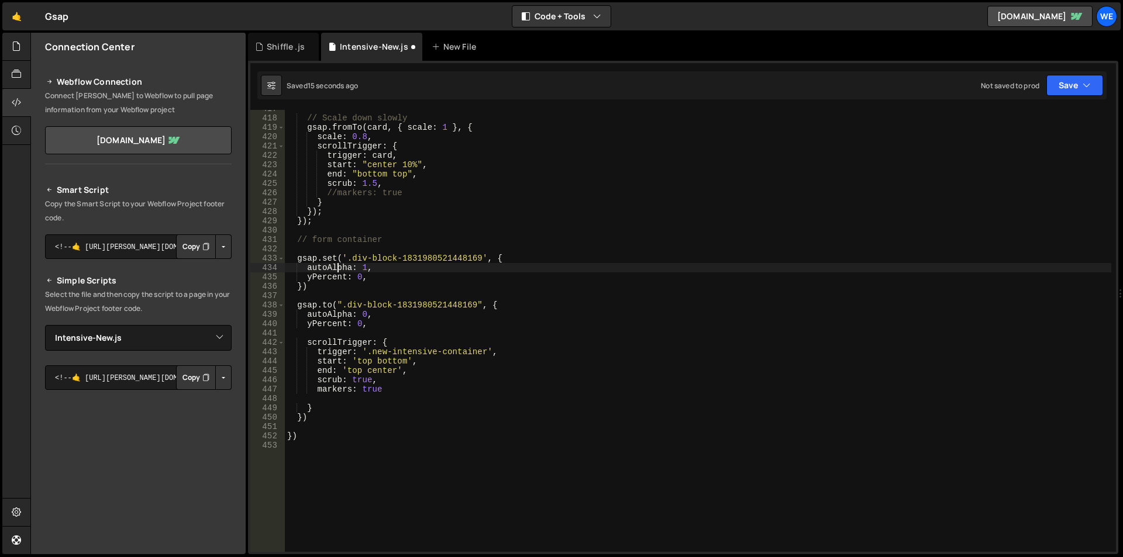
click at [337, 269] on div "// Scale down slowly gsap . fromTo ( card , { scale : 1 } , { scale : 0.8 , scr…" at bounding box center [698, 334] width 826 height 461
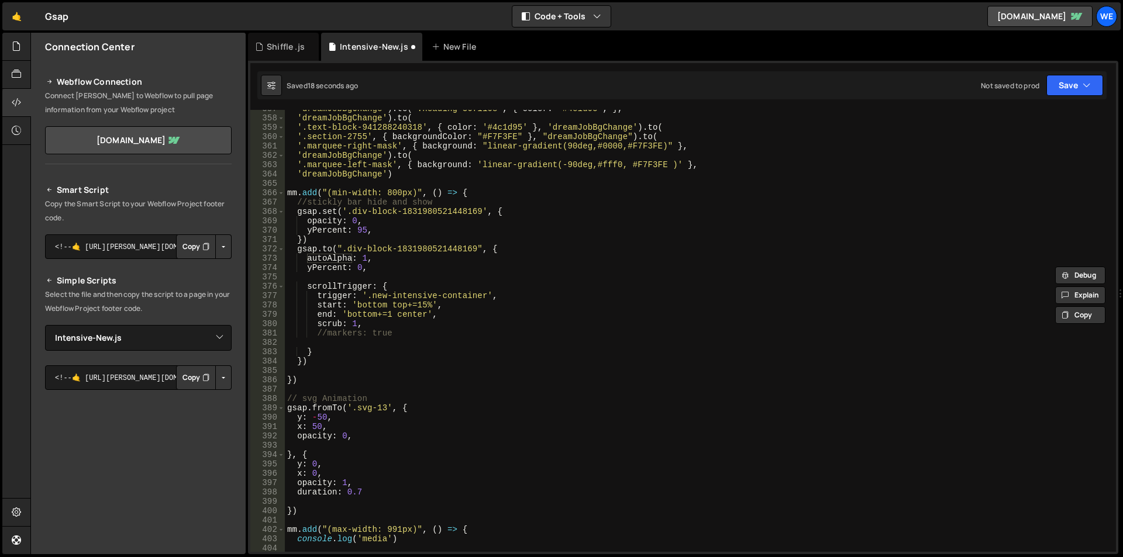
scroll to position [3337, 0]
click at [331, 219] on div "'dreamJobBgChange' ) . to ( '.heading-3671108' , { color : '#4c1d95' , } , 'dre…" at bounding box center [698, 334] width 826 height 461
paste textarea "autoAlpha"
click at [389, 218] on div "'dreamJobBgChange' ) . to ( '.heading-3671108' , { color : '#4c1d95' , } , 'dre…" at bounding box center [698, 334] width 826 height 461
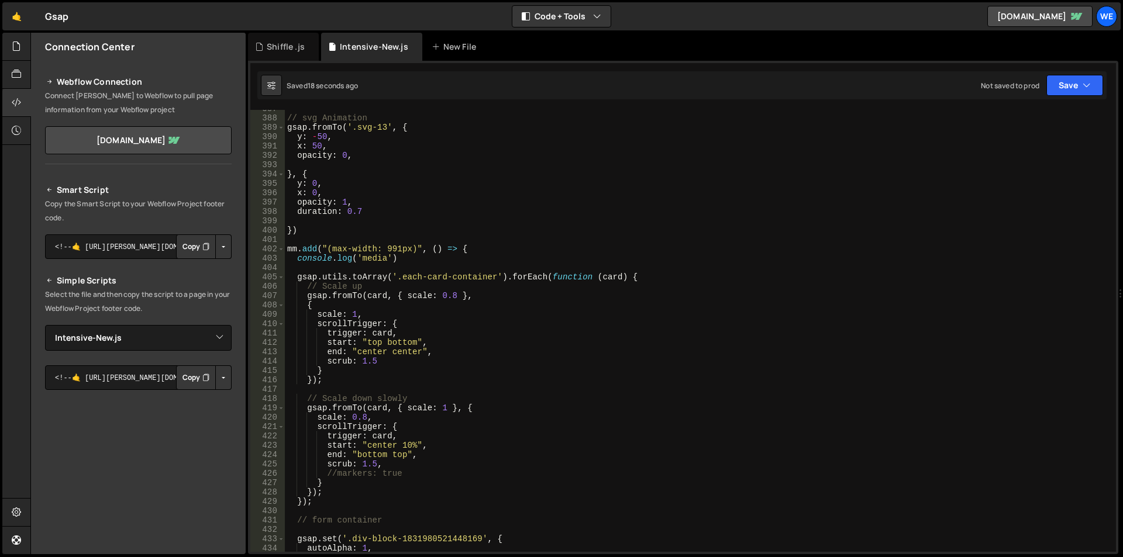
scroll to position [3723, 0]
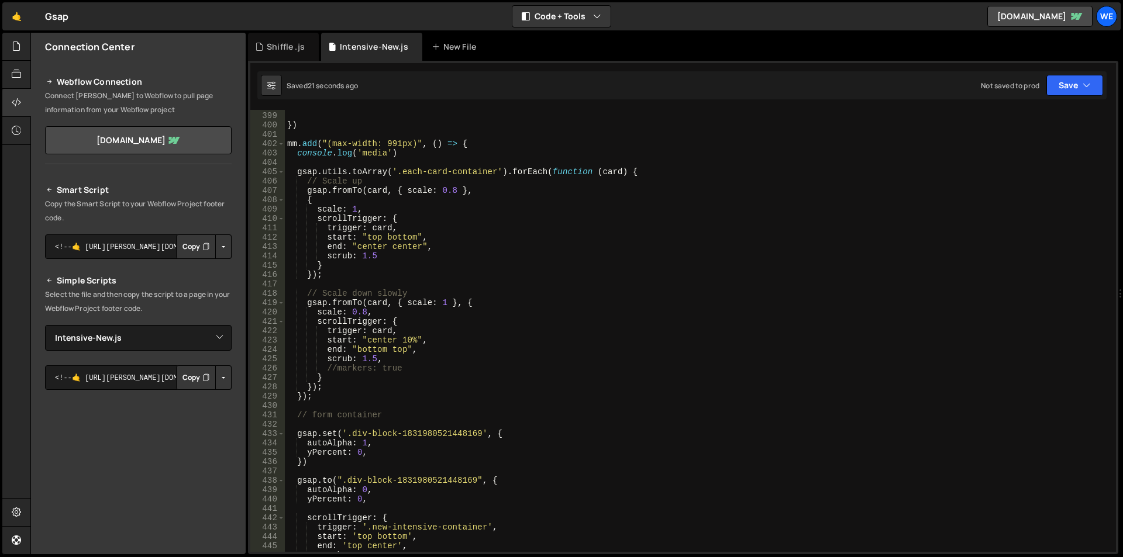
click at [414, 238] on div "duration : 0.7 }) mm . add ( "(max-width: 991px)" , ( ) => { console . log ( 'm…" at bounding box center [698, 332] width 826 height 461
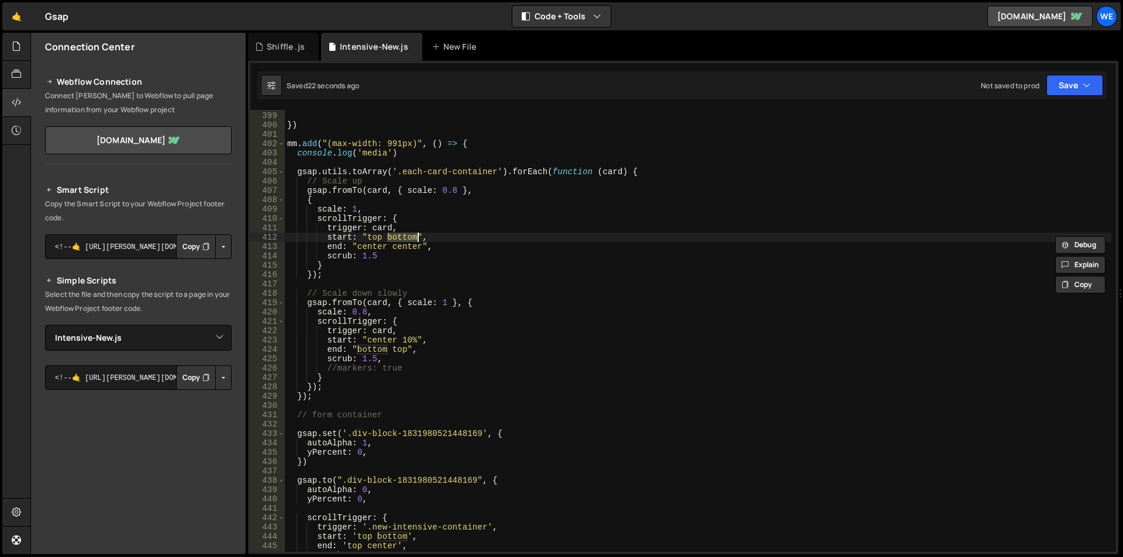
click at [374, 244] on div "duration : 0.7 }) mm . add ( "(max-width: 991px)" , ( ) => { console . log ( 'm…" at bounding box center [698, 332] width 826 height 461
click at [374, 241] on div "duration : 0.7 }) mm . add ( "(max-width: 991px)" , ( ) => { console . log ( 'm…" at bounding box center [698, 332] width 826 height 461
click at [375, 244] on div "duration : 0.7 }) mm . add ( "(max-width: 991px)" , ( ) => { console . log ( 'm…" at bounding box center [698, 332] width 826 height 461
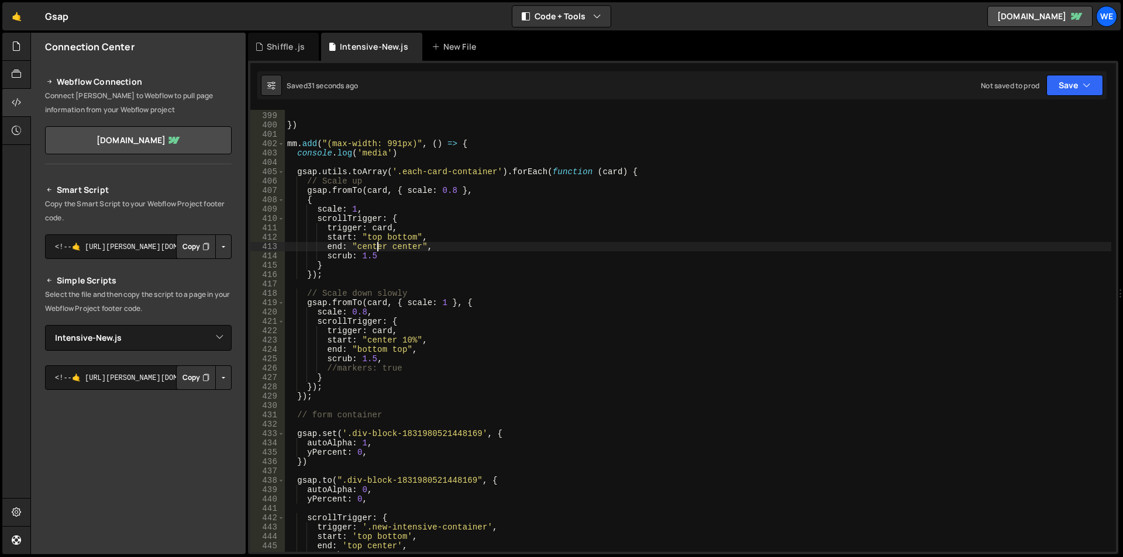
click at [375, 244] on div "duration : 0.7 }) mm . add ( "(max-width: 991px)" , ( ) => { console . log ( 'm…" at bounding box center [698, 332] width 826 height 461
paste textarea "top"
click at [396, 239] on div "duration : 0.7 }) mm . add ( "(max-width: 991px)" , ( ) => { console . log ( 'm…" at bounding box center [698, 332] width 826 height 461
click at [396, 248] on div "duration : 0.7 }) mm . add ( "(max-width: 991px)" , ( ) => { console . log ( 'm…" at bounding box center [698, 332] width 826 height 461
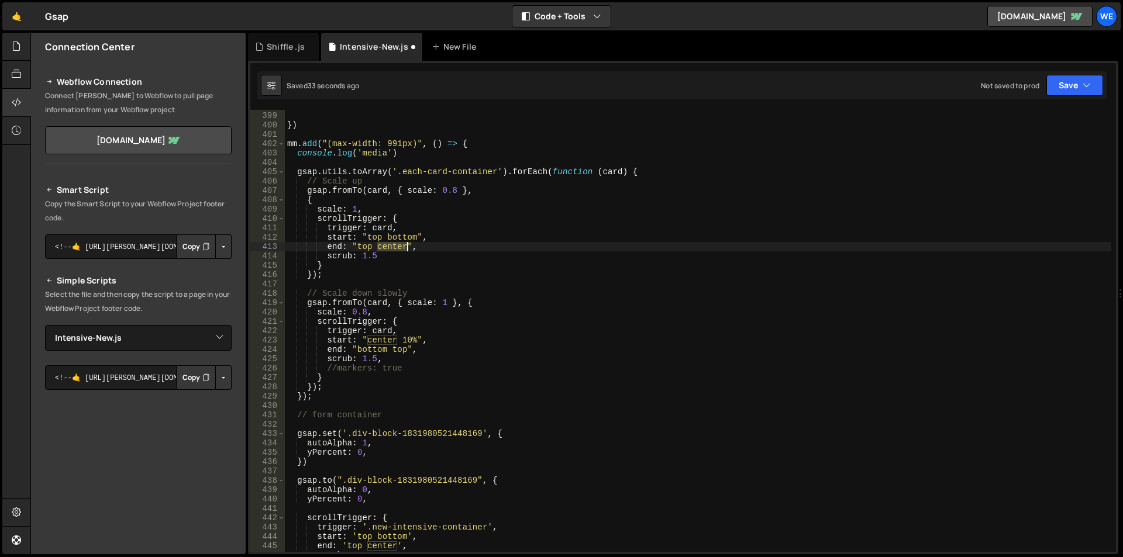
click at [396, 248] on div "duration : 0.7 }) mm . add ( "(max-width: 991px)" , ( ) => { console . log ( 'm…" at bounding box center [698, 332] width 826 height 461
paste textarea "bottom"
click at [426, 250] on div "duration : 0.7 }) mm . add ( "(max-width: 991px)" , ( ) => { console . log ( 'm…" at bounding box center [698, 332] width 826 height 461
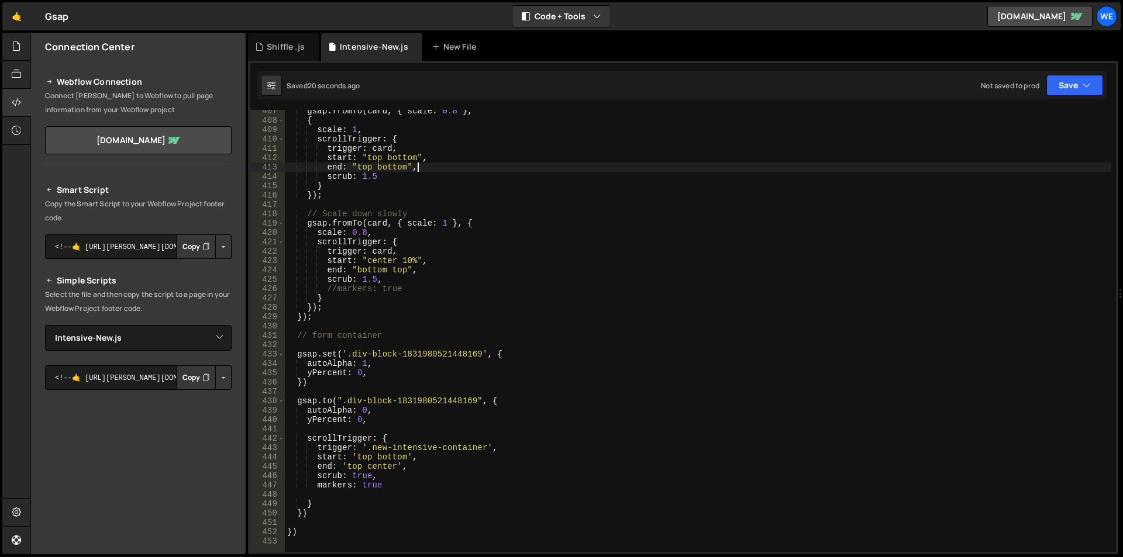
scroll to position [0, 0]
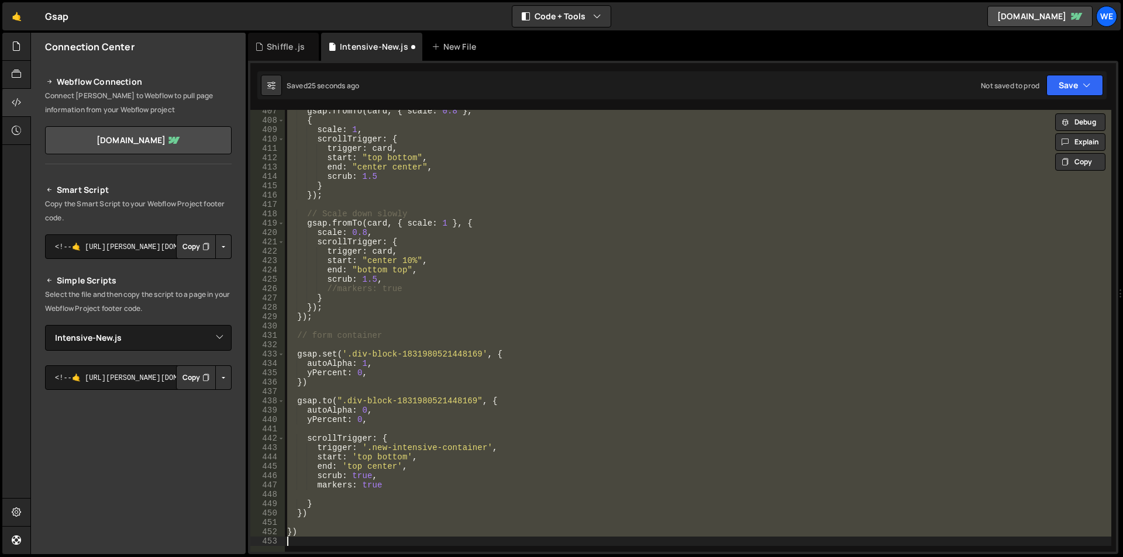
click at [438, 287] on div "gsap . fromTo ( card , { scale : 0.8 } , { scale : 1 , scrollTrigger : { trigge…" at bounding box center [698, 331] width 826 height 442
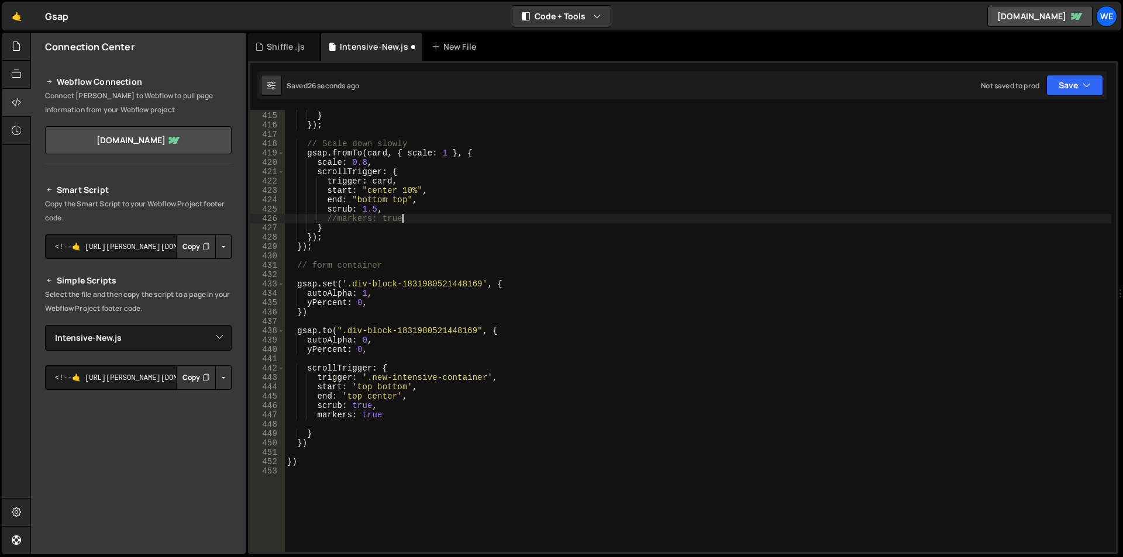
scroll to position [3908, 0]
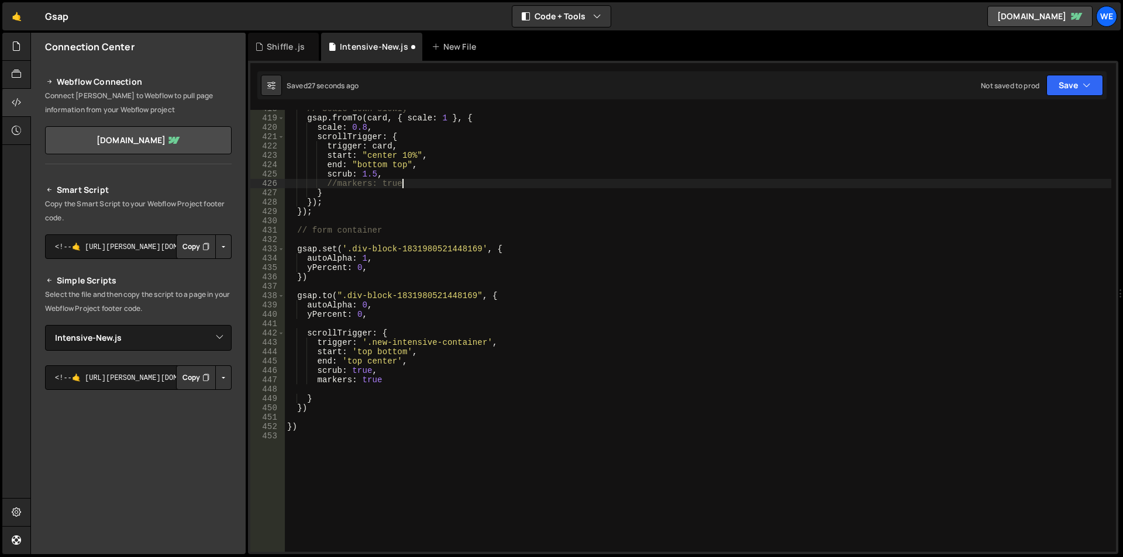
click at [382, 363] on div "// Scale down slowly gsap . fromTo ( card , { scale : 1 } , { scale : 0.8 , scr…" at bounding box center [698, 334] width 826 height 461
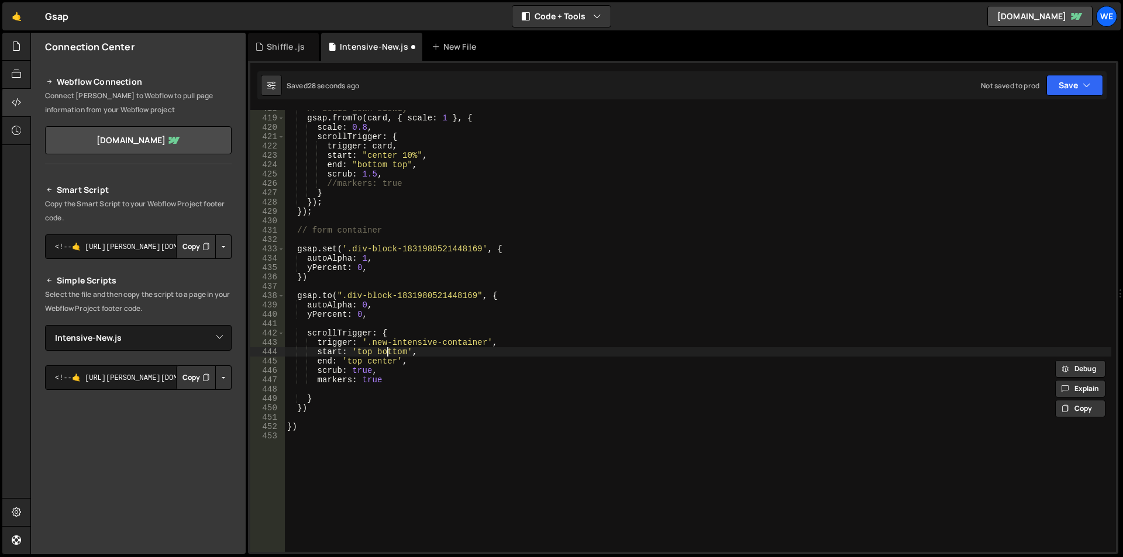
click at [388, 351] on div "// Scale down slowly gsap . fromTo ( card , { scale : 1 } , { scale : 0.8 , scr…" at bounding box center [698, 334] width 826 height 461
click at [365, 351] on div "// Scale down slowly gsap . fromTo ( card , { scale : 1 } , { scale : 0.8 , scr…" at bounding box center [698, 334] width 826 height 461
click at [356, 359] on div "// Scale down slowly gsap . fromTo ( card , { scale : 1 } , { scale : 0.8 , scr…" at bounding box center [698, 334] width 826 height 461
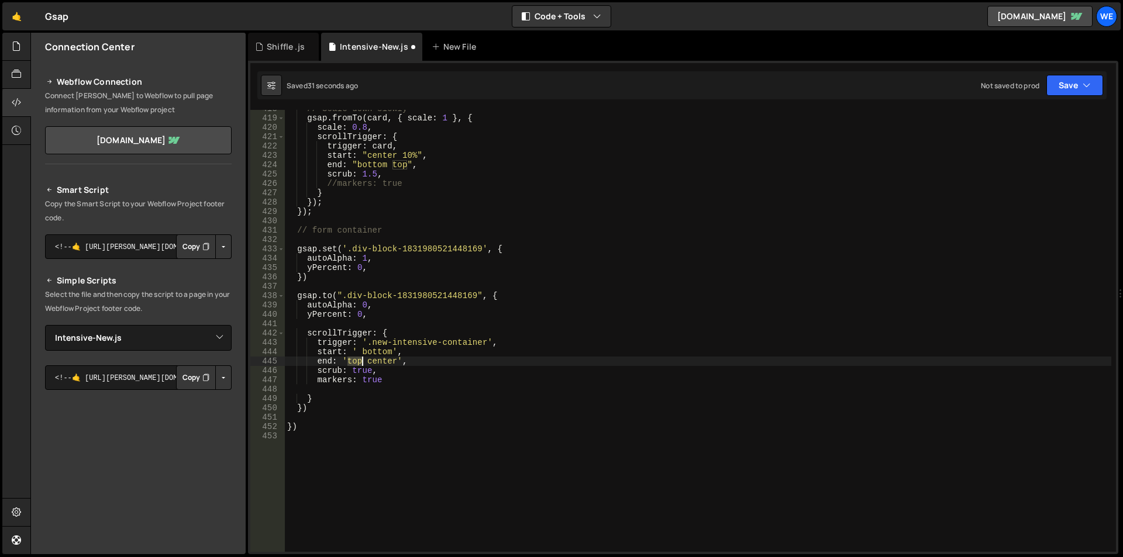
click at [356, 359] on div "// Scale down slowly gsap . fromTo ( card , { scale : 1 } , { scale : 0.8 , scr…" at bounding box center [698, 334] width 826 height 461
click at [360, 359] on div "// Scale down slowly gsap . fromTo ( card , { scale : 1 } , { scale : 0.8 , scr…" at bounding box center [698, 334] width 826 height 461
paste textarea "start: 'top bottom"
click at [387, 354] on div "// Scale down slowly gsap . fromTo ( card , { scale : 1 } , { scale : 0.8 , scr…" at bounding box center [698, 334] width 826 height 461
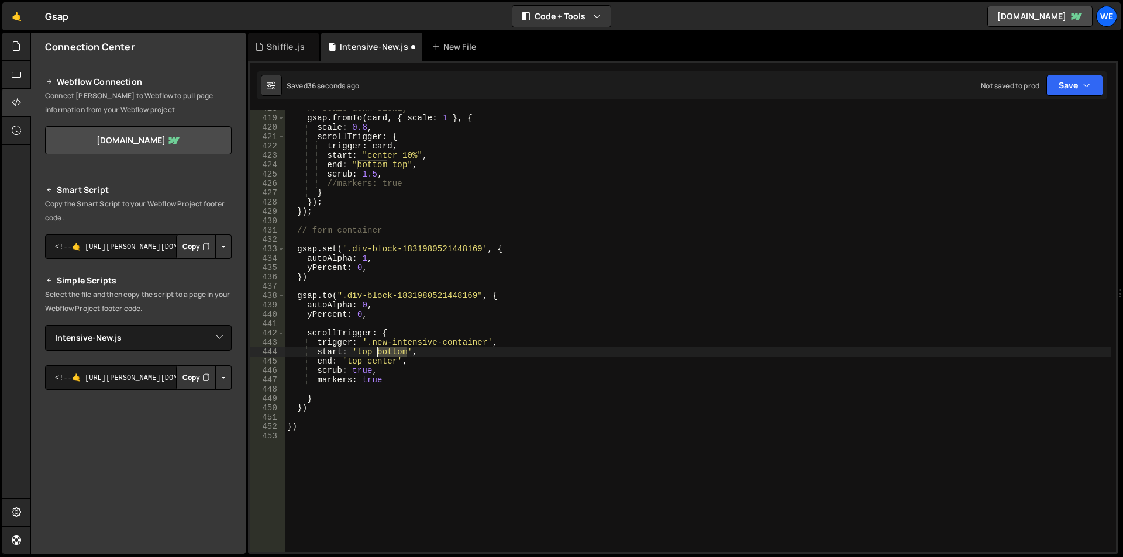
click at [387, 354] on div "// Scale down slowly gsap . fromTo ( card , { scale : 1 } , { scale : 0.8 , scr…" at bounding box center [698, 334] width 826 height 461
click at [385, 360] on div "// Scale down slowly gsap . fromTo ( card , { scale : 1 } , { scale : 0.8 , scr…" at bounding box center [698, 334] width 826 height 461
paste textarea "bottom"
type textarea "end: 'top bottom',"
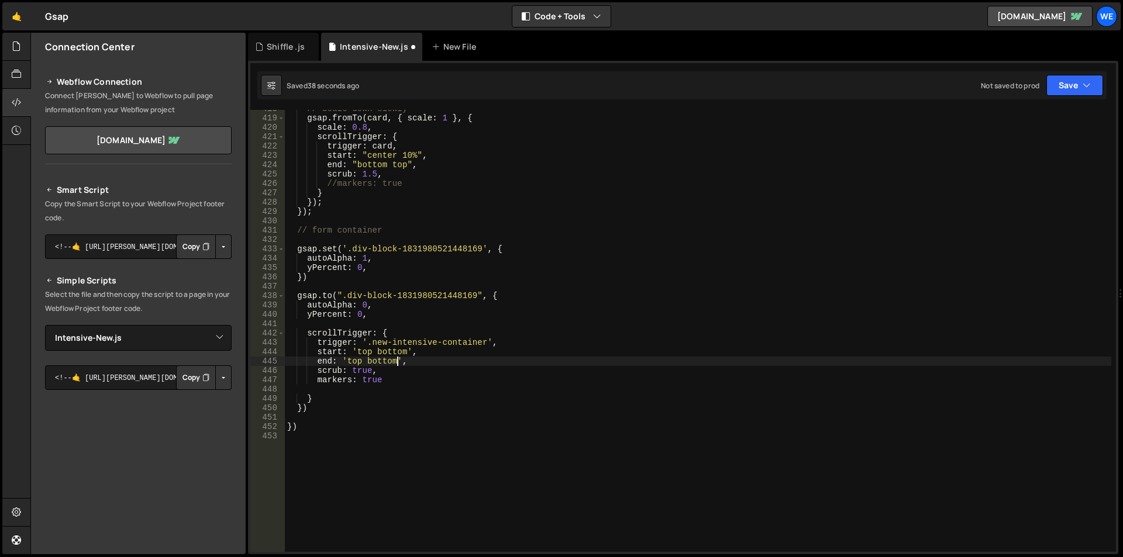
click at [425, 363] on div "// Scale down slowly gsap . fromTo ( card , { scale : 1 } , { scale : 0.8 , scr…" at bounding box center [698, 334] width 826 height 461
click at [427, 385] on div "// Scale down slowly gsap . fromTo ( card , { scale : 1 } , { scale : 0.8 , scr…" at bounding box center [698, 334] width 826 height 461
click at [295, 292] on div "// Scale down slowly gsap . fromTo ( card , { scale : 1 } , { scale : 0.8 , scr…" at bounding box center [698, 334] width 826 height 461
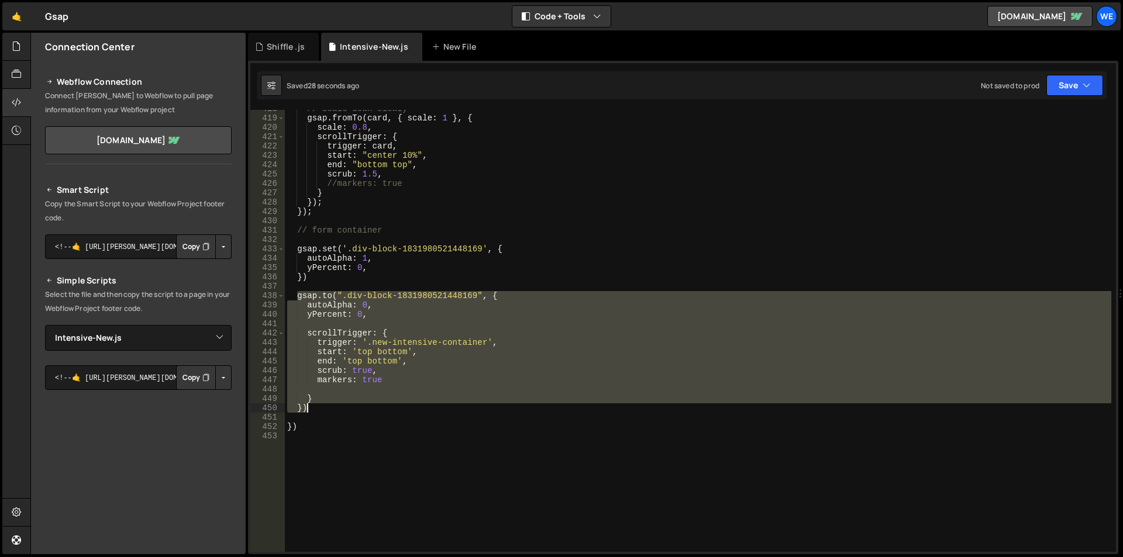
click at [317, 407] on div "// Scale down slowly gsap . fromTo ( card , { scale : 1 } , { scale : 0.8 , scr…" at bounding box center [698, 334] width 826 height 461
click at [354, 409] on div "// Scale down slowly gsap . fromTo ( card , { scale : 1 } , { scale : 0.8 , scr…" at bounding box center [698, 331] width 826 height 442
type textarea "})"
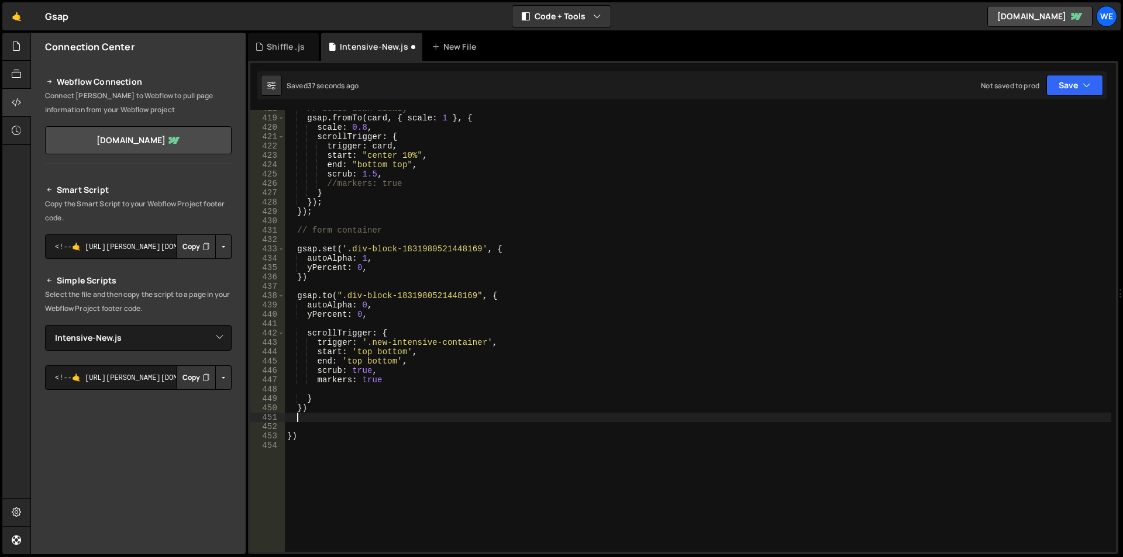
paste textarea "})"
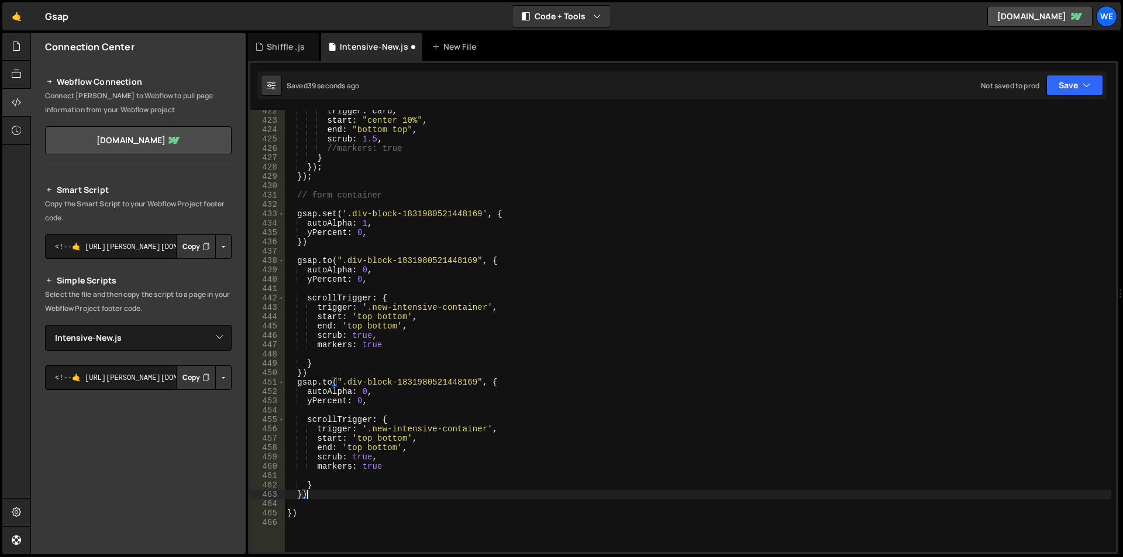
scroll to position [3978, 0]
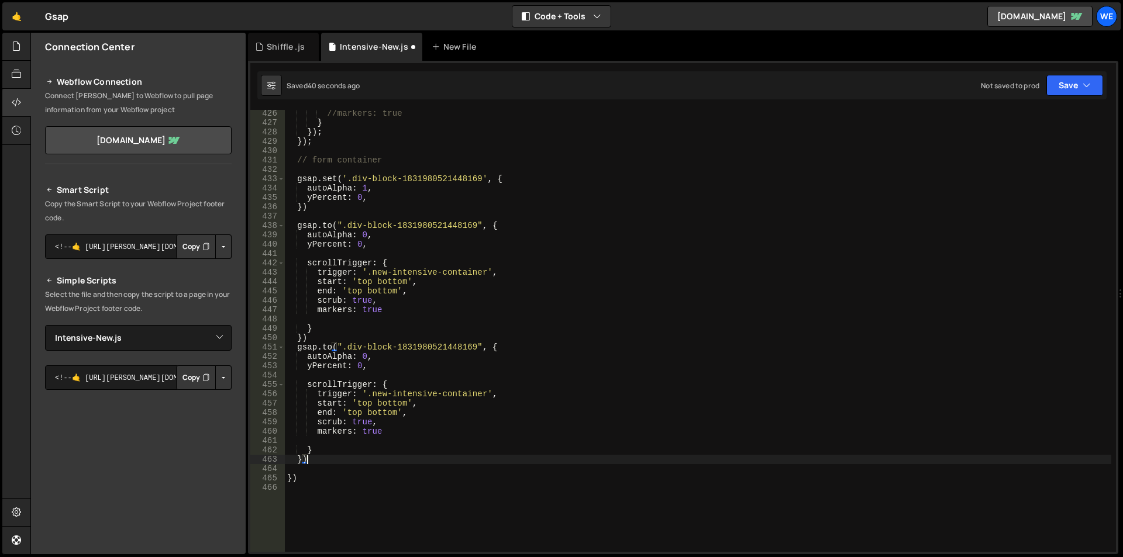
click at [367, 353] on div "//markers: true } }) ; }) ; // form container gsap . set ( '.div-block-18319805…" at bounding box center [698, 339] width 826 height 461
click at [363, 356] on div "//markers: true } }) ; }) ; // form container gsap . set ( '.div-block-18319805…" at bounding box center [698, 339] width 826 height 461
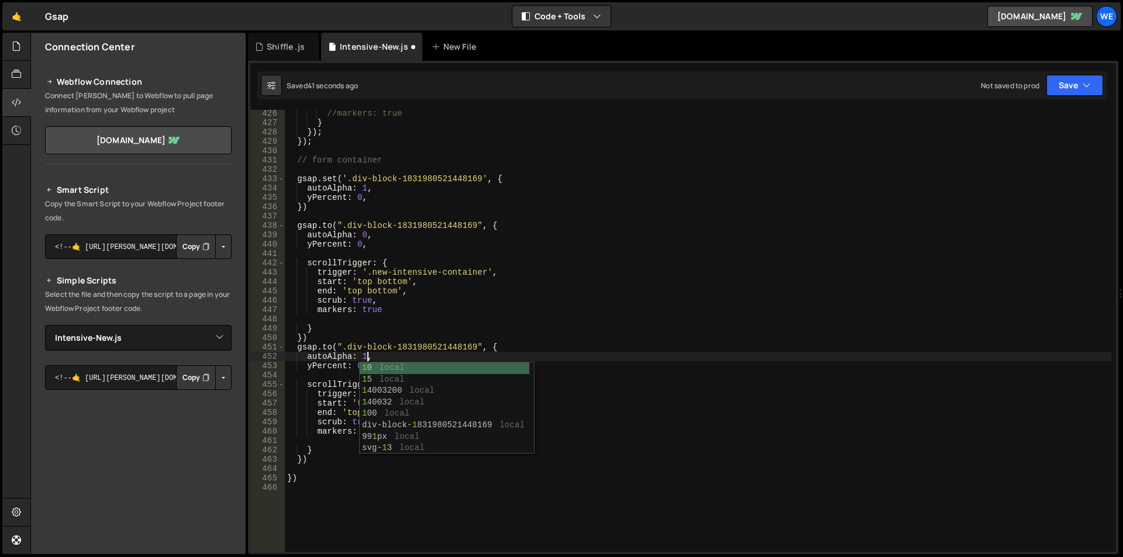
scroll to position [0, 5]
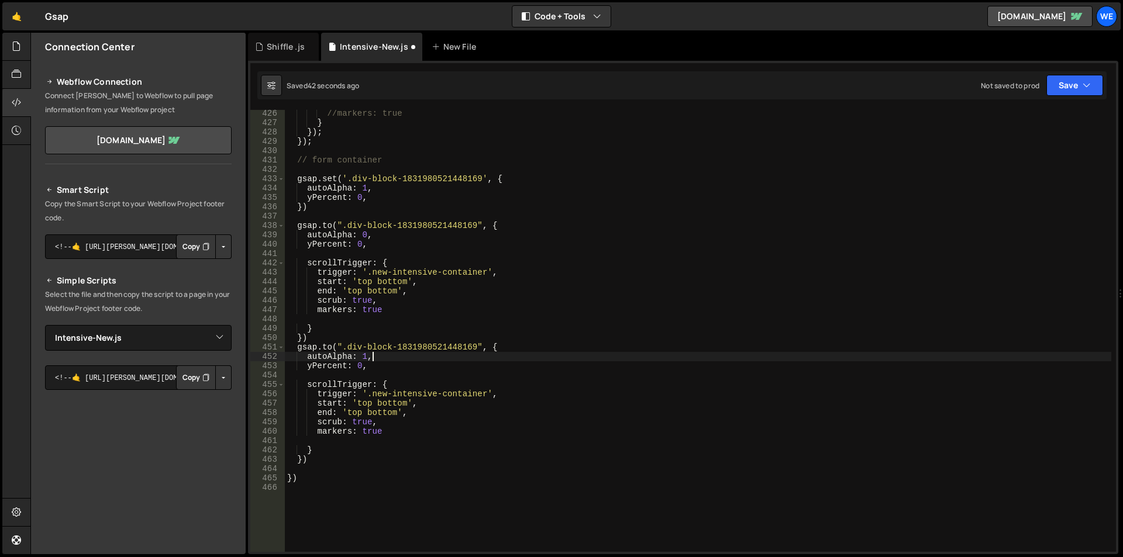
click at [382, 357] on div "//markers: true } }) ; }) ; // form container gsap . set ( '.div-block-18319805…" at bounding box center [698, 339] width 826 height 461
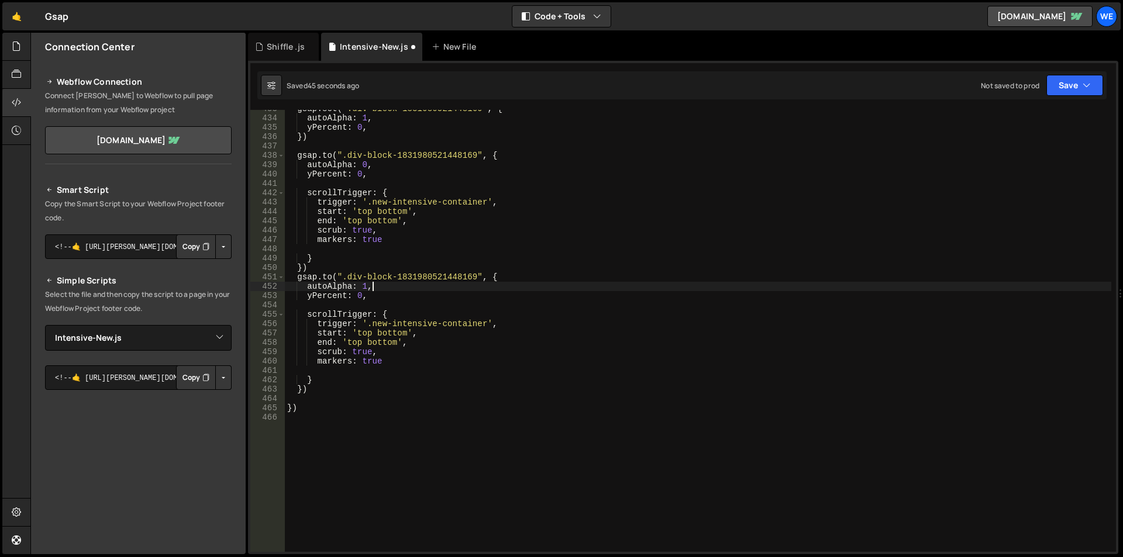
click at [378, 336] on div "gsap . set ( '.div-block-1831980521448169' , { autoAlpha : 1 , yPercent : 0 , }…" at bounding box center [698, 334] width 826 height 461
click at [394, 330] on div "gsap . set ( '.div-block-1831980521448169' , { autoAlpha : 1 , yPercent : 0 , }…" at bounding box center [698, 331] width 826 height 442
click at [394, 330] on div "gsap . set ( '.div-block-1831980521448169' , { autoAlpha : 1 , yPercent : 0 , }…" at bounding box center [698, 334] width 826 height 461
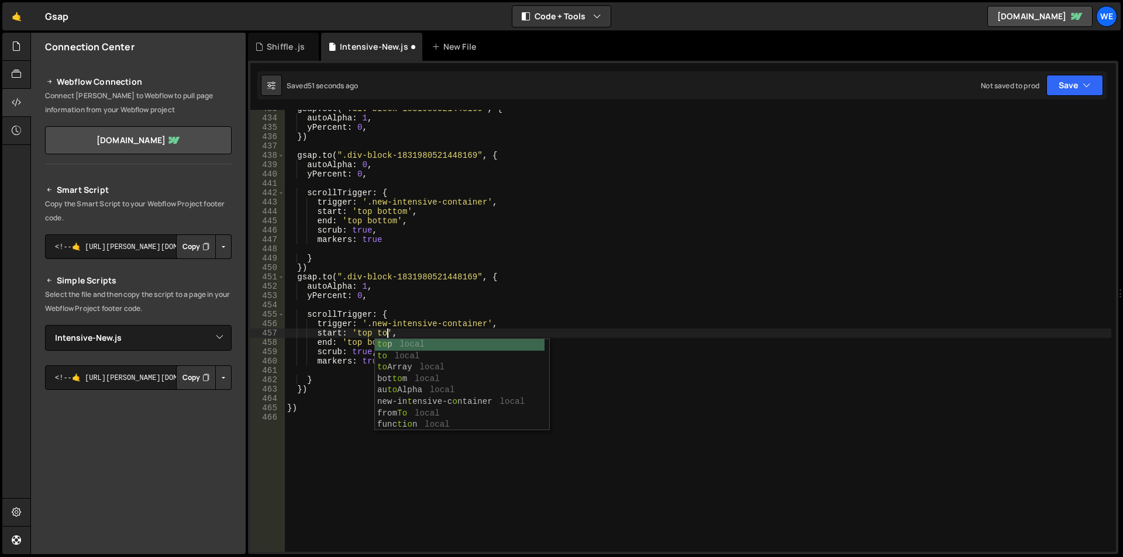
scroll to position [0, 7]
click at [406, 332] on div "gsap . set ( '.div-block-1831980521448169' , { autoAlpha : 1 , yPercent : 0 , }…" at bounding box center [698, 334] width 826 height 461
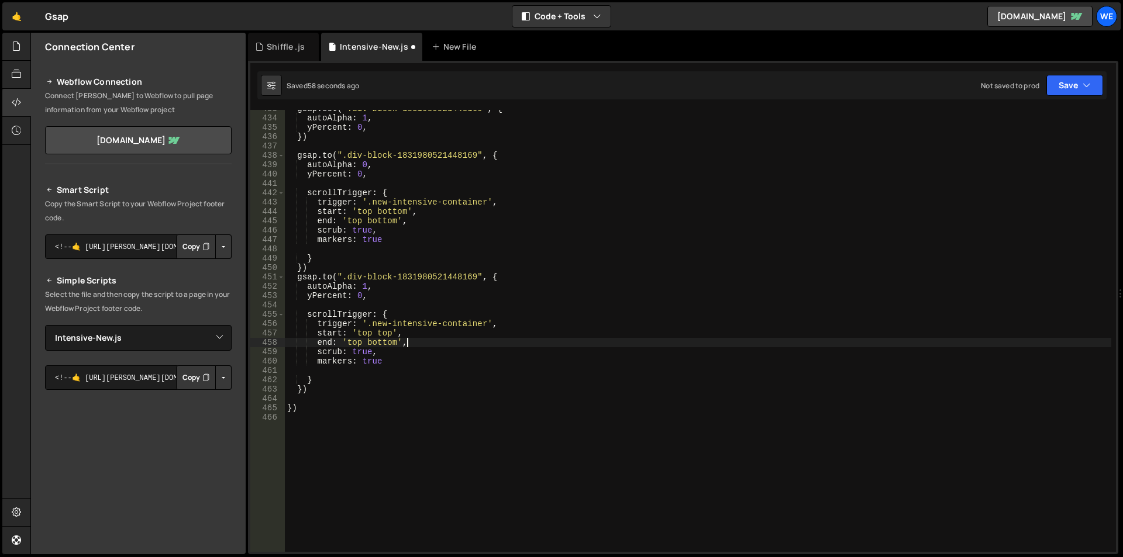
click at [429, 341] on div "gsap . set ( '.div-block-1831980521448169' , { autoAlpha : 1 , yPercent : 0 , }…" at bounding box center [698, 334] width 826 height 461
click at [315, 238] on div "gsap . set ( '.div-block-1831980521448169' , { autoAlpha : 1 , yPercent : 0 , }…" at bounding box center [698, 334] width 826 height 461
click at [398, 234] on div "gsap . set ( '.div-block-1831980521448169' , { autoAlpha : 1 , yPercent : 0 , }…" at bounding box center [698, 334] width 826 height 461
click at [353, 343] on div "gsap . set ( '.div-block-1831980521448169' , { autoAlpha : 1 , yPercent : 0 , }…" at bounding box center [698, 334] width 826 height 461
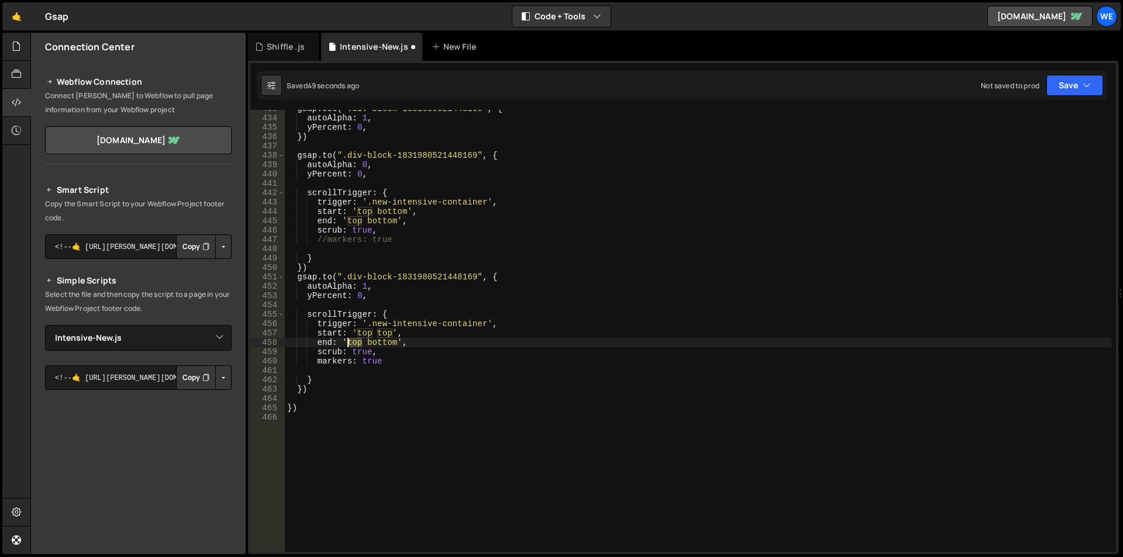
click at [353, 343] on div "gsap . set ( '.div-block-1831980521448169' , { autoAlpha : 1 , yPercent : 0 , }…" at bounding box center [698, 334] width 826 height 461
click at [374, 344] on div "gsap . set ( '.div-block-1831980521448169' , { autoAlpha : 1 , yPercent : 0 , }…" at bounding box center [698, 334] width 826 height 461
click at [389, 336] on div "gsap . set ( '.div-block-1831980521448169' , { autoAlpha : 1 , yPercent : 0 , }…" at bounding box center [698, 334] width 826 height 461
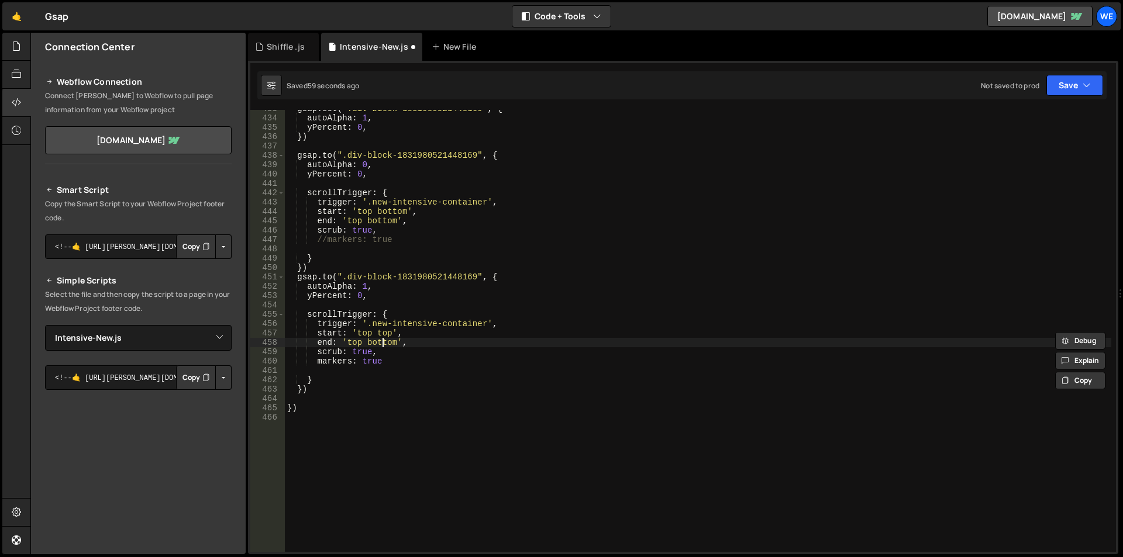
click at [384, 343] on div "gsap . set ( '.div-block-1831980521448169' , { autoAlpha : 1 , yPercent : 0 , }…" at bounding box center [698, 334] width 826 height 461
click at [396, 356] on div "gsap . set ( '.div-block-1831980521448169' , { autoAlpha : 1 , yPercent : 0 , }…" at bounding box center [698, 334] width 826 height 461
click at [357, 342] on div "gsap . set ( '.div-block-1831980521448169' , { autoAlpha : 1 , yPercent : 0 , }…" at bounding box center [698, 334] width 826 height 461
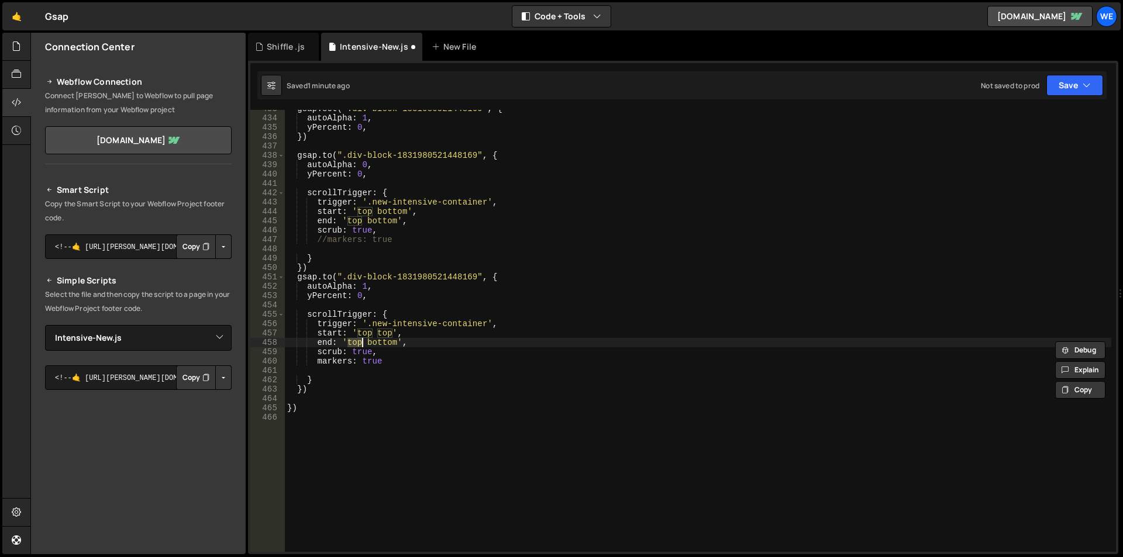
click at [375, 340] on div "gsap . set ( '.div-block-1831980521448169' , { autoAlpha : 1 , yPercent : 0 , }…" at bounding box center [698, 334] width 826 height 461
click at [356, 342] on div "gsap . set ( '.div-block-1831980521448169' , { autoAlpha : 1 , yPercent : 0 , }…" at bounding box center [698, 334] width 826 height 461
paste textarea "bottom"
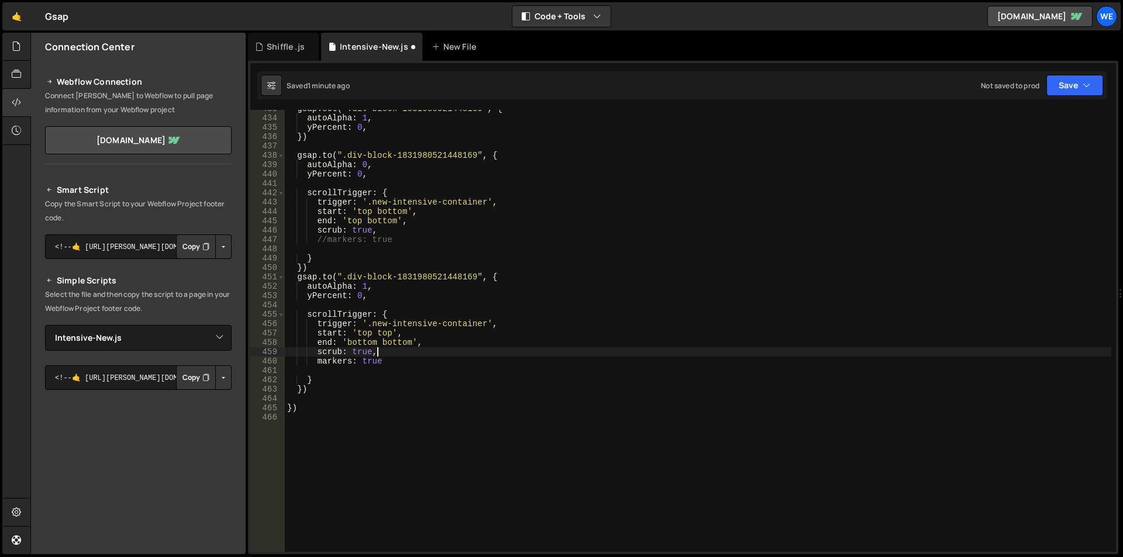
click at [425, 350] on div "gsap . set ( '.div-block-1831980521448169' , { autoAlpha : 1 , yPercent : 0 , }…" at bounding box center [698, 334] width 826 height 461
click at [398, 342] on div "gsap . set ( '.div-block-1831980521448169' , { autoAlpha : 1 , yPercent : 0 , }…" at bounding box center [698, 334] width 826 height 461
click at [378, 327] on div "gsap . set ( '.div-block-1831980521448169' , { autoAlpha : 1 , yPercent : 0 , }…" at bounding box center [698, 334] width 826 height 461
click at [381, 333] on div "gsap . set ( '.div-block-1831980521448169' , { autoAlpha : 1 , yPercent : 0 , }…" at bounding box center [698, 334] width 826 height 461
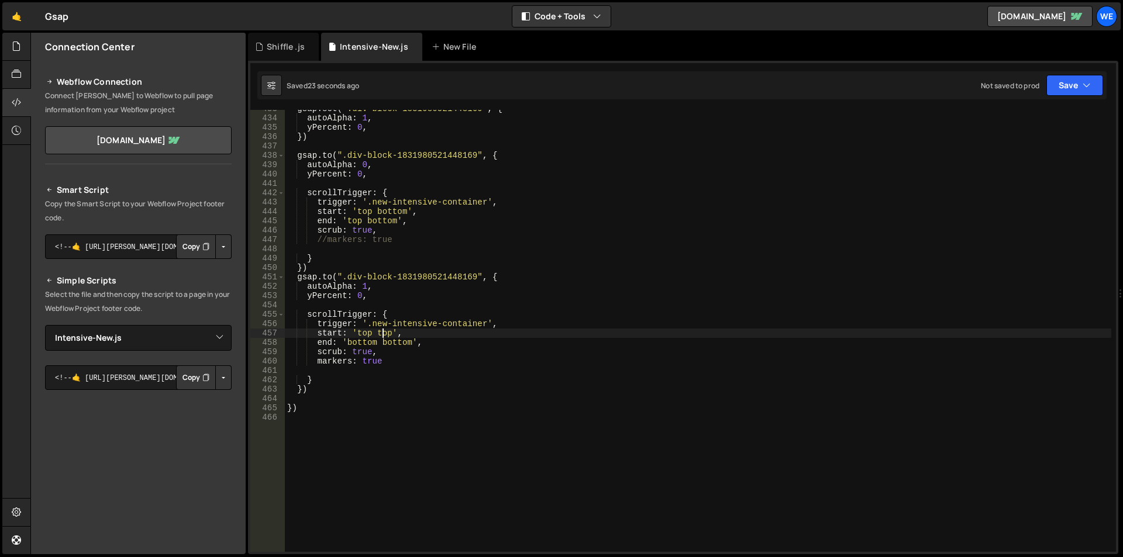
click at [381, 333] on div "gsap . set ( '.div-block-1831980521448169' , { autoAlpha : 1 , yPercent : 0 , }…" at bounding box center [698, 334] width 826 height 461
click at [404, 340] on div "gsap . set ( '.div-block-1831980521448169' , { autoAlpha : 1 , yPercent : 0 , }…" at bounding box center [698, 334] width 826 height 461
paste textarea "top"
click at [450, 345] on div "gsap . set ( '.div-block-1831980521448169' , { autoAlpha : 1 , yPercent : 0 , }…" at bounding box center [698, 334] width 826 height 461
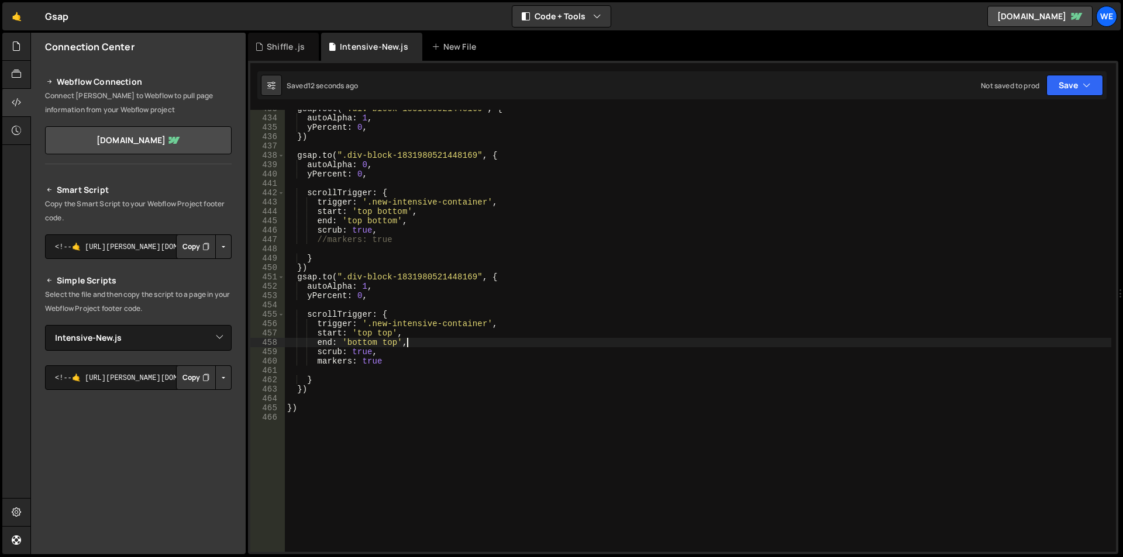
click at [364, 334] on div "gsap . set ( '.div-block-1831980521448169' , { autoAlpha : 1 , yPercent : 0 , }…" at bounding box center [698, 334] width 826 height 461
click at [367, 343] on div "gsap . set ( '.div-block-1831980521448169' , { autoAlpha : 1 , yPercent : 0 , }…" at bounding box center [698, 334] width 826 height 461
click at [364, 336] on div "gsap . set ( '.div-block-1831980521448169' , { autoAlpha : 1 , yPercent : 0 , }…" at bounding box center [698, 334] width 826 height 461
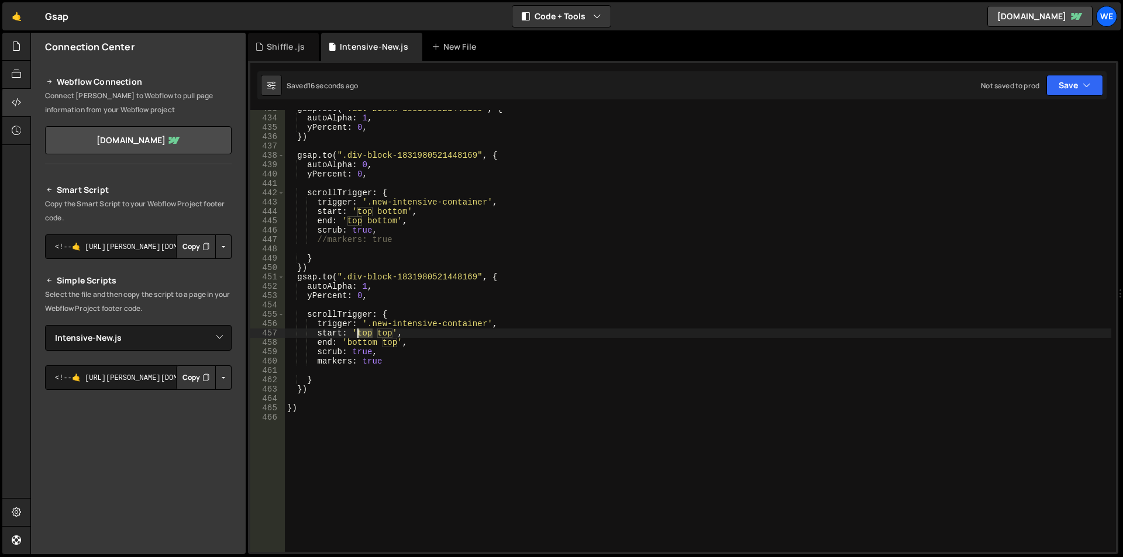
click at [364, 336] on div "gsap . set ( '.div-block-1831980521448169' , { autoAlpha : 1 , yPercent : 0 , }…" at bounding box center [698, 334] width 826 height 461
paste textarea "bottom"
click at [420, 339] on div "gsap . set ( '.div-block-1831980521448169' , { autoAlpha : 1 , yPercent : 0 , }…" at bounding box center [698, 334] width 826 height 461
click at [358, 353] on div "gsap . set ( '.div-block-1831980521448169' , { autoAlpha : 1 , yPercent : 0 , }…" at bounding box center [698, 334] width 826 height 461
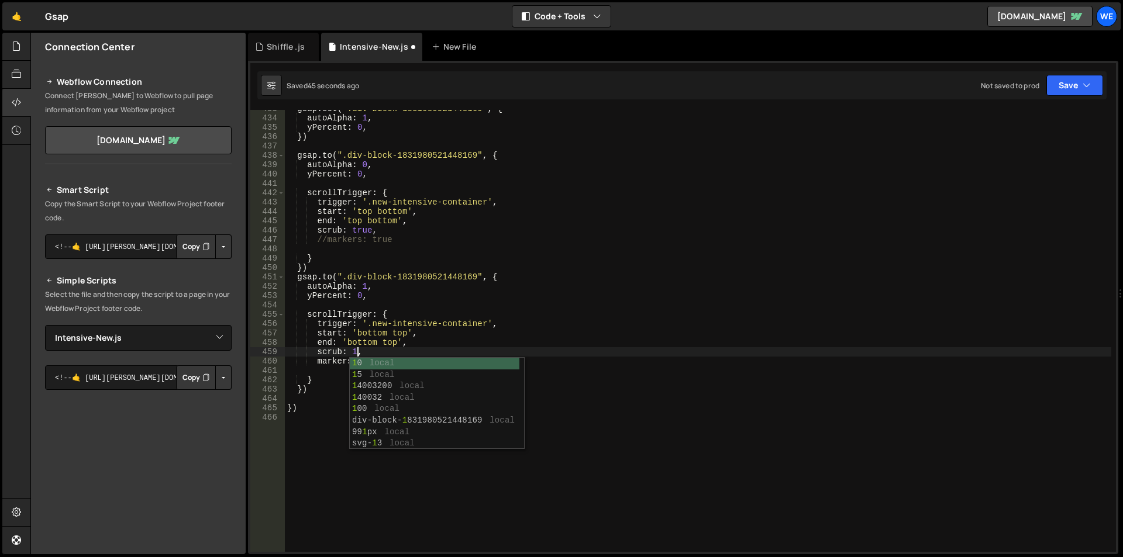
scroll to position [0, 5]
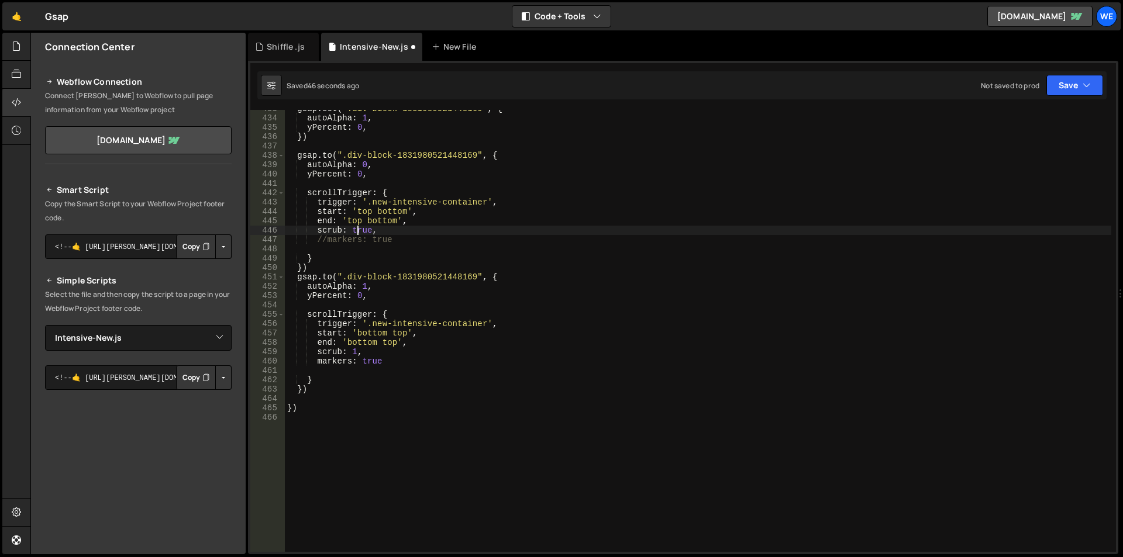
click at [360, 232] on div "gsap . set ( '.div-block-1831980521448169' , { autoAlpha : 1 , yPercent : 0 , }…" at bounding box center [698, 334] width 826 height 461
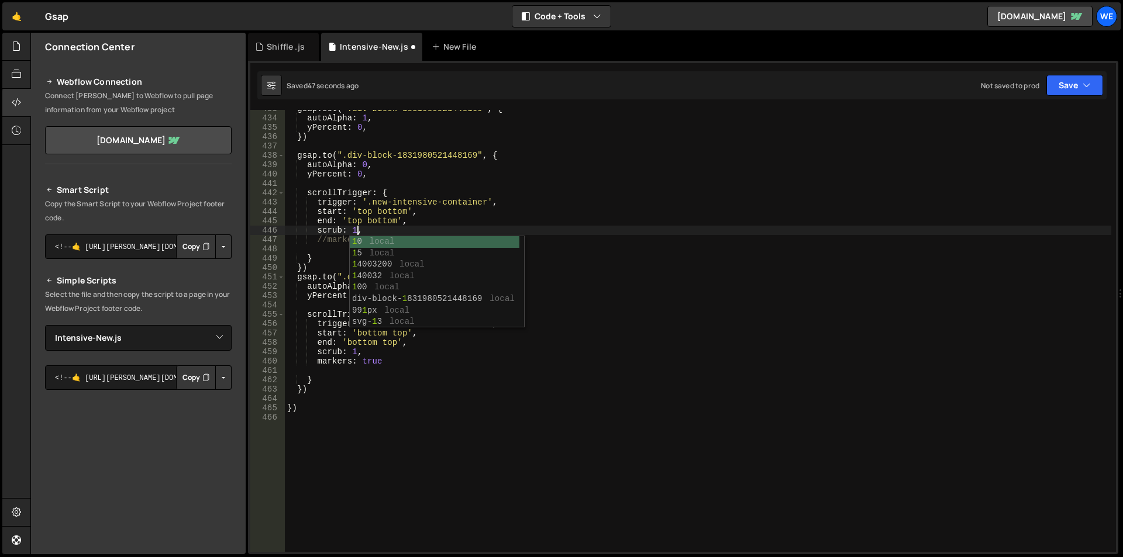
click at [399, 230] on div "gsap . set ( '.div-block-1831980521448169' , { autoAlpha : 1 , yPercent : 0 , }…" at bounding box center [698, 334] width 826 height 461
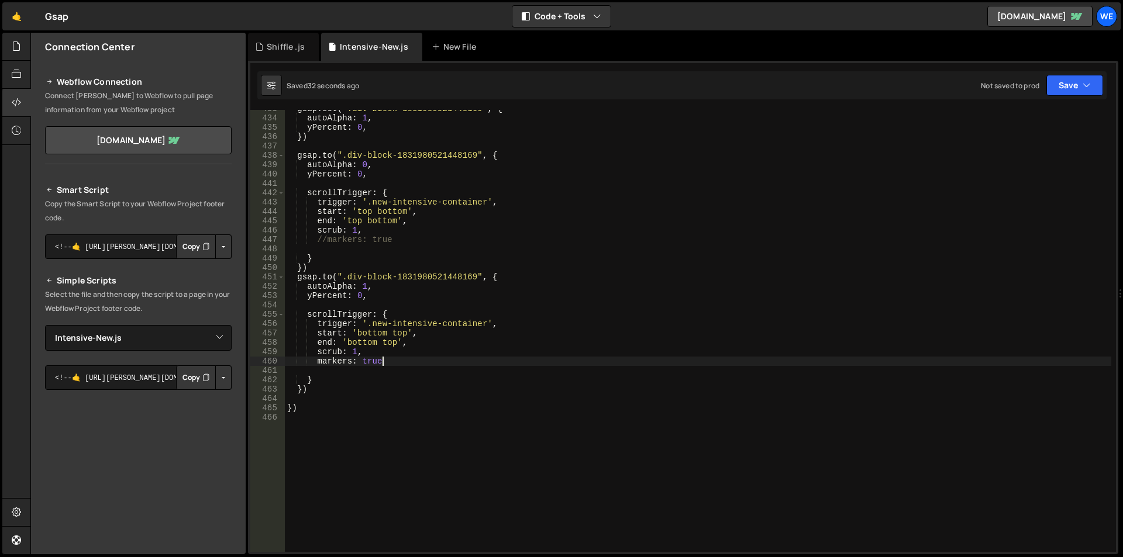
click at [418, 358] on div "gsap . set ( '.div-block-1831980521448169' , { autoAlpha : 1 , yPercent : 0 , }…" at bounding box center [698, 334] width 826 height 461
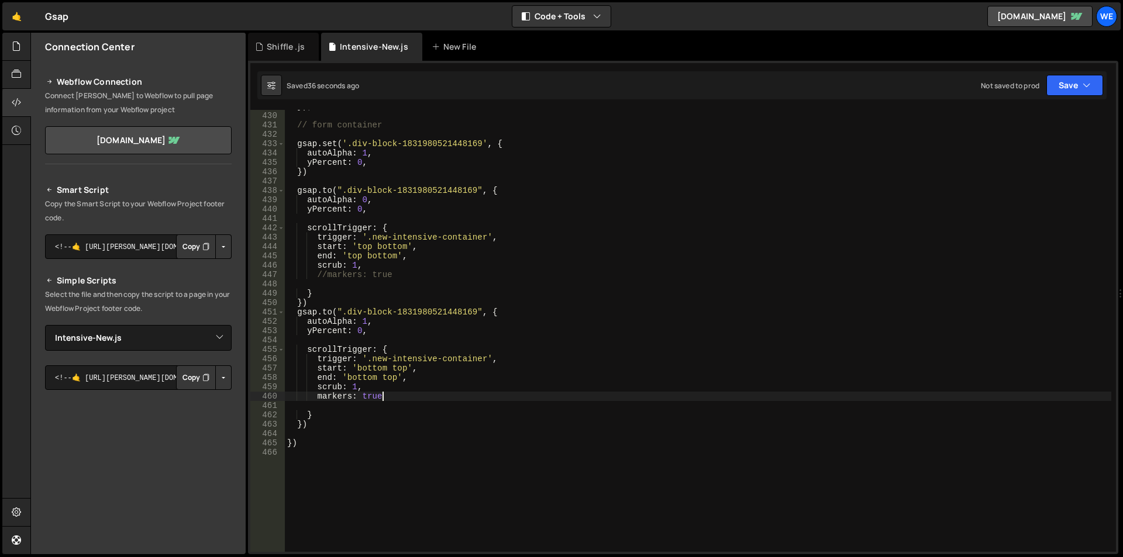
scroll to position [3943, 0]
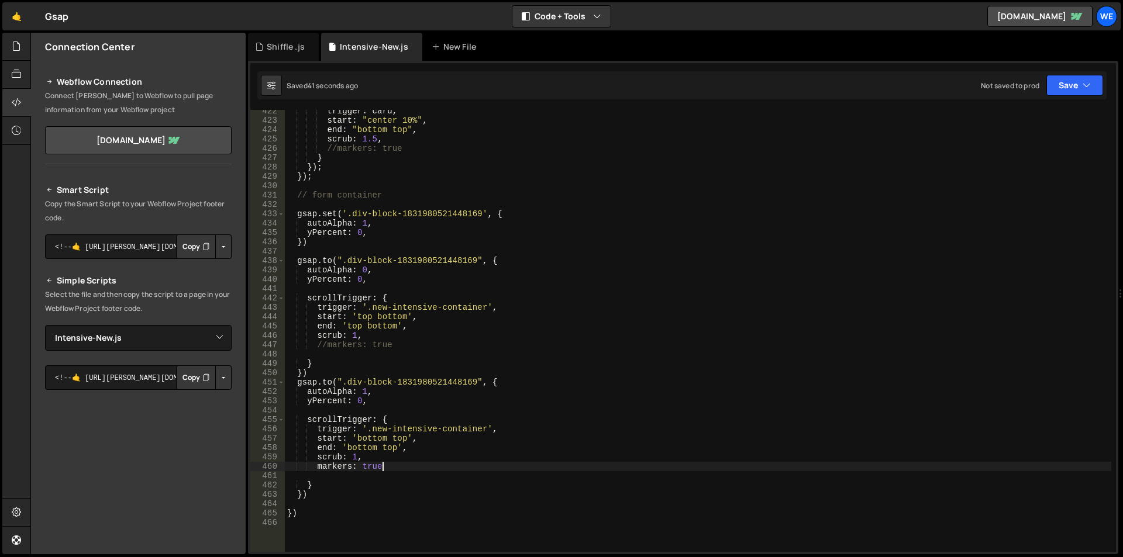
click at [354, 336] on div "trigger : card , start : "center 10%" , end : "bottom top" , scrub : 1.5 , //ma…" at bounding box center [698, 336] width 826 height 461
click at [357, 336] on div "trigger : card , start : "center 10%" , end : "bottom top" , scrub : 1.5 , //ma…" at bounding box center [698, 336] width 826 height 461
click at [348, 336] on div "trigger : card , start : "center 10%" , end : "bottom top" , scrub : 1.5 , //ma…" at bounding box center [698, 336] width 826 height 461
click at [355, 454] on div "trigger : card , start : "center 10%" , end : "bottom top" , scrub : 1.5 , //ma…" at bounding box center [698, 336] width 826 height 461
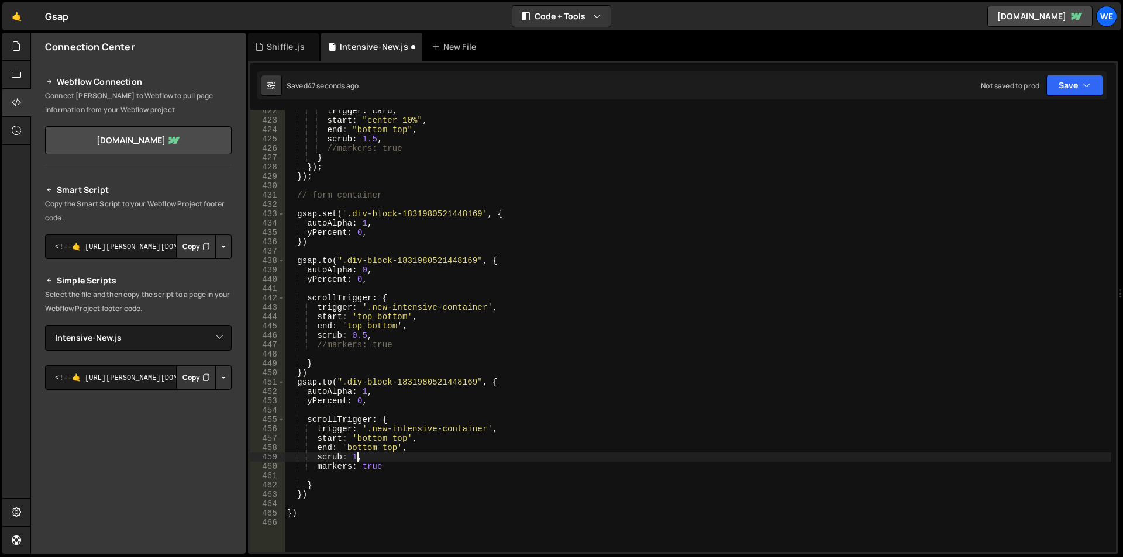
scroll to position [0, 5]
click at [350, 454] on div "trigger : card , start : "center 10%" , end : "bottom top" , scrub : 1.5 , //ma…" at bounding box center [698, 336] width 826 height 461
paste textarea "0.5"
click at [460, 349] on div "trigger : card , start : "center 10%" , end : "bottom top" , scrub : 1.5 , //ma…" at bounding box center [698, 336] width 826 height 461
type textarea "//markers: true"
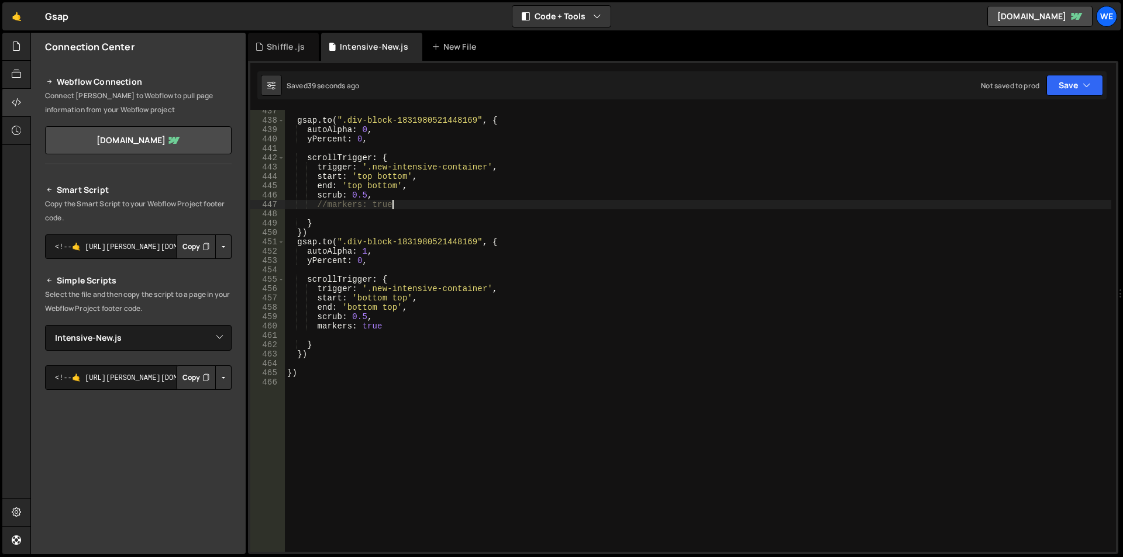
scroll to position [4134, 0]
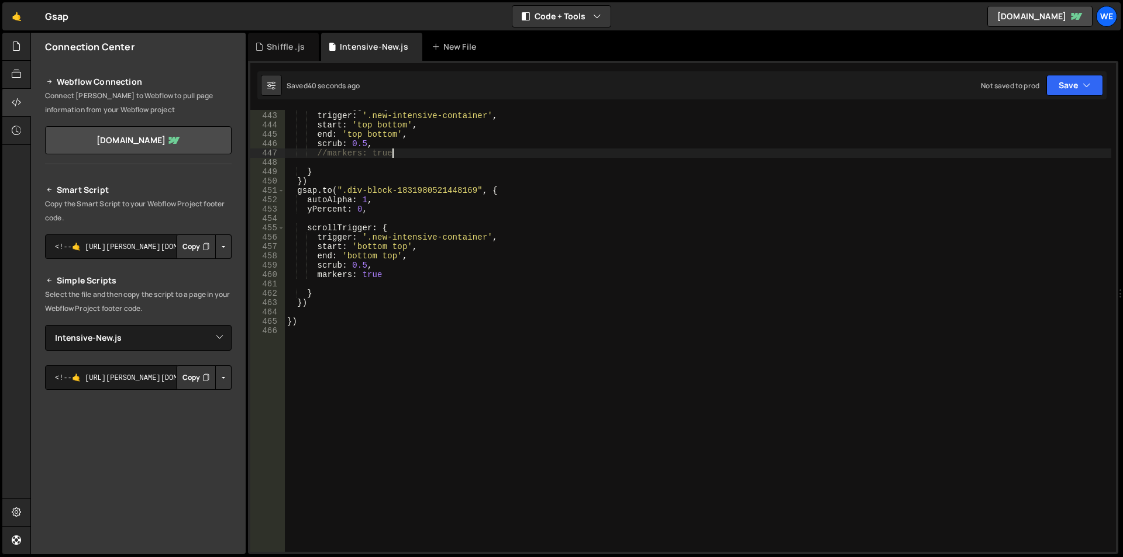
click at [461, 308] on div "scrollTrigger : { trigger : '.new-intensive-container' , start : 'top bottom' ,…" at bounding box center [698, 332] width 826 height 461
